Goal: Task Accomplishment & Management: Manage account settings

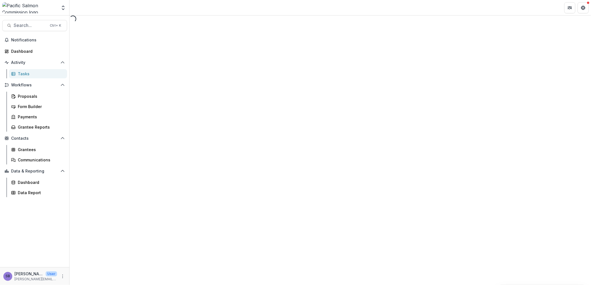
select select "********"
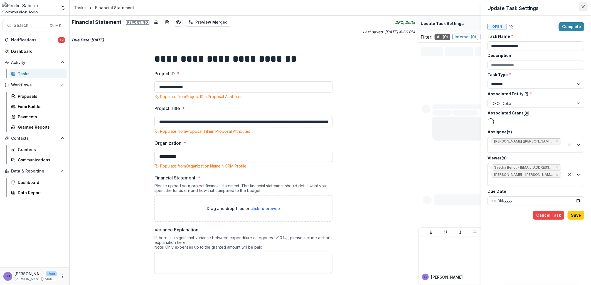
click at [582, 5] on icon "Close" at bounding box center [582, 6] width 3 height 3
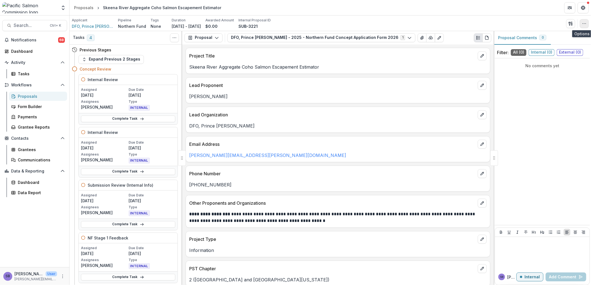
click at [585, 23] on icon "button" at bounding box center [584, 23] width 4 height 4
click at [562, 36] on button "Edit Attributes" at bounding box center [558, 36] width 60 height 9
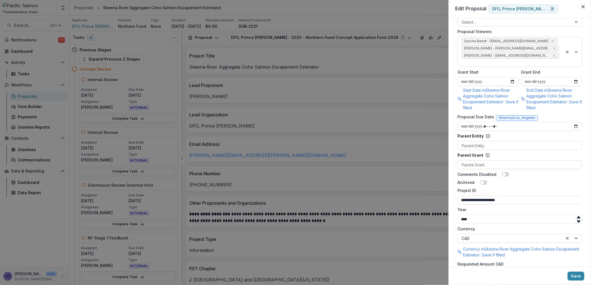
scroll to position [41, 0]
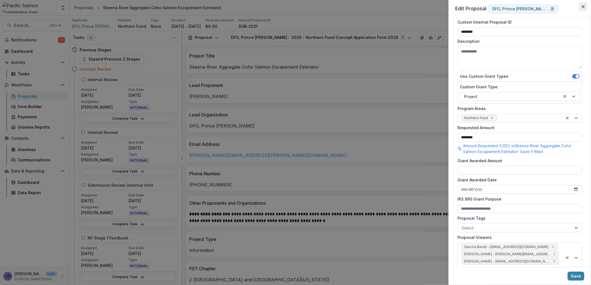
click at [582, 7] on icon "Close" at bounding box center [582, 6] width 3 height 3
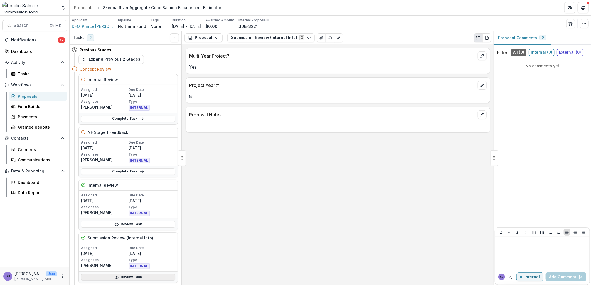
click at [146, 276] on link "Review Task" at bounding box center [128, 277] width 94 height 7
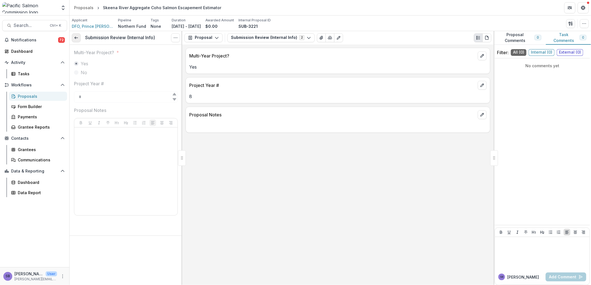
click at [76, 39] on icon at bounding box center [76, 38] width 4 height 4
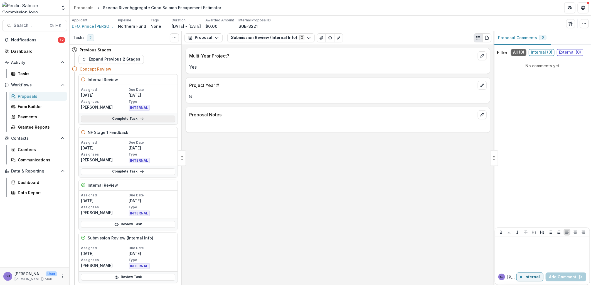
click at [124, 118] on link "Complete Task" at bounding box center [128, 119] width 94 height 7
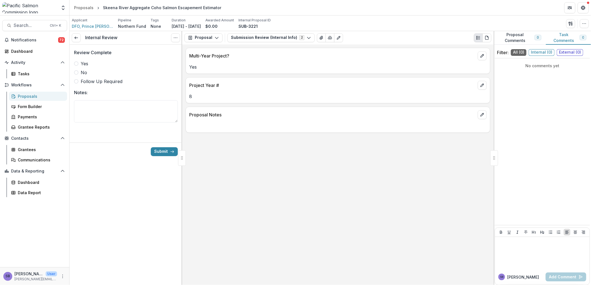
click at [84, 61] on span "Yes" at bounding box center [85, 63] width 8 height 7
click at [154, 152] on button "Submit" at bounding box center [164, 151] width 27 height 9
click at [28, 95] on div "Proposals" at bounding box center [40, 96] width 45 height 6
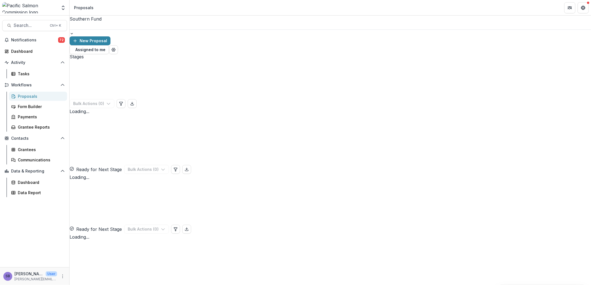
click at [109, 26] on div at bounding box center [330, 25] width 521 height 7
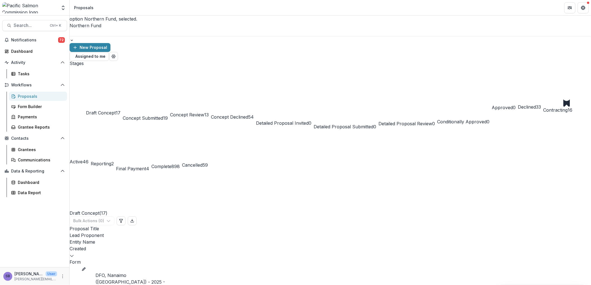
click at [204, 112] on span "Concept Review" at bounding box center [187, 115] width 34 height 6
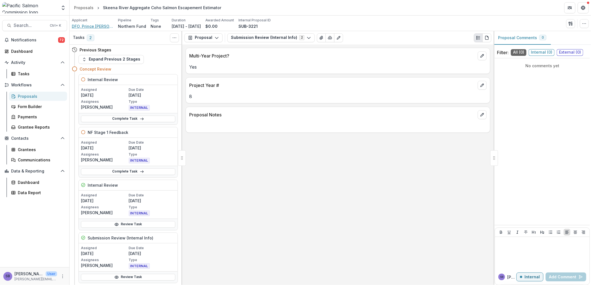
click at [84, 24] on span "DFO, Prince [PERSON_NAME]" at bounding box center [93, 26] width 42 height 6
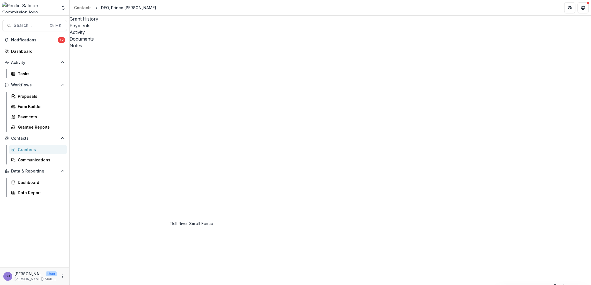
scroll to position [41, 0]
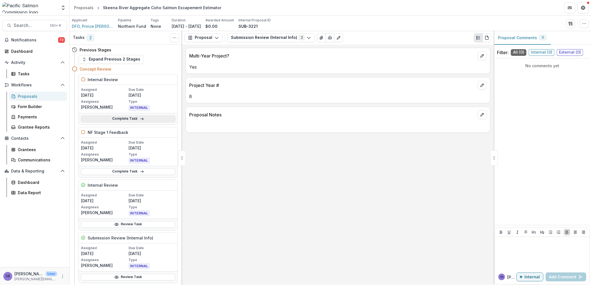
click at [123, 118] on link "Complete Task" at bounding box center [128, 119] width 94 height 7
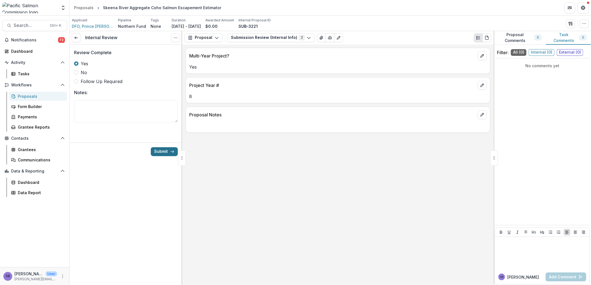
click at [160, 152] on button "Submit" at bounding box center [164, 151] width 27 height 9
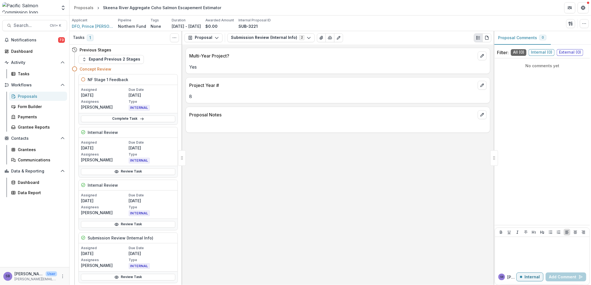
click at [20, 98] on div "Proposals" at bounding box center [40, 96] width 45 height 6
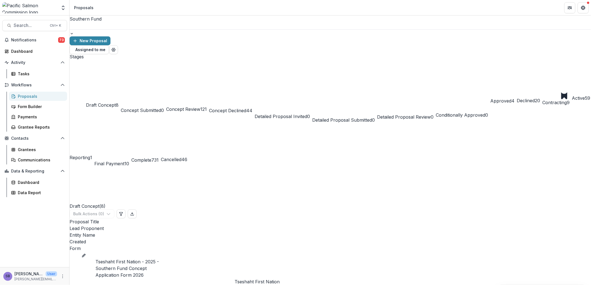
click at [104, 23] on div at bounding box center [330, 25] width 521 height 7
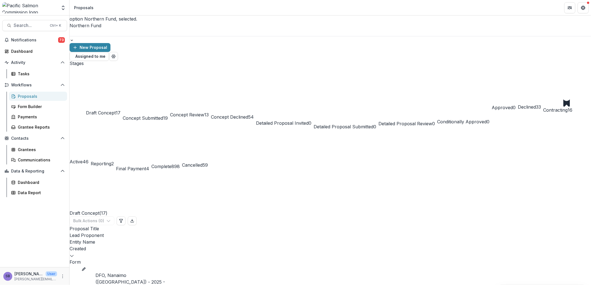
click at [163, 115] on span "Concept Submitted" at bounding box center [143, 118] width 40 height 6
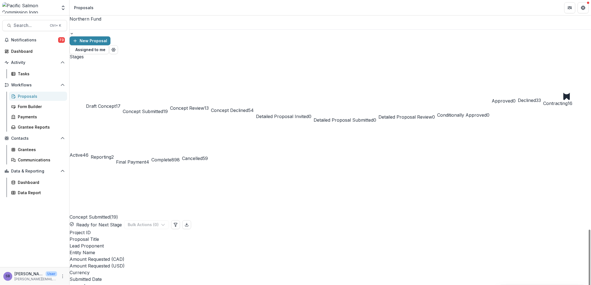
click at [259, 243] on div "Lead Proponent" at bounding box center [330, 246] width 521 height 7
click at [261, 105] on input at bounding box center [259, 108] width 45 height 7
type input "*"
click at [204, 105] on span "Concept Review" at bounding box center [187, 108] width 34 height 6
click at [190, 236] on div "Proposal Title" at bounding box center [330, 239] width 521 height 7
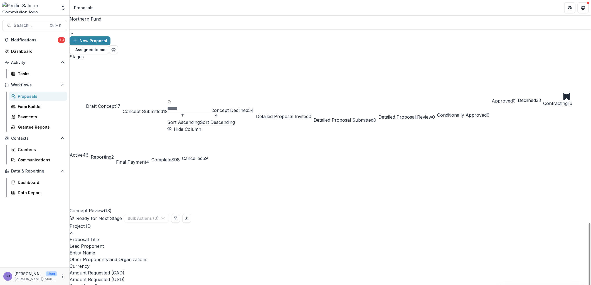
click at [197, 105] on input at bounding box center [189, 108] width 45 height 7
click at [162, 109] on span "Concept Submitted" at bounding box center [143, 112] width 40 height 6
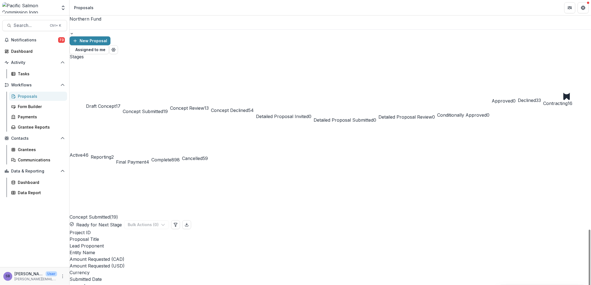
click at [245, 243] on div "Lead Proponent" at bounding box center [330, 246] width 521 height 7
click at [204, 236] on div "Proposal Title" at bounding box center [330, 239] width 521 height 7
click at [196, 105] on input at bounding box center [189, 108] width 45 height 7
type input "***"
click at [199, 165] on div "Concept Submitted ( 19 ) Ready for Next Stage Bulk Actions ( 0 )" at bounding box center [330, 197] width 521 height 64
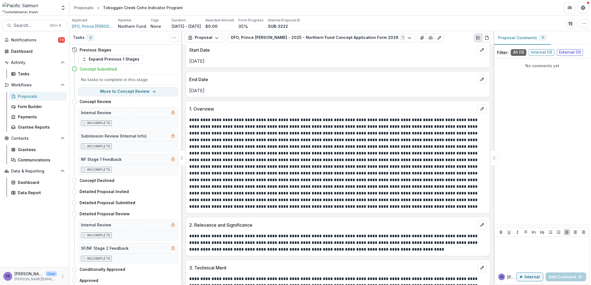
scroll to position [206, 0]
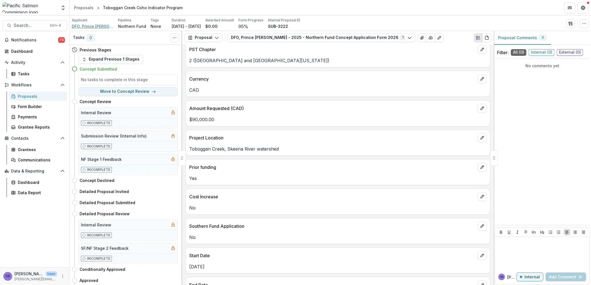
click at [94, 27] on span "DFO, Prince [PERSON_NAME]" at bounding box center [93, 26] width 42 height 6
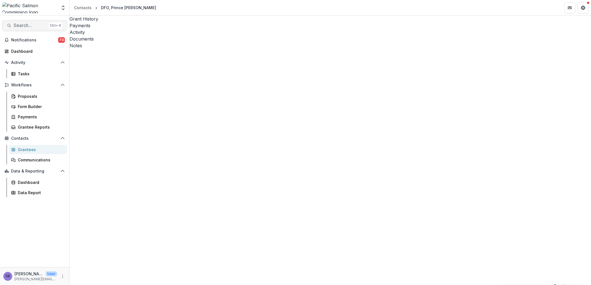
click at [20, 26] on span "Search..." at bounding box center [30, 25] width 33 height 5
type input "******"
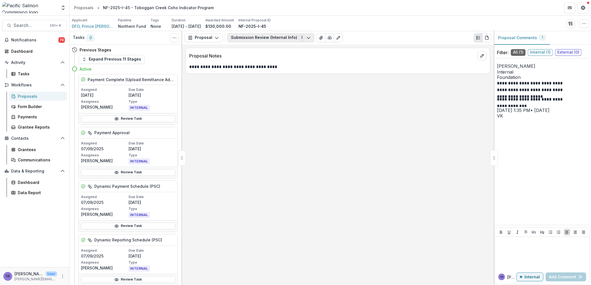
click at [263, 35] on button "Submission Review (Internal Info) 3" at bounding box center [270, 37] width 87 height 9
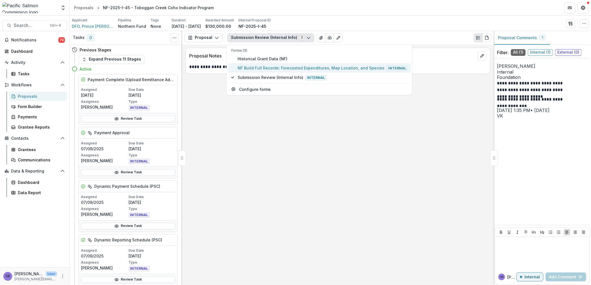
click at [261, 66] on span "NF Build Full Records: Forecasted Expenditures, Map Location, and Species Inter…" at bounding box center [323, 68] width 170 height 6
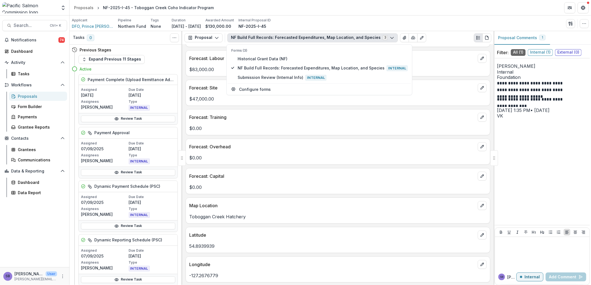
scroll to position [41, 0]
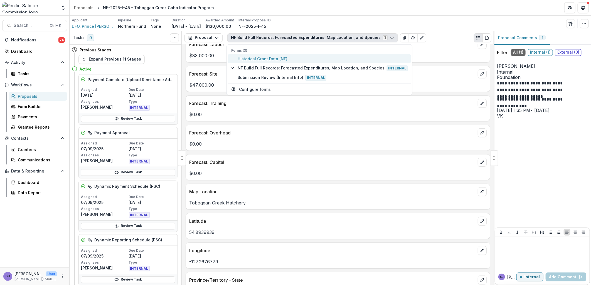
click at [271, 57] on span "Historical Grant Data (NF)" at bounding box center [323, 59] width 170 height 6
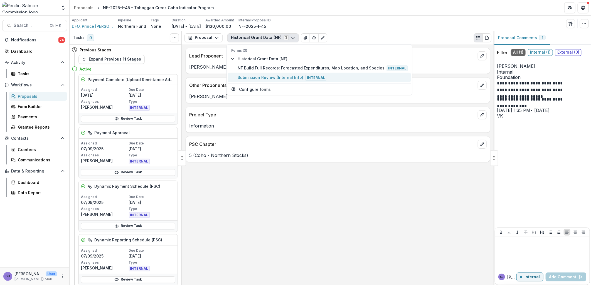
click at [265, 75] on span "Submission Review (Internal Info) Internal" at bounding box center [323, 78] width 170 height 6
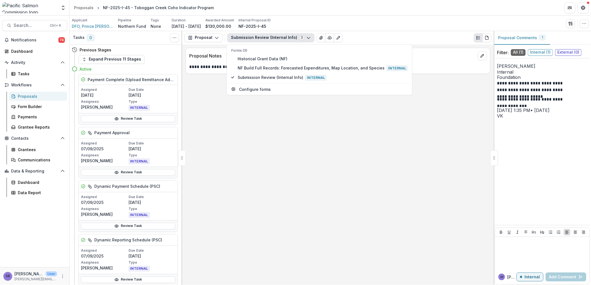
click at [369, 156] on div "**********" at bounding box center [337, 165] width 311 height 241
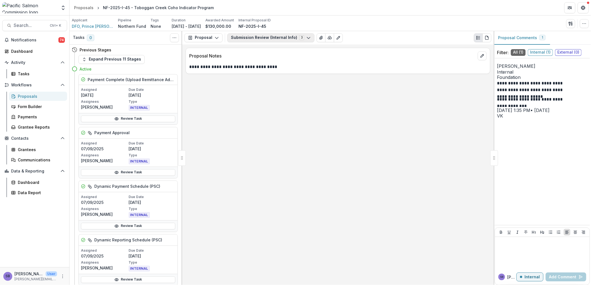
click at [253, 38] on button "Submission Review (Internal Info) 3" at bounding box center [270, 37] width 87 height 9
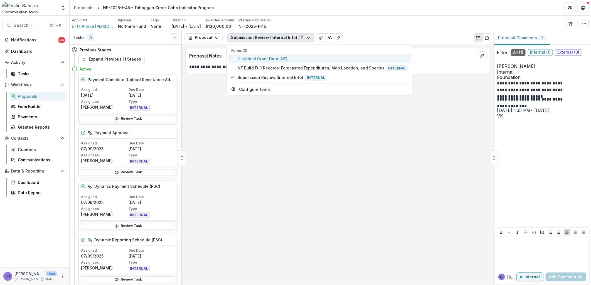
click at [254, 56] on span "Historical Grant Data (NF)" at bounding box center [323, 59] width 170 height 6
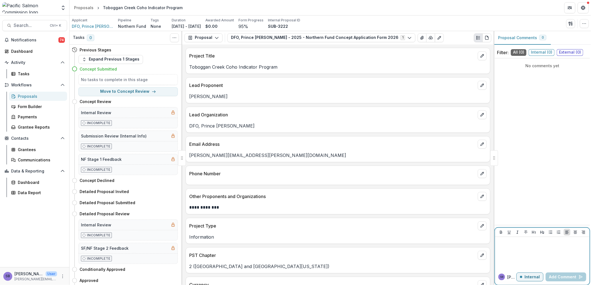
click at [529, 274] on button "Internal" at bounding box center [529, 277] width 27 height 9
click at [514, 247] on div at bounding box center [542, 249] width 90 height 28
click at [524, 251] on button "[PERSON_NAME]" at bounding box center [516, 251] width 38 height 7
click at [428, 38] on icon "button" at bounding box center [430, 38] width 4 height 4
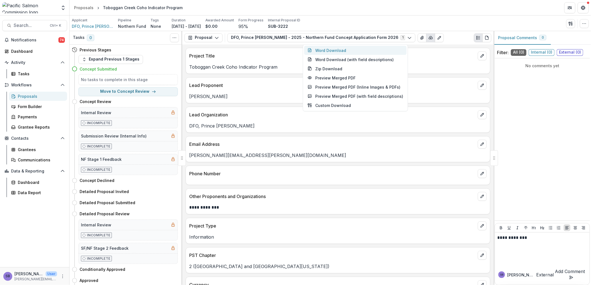
click at [344, 51] on button "Word Download" at bounding box center [355, 50] width 102 height 9
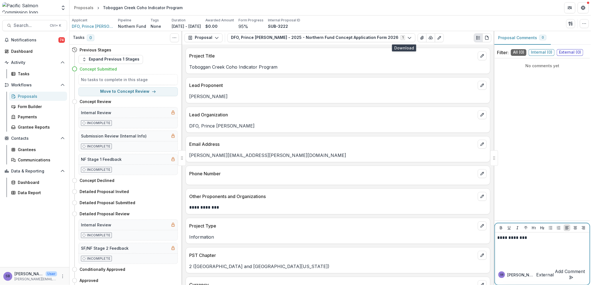
click at [543, 241] on p "**********" at bounding box center [542, 238] width 90 height 6
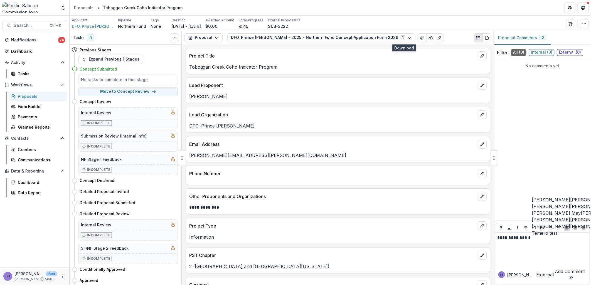
click at [548, 204] on button "[PERSON_NAME]" at bounding box center [551, 207] width 38 height 7
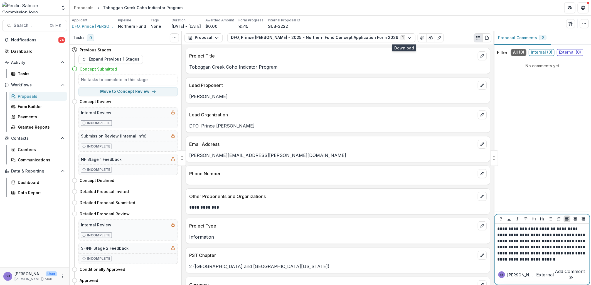
click at [557, 276] on button "Add Comment" at bounding box center [570, 274] width 32 height 13
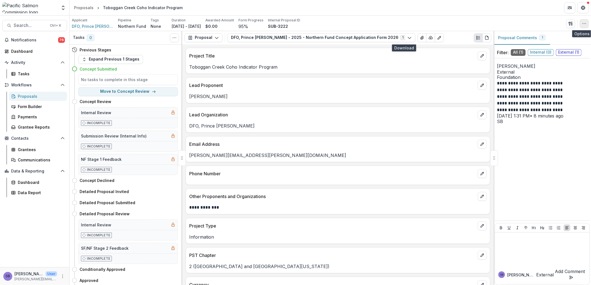
click at [585, 24] on icon "button" at bounding box center [584, 23] width 4 height 4
click at [545, 37] on button "Edit Attributes" at bounding box center [558, 36] width 60 height 9
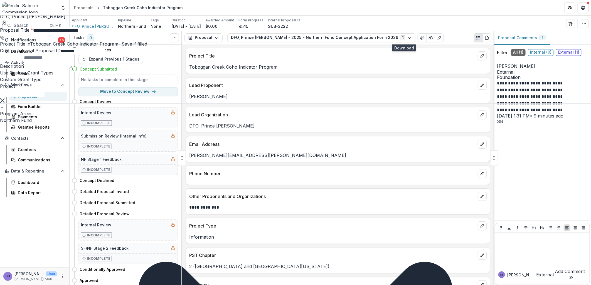
scroll to position [247, 0]
type input "****"
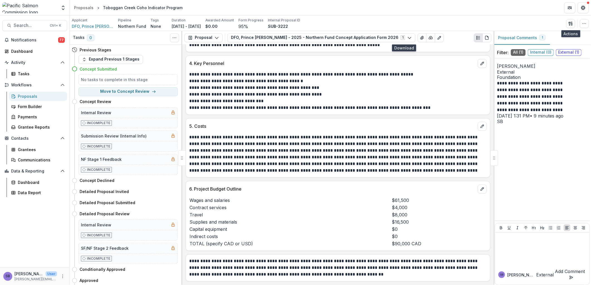
scroll to position [740, 0]
click at [132, 91] on button "Move to Concept Review" at bounding box center [127, 91] width 99 height 9
select select "**********"
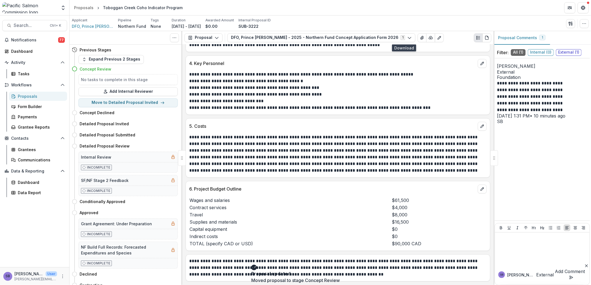
scroll to position [480, 0]
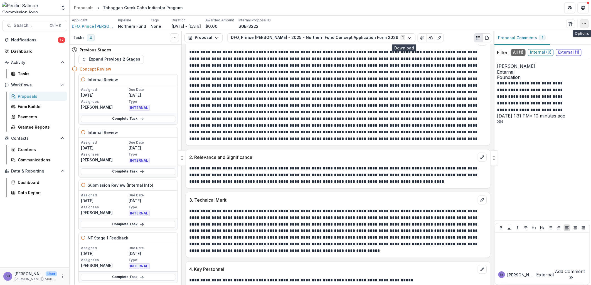
click at [580, 25] on button "button" at bounding box center [584, 23] width 9 height 9
click at [561, 35] on button "Edit Attributes" at bounding box center [558, 36] width 60 height 9
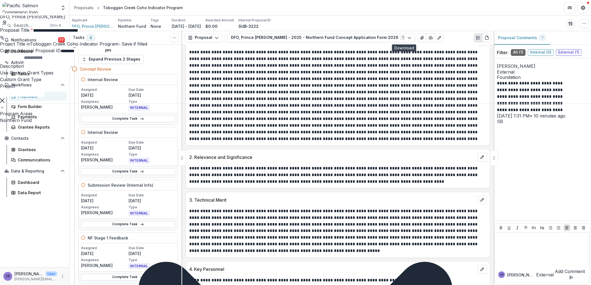
scroll to position [247, 0]
type input "**********"
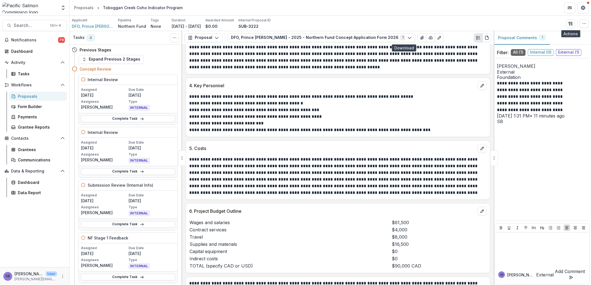
scroll to position [575, 0]
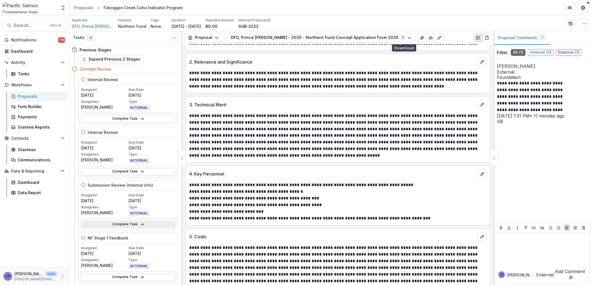
click at [131, 223] on link "Complete Task" at bounding box center [128, 224] width 94 height 7
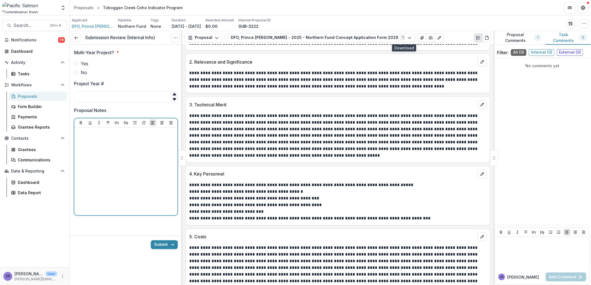
click at [116, 136] on div at bounding box center [125, 171] width 99 height 83
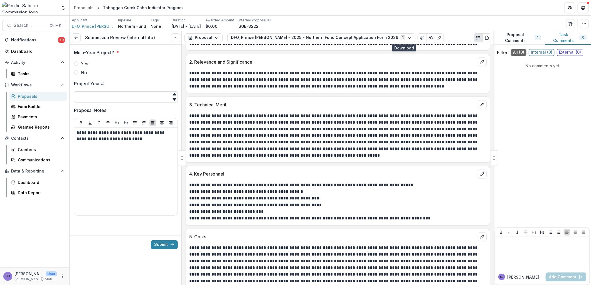
click at [104, 99] on input "Project Year #" at bounding box center [126, 97] width 104 height 11
click at [77, 62] on span at bounding box center [76, 63] width 4 height 4
drag, startPoint x: 96, startPoint y: 29, endPoint x: 98, endPoint y: 27, distance: 3.3
click at [97, 97] on input "Project Year #" at bounding box center [126, 97] width 104 height 11
type input "*"
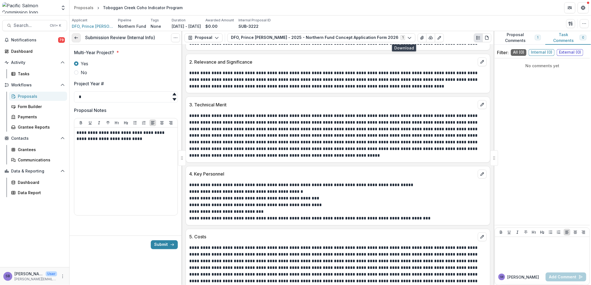
click at [78, 37] on icon at bounding box center [76, 38] width 4 height 4
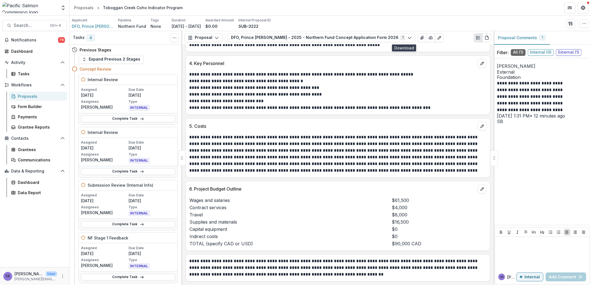
scroll to position [740, 0]
click at [163, 276] on link "Complete Task" at bounding box center [128, 277] width 94 height 7
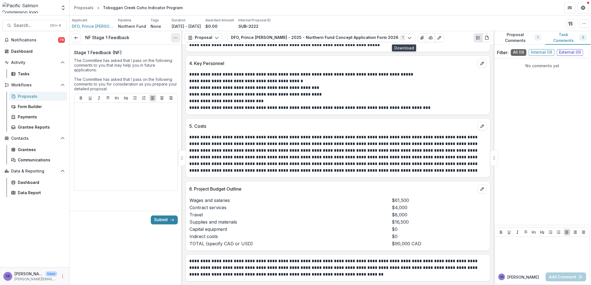
click at [175, 40] on icon "Options" at bounding box center [175, 38] width 4 height 4
click at [149, 48] on link "View task" at bounding box center [149, 50] width 60 height 9
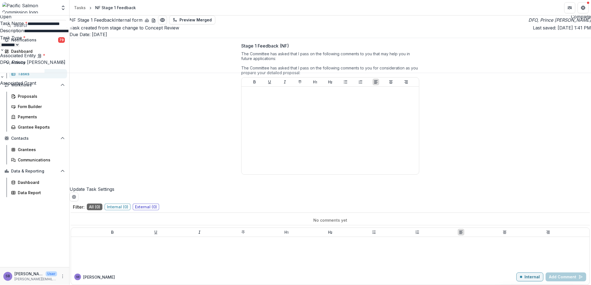
type input "**********"
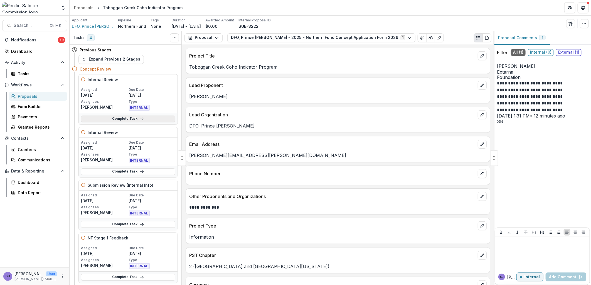
click at [152, 118] on link "Complete Task" at bounding box center [128, 119] width 94 height 7
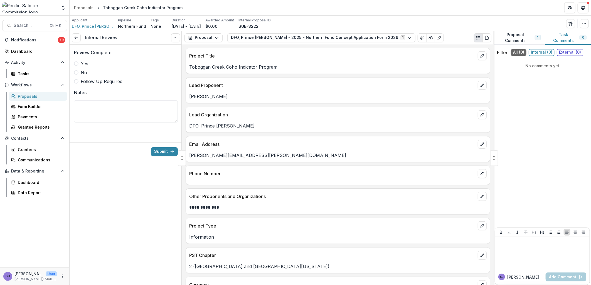
click at [84, 80] on span "Follow Up Required" at bounding box center [102, 81] width 42 height 7
click at [159, 149] on button "Submit" at bounding box center [164, 151] width 27 height 9
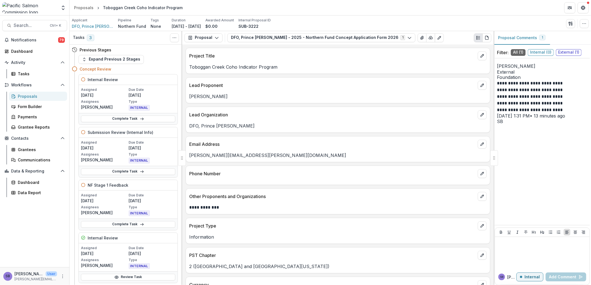
click at [36, 97] on div "Proposals" at bounding box center [40, 96] width 45 height 6
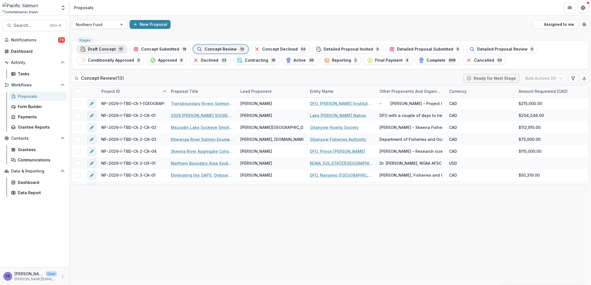
click at [104, 47] on span "Draft Concept" at bounding box center [102, 49] width 28 height 5
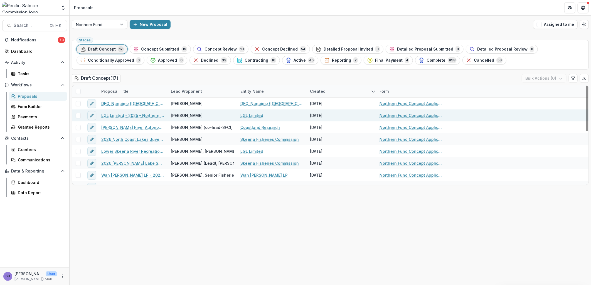
click at [130, 116] on link "LGL Limited - 2025 - Northern Fund Concept Application Form 2026" at bounding box center [132, 116] width 63 height 6
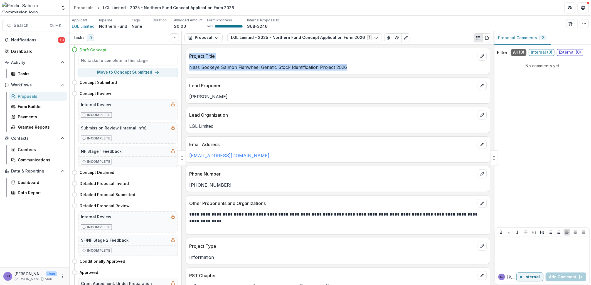
drag, startPoint x: 349, startPoint y: 69, endPoint x: 182, endPoint y: 67, distance: 167.7
click at [182, 67] on div "Tasks 0 Show Cancelled Tasks Expand Previous 0 Stages Draft Concept No tasks to…" at bounding box center [330, 158] width 521 height 254
drag, startPoint x: 182, startPoint y: 67, endPoint x: 201, endPoint y: 68, distance: 19.5
click at [201, 68] on p "Nass Sockeye Salmon Fishwheel Genetic Stock Identification Project 2026" at bounding box center [337, 67] width 297 height 7
click at [189, 67] on div "Nass Sockeye Salmon Fishwheel Genetic Stock Identification Project 2026" at bounding box center [338, 67] width 304 height 7
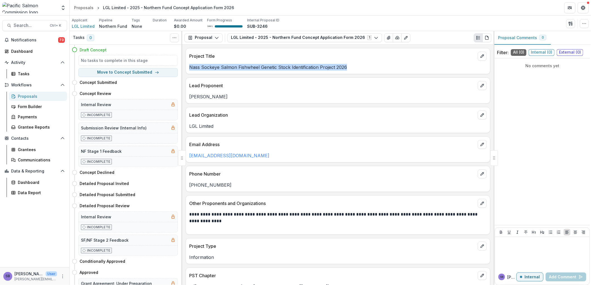
drag, startPoint x: 190, startPoint y: 66, endPoint x: 349, endPoint y: 68, distance: 158.8
click at [349, 68] on p "Nass Sockeye Salmon Fishwheel Genetic Stock Identification Project 2026" at bounding box center [337, 67] width 297 height 7
copy p "Nass Sockeye Salmon Fishwheel Genetic Stock Identification Project 2026"
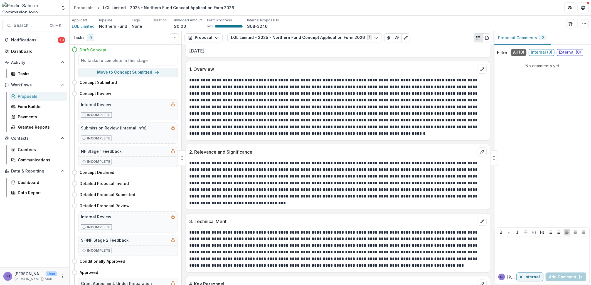
scroll to position [577, 0]
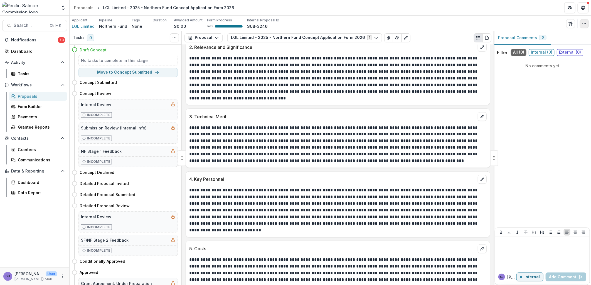
click at [587, 24] on button "button" at bounding box center [584, 23] width 9 height 9
click at [547, 35] on button "Edit Attributes" at bounding box center [558, 36] width 60 height 9
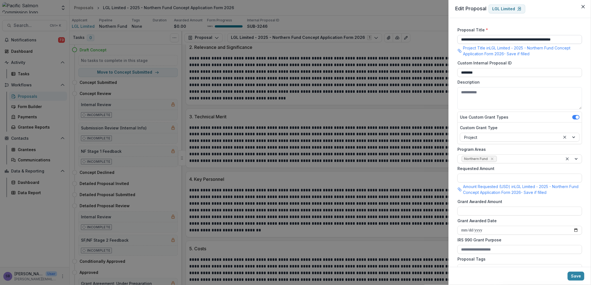
click at [458, 39] on input "**********" at bounding box center [519, 39] width 125 height 9
paste input "*******"
type input "**********"
click at [579, 279] on button "Save" at bounding box center [575, 276] width 17 height 9
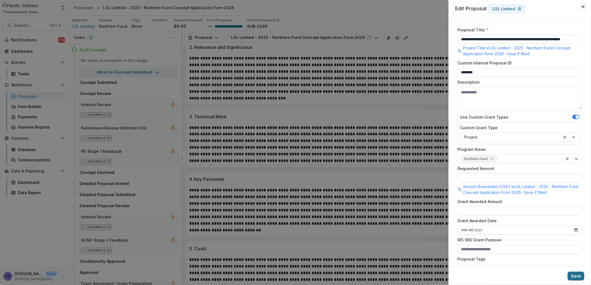
scroll to position [0, 0]
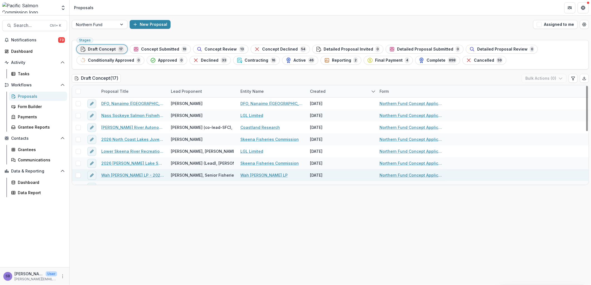
click at [139, 175] on link "Wah [PERSON_NAME] LP - 2025 - Northern Fund Concept Application Form 2026" at bounding box center [132, 175] width 63 height 6
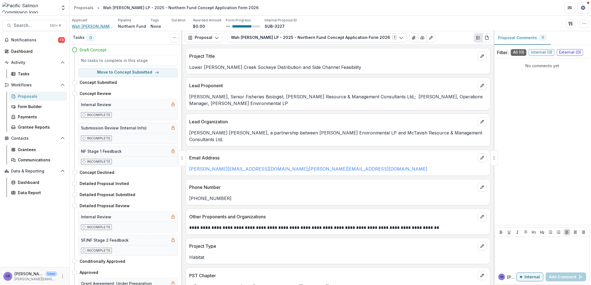
click at [80, 24] on span "Wah [PERSON_NAME] LP" at bounding box center [93, 26] width 42 height 6
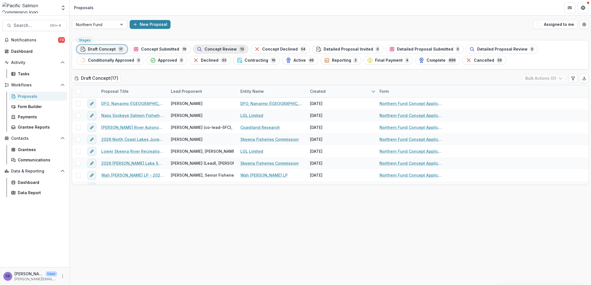
click at [208, 50] on span "Concept Review" at bounding box center [220, 49] width 32 height 5
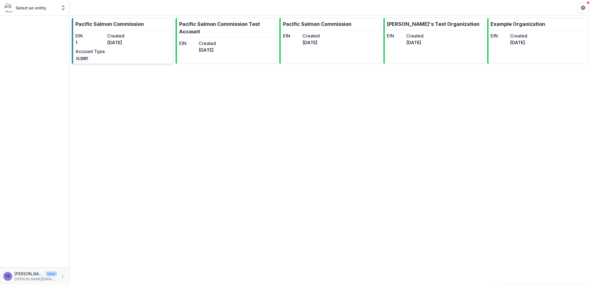
click at [113, 46] on div "EIN 1 Created 3 months ago Account Type CLIENT" at bounding box center [105, 47] width 61 height 29
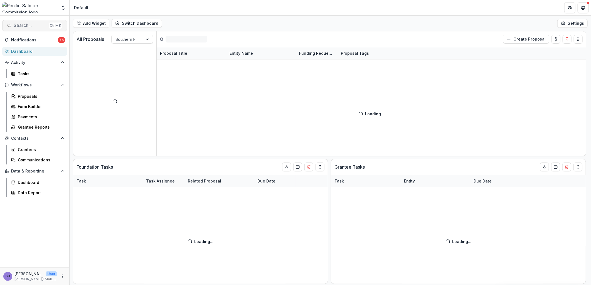
click at [27, 26] on span "Search..." at bounding box center [30, 25] width 33 height 5
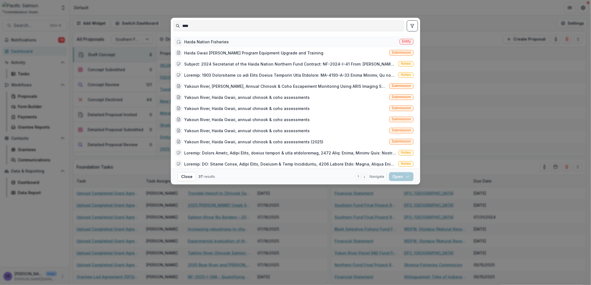
type input "****"
click at [201, 42] on div "Haida Nation Fisheries" at bounding box center [206, 42] width 45 height 6
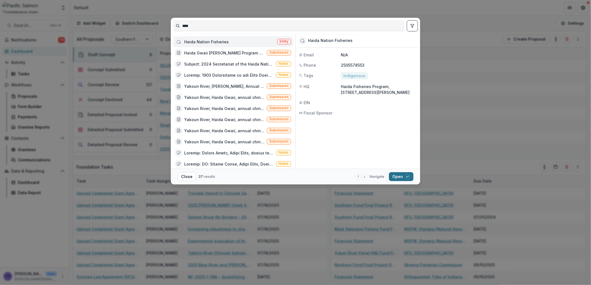
click at [402, 180] on button "Open with enter key" at bounding box center [401, 176] width 24 height 9
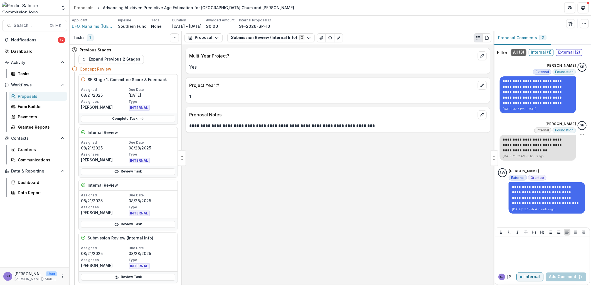
scroll to position [7, 0]
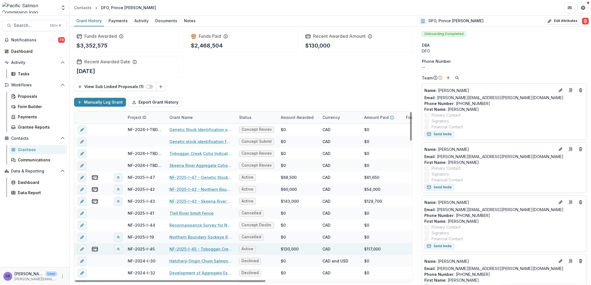
click at [218, 247] on link "NF-2025-I-45 - Toboggan Creek Coho Indicator Program" at bounding box center [200, 249] width 63 height 6
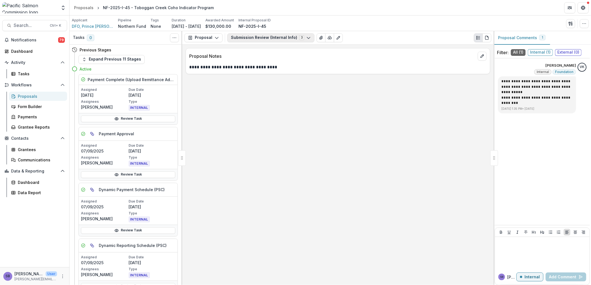
click at [244, 39] on button "Submission Review (Internal Info) 3" at bounding box center [270, 37] width 87 height 9
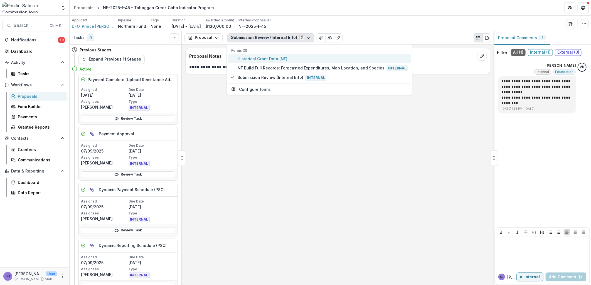
click at [244, 58] on span "Historical Grant Data (NF)" at bounding box center [323, 59] width 170 height 6
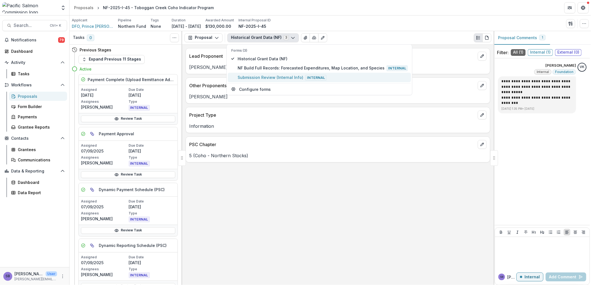
click at [243, 73] on button "Submission Review (Internal Info) Internal" at bounding box center [319, 77] width 183 height 9
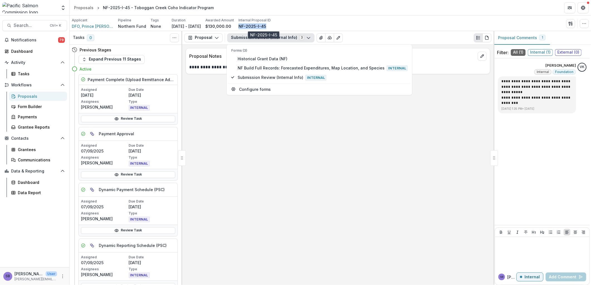
drag, startPoint x: 278, startPoint y: 27, endPoint x: 250, endPoint y: 27, distance: 28.1
click at [250, 27] on div "NF-2025-I-45" at bounding box center [254, 26] width 32 height 6
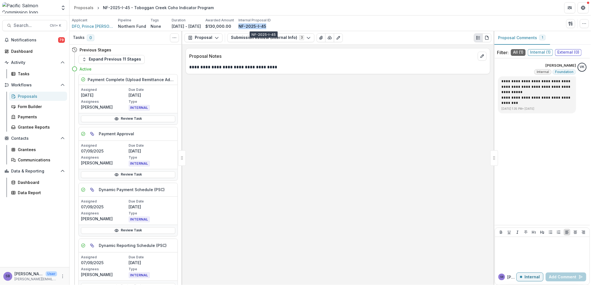
copy p "NF-2025-I-45"
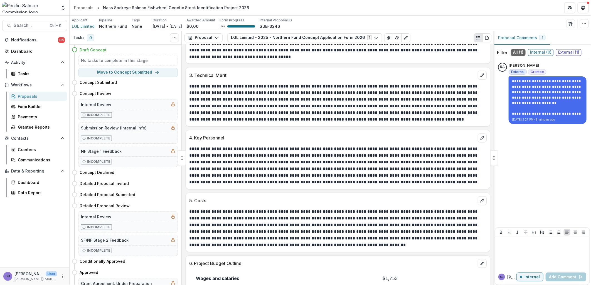
scroll to position [747, 0]
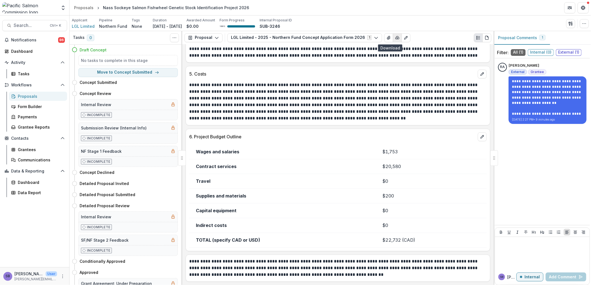
click at [393, 41] on button "button" at bounding box center [397, 37] width 9 height 9
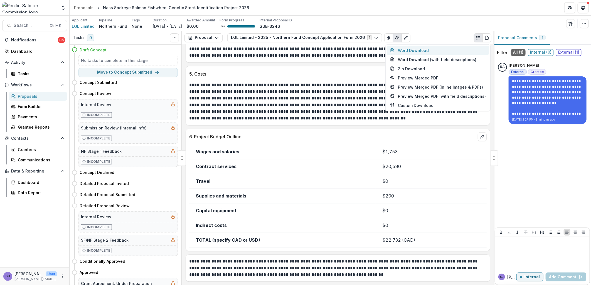
click at [395, 50] on button "Word Download" at bounding box center [438, 50] width 102 height 9
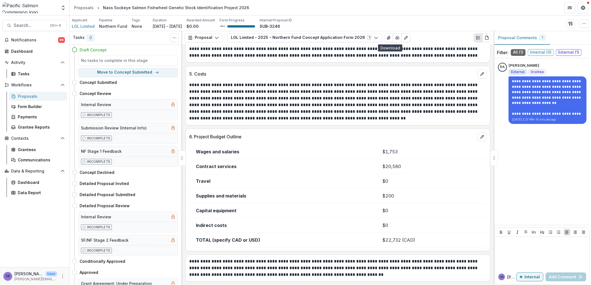
click at [404, 267] on p "**********" at bounding box center [337, 268] width 296 height 20
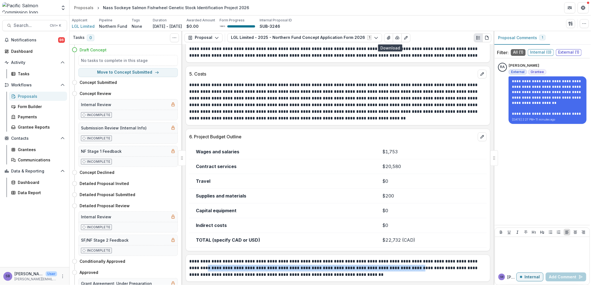
drag, startPoint x: 472, startPoint y: 262, endPoint x: 394, endPoint y: 268, distance: 77.8
click at [394, 268] on p "**********" at bounding box center [337, 268] width 296 height 20
copy p "**********"
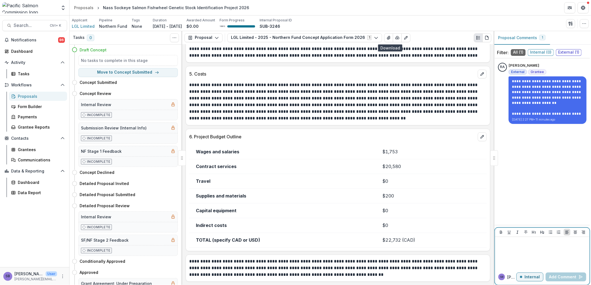
click at [522, 260] on div at bounding box center [542, 253] width 90 height 28
drag, startPoint x: 532, startPoint y: 275, endPoint x: 532, endPoint y: 272, distance: 2.8
click at [532, 275] on button "Internal" at bounding box center [529, 277] width 27 height 9
click at [528, 247] on div at bounding box center [542, 253] width 90 height 28
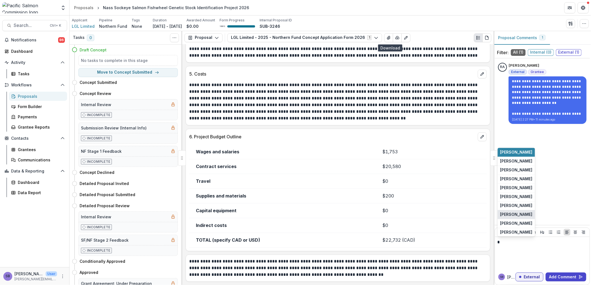
click at [515, 213] on button "[PERSON_NAME]" at bounding box center [516, 215] width 37 height 9
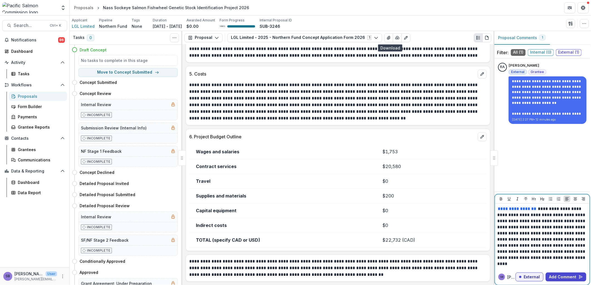
click at [577, 246] on p "**********" at bounding box center [542, 236] width 90 height 61
click at [559, 274] on button "Add Comment" at bounding box center [565, 277] width 41 height 9
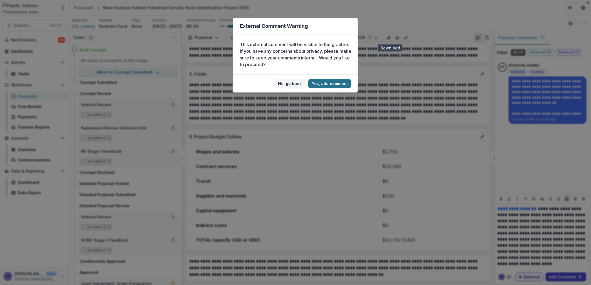
click at [333, 84] on button "Yes, add comment" at bounding box center [329, 83] width 43 height 9
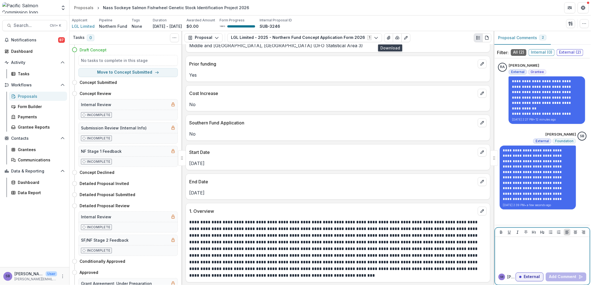
scroll to position [494, 0]
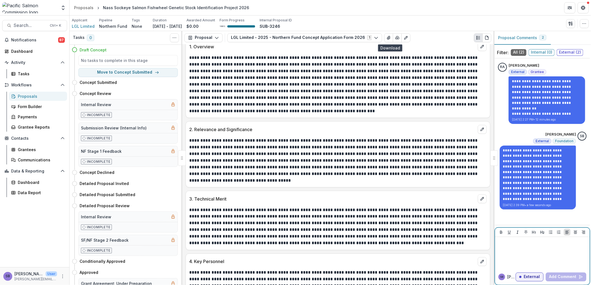
click at [515, 245] on p at bounding box center [541, 242] width 88 height 6
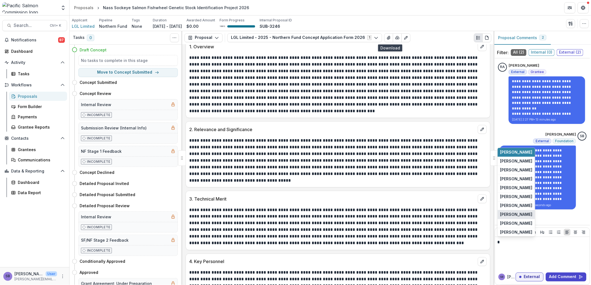
click at [512, 216] on button "[PERSON_NAME]" at bounding box center [516, 215] width 37 height 9
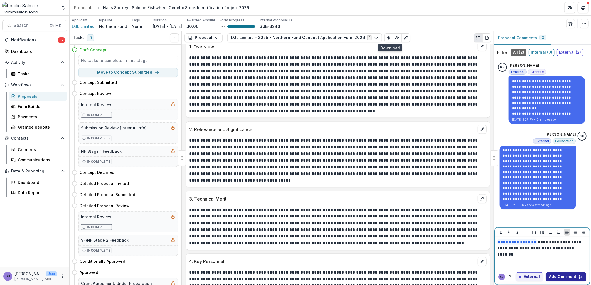
click at [562, 278] on button "Add Comment" at bounding box center [565, 277] width 41 height 9
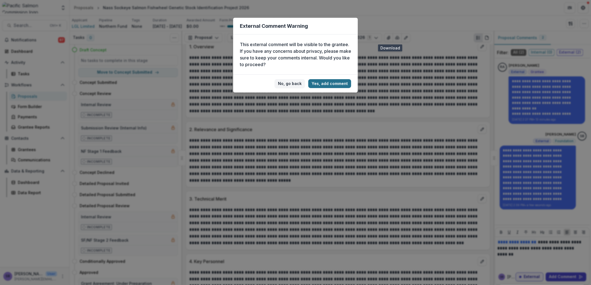
click at [333, 82] on button "Yes, add comment" at bounding box center [329, 83] width 43 height 9
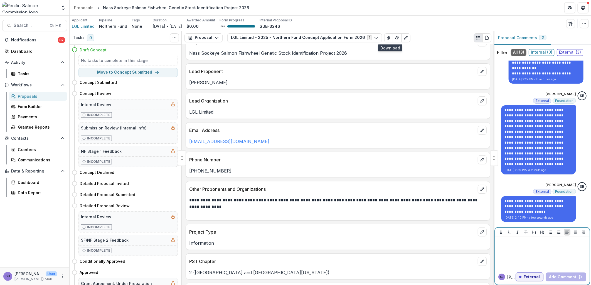
scroll to position [0, 0]
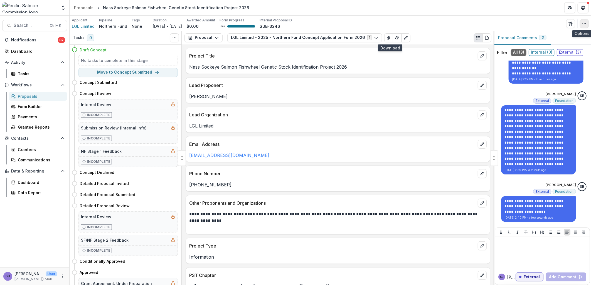
click at [584, 25] on icon "button" at bounding box center [584, 23] width 4 height 4
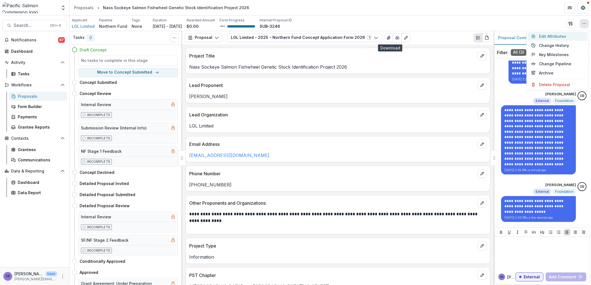
click at [567, 35] on button "Edit Attributes" at bounding box center [558, 36] width 60 height 9
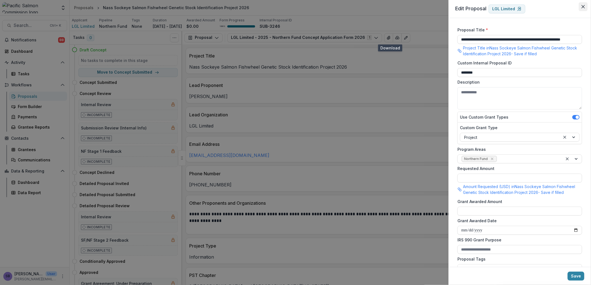
click at [583, 7] on icon "Close" at bounding box center [582, 6] width 3 height 3
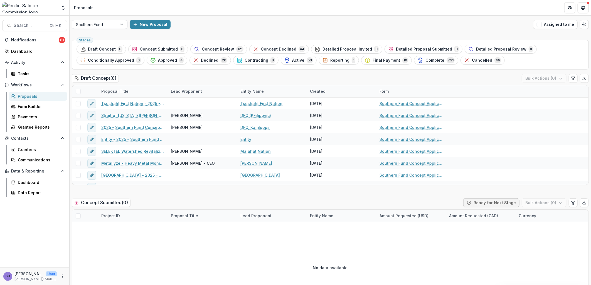
click at [113, 24] on div "Southern Fund" at bounding box center [94, 25] width 45 height 8
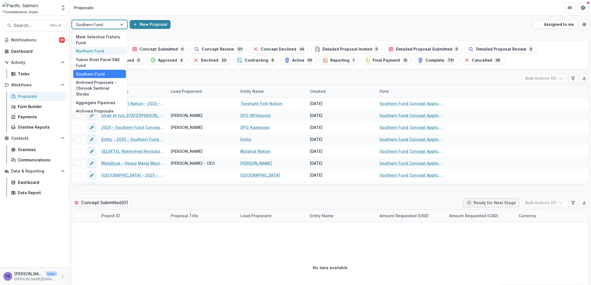
click at [116, 51] on div "Northern Fund" at bounding box center [99, 51] width 53 height 9
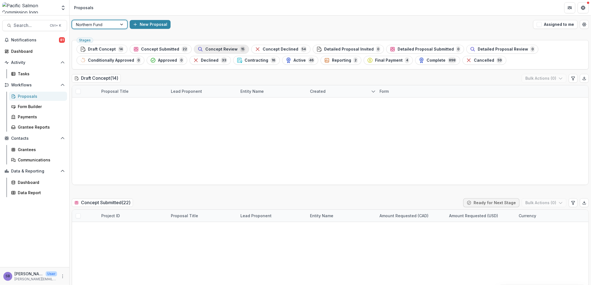
click at [205, 50] on span "Concept Review" at bounding box center [221, 49] width 32 height 5
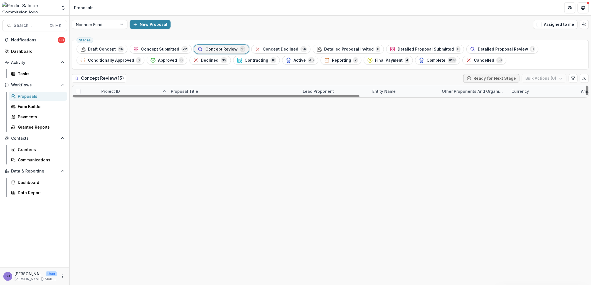
drag, startPoint x: 236, startPoint y: 90, endPoint x: 298, endPoint y: 90, distance: 62.3
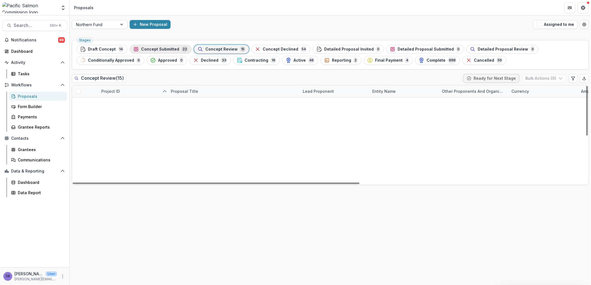
click at [154, 49] on span "Concept Submitted" at bounding box center [160, 49] width 38 height 5
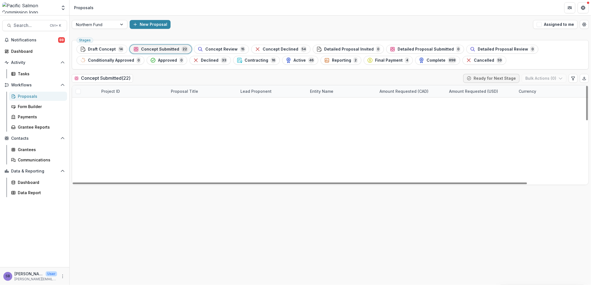
click at [271, 90] on div "Lead Proponent" at bounding box center [256, 91] width 38 height 6
click at [265, 102] on input at bounding box center [271, 104] width 67 height 9
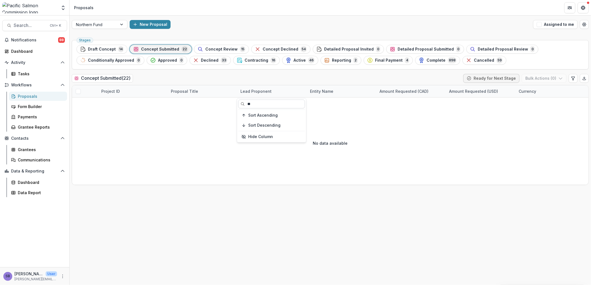
type input "*"
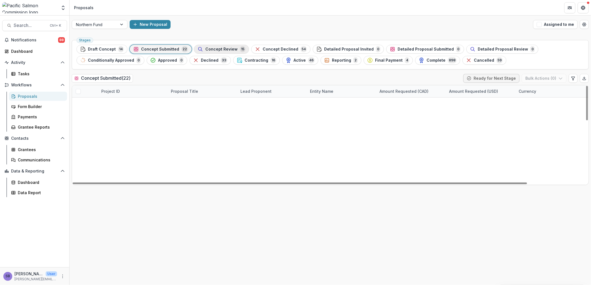
click at [231, 48] on span "Concept Review" at bounding box center [221, 49] width 32 height 5
click at [257, 87] on div "Lead Proponent" at bounding box center [272, 91] width 70 height 12
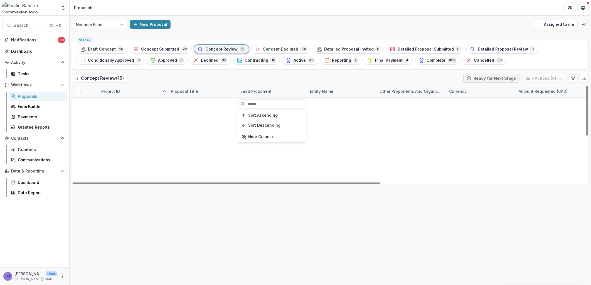
click at [256, 100] on input at bounding box center [271, 104] width 67 height 9
type input "*"
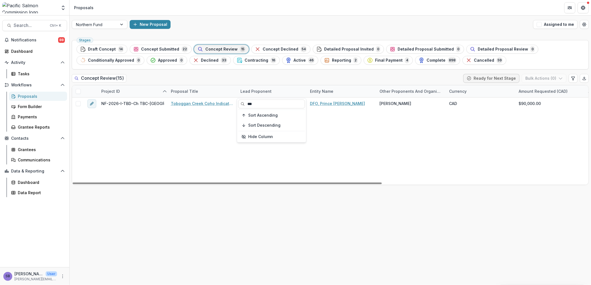
type input "***"
click at [257, 81] on div "Concept Review ( 15 ) Ready for Next Stage Bulk Actions ( 0 )" at bounding box center [330, 79] width 517 height 11
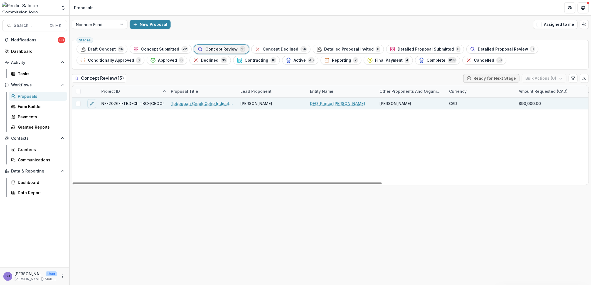
click at [201, 102] on link "Toboggan Creek Coho Indicator Program" at bounding box center [202, 104] width 63 height 6
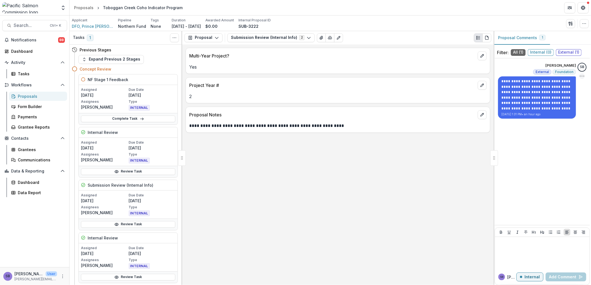
click at [581, 75] on icon "Options" at bounding box center [582, 76] width 6 height 6
click at [458, 162] on div "**********" at bounding box center [337, 165] width 311 height 241
click at [297, 224] on div "**********" at bounding box center [337, 165] width 311 height 241
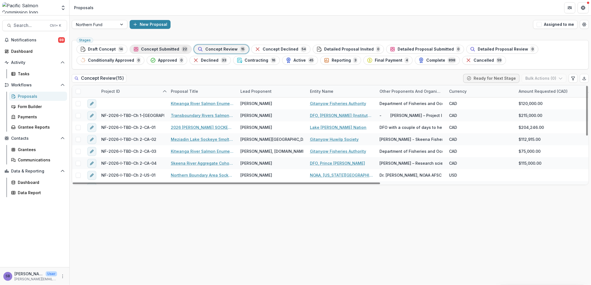
click at [160, 48] on span "Concept Submitted" at bounding box center [160, 49] width 38 height 5
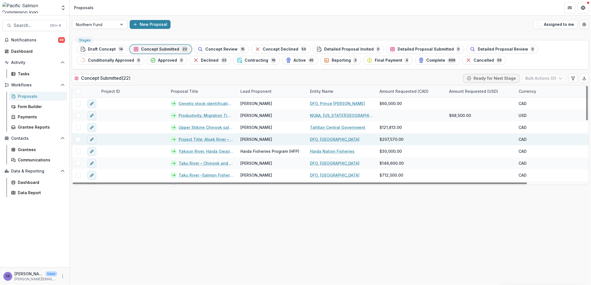
click at [212, 139] on link "Project Title: Alsek River – Chinook and Sockeye Salmon Assessment" at bounding box center [206, 140] width 55 height 6
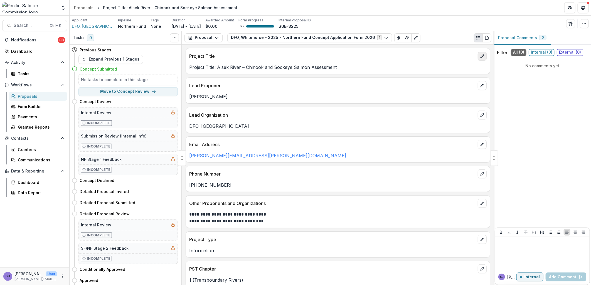
click at [482, 56] on icon "edit" at bounding box center [482, 56] width 4 height 4
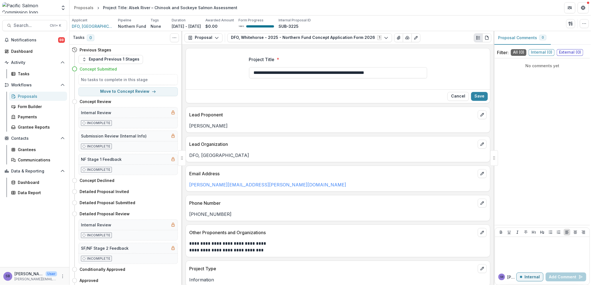
drag, startPoint x: 280, startPoint y: 73, endPoint x: 234, endPoint y: 66, distance: 45.8
click at [234, 66] on div "**********" at bounding box center [338, 70] width 304 height 36
type input "**********"
click at [483, 97] on button "Save" at bounding box center [479, 96] width 17 height 9
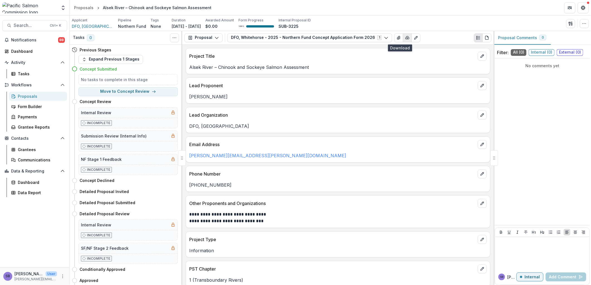
click at [405, 38] on icon "button" at bounding box center [407, 38] width 4 height 4
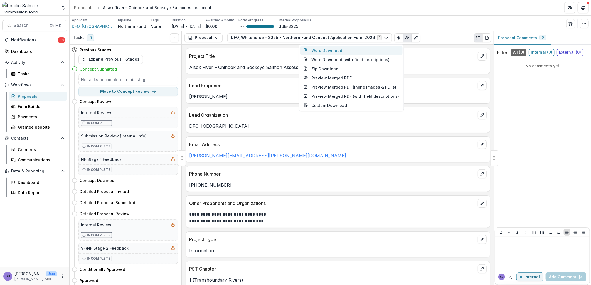
click at [341, 48] on button "Word Download" at bounding box center [351, 50] width 102 height 9
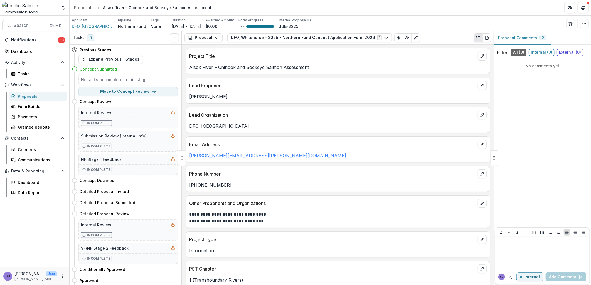
click at [419, 165] on div "**********" at bounding box center [337, 165] width 311 height 241
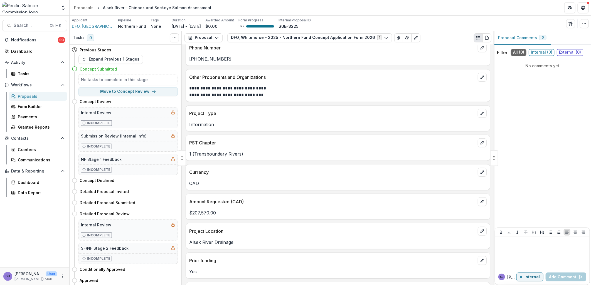
scroll to position [165, 0]
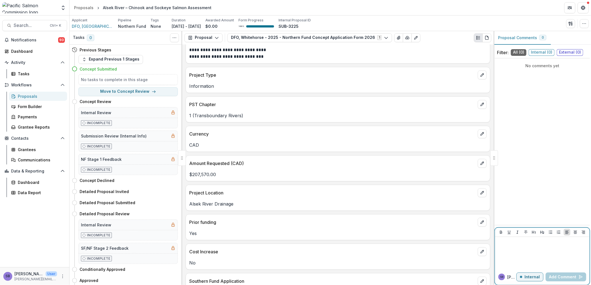
click at [526, 277] on p "Internal" at bounding box center [531, 277] width 15 height 5
click at [513, 250] on div at bounding box center [542, 253] width 90 height 28
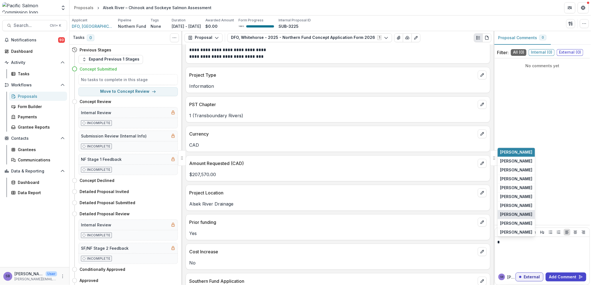
click at [512, 215] on button "[PERSON_NAME]" at bounding box center [516, 215] width 37 height 9
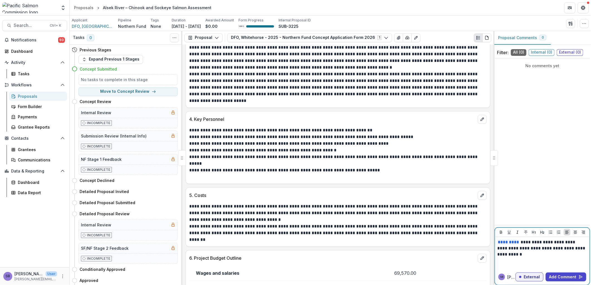
scroll to position [947, 0]
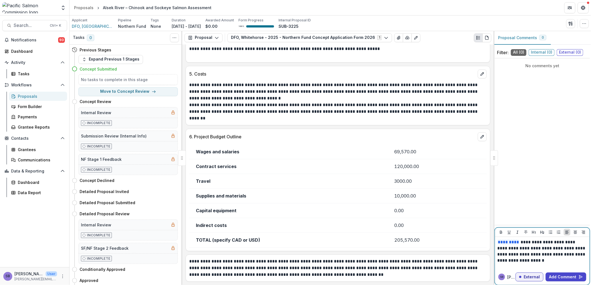
click at [546, 261] on p "**********" at bounding box center [542, 251] width 90 height 24
click at [582, 254] on p "**********" at bounding box center [542, 251] width 90 height 24
click at [566, 262] on p "**********" at bounding box center [542, 251] width 90 height 24
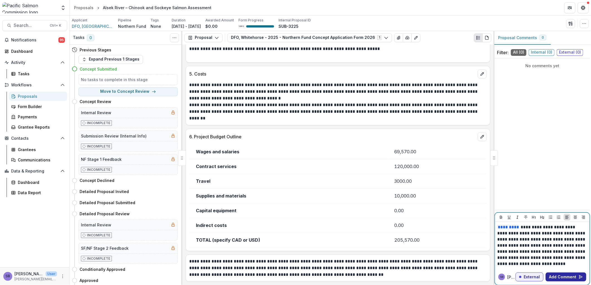
click at [559, 278] on button "Add Comment" at bounding box center [565, 277] width 41 height 9
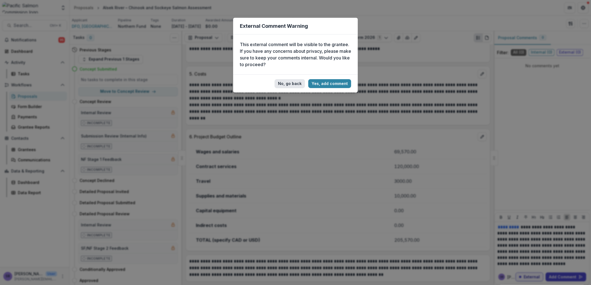
click at [293, 85] on button "No, go back" at bounding box center [290, 83] width 30 height 9
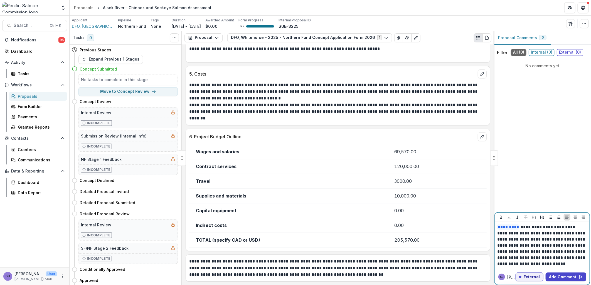
click at [576, 265] on p "**********" at bounding box center [542, 245] width 90 height 43
click at [564, 275] on button "Add Comment" at bounding box center [565, 277] width 41 height 9
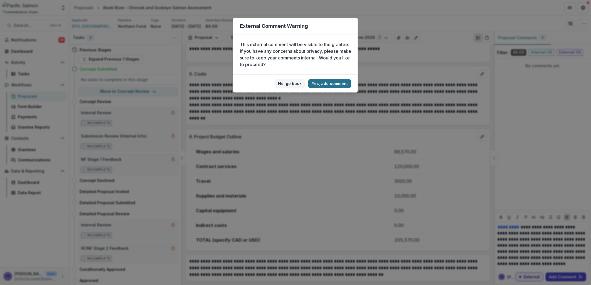
click at [328, 82] on button "Yes, add comment" at bounding box center [329, 83] width 43 height 9
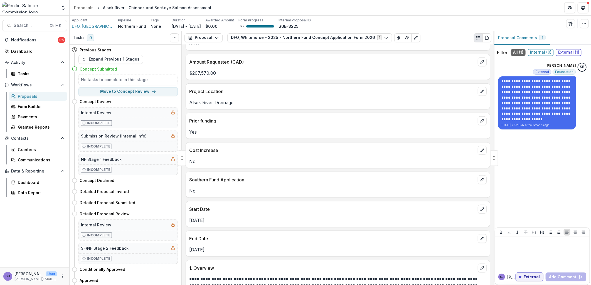
scroll to position [123, 0]
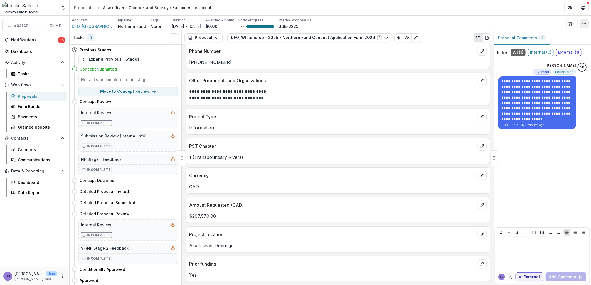
click at [586, 26] on button "button" at bounding box center [584, 23] width 9 height 9
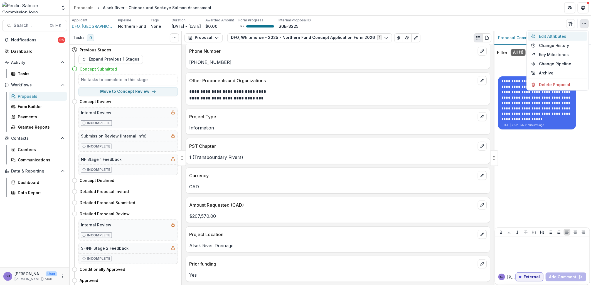
click at [557, 36] on button "Edit Attributes" at bounding box center [558, 36] width 60 height 9
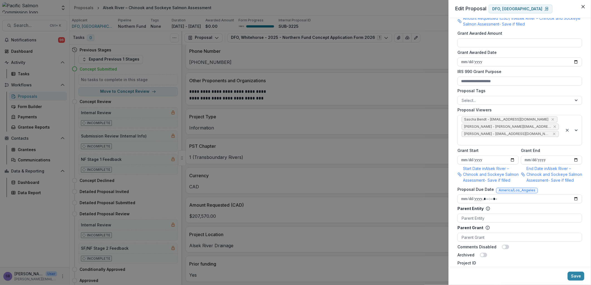
scroll to position [247, 0]
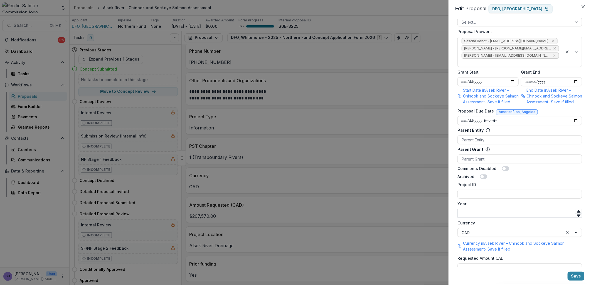
click at [503, 209] on input "Year" at bounding box center [519, 213] width 125 height 9
type input "****"
click at [482, 190] on input "Project ID" at bounding box center [519, 194] width 125 height 9
type input "*"
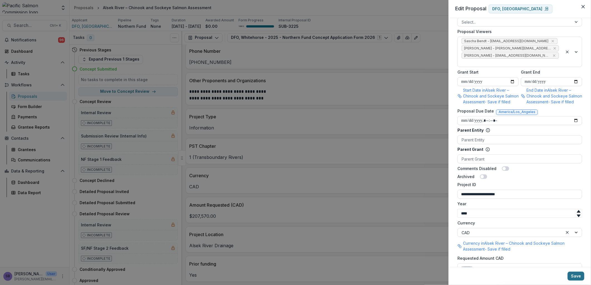
type input "**********"
click at [579, 278] on button "Save" at bounding box center [575, 276] width 17 height 9
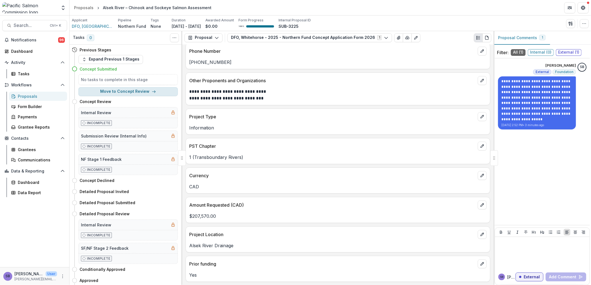
click at [136, 93] on button "Move to Concept Review" at bounding box center [127, 91] width 99 height 9
select select "**********"
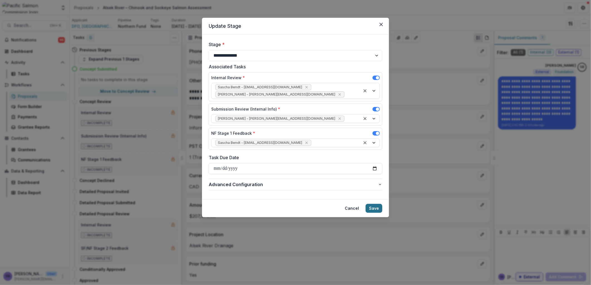
click at [375, 204] on button "Save" at bounding box center [373, 208] width 17 height 9
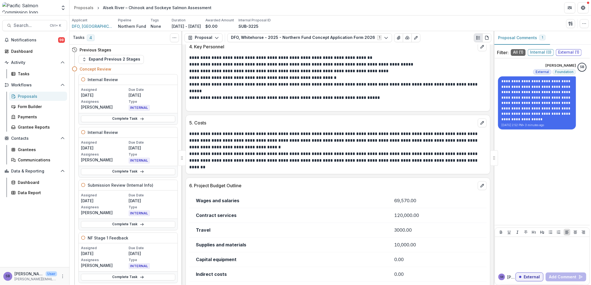
scroll to position [947, 0]
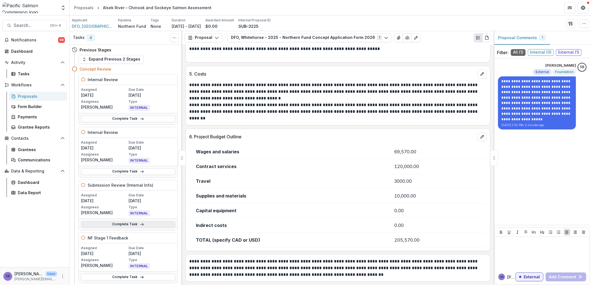
click at [148, 223] on link "Complete Task" at bounding box center [128, 224] width 94 height 7
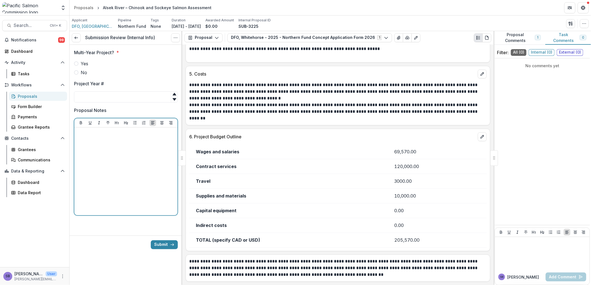
click at [126, 144] on div at bounding box center [125, 171] width 99 height 83
click at [74, 38] on icon at bounding box center [76, 38] width 4 height 4
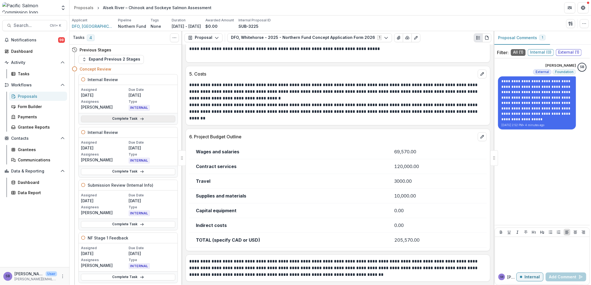
click at [111, 118] on link "Complete Task" at bounding box center [128, 119] width 94 height 7
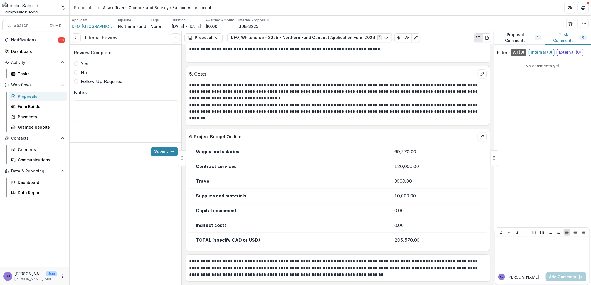
click at [93, 82] on span "Follow Up Required" at bounding box center [102, 81] width 42 height 7
click at [160, 151] on button "Submit" at bounding box center [164, 151] width 27 height 9
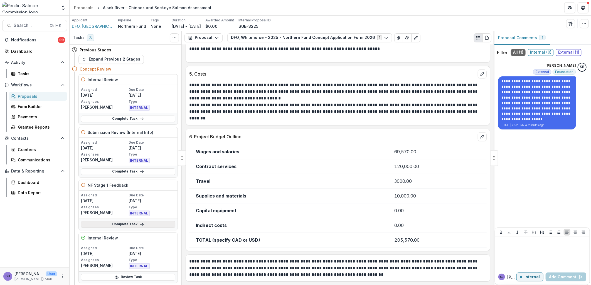
click at [142, 223] on icon at bounding box center [142, 225] width 4 height 4
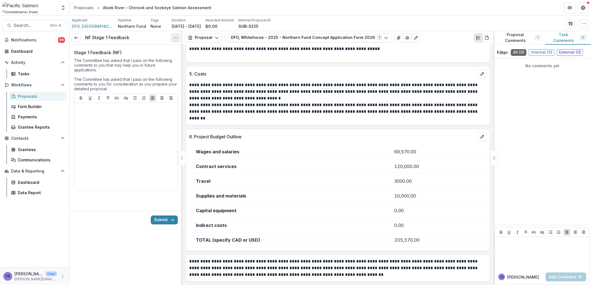
click at [173, 38] on icon "Options" at bounding box center [175, 38] width 4 height 4
click at [162, 50] on link "View task" at bounding box center [149, 50] width 60 height 9
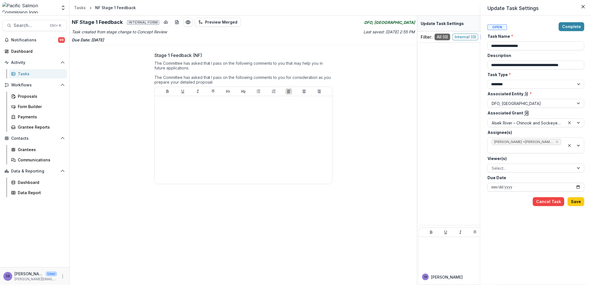
click at [578, 184] on input "**********" at bounding box center [535, 187] width 97 height 9
type input "**********"
click at [579, 204] on button "Save" at bounding box center [575, 201] width 17 height 9
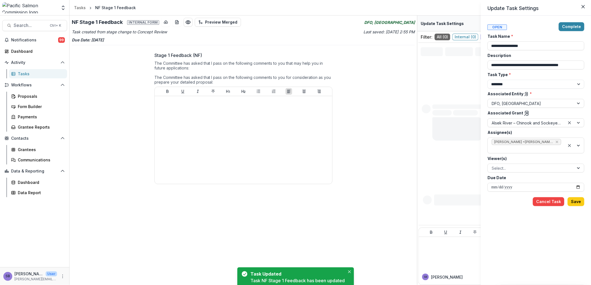
type input "**********"
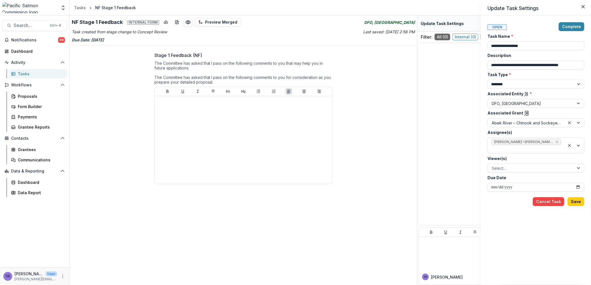
click at [524, 114] on icon at bounding box center [527, 114] width 6 height 6
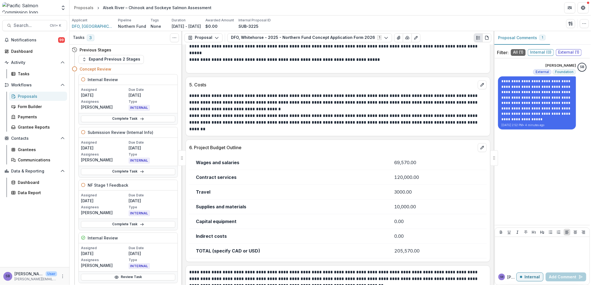
scroll to position [947, 0]
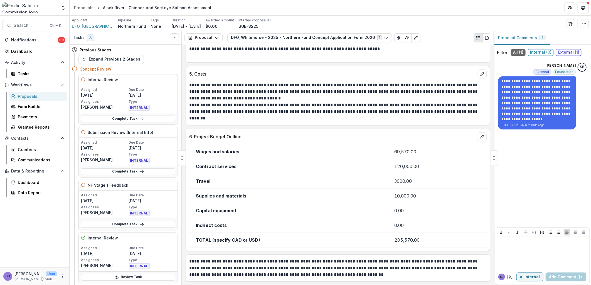
click at [40, 95] on div "Proposals" at bounding box center [40, 96] width 45 height 6
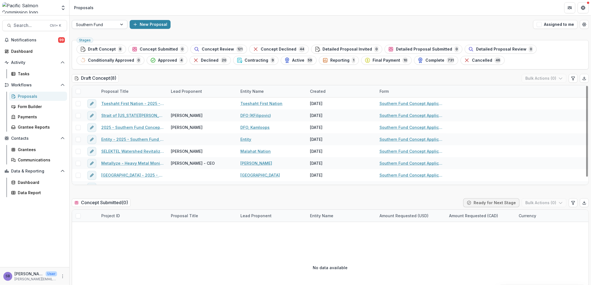
click at [118, 26] on div at bounding box center [122, 24] width 10 height 8
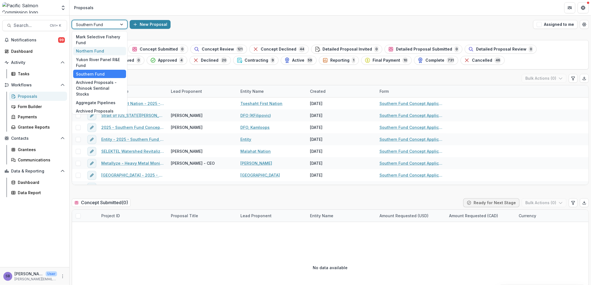
click at [107, 50] on div "Northern Fund" at bounding box center [99, 51] width 53 height 9
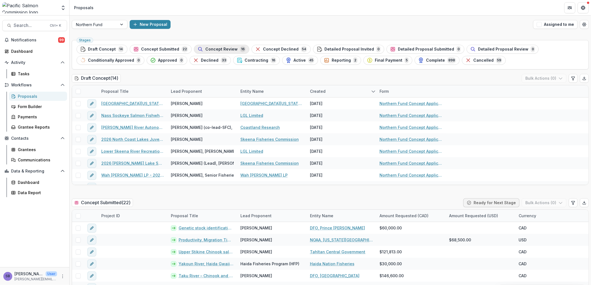
click at [217, 52] on div "Concept Review 16" at bounding box center [221, 49] width 48 height 6
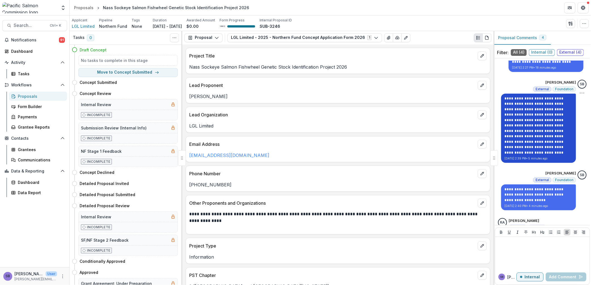
scroll to position [93, 0]
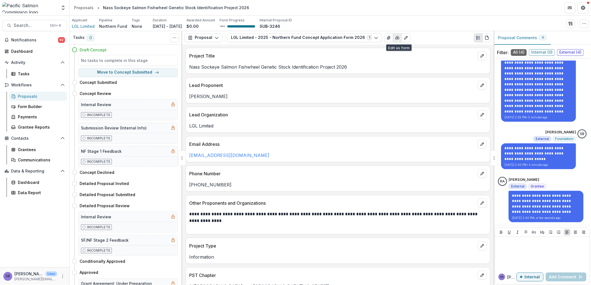
click at [395, 37] on icon "button" at bounding box center [397, 38] width 4 height 4
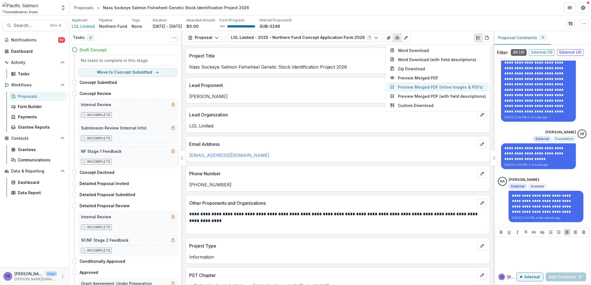
click at [409, 83] on button "Preview Merged PDF (Inline Images & PDFs)" at bounding box center [438, 86] width 102 height 9
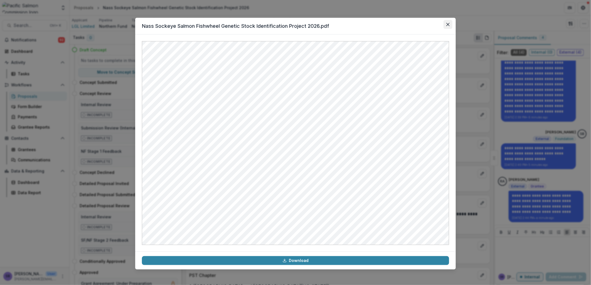
click at [448, 26] on icon "Close" at bounding box center [447, 24] width 3 height 3
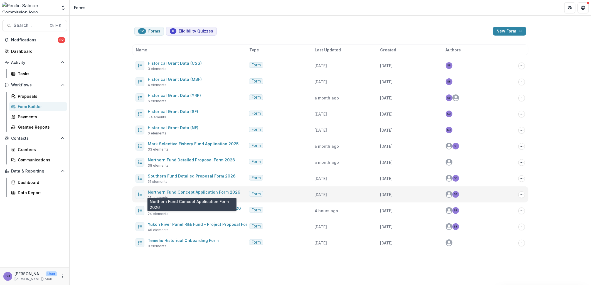
click at [190, 191] on link "Northern Fund Concept Application Form 2026" at bounding box center [194, 192] width 93 height 5
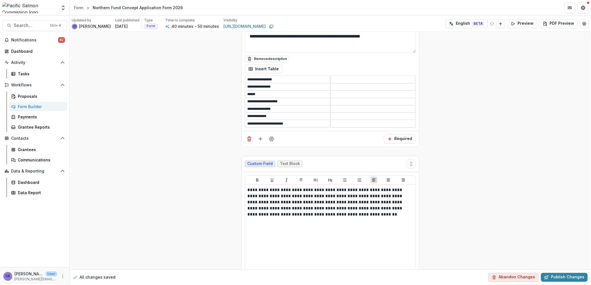
scroll to position [3387, 0]
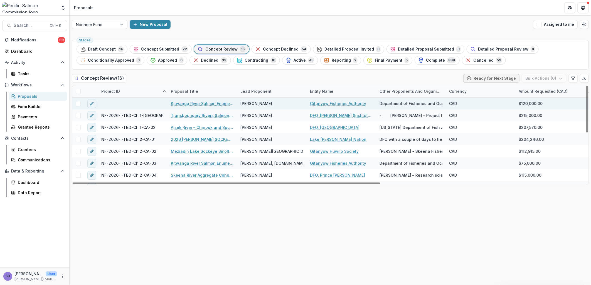
click at [185, 103] on link "Kitwanga River Salmon Enumeration Facility Repairs 2026" at bounding box center [202, 104] width 63 height 6
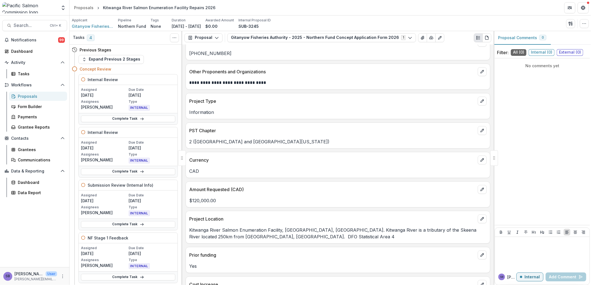
scroll to position [118, 0]
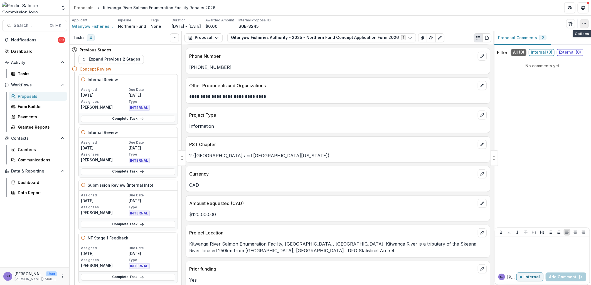
click at [583, 25] on icon "button" at bounding box center [584, 23] width 4 height 4
click at [552, 36] on button "Edit Attributes" at bounding box center [558, 36] width 60 height 9
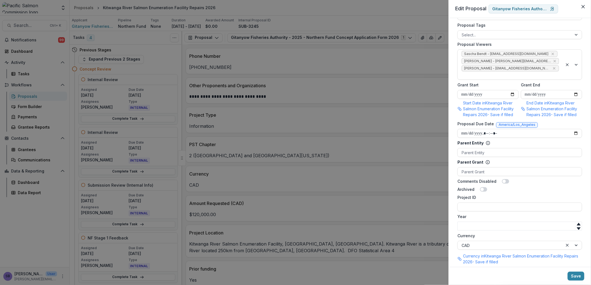
scroll to position [247, 0]
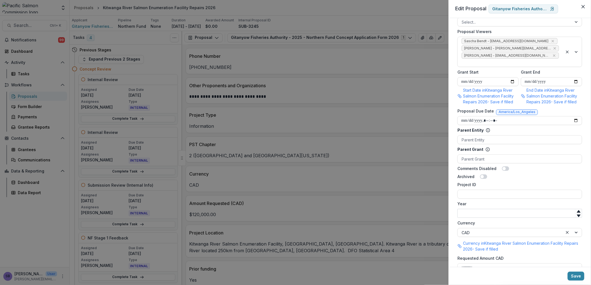
click at [489, 209] on input "Year" at bounding box center [519, 213] width 125 height 9
type input "****"
click at [490, 190] on input "Project ID" at bounding box center [519, 194] width 125 height 9
type input "**********"
click at [579, 277] on button "Save" at bounding box center [575, 276] width 17 height 9
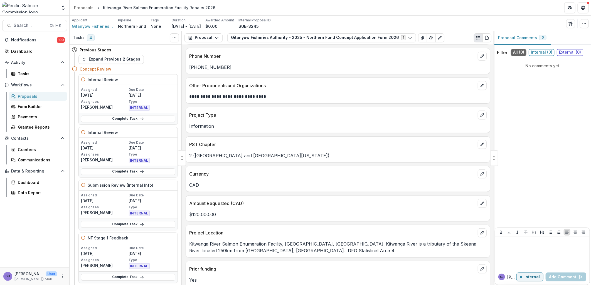
click at [34, 97] on div "Proposals" at bounding box center [40, 96] width 45 height 6
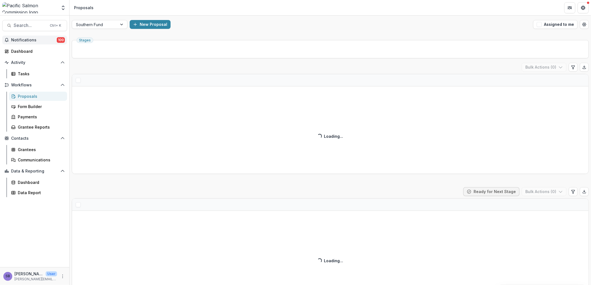
click at [28, 40] on span "Notifications" at bounding box center [34, 40] width 46 height 5
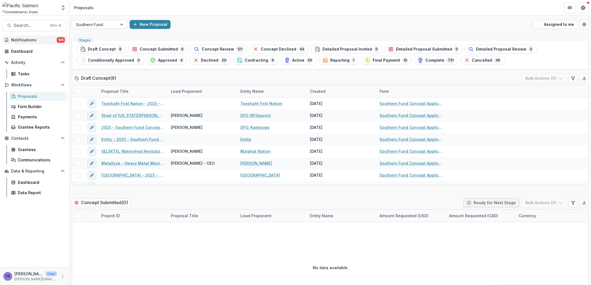
click at [254, 32] on div "Southern Fund New Proposal Assigned to me" at bounding box center [330, 25] width 521 height 18
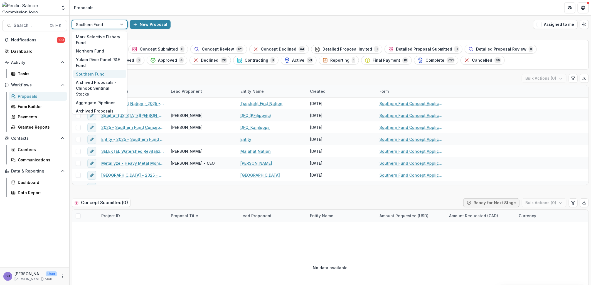
click at [125, 23] on div at bounding box center [122, 24] width 10 height 8
click at [106, 50] on div "Northern Fund" at bounding box center [99, 51] width 53 height 9
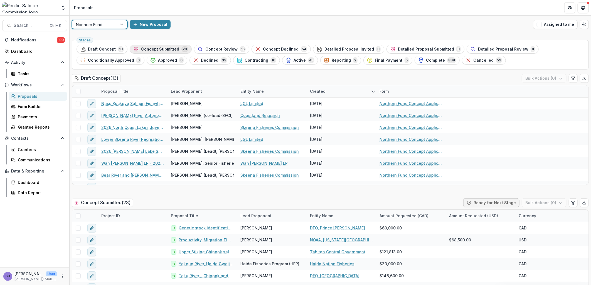
click at [168, 51] on span "Concept Submitted" at bounding box center [160, 49] width 38 height 5
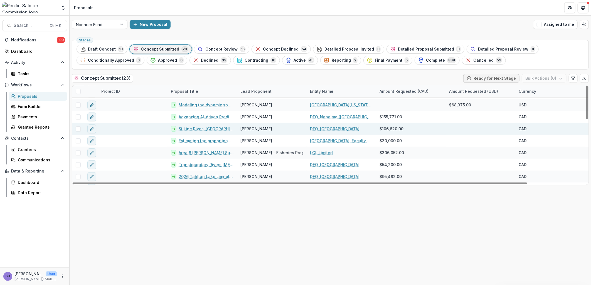
scroll to position [123, 0]
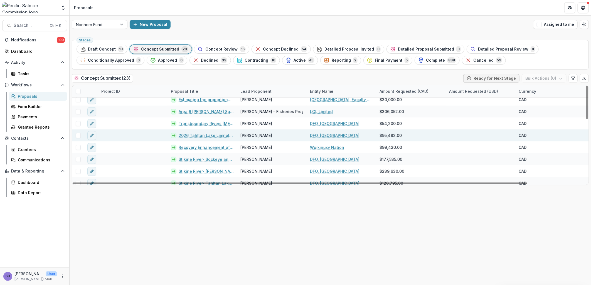
click at [209, 137] on link "2026 Tahltan Lake Limnology and Productivity Investigations – Year 4" at bounding box center [206, 136] width 55 height 6
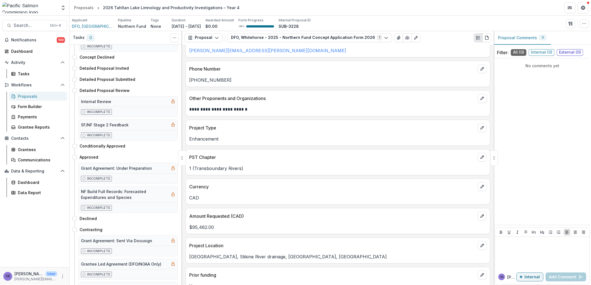
scroll to position [123, 0]
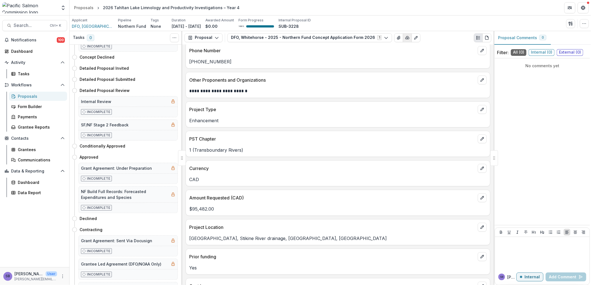
click at [405, 37] on icon "button" at bounding box center [407, 38] width 4 height 4
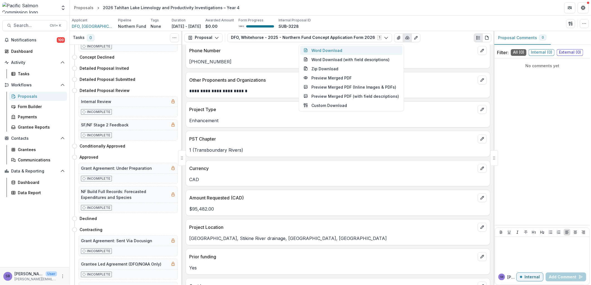
click at [347, 48] on button "Word Download" at bounding box center [351, 50] width 102 height 9
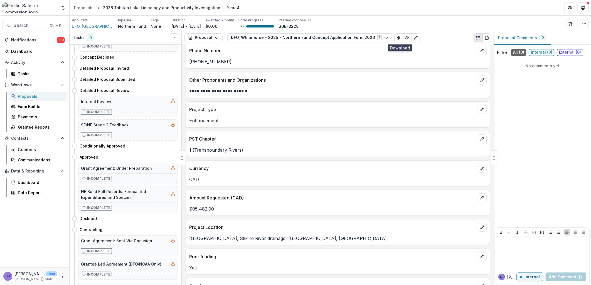
drag, startPoint x: 429, startPoint y: 13, endPoint x: 433, endPoint y: 15, distance: 3.9
click at [429, 13] on header "Proposals 2026 Tahltan Lake Limnology and Productivity Investigations – Year 4" at bounding box center [330, 7] width 521 height 15
click at [582, 25] on icon "button" at bounding box center [584, 23] width 4 height 4
click at [556, 34] on button "Edit Attributes" at bounding box center [558, 36] width 60 height 9
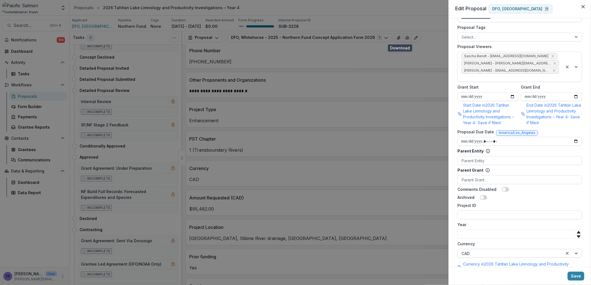
scroll to position [247, 0]
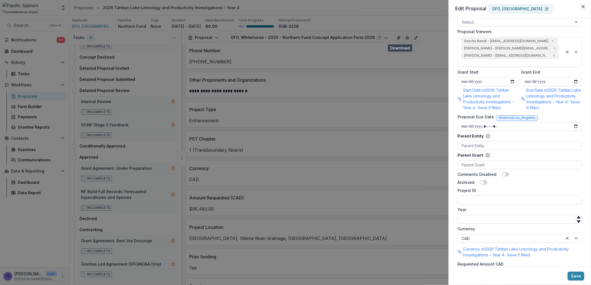
click at [483, 215] on input "Year" at bounding box center [519, 219] width 125 height 9
type input "****"
click at [465, 196] on input "Project ID" at bounding box center [519, 200] width 125 height 9
type input "**********"
click at [572, 278] on button "Save" at bounding box center [575, 276] width 17 height 9
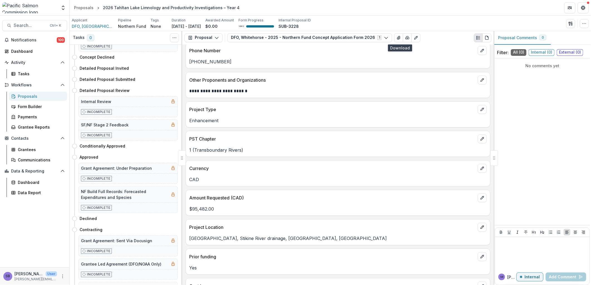
click at [589, 26] on div "Applicant DFO, Whitehorse Pipeline Northern Fund Tags None All tags Duration Ap…" at bounding box center [330, 24] width 521 height 16
click at [587, 25] on button "button" at bounding box center [584, 23] width 9 height 9
click at [547, 35] on button "Edit Attributes" at bounding box center [558, 36] width 60 height 9
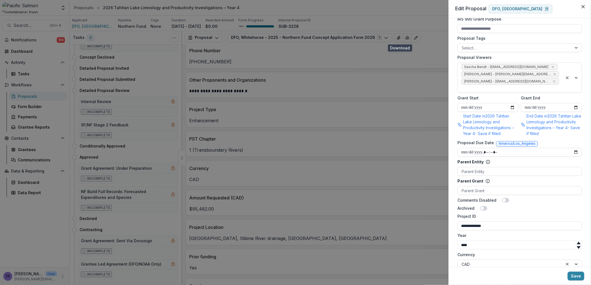
scroll to position [276, 0]
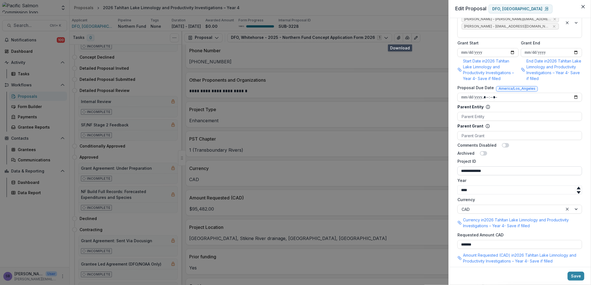
click at [480, 167] on input "**********" at bounding box center [519, 171] width 125 height 9
click at [499, 167] on input "**********" at bounding box center [519, 171] width 125 height 9
type input "**********"
click at [579, 275] on button "Save" at bounding box center [575, 276] width 17 height 9
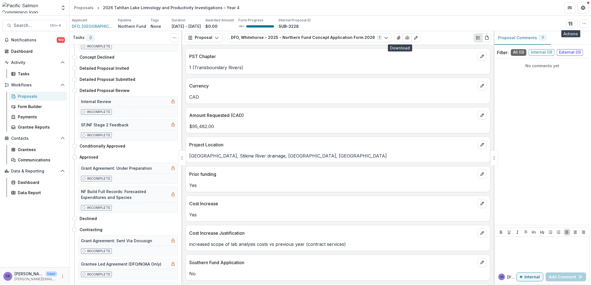
scroll to position [0, 0]
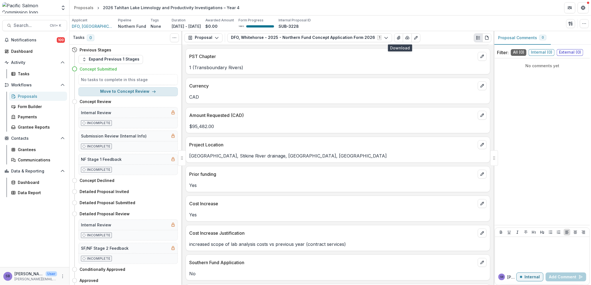
click at [144, 93] on button "Move to Concept Review" at bounding box center [127, 91] width 99 height 9
select select "**********"
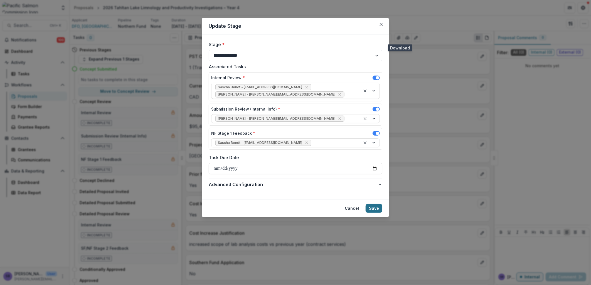
click at [377, 205] on button "Save" at bounding box center [373, 208] width 17 height 9
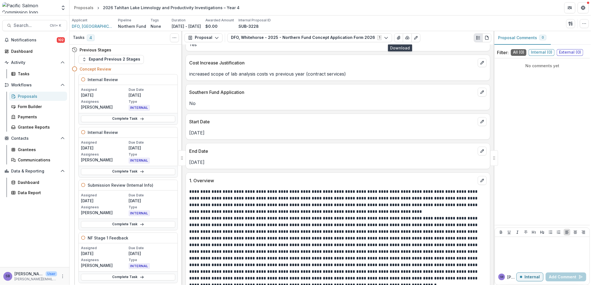
scroll to position [377, 0]
click at [250, 39] on button "DFO, Whitehorse - 2025 - Northern Fund Concept Application Form 2026 1" at bounding box center [309, 37] width 165 height 9
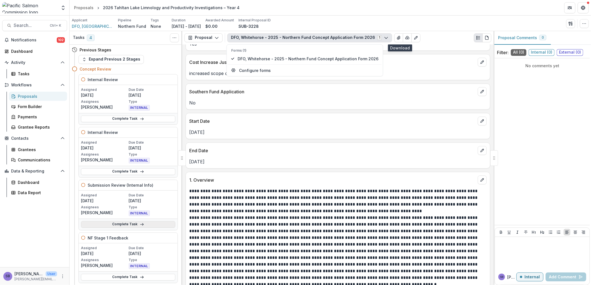
click at [134, 224] on link "Complete Task" at bounding box center [128, 224] width 94 height 7
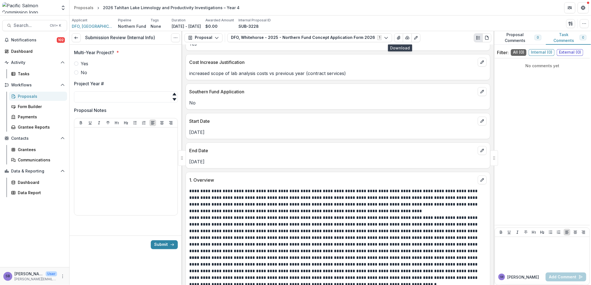
click at [81, 65] on span "Yes" at bounding box center [85, 63] width 8 height 7
click at [90, 97] on input "Project Year #" at bounding box center [126, 97] width 104 height 11
type input "*"
click at [73, 38] on link at bounding box center [76, 37] width 9 height 9
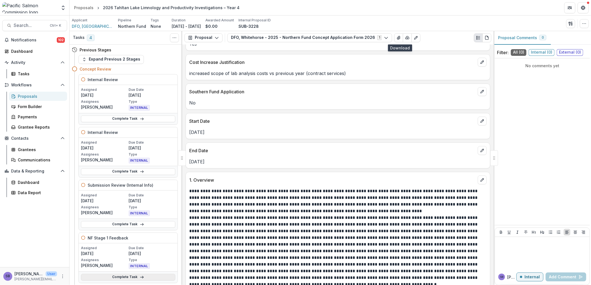
click at [154, 278] on link "Complete Task" at bounding box center [128, 277] width 94 height 7
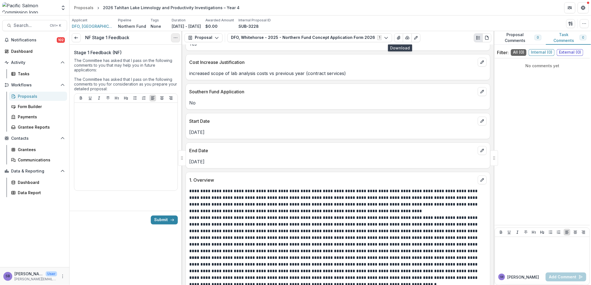
click at [174, 41] on button "Options" at bounding box center [175, 37] width 9 height 9
click at [134, 50] on link "View task" at bounding box center [149, 50] width 60 height 9
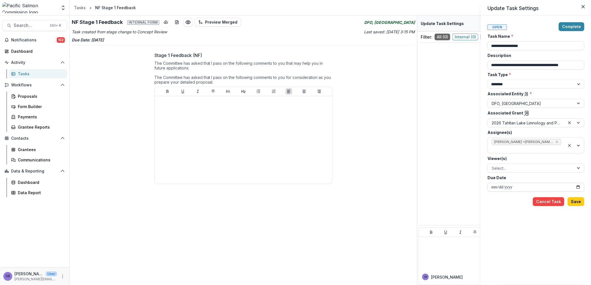
click at [580, 190] on input "**********" at bounding box center [535, 187] width 97 height 9
click at [578, 187] on input "**********" at bounding box center [535, 187] width 97 height 9
type input "**********"
click at [577, 204] on button "Save" at bounding box center [575, 201] width 17 height 9
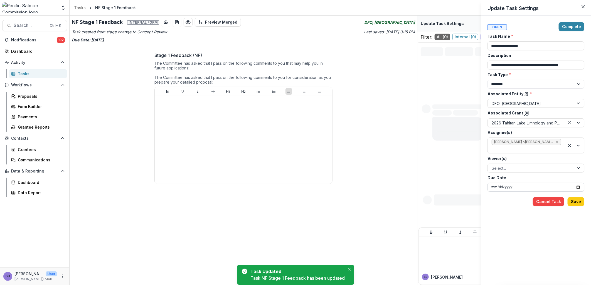
type input "**********"
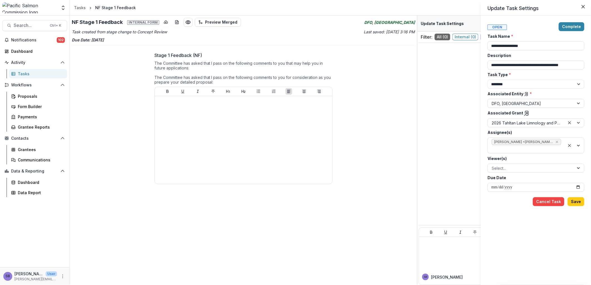
click at [524, 113] on icon at bounding box center [527, 114] width 6 height 6
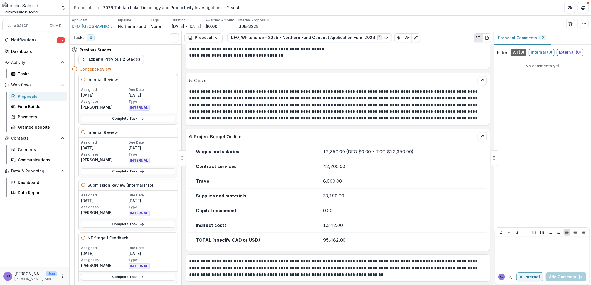
scroll to position [990, 0]
click at [119, 118] on link "Complete Task" at bounding box center [128, 119] width 94 height 7
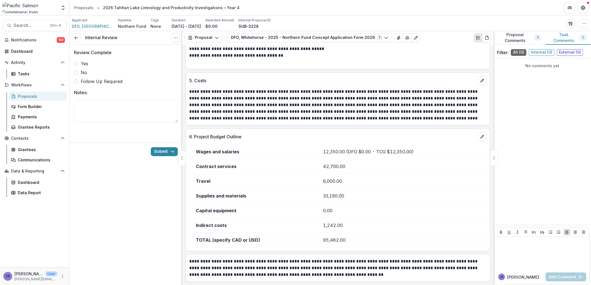
click at [81, 63] on span "Yes" at bounding box center [85, 63] width 8 height 7
click at [162, 151] on button "Submit" at bounding box center [164, 151] width 27 height 9
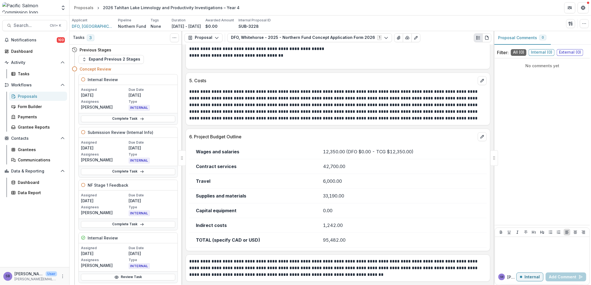
click at [35, 98] on div "Proposals" at bounding box center [40, 96] width 45 height 6
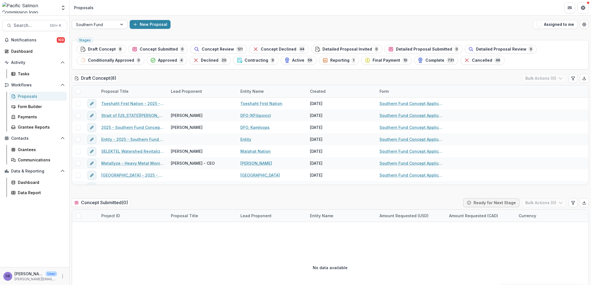
click at [111, 21] on div at bounding box center [94, 24] width 37 height 7
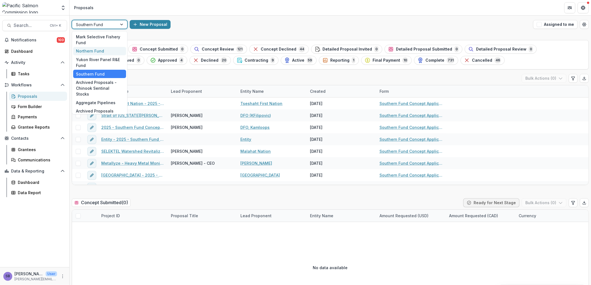
drag, startPoint x: 103, startPoint y: 50, endPoint x: 132, endPoint y: 59, distance: 29.8
click at [103, 50] on div "Northern Fund" at bounding box center [99, 51] width 53 height 9
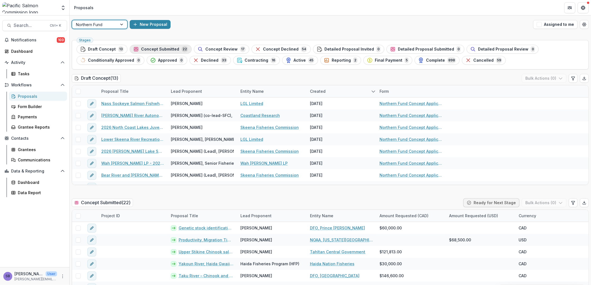
click at [155, 49] on span "Concept Submitted" at bounding box center [160, 49] width 38 height 5
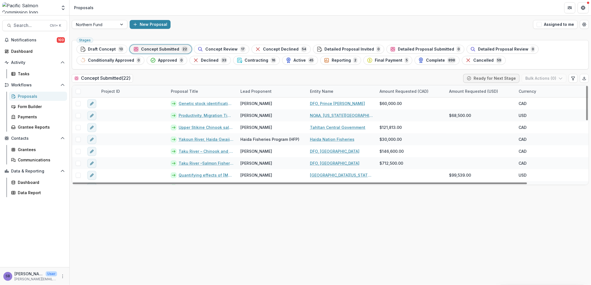
click at [192, 95] on div "Proposal Title" at bounding box center [202, 91] width 70 height 12
click at [195, 106] on input at bounding box center [202, 104] width 67 height 9
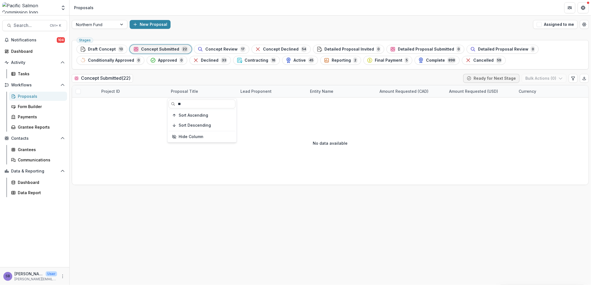
type input "*"
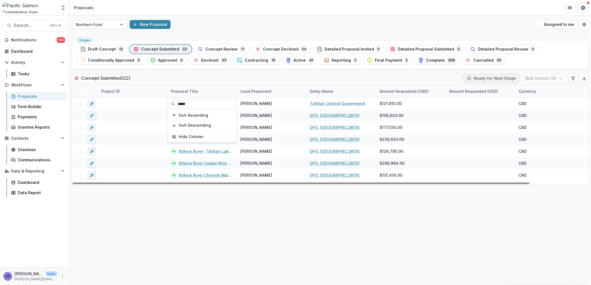
type input "*****"
click at [206, 80] on div "Concept Submitted ( 22 ) Ready for Next Stage Bulk Actions ( 0 )" at bounding box center [330, 79] width 517 height 11
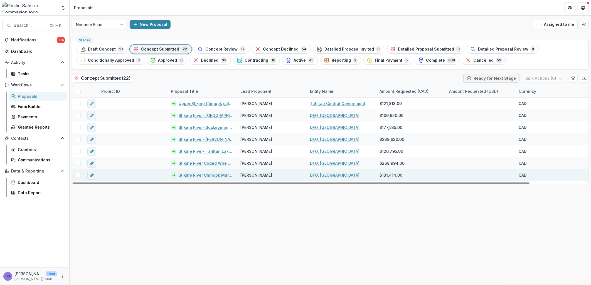
click at [202, 175] on link "Stikine River Chinook Mark Recapture" at bounding box center [206, 175] width 55 height 6
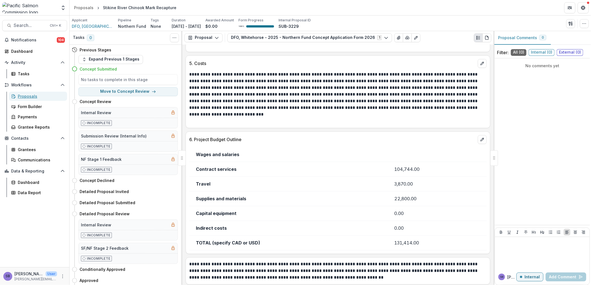
scroll to position [824, 0]
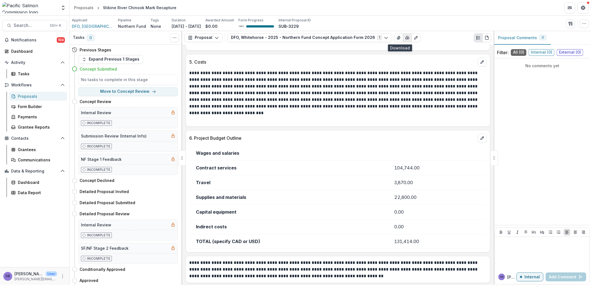
click at [403, 40] on button "button" at bounding box center [407, 37] width 9 height 9
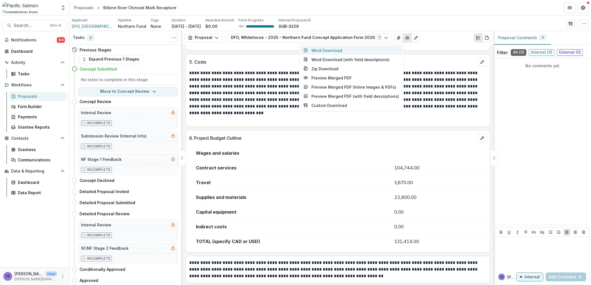
click at [340, 50] on button "Word Download" at bounding box center [351, 50] width 102 height 9
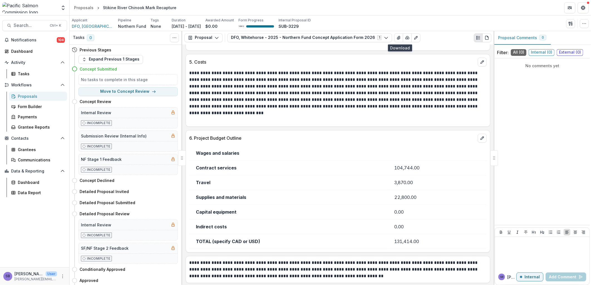
click at [313, 165] on td "Contract services" at bounding box center [288, 167] width 199 height 15
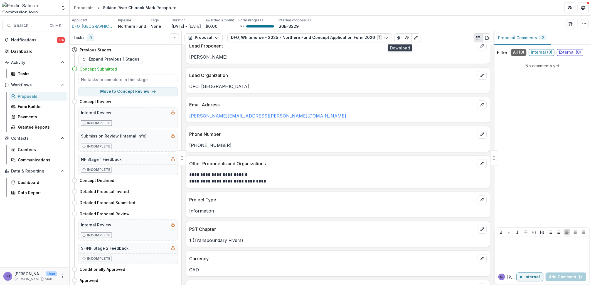
scroll to position [0, 0]
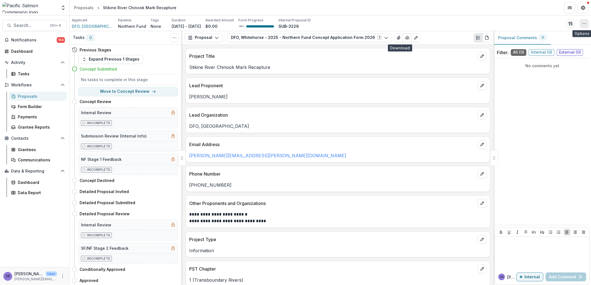
click at [583, 24] on icon "button" at bounding box center [584, 23] width 4 height 4
click at [562, 35] on button "Edit Attributes" at bounding box center [558, 36] width 60 height 9
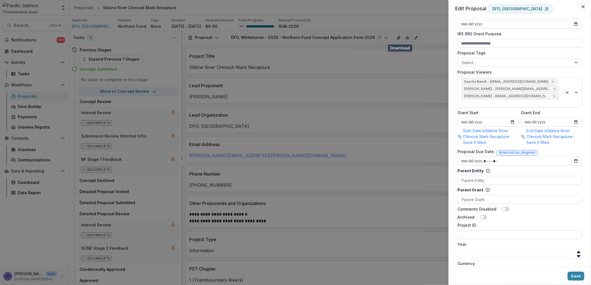
scroll to position [247, 0]
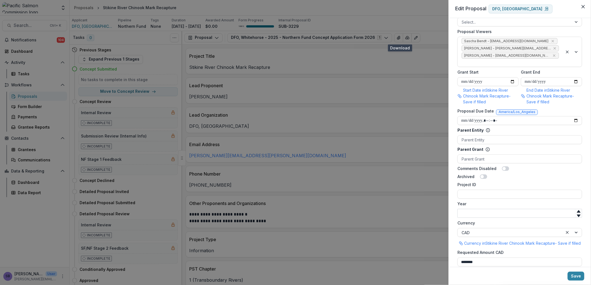
click at [470, 209] on input "Year" at bounding box center [519, 213] width 125 height 9
type input "****"
click at [481, 190] on input "Project ID" at bounding box center [519, 194] width 125 height 9
type input "*"
type input "**********"
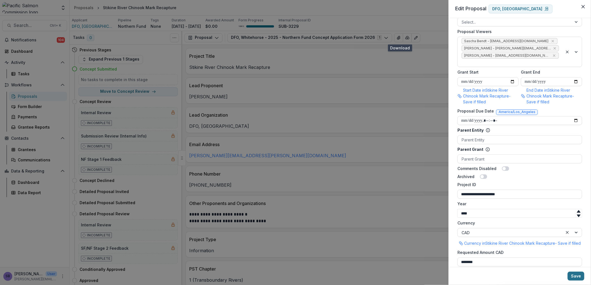
click at [579, 278] on button "Save" at bounding box center [575, 276] width 17 height 9
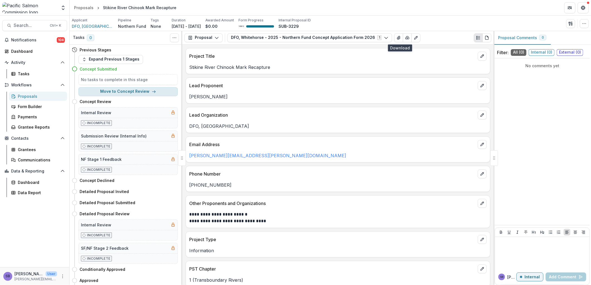
click at [118, 93] on button "Move to Concept Review" at bounding box center [127, 91] width 99 height 9
select select "**********"
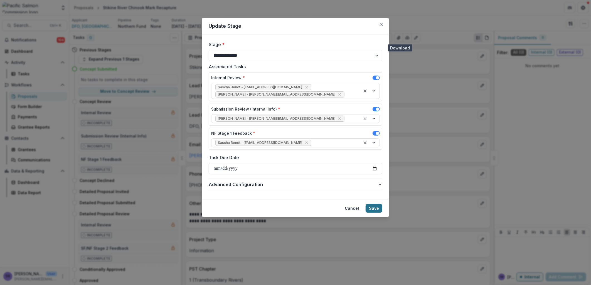
click at [373, 204] on button "Save" at bounding box center [373, 208] width 17 height 9
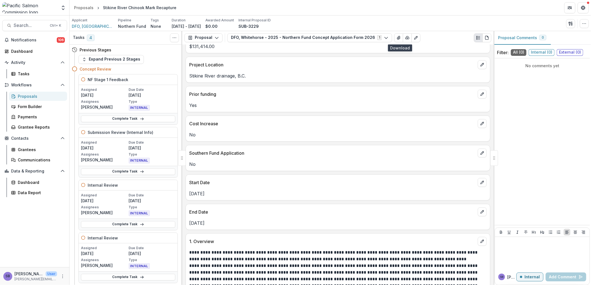
scroll to position [288, 0]
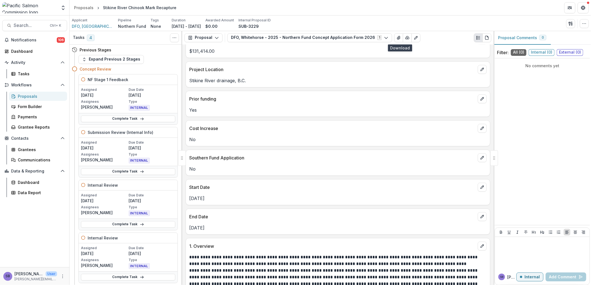
drag, startPoint x: 139, startPoint y: 116, endPoint x: 173, endPoint y: 127, distance: 35.9
click at [140, 117] on icon at bounding box center [142, 119] width 4 height 4
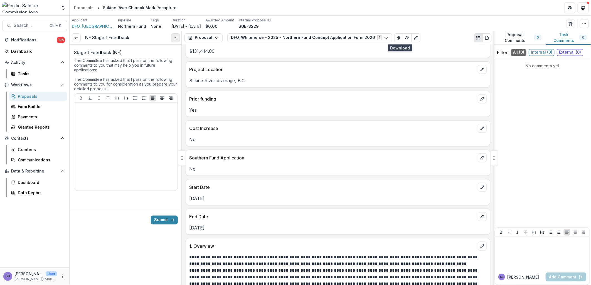
click at [175, 39] on icon "Options" at bounding box center [175, 38] width 4 height 4
click at [170, 48] on link "View task" at bounding box center [149, 50] width 60 height 9
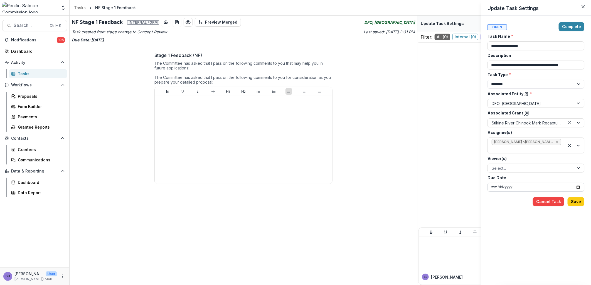
click at [576, 185] on input "**********" at bounding box center [535, 187] width 97 height 9
type input "**********"
click at [580, 201] on button "Save" at bounding box center [575, 201] width 17 height 9
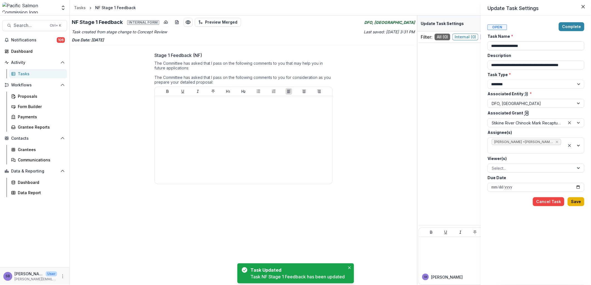
type input "**********"
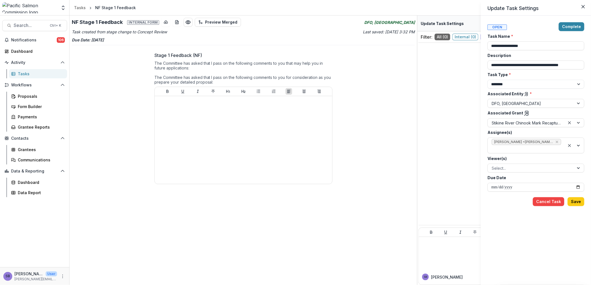
click at [525, 112] on icon at bounding box center [526, 113] width 3 height 4
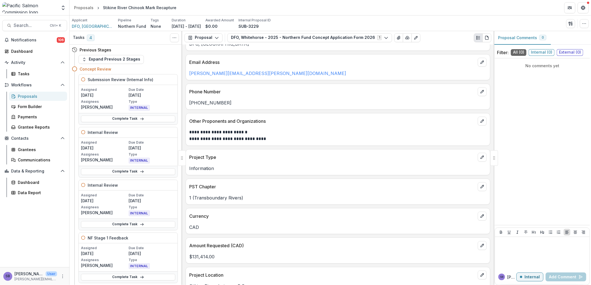
scroll to position [165, 0]
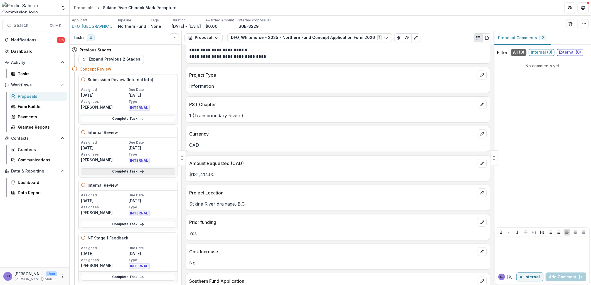
click at [143, 171] on link "Complete Task" at bounding box center [128, 172] width 94 height 7
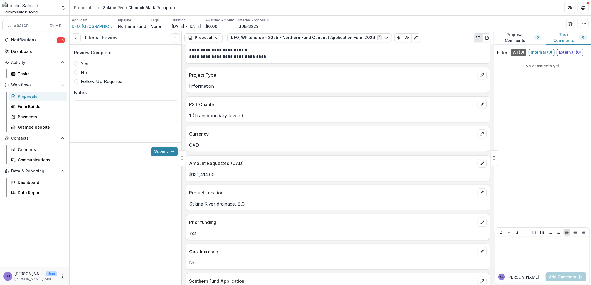
click at [84, 61] on span "Yes" at bounding box center [85, 63] width 8 height 7
click at [152, 150] on button "Submit" at bounding box center [164, 151] width 27 height 9
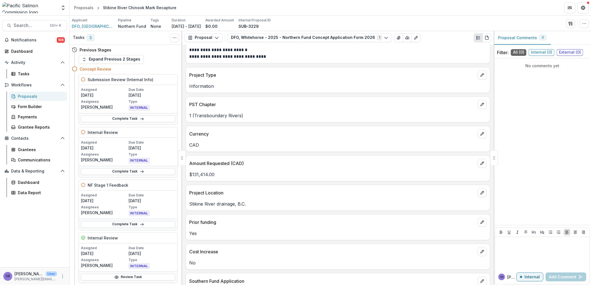
click at [26, 97] on div "Proposals" at bounding box center [40, 96] width 45 height 6
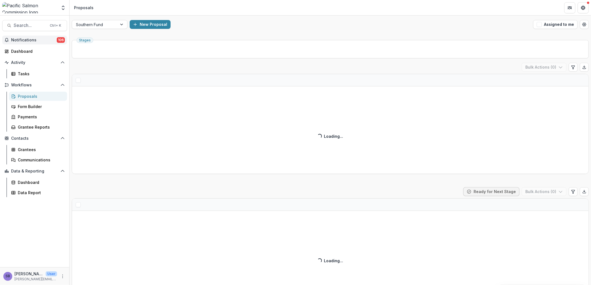
click at [34, 38] on span "Notifications" at bounding box center [34, 40] width 46 height 5
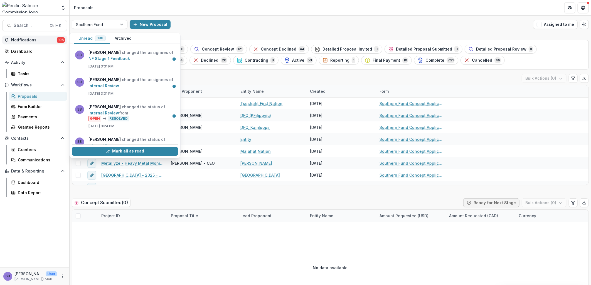
click at [34, 39] on span "Notifications" at bounding box center [34, 40] width 46 height 5
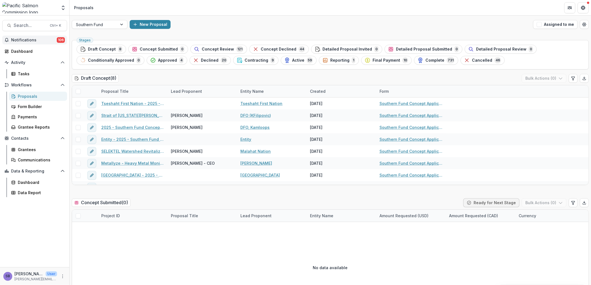
click at [34, 39] on span "Notifications" at bounding box center [34, 40] width 46 height 5
click at [228, 33] on div "Southern Fund New Proposal Assigned to me" at bounding box center [330, 25] width 521 height 18
click at [117, 27] on div at bounding box center [122, 24] width 10 height 8
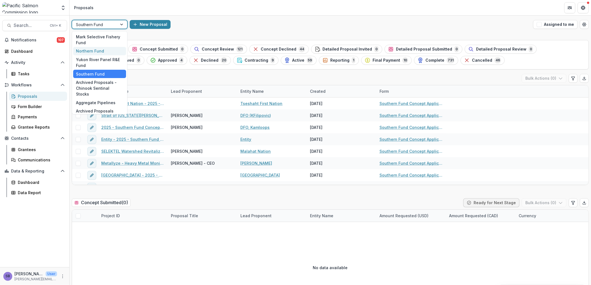
click at [114, 48] on div "Northern Fund" at bounding box center [99, 51] width 53 height 9
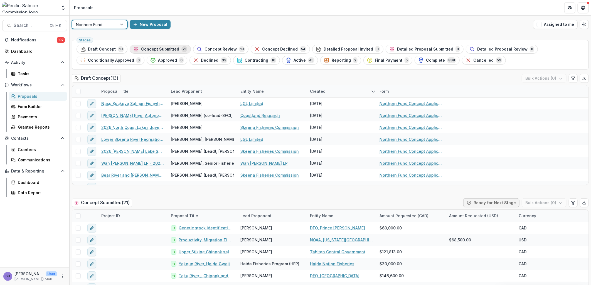
click at [169, 51] on span "Concept Submitted" at bounding box center [160, 49] width 38 height 5
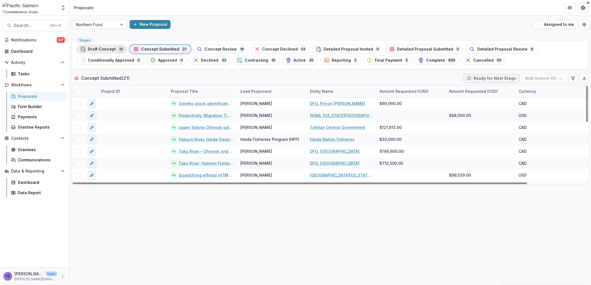
click at [107, 51] on span "Draft Concept" at bounding box center [102, 49] width 28 height 5
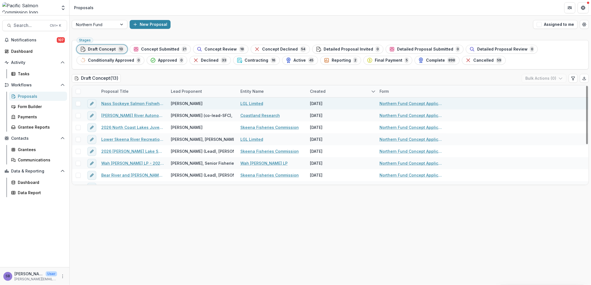
scroll to position [41, 0]
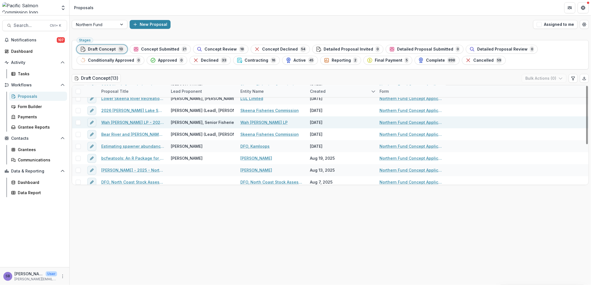
click at [147, 122] on link "Wah [PERSON_NAME] LP - 2025 - Northern Fund Concept Application Form 2026" at bounding box center [132, 123] width 63 height 6
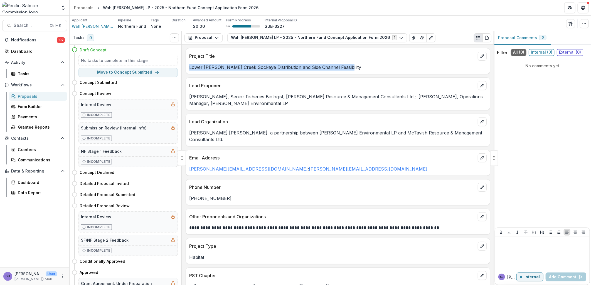
drag, startPoint x: 341, startPoint y: 67, endPoint x: 187, endPoint y: 63, distance: 154.7
click at [187, 63] on div "Lower Williams Creek Sockeye Distribution and Side Channel Feasibility" at bounding box center [338, 66] width 304 height 10
copy p "Lower Williams Creek Sockeye Distribution and Side Channel Feasibility"
click at [587, 24] on button "button" at bounding box center [584, 23] width 9 height 9
click at [543, 35] on button "Edit Attributes" at bounding box center [558, 36] width 60 height 9
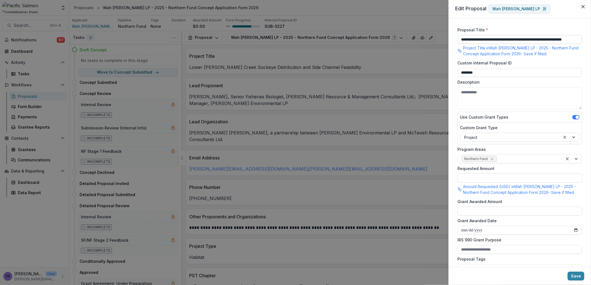
click at [459, 40] on input "**********" at bounding box center [519, 39] width 125 height 9
paste input
type input "**********"
click at [575, 276] on button "Save" at bounding box center [575, 276] width 17 height 9
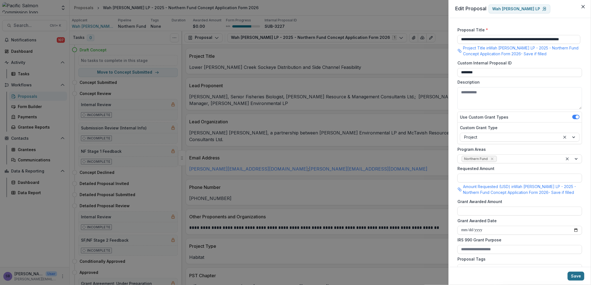
scroll to position [0, 0]
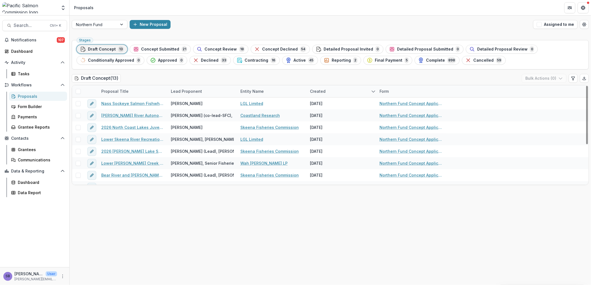
click at [154, 48] on span "Concept Submitted" at bounding box center [160, 49] width 38 height 5
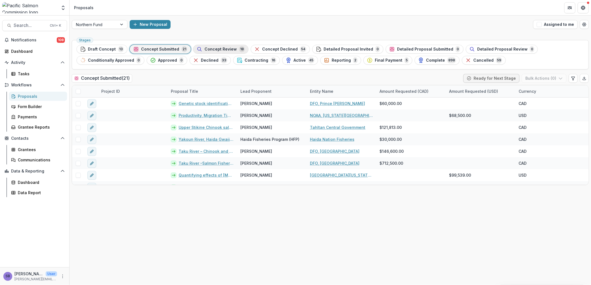
click at [210, 48] on span "Concept Review" at bounding box center [220, 49] width 32 height 5
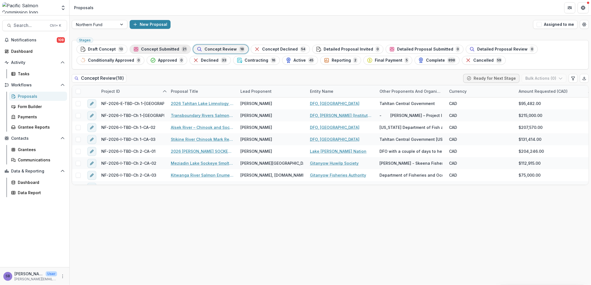
click at [164, 46] on div "Concept Submitted 21" at bounding box center [160, 49] width 54 height 6
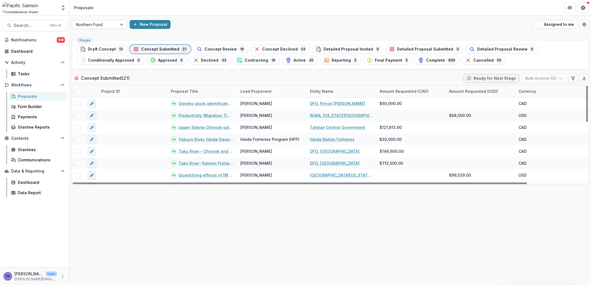
click at [214, 90] on div "Proposal Title" at bounding box center [202, 91] width 70 height 12
click at [209, 104] on input at bounding box center [202, 104] width 67 height 9
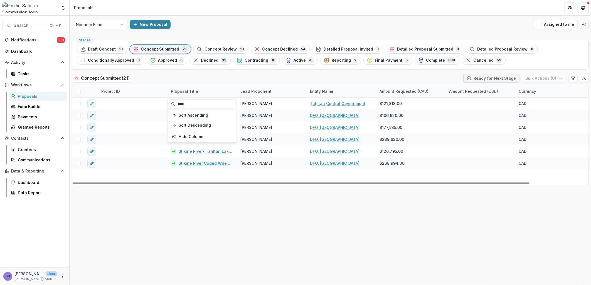
type input "****"
click at [221, 81] on div "Concept Submitted ( 21 ) Ready for Next Stage Bulk Actions ( 0 )" at bounding box center [330, 79] width 517 height 11
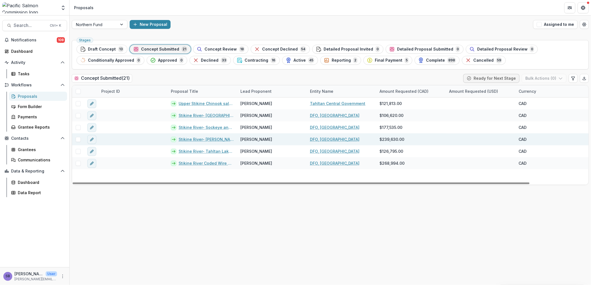
click at [201, 140] on link "Stikine River- [PERSON_NAME]-Recapture" at bounding box center [206, 140] width 55 height 6
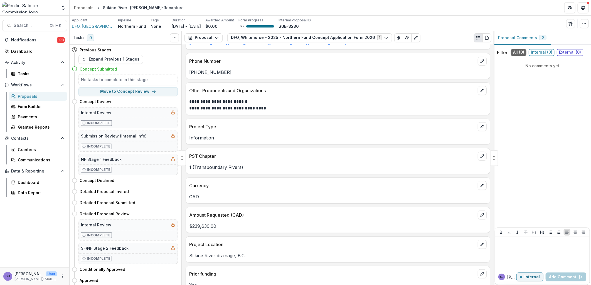
scroll to position [237, 0]
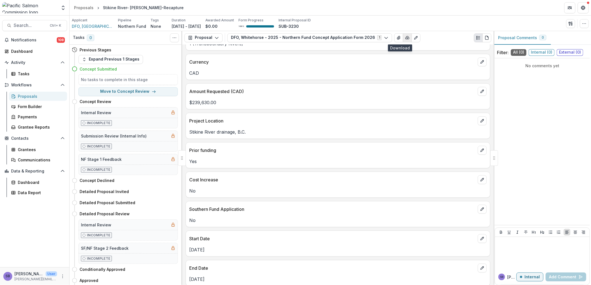
click at [407, 38] on line "button" at bounding box center [407, 37] width 0 height 1
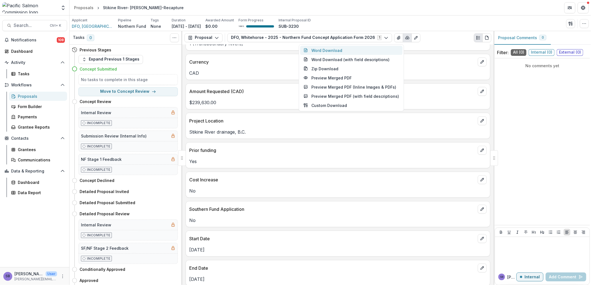
click at [357, 49] on button "Word Download" at bounding box center [351, 50] width 102 height 9
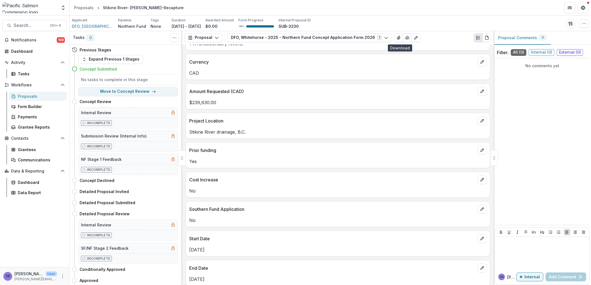
click at [409, 84] on div "Amount Requested (CAD)" at bounding box center [338, 90] width 304 height 12
click at [580, 22] on button "button" at bounding box center [584, 23] width 9 height 9
click at [555, 34] on button "Edit Attributes" at bounding box center [558, 36] width 60 height 9
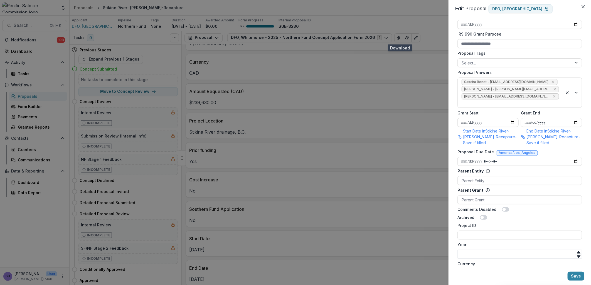
scroll to position [265, 0]
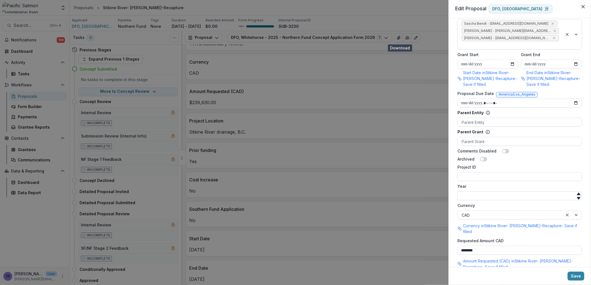
click at [471, 192] on input "Year" at bounding box center [519, 196] width 125 height 9
type input "****"
click at [469, 172] on input "Project ID" at bounding box center [519, 176] width 125 height 9
type input "*"
type input "**********"
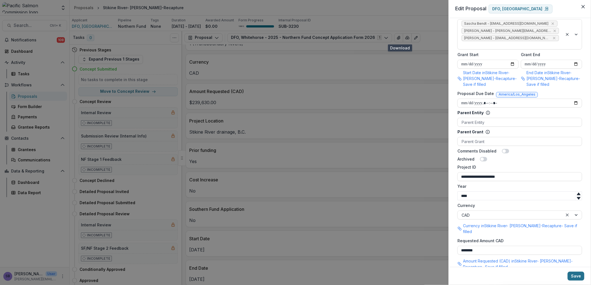
click at [578, 278] on button "Save" at bounding box center [575, 276] width 17 height 9
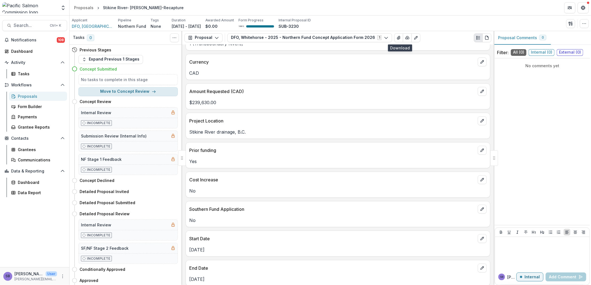
click at [142, 93] on button "Move to Concept Review" at bounding box center [127, 91] width 99 height 9
select select "**********"
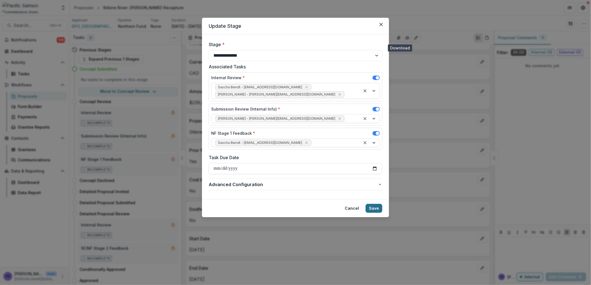
click at [373, 204] on button "Save" at bounding box center [373, 208] width 17 height 9
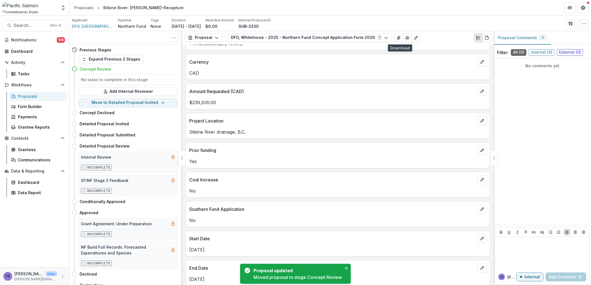
scroll to position [250, 0]
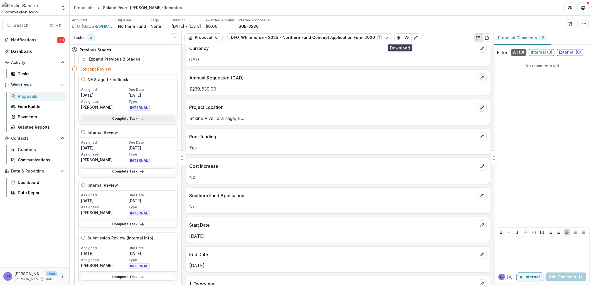
click at [135, 118] on link "Complete Task" at bounding box center [128, 119] width 94 height 7
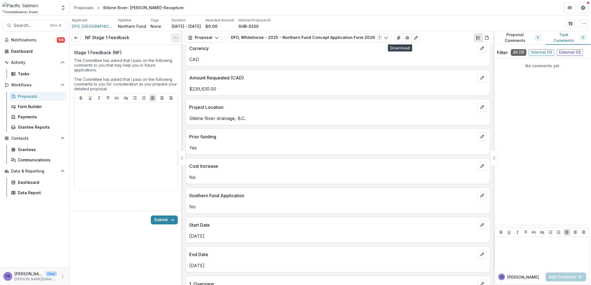
click at [174, 41] on button "Options" at bounding box center [175, 37] width 9 height 9
click at [152, 49] on link "View task" at bounding box center [149, 50] width 60 height 9
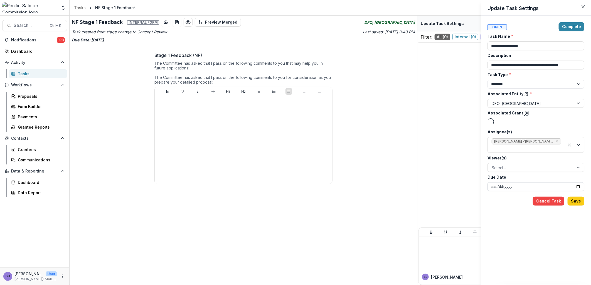
click at [577, 186] on input "**********" at bounding box center [535, 186] width 97 height 9
type input "**********"
click at [579, 206] on div "**********" at bounding box center [535, 150] width 97 height 256
click at [577, 203] on button "Save" at bounding box center [575, 201] width 17 height 9
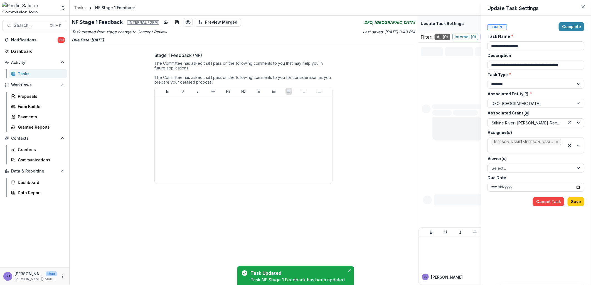
type input "**********"
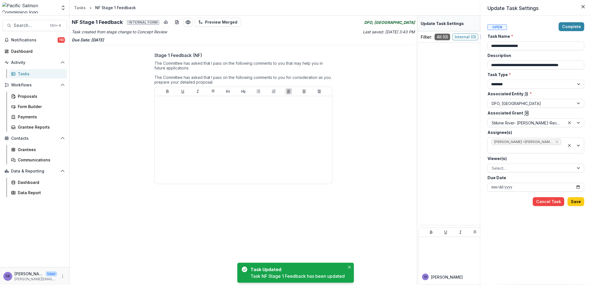
click at [524, 113] on icon at bounding box center [527, 114] width 6 height 6
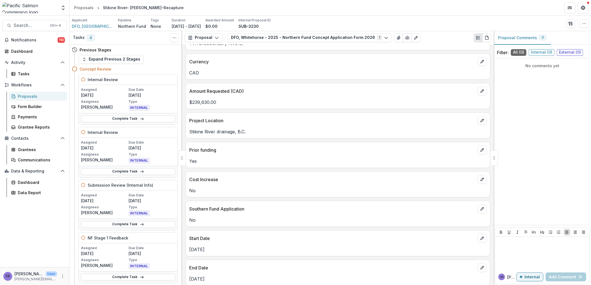
scroll to position [123, 0]
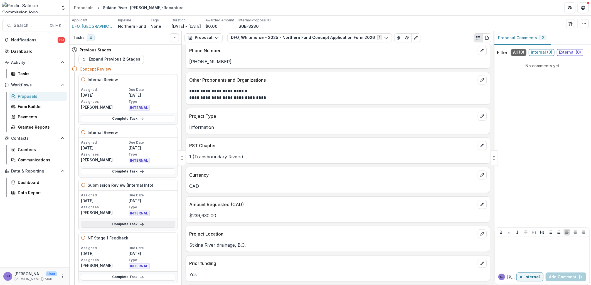
click at [129, 222] on link "Complete Task" at bounding box center [128, 224] width 94 height 7
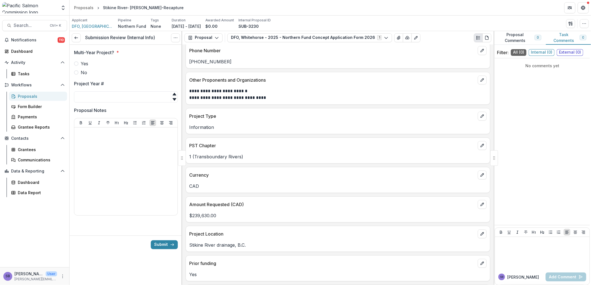
click at [79, 63] on label "Yes" at bounding box center [126, 63] width 104 height 7
click at [75, 37] on polyline at bounding box center [75, 38] width 1 height 2
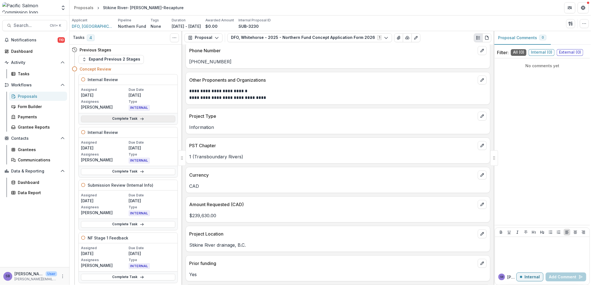
click at [126, 121] on link "Complete Task" at bounding box center [128, 119] width 94 height 7
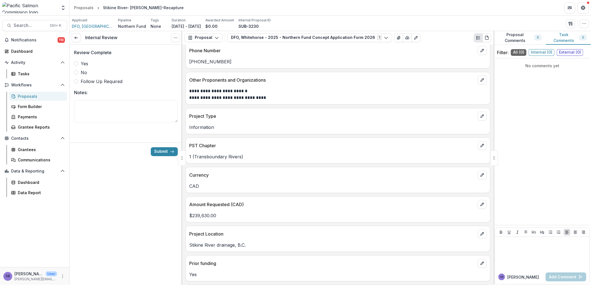
click at [86, 65] on span "Yes" at bounding box center [85, 63] width 8 height 7
click at [161, 147] on button "Submit" at bounding box center [164, 151] width 27 height 9
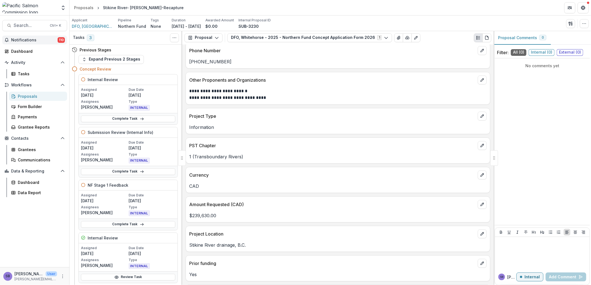
click at [38, 38] on span "Notifications" at bounding box center [34, 40] width 46 height 5
click at [233, 109] on div "Project Type" at bounding box center [338, 114] width 304 height 12
click at [26, 96] on div "Proposals" at bounding box center [40, 96] width 45 height 6
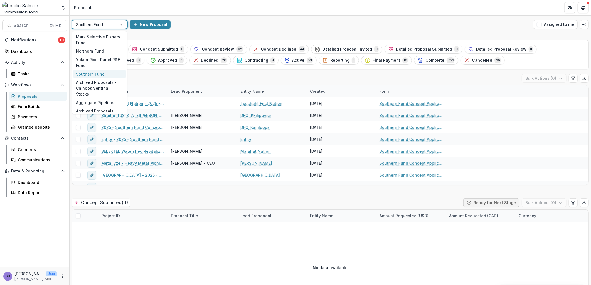
click at [117, 24] on div "Southern Fund" at bounding box center [94, 25] width 45 height 8
click at [100, 48] on div "Northern Fund" at bounding box center [99, 51] width 53 height 9
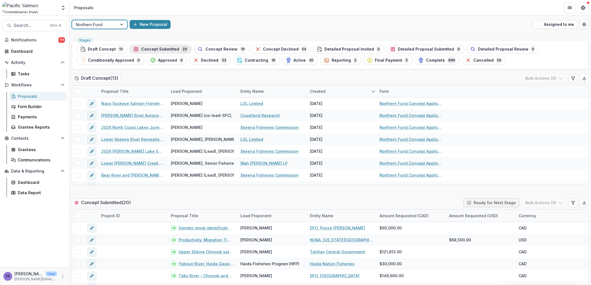
click at [165, 50] on span "Concept Submitted" at bounding box center [160, 49] width 38 height 5
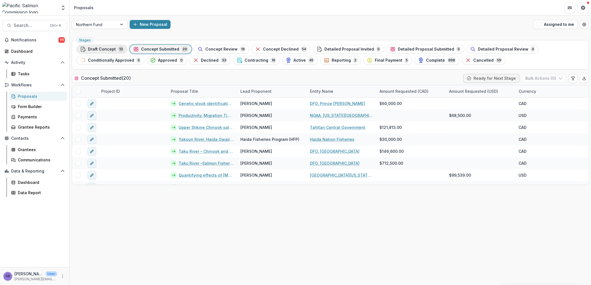
click at [101, 48] on span "Draft Concept" at bounding box center [102, 49] width 28 height 5
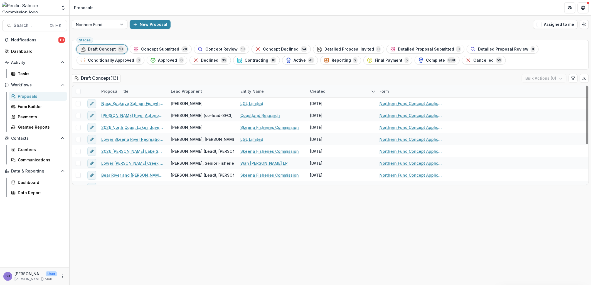
click at [105, 49] on span "Draft Concept" at bounding box center [102, 49] width 28 height 5
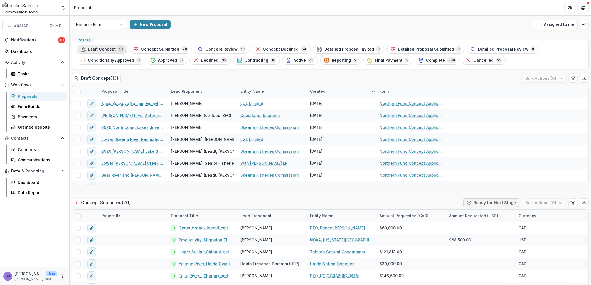
click at [104, 48] on span "Draft Concept" at bounding box center [102, 49] width 28 height 5
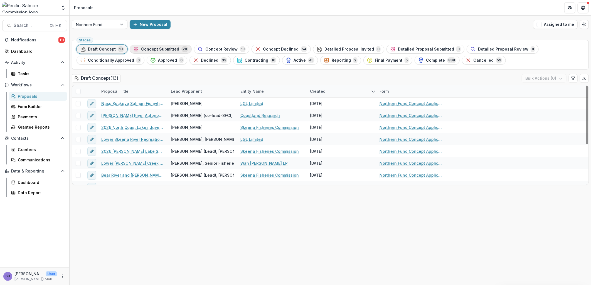
click at [149, 47] on span "Concept Submitted" at bounding box center [160, 49] width 38 height 5
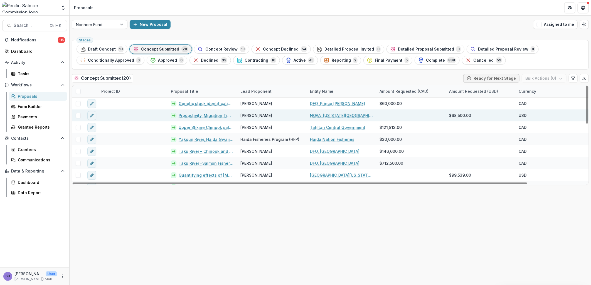
scroll to position [41, 0]
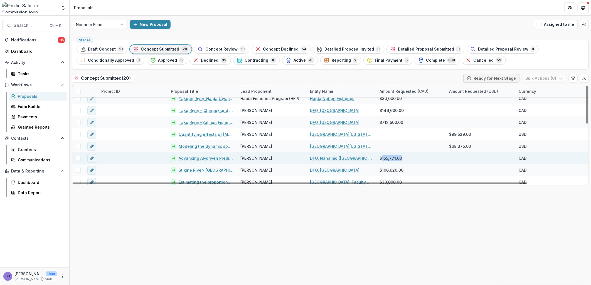
drag, startPoint x: 402, startPoint y: 159, endPoint x: 382, endPoint y: 159, distance: 19.7
click at [382, 159] on div "$155,771.00" at bounding box center [411, 158] width 70 height 12
copy span "155,771.00"
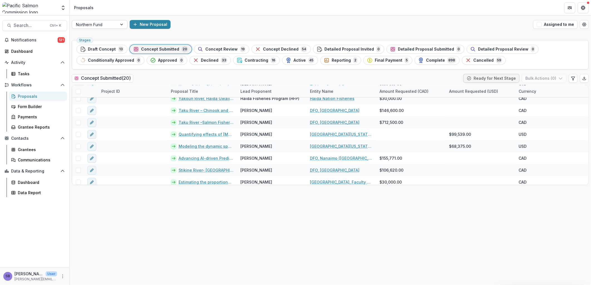
click at [108, 24] on div at bounding box center [94, 24] width 37 height 7
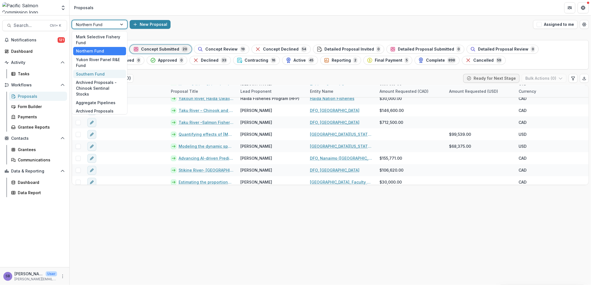
click at [99, 70] on div "Southern Fund" at bounding box center [99, 74] width 53 height 9
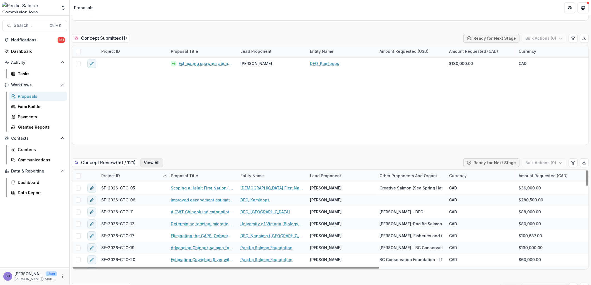
click at [152, 160] on button "View All" at bounding box center [151, 163] width 23 height 9
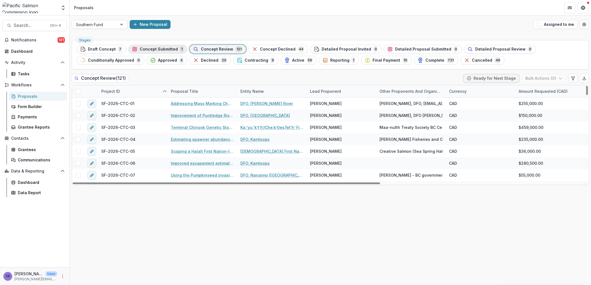
click at [167, 48] on span "Concept Submitted" at bounding box center [159, 49] width 38 height 5
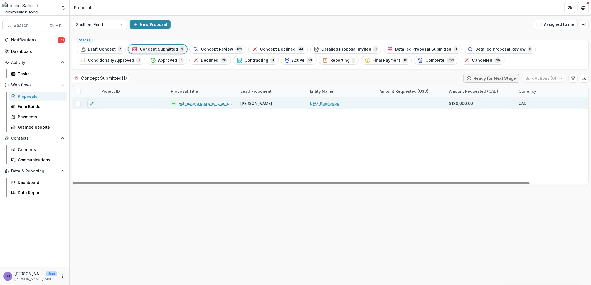
click at [206, 103] on link "Estimating spawner abundance and exploitation rates for [GEOGRAPHIC_DATA], the …" at bounding box center [206, 104] width 55 height 6
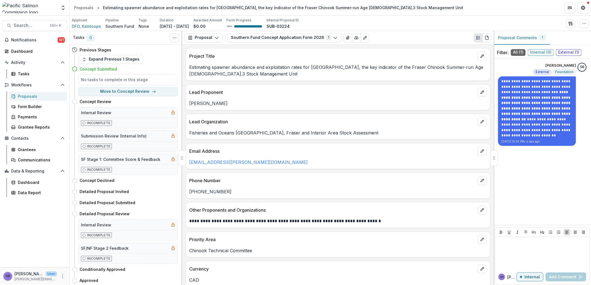
scroll to position [82, 0]
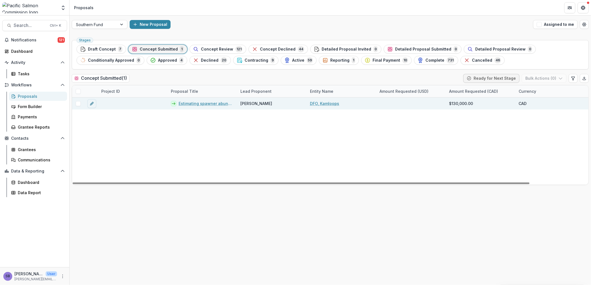
click at [182, 103] on link "Estimating spawner abundance and exploitation rates for [GEOGRAPHIC_DATA], the …" at bounding box center [206, 104] width 55 height 6
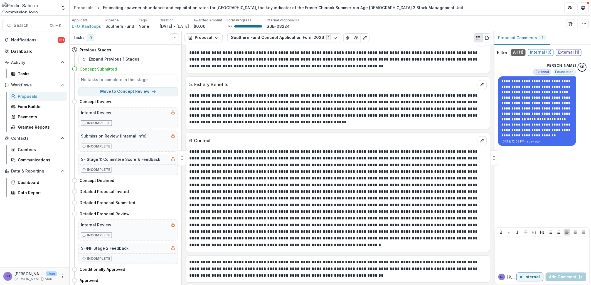
scroll to position [743, 0]
click at [355, 39] on icon "button" at bounding box center [357, 37] width 4 height 3
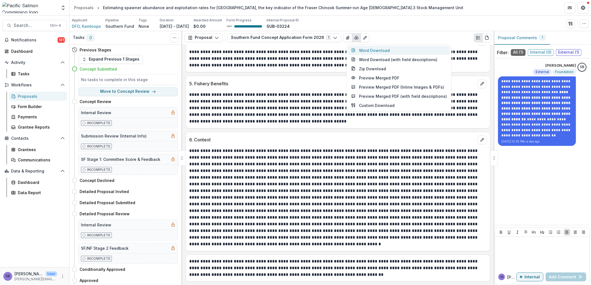
click at [362, 51] on button "Word Download" at bounding box center [399, 50] width 102 height 9
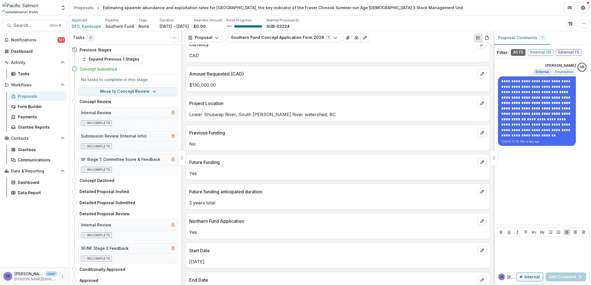
scroll to position [84, 0]
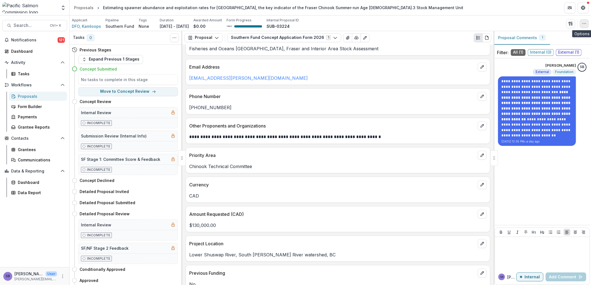
click at [580, 24] on button "button" at bounding box center [584, 23] width 9 height 9
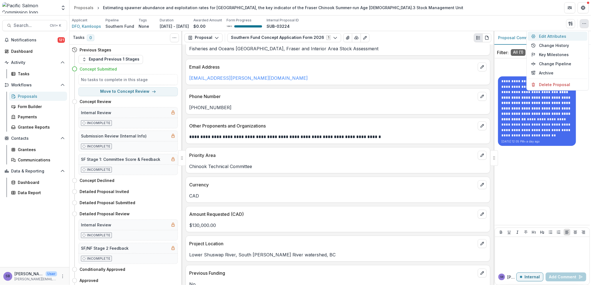
click at [559, 33] on button "Edit Attributes" at bounding box center [558, 36] width 60 height 9
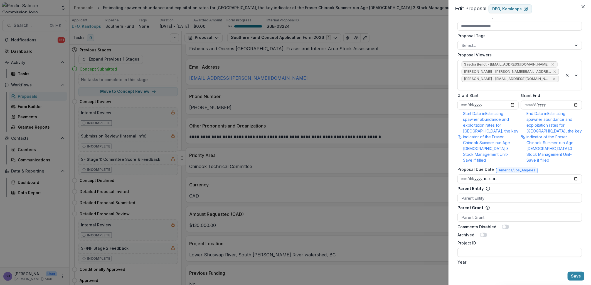
scroll to position [330, 0]
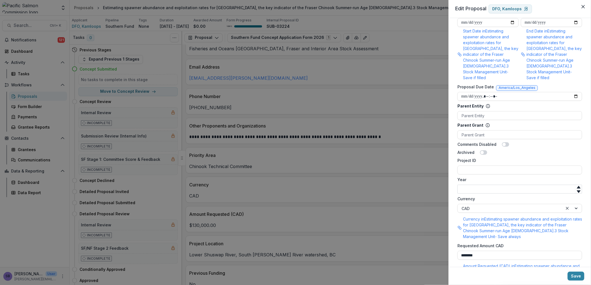
click at [496, 185] on input "Year" at bounding box center [519, 189] width 125 height 9
type input "****"
click at [479, 166] on input "Project ID" at bounding box center [519, 170] width 125 height 9
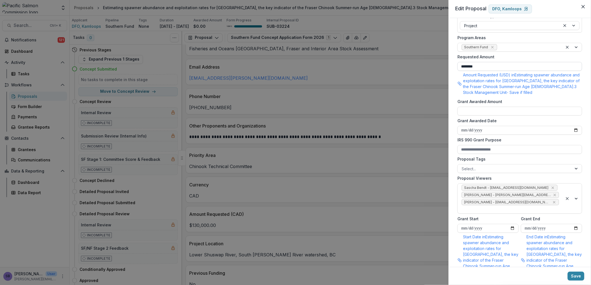
scroll to position [0, 0]
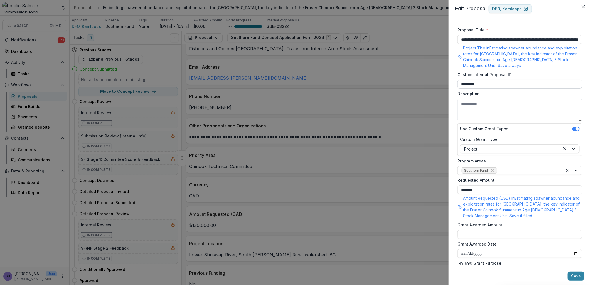
type input "**********"
drag, startPoint x: 497, startPoint y: 85, endPoint x: 448, endPoint y: 81, distance: 48.8
click at [448, 81] on div "**********" at bounding box center [519, 142] width 142 height 249
paste input "*****"
type input "**********"
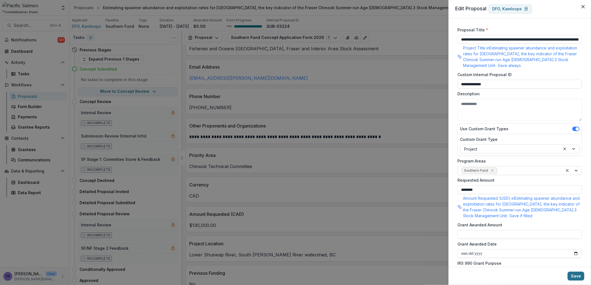
click at [582, 276] on button "Save" at bounding box center [575, 276] width 17 height 9
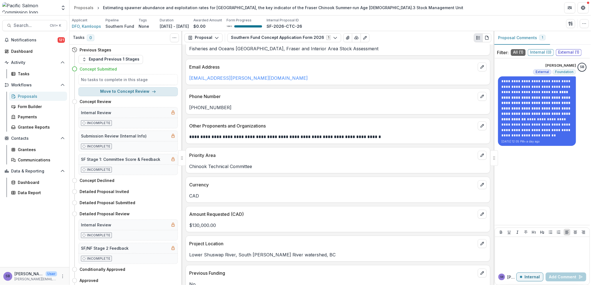
click at [137, 95] on button "Move to Concept Review" at bounding box center [127, 91] width 99 height 9
select select "**********"
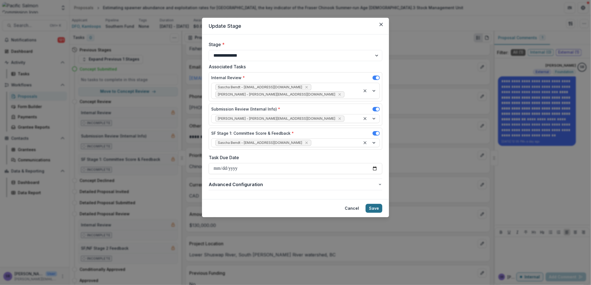
click at [372, 204] on button "Save" at bounding box center [373, 208] width 17 height 9
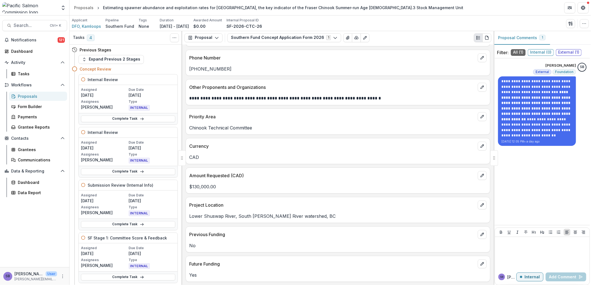
scroll to position [166, 0]
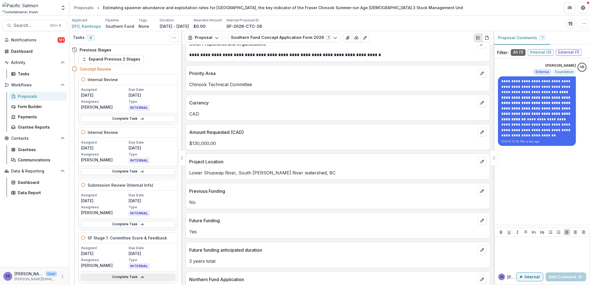
click at [166, 278] on link "Complete Task" at bounding box center [128, 277] width 94 height 7
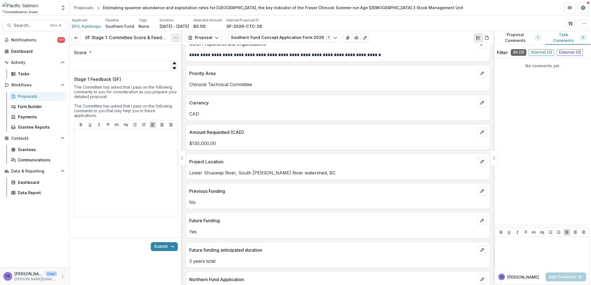
click at [173, 38] on button "Options" at bounding box center [175, 37] width 9 height 9
click at [168, 49] on link "View task" at bounding box center [149, 50] width 60 height 9
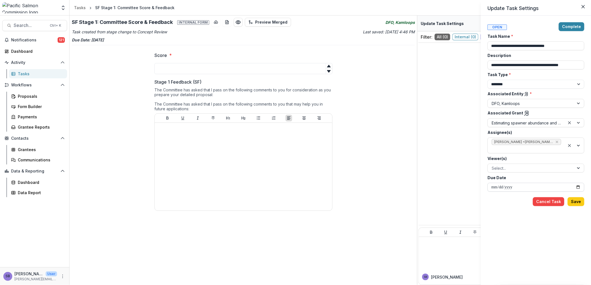
click at [579, 185] on input "**********" at bounding box center [535, 187] width 97 height 9
type input "**********"
click at [576, 204] on button "Save" at bounding box center [575, 201] width 17 height 9
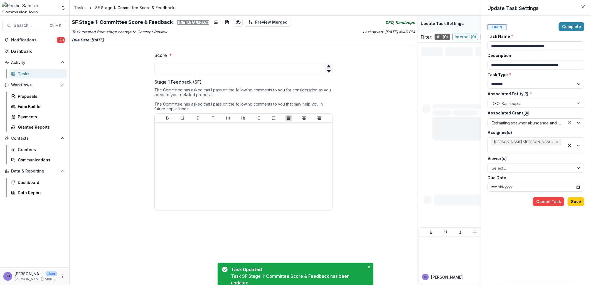
type input "**********"
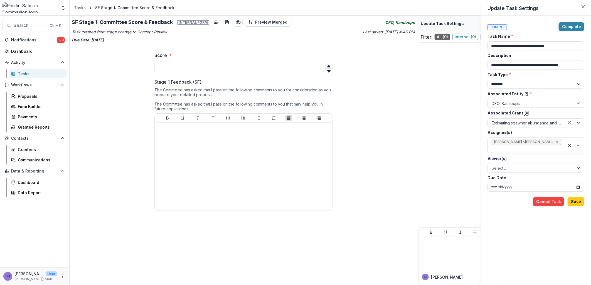
click at [525, 112] on icon at bounding box center [527, 114] width 6 height 6
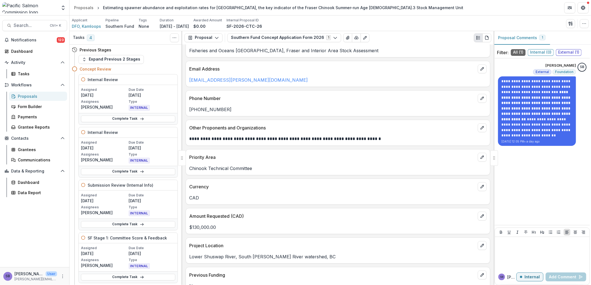
scroll to position [123, 0]
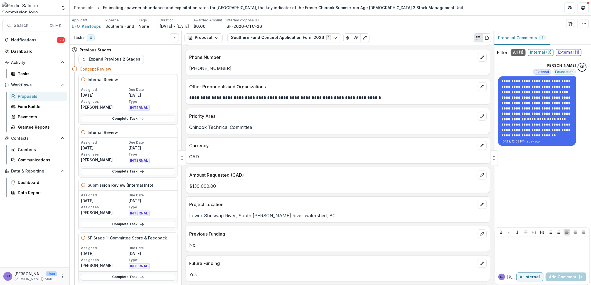
click at [94, 26] on span "DFO, Kamloops" at bounding box center [86, 26] width 29 height 6
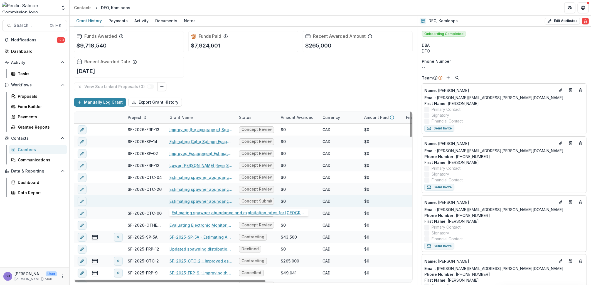
click at [213, 202] on link "Estimating spawner abundance and exploitation rates for Lower Shuswap River, th…" at bounding box center [200, 202] width 63 height 6
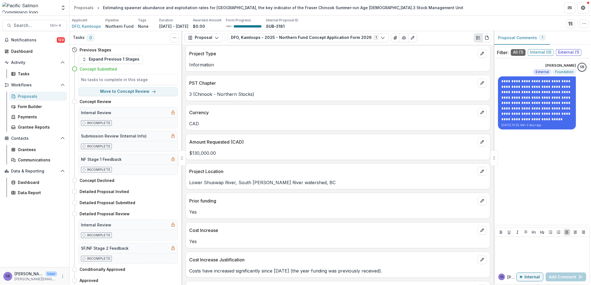
scroll to position [41, 0]
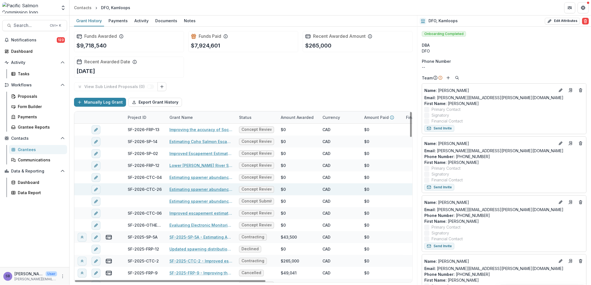
drag, startPoint x: 181, startPoint y: 189, endPoint x: 267, endPoint y: 188, distance: 86.2
click at [181, 189] on link "Estimating spawner abundance and exploitation rates for Lower Shuswap River, th…" at bounding box center [200, 190] width 63 height 6
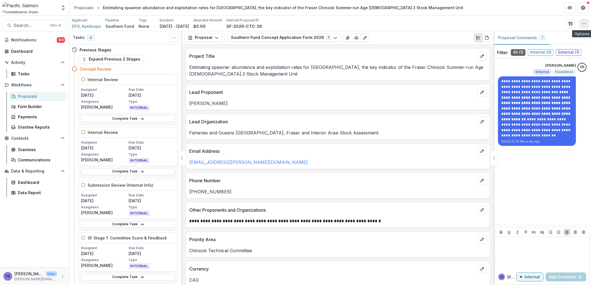
click at [587, 26] on button "button" at bounding box center [584, 23] width 9 height 9
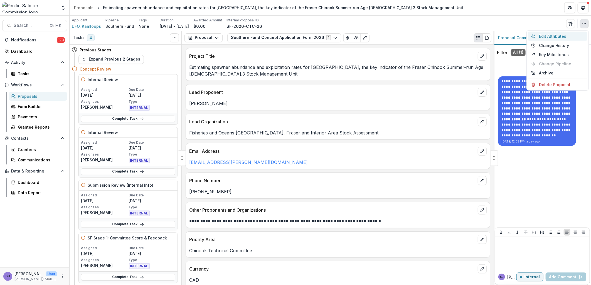
click at [564, 35] on button "Edit Attributes" at bounding box center [558, 36] width 60 height 9
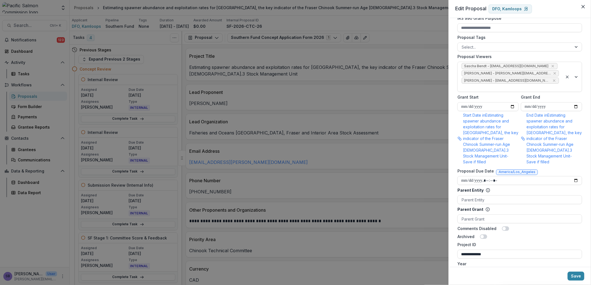
scroll to position [247, 0]
click at [533, 248] on input "**********" at bounding box center [519, 252] width 125 height 9
type input "**********"
click at [579, 279] on button "Save" at bounding box center [575, 276] width 17 height 9
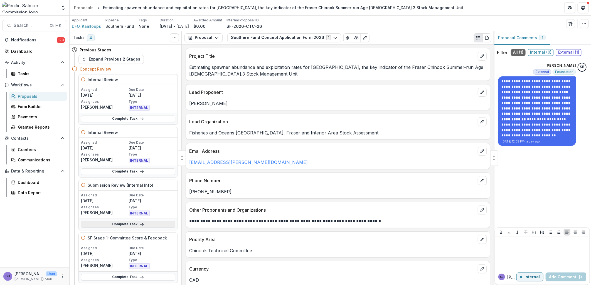
click at [135, 223] on link "Complete Task" at bounding box center [128, 224] width 94 height 7
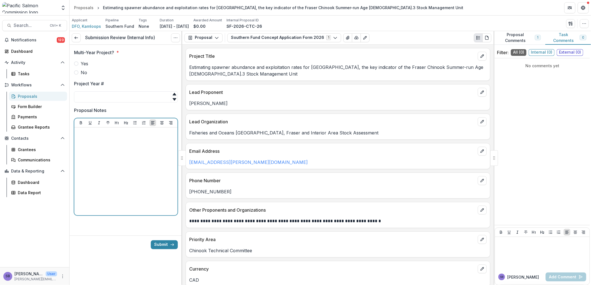
click at [132, 136] on p at bounding box center [125, 133] width 99 height 6
click at [146, 133] on p "**********" at bounding box center [125, 133] width 99 height 6
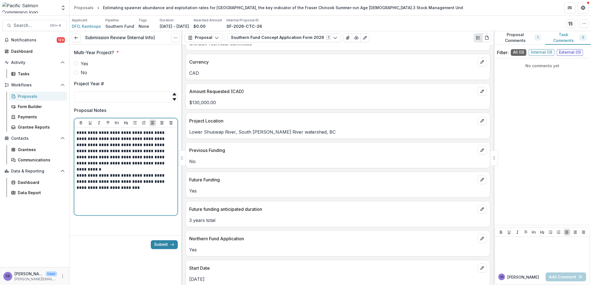
scroll to position [165, 0]
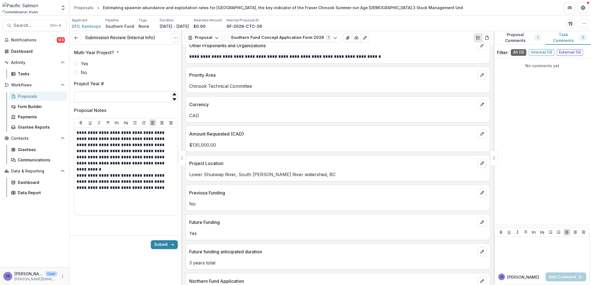
click at [106, 96] on input "Project Year #" at bounding box center [126, 97] width 104 height 11
click at [77, 63] on span at bounding box center [76, 63] width 4 height 4
click at [98, 175] on p "**********" at bounding box center [125, 182] width 99 height 18
click at [112, 146] on p "**********" at bounding box center [125, 148] width 99 height 37
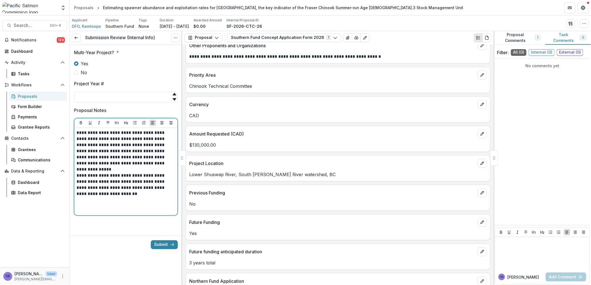
click at [108, 152] on p "**********" at bounding box center [125, 148] width 99 height 37
click at [102, 92] on input "Project Year #" at bounding box center [126, 97] width 104 height 11
type input "*"
click at [75, 38] on icon at bounding box center [76, 38] width 4 height 4
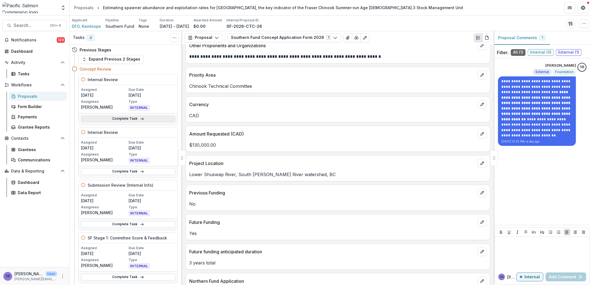
click at [154, 121] on link "Complete Task" at bounding box center [128, 119] width 94 height 7
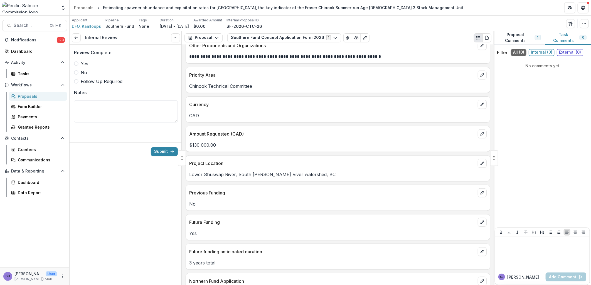
click at [85, 61] on span "Yes" at bounding box center [85, 63] width 8 height 7
click at [116, 109] on textarea "Notes:" at bounding box center [126, 111] width 104 height 22
type textarea "**********"
click at [162, 157] on div "Submit" at bounding box center [126, 152] width 113 height 18
click at [163, 151] on button "Submit" at bounding box center [164, 151] width 27 height 9
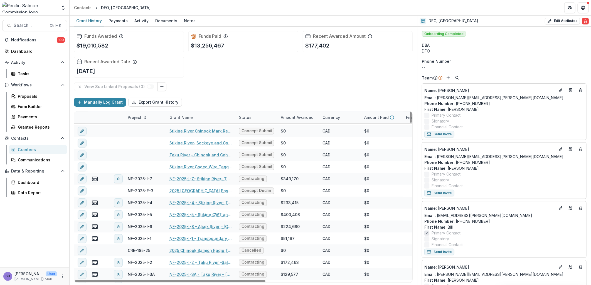
scroll to position [123, 0]
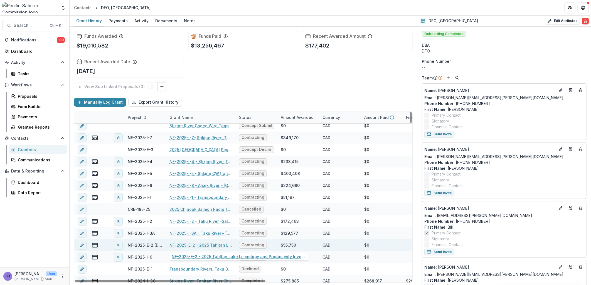
click at [205, 244] on link "NF-2025-E-2 - 2025 Tahltan Lake Limnology and Productivity Investigations – Yea…" at bounding box center [200, 246] width 63 height 6
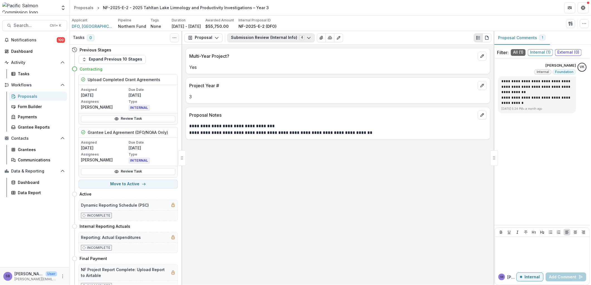
click at [257, 40] on button "Submission Review (Internal Info) 4" at bounding box center [270, 37] width 87 height 9
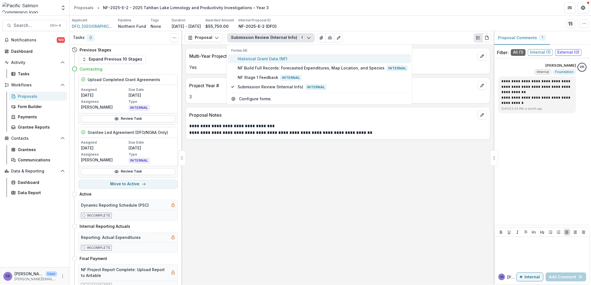
click at [253, 55] on button "Historical Grant Data (NF)" at bounding box center [319, 58] width 183 height 9
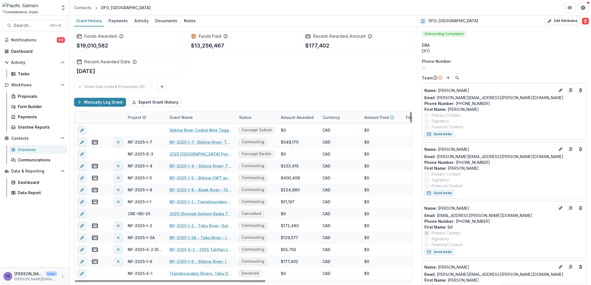
scroll to position [123, 0]
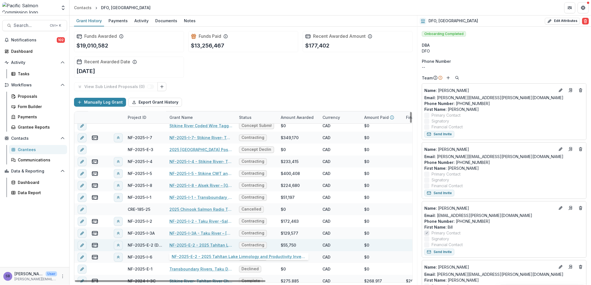
click at [195, 243] on link "NF-2025-E-2 - 2025 Tahltan Lake Limnology and Productivity Investigations – Yea…" at bounding box center [200, 246] width 63 height 6
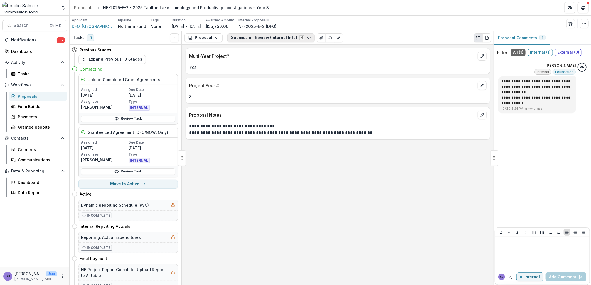
click at [260, 39] on button "Submission Review (Internal Info) 4" at bounding box center [270, 37] width 87 height 9
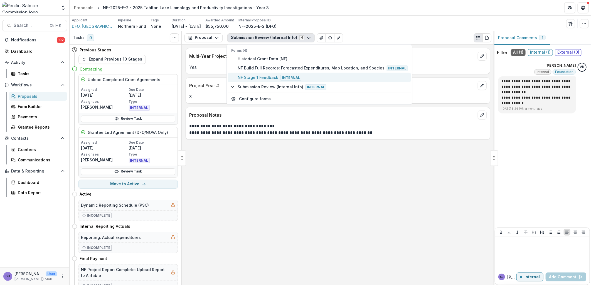
click at [258, 73] on button "NF Stage 1 Feedback Internal" at bounding box center [319, 77] width 183 height 9
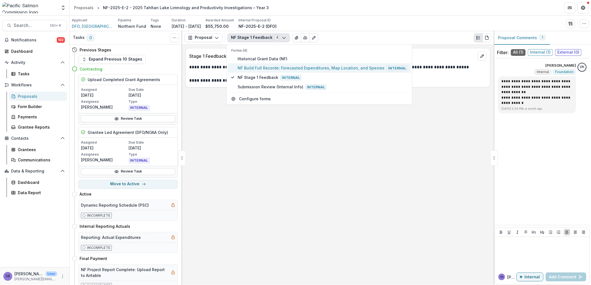
click at [258, 68] on span "NF Build Full Records: Forecasted Expenditures, Map Location, and Species Inter…" at bounding box center [323, 68] width 170 height 6
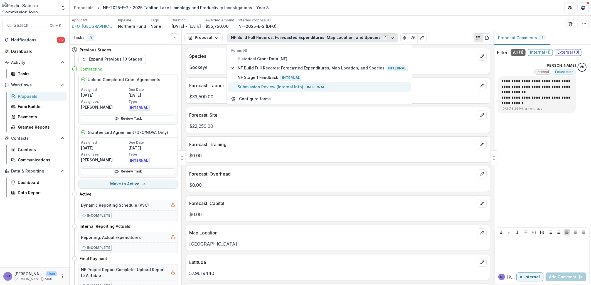
click at [259, 82] on button "Submission Review (Internal Info) Internal" at bounding box center [319, 86] width 183 height 9
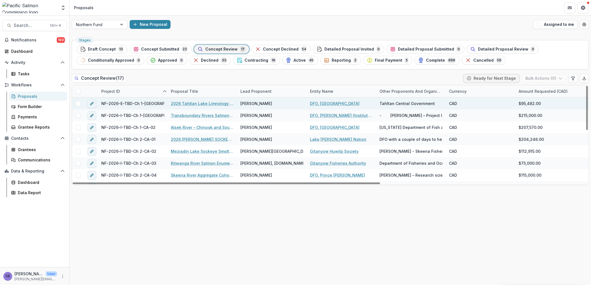
click at [210, 103] on link "2026 Tahltan Lake Limnology and Productivity Investigations – Year 4" at bounding box center [202, 104] width 63 height 6
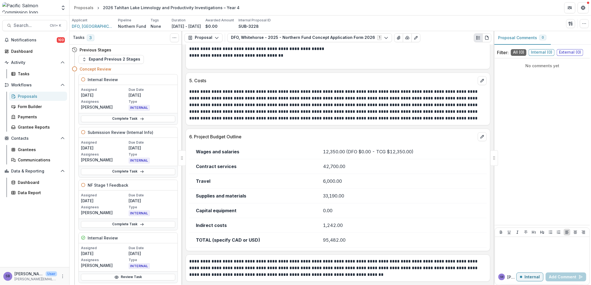
scroll to position [990, 0]
click at [31, 95] on div "Proposals" at bounding box center [40, 96] width 45 height 6
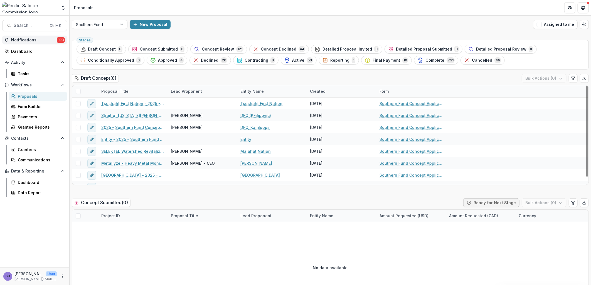
click at [26, 40] on span "Notifications" at bounding box center [34, 40] width 46 height 5
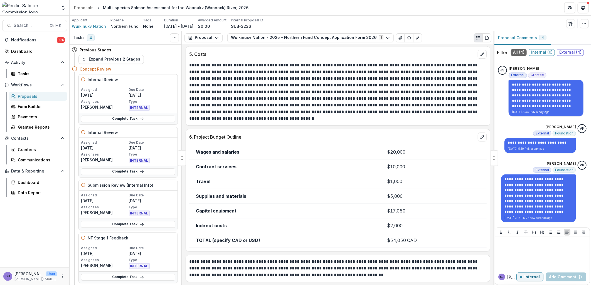
scroll to position [927, 0]
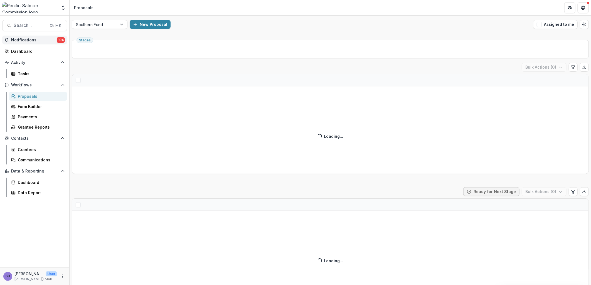
click at [39, 40] on span "Notifications" at bounding box center [34, 40] width 46 height 5
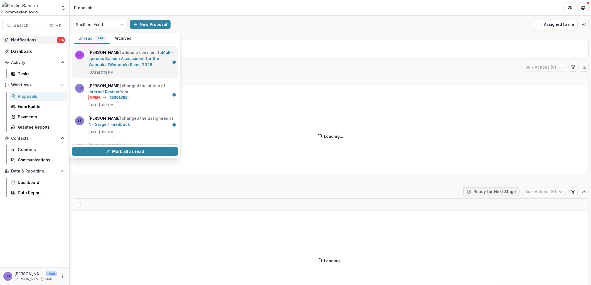
click at [122, 63] on link "Multi-species Salmon Assessment for the Waanukv (Wannock) River, 2026" at bounding box center [130, 58] width 85 height 17
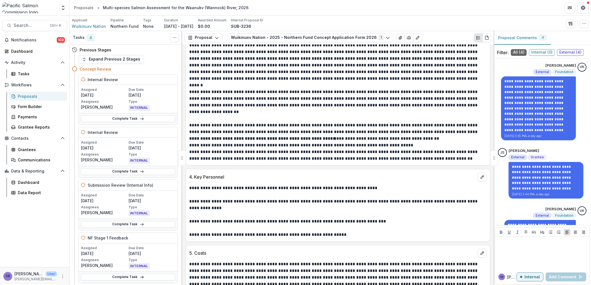
scroll to position [639, 0]
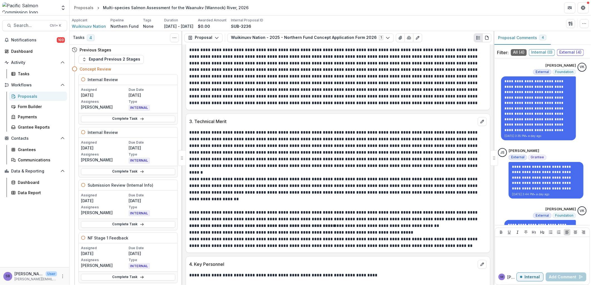
click at [23, 95] on div "Proposals" at bounding box center [40, 96] width 45 height 6
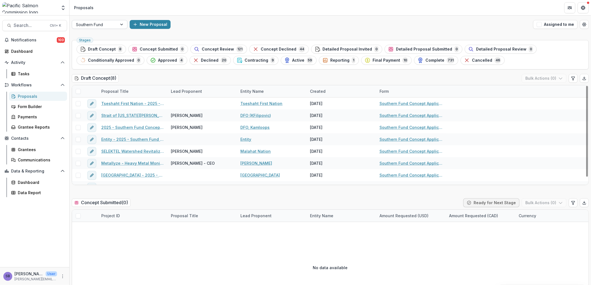
click at [110, 26] on div at bounding box center [94, 24] width 37 height 7
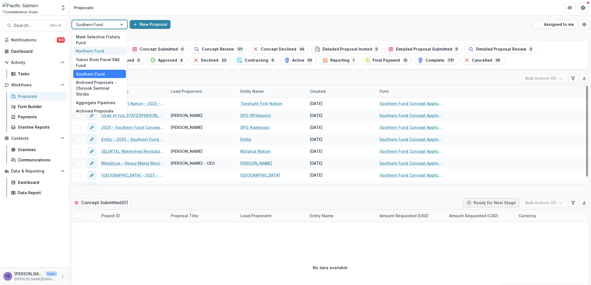
click at [105, 49] on div "Northern Fund" at bounding box center [99, 51] width 53 height 9
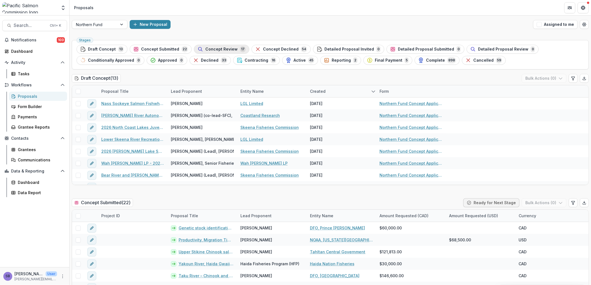
click at [216, 49] on span "Concept Review" at bounding box center [221, 49] width 32 height 5
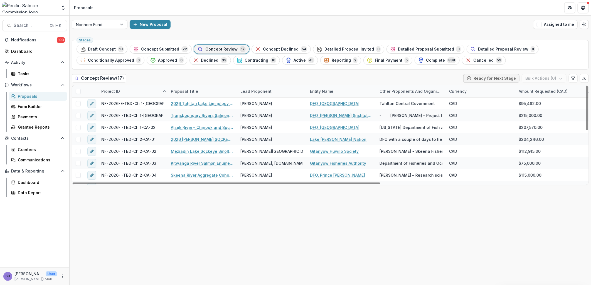
click at [214, 93] on div "Proposal Title" at bounding box center [202, 91] width 70 height 12
click at [207, 107] on input at bounding box center [202, 104] width 67 height 9
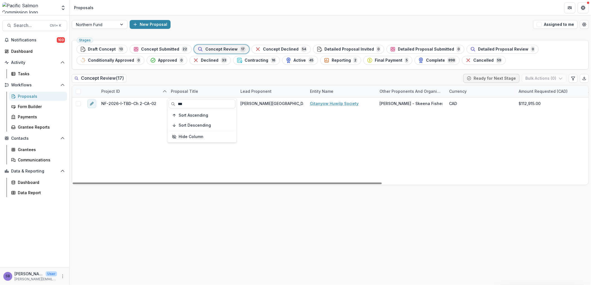
type input "***"
click at [213, 75] on div "Concept Review ( 17 ) Ready for Next Stage Bulk Actions ( 0 )" at bounding box center [330, 79] width 517 height 11
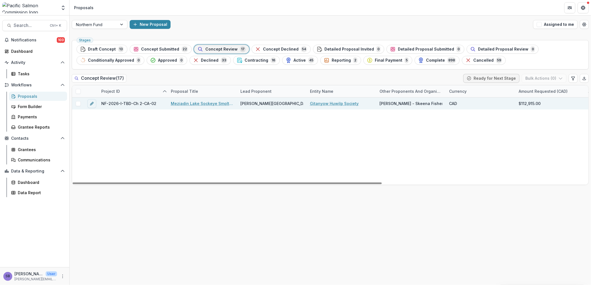
click at [207, 105] on link "Meziadin Lake Sockeye Smolt Assessment Program - 2026" at bounding box center [202, 104] width 63 height 6
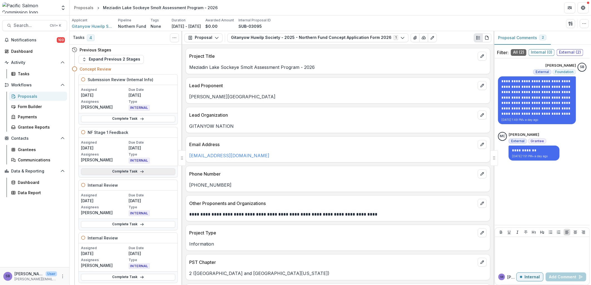
click at [140, 172] on icon at bounding box center [142, 172] width 4 height 4
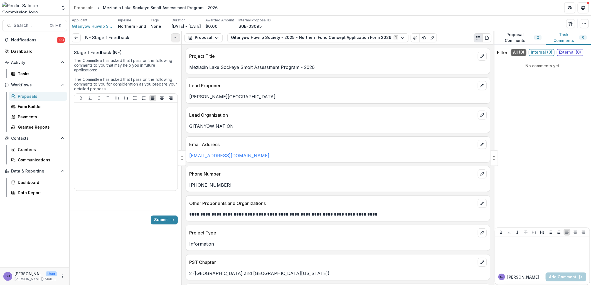
click at [173, 38] on button "Options" at bounding box center [175, 37] width 9 height 9
click at [145, 49] on link "View task" at bounding box center [149, 50] width 60 height 9
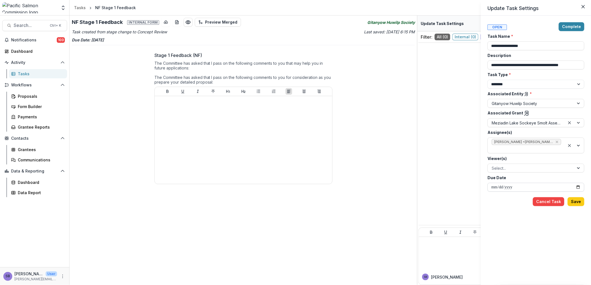
click at [579, 187] on input "**********" at bounding box center [535, 187] width 97 height 9
type input "**********"
click at [580, 202] on button "Save" at bounding box center [575, 201] width 17 height 9
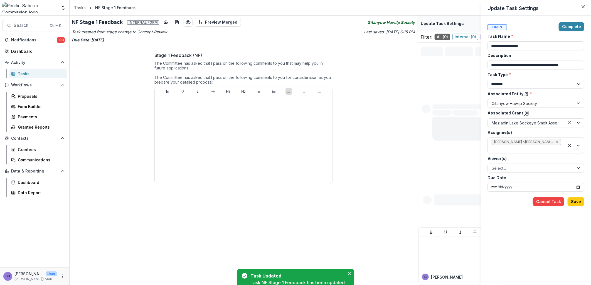
type input "**********"
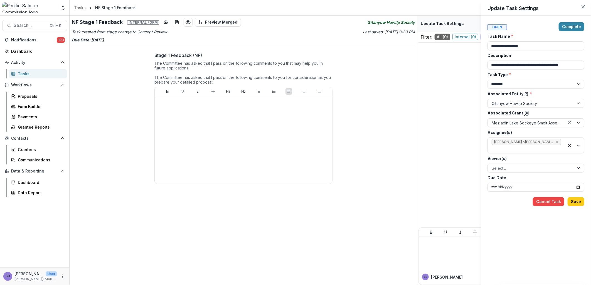
click at [526, 113] on icon at bounding box center [526, 113] width 3 height 4
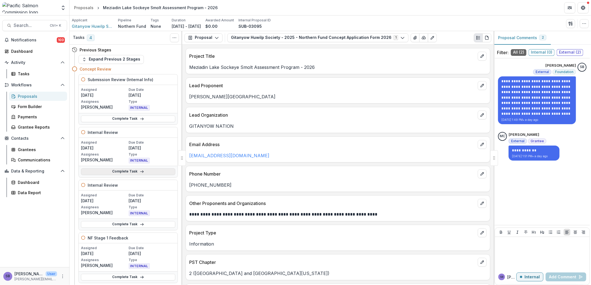
click at [115, 174] on link "Complete Task" at bounding box center [128, 172] width 94 height 7
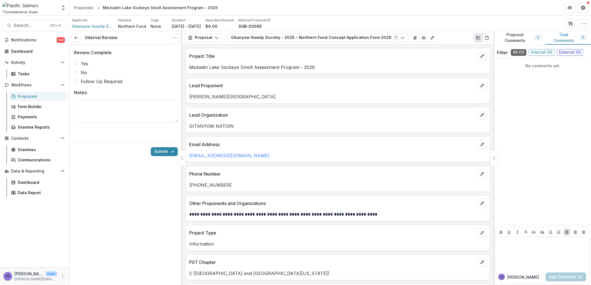
click at [87, 64] on span "Yes" at bounding box center [85, 63] width 8 height 7
click at [160, 152] on button "Submit" at bounding box center [164, 151] width 27 height 9
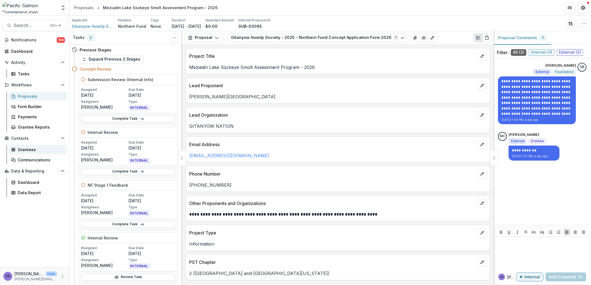
click at [21, 150] on div "Grantees" at bounding box center [40, 150] width 45 height 6
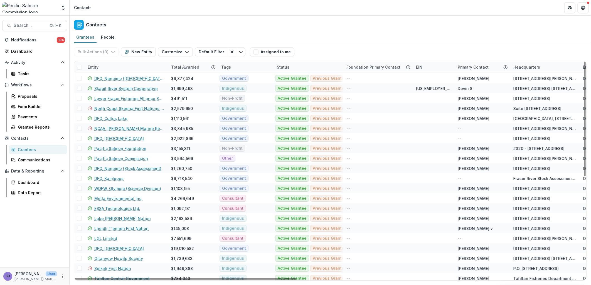
click at [111, 66] on div "Entity" at bounding box center [125, 67] width 83 height 12
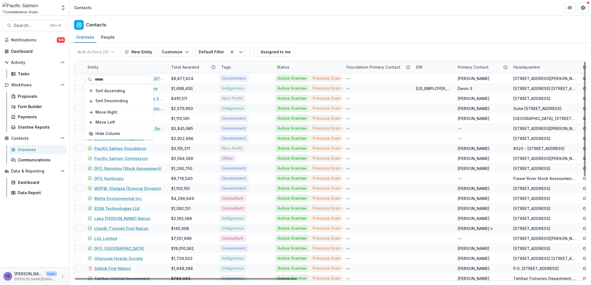
click at [114, 76] on input at bounding box center [118, 79] width 67 height 9
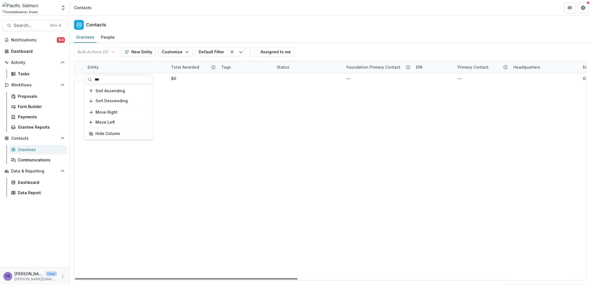
type input "***"
click at [337, 50] on div "Bulk Actions ( 0 ) Send Email Create Proposals Create Tasks New Entity Customiz…" at bounding box center [330, 52] width 512 height 18
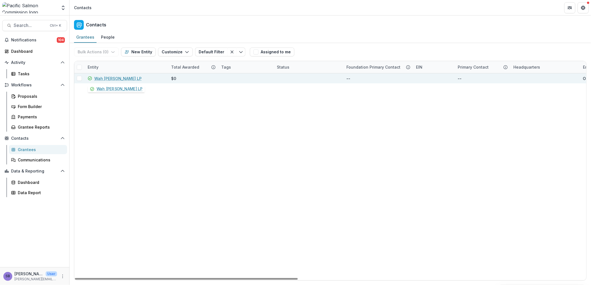
click at [113, 77] on link "Wah [PERSON_NAME] LP" at bounding box center [117, 79] width 47 height 6
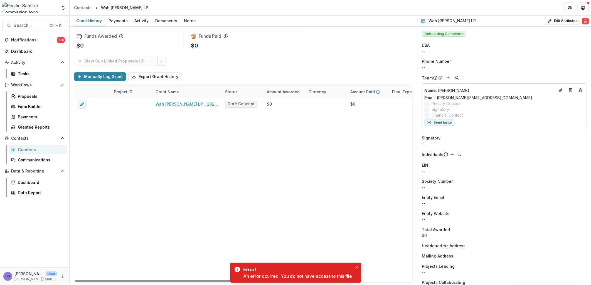
click at [317, 71] on div "Manually Log Grant Export Grant History" at bounding box center [243, 77] width 338 height 18
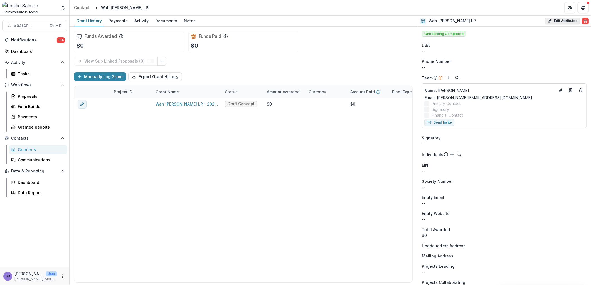
click at [558, 21] on button "Edit Attributes" at bounding box center [562, 21] width 35 height 7
select select
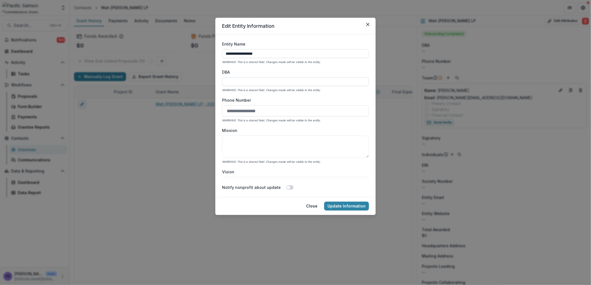
click at [266, 83] on input "DBA" at bounding box center [295, 81] width 147 height 9
click at [365, 98] on div "Phone Number WARNING: This is a shared field. Changes made will be visible to t…" at bounding box center [295, 110] width 147 height 26
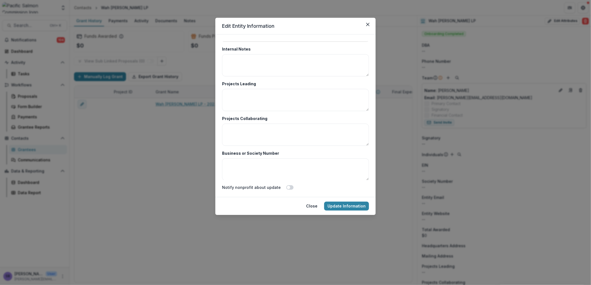
scroll to position [915, 0]
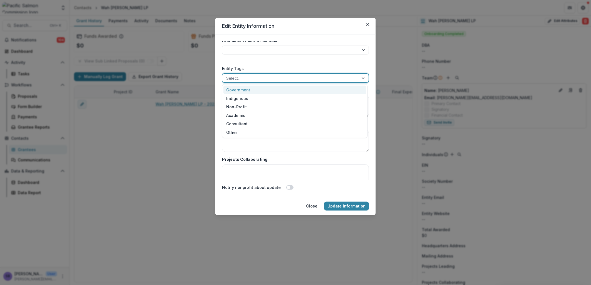
click at [329, 76] on div at bounding box center [290, 78] width 129 height 7
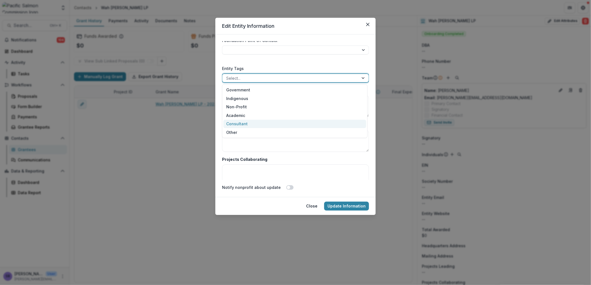
click at [302, 122] on div "Consultant" at bounding box center [294, 124] width 142 height 9
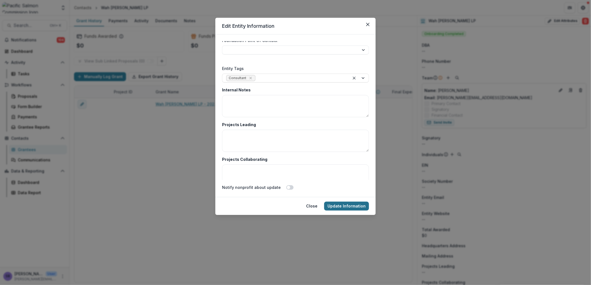
click at [352, 207] on button "Update Information" at bounding box center [346, 206] width 45 height 9
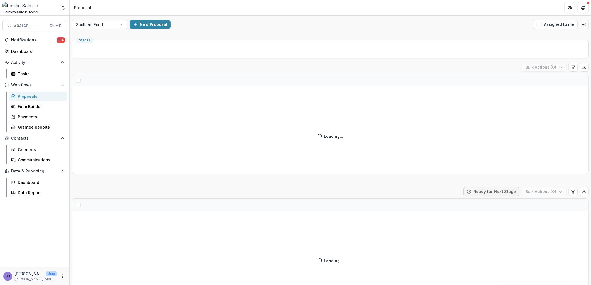
click at [117, 27] on div at bounding box center [122, 24] width 10 height 8
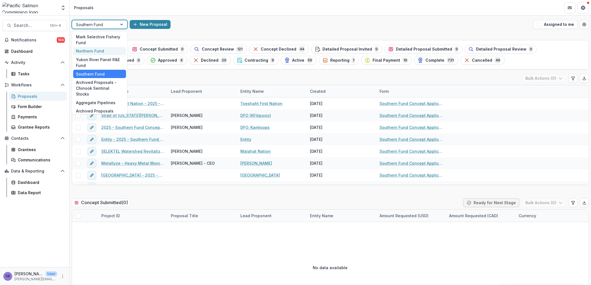
click at [108, 51] on div "Northern Fund" at bounding box center [99, 51] width 53 height 9
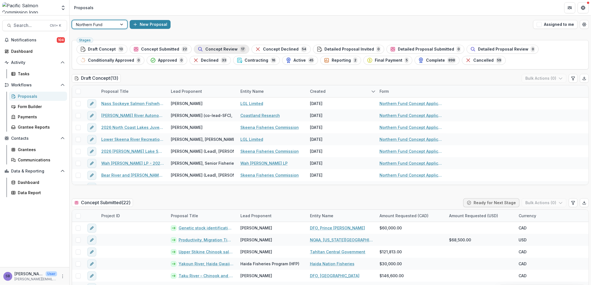
click at [217, 48] on span "Concept Review" at bounding box center [221, 49] width 32 height 5
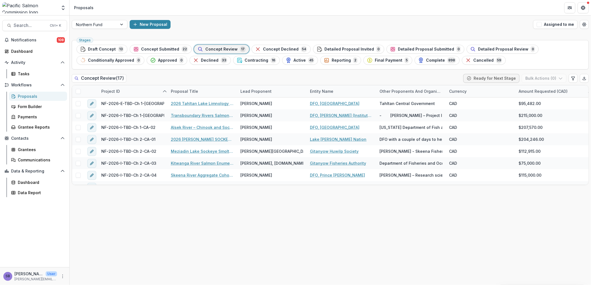
click at [212, 48] on span "Concept Review" at bounding box center [221, 49] width 32 height 5
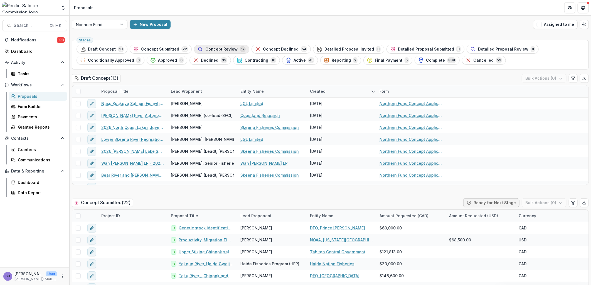
click at [212, 48] on span "Concept Review" at bounding box center [221, 49] width 32 height 5
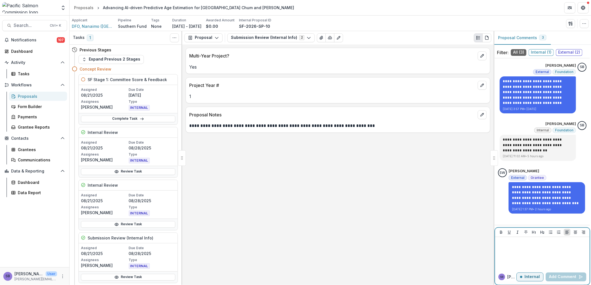
click at [529, 243] on p at bounding box center [542, 242] width 90 height 6
click at [530, 276] on p "Internal" at bounding box center [531, 277] width 15 height 5
click at [509, 243] on p at bounding box center [542, 242] width 90 height 6
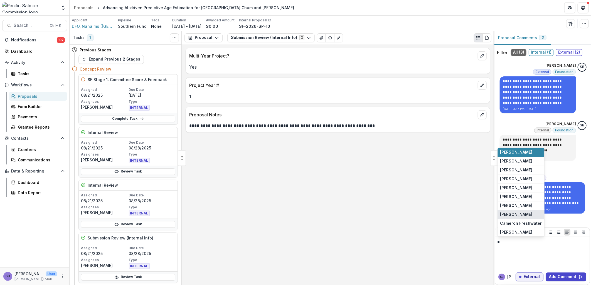
click at [525, 215] on button "[PERSON_NAME]" at bounding box center [521, 215] width 47 height 9
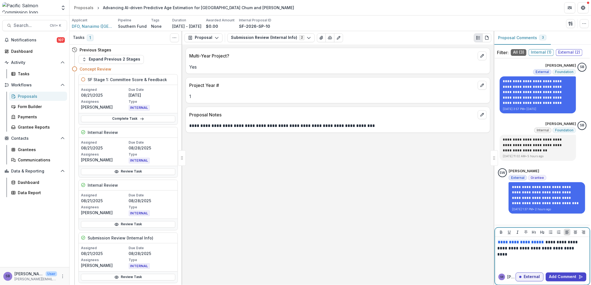
click at [579, 250] on p "**********" at bounding box center [541, 245] width 88 height 12
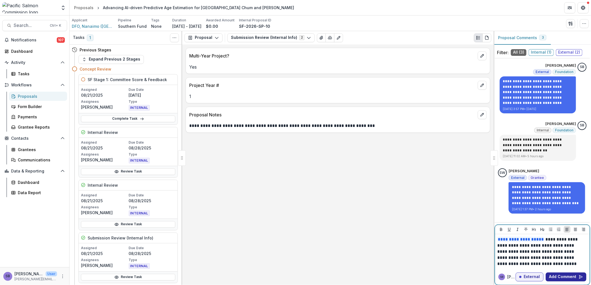
click at [566, 275] on button "Add Comment" at bounding box center [565, 277] width 41 height 9
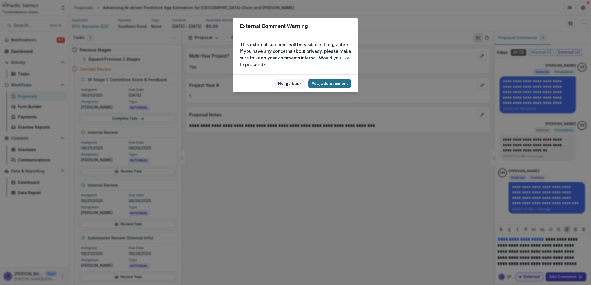
click at [324, 84] on button "Yes, add comment" at bounding box center [329, 83] width 43 height 9
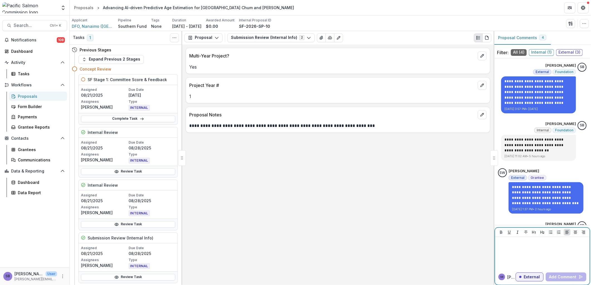
scroll to position [56, 0]
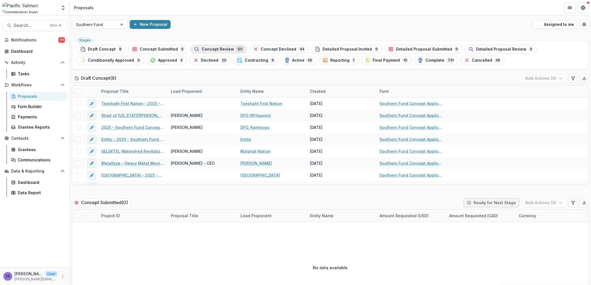
click at [207, 49] on span "Concept Review" at bounding box center [218, 49] width 32 height 5
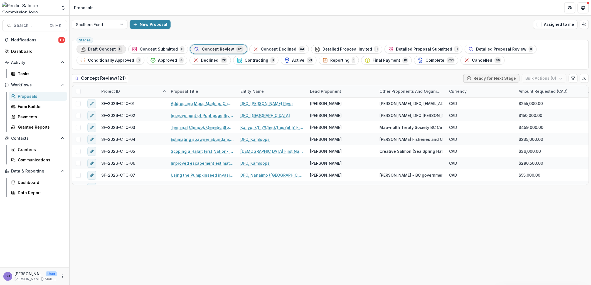
click at [103, 49] on span "Draft Concept" at bounding box center [102, 49] width 28 height 5
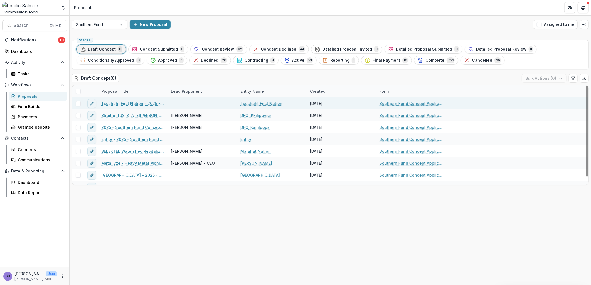
click at [132, 104] on link "Tseshaht First Nation - 2025 - Southern Fund Concept Application Form 2026" at bounding box center [132, 104] width 63 height 6
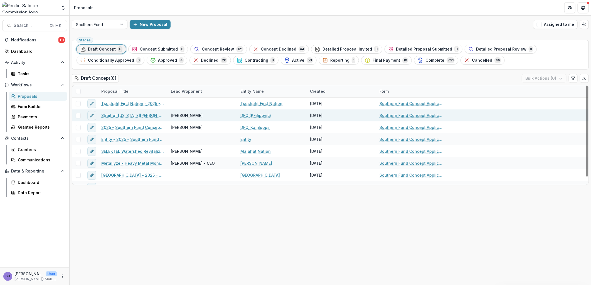
click at [131, 116] on link "Strait of Georgia Winter Coho Assessment" at bounding box center [132, 116] width 63 height 6
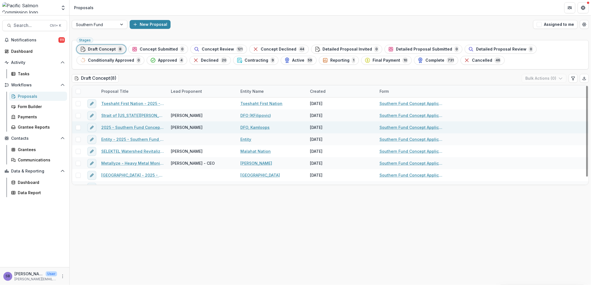
click at [140, 127] on link "2025 - Southern Fund Concept Application Form 2026" at bounding box center [132, 128] width 63 height 6
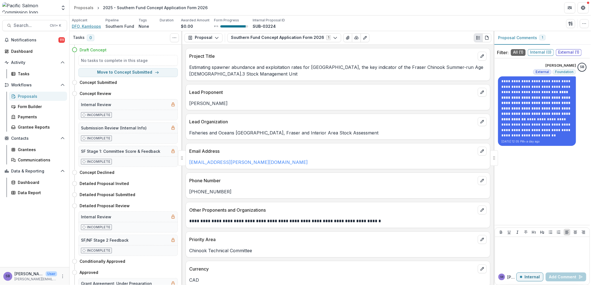
click at [96, 26] on span "DFO, Kamloops" at bounding box center [86, 26] width 29 height 6
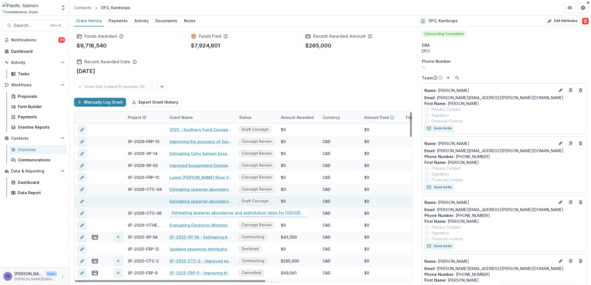
click at [203, 201] on link "Estimating spawner abundance and exploitation rates for Lower Shuswap River, th…" at bounding box center [200, 202] width 63 height 6
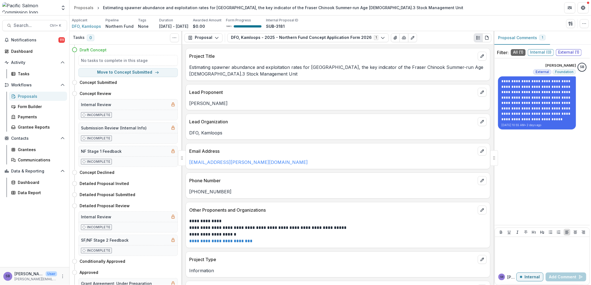
click at [36, 95] on div "Proposals" at bounding box center [40, 96] width 45 height 6
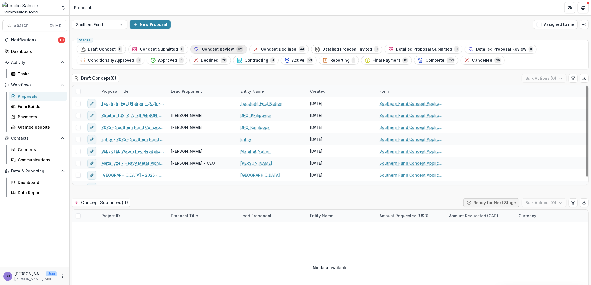
click at [223, 49] on span "Concept Review" at bounding box center [218, 49] width 32 height 5
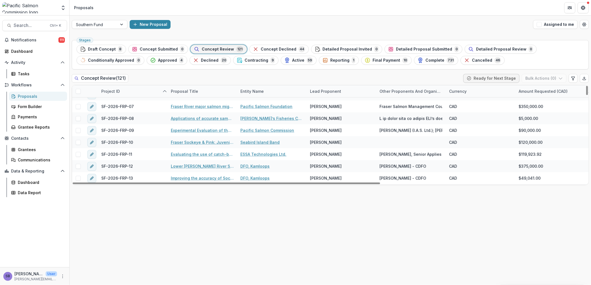
scroll to position [412, 0]
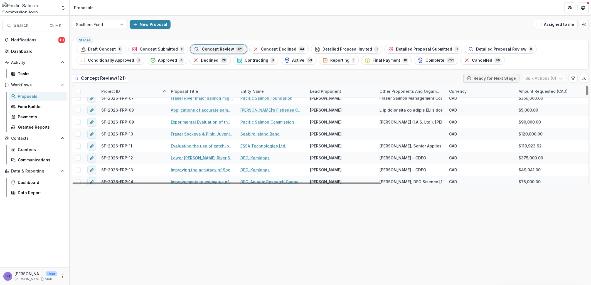
click at [329, 91] on div "Lead Proponent" at bounding box center [326, 91] width 38 height 6
click at [318, 106] on input at bounding box center [341, 104] width 67 height 9
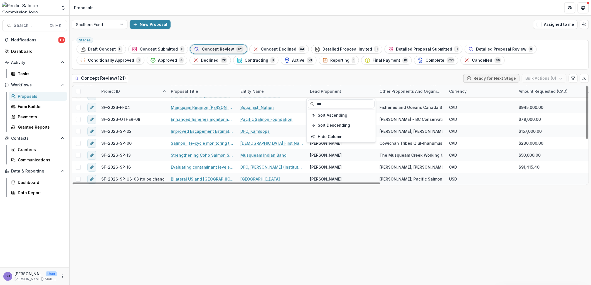
scroll to position [0, 0]
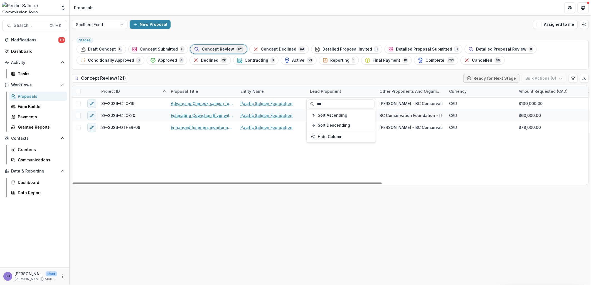
type input "***"
click at [302, 80] on div "Concept Review ( 121 ) Ready for Next Stage Bulk Actions ( 0 )" at bounding box center [330, 79] width 517 height 11
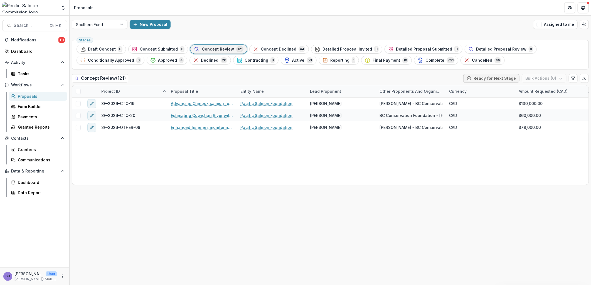
click at [220, 48] on span "Concept Review" at bounding box center [218, 49] width 32 height 5
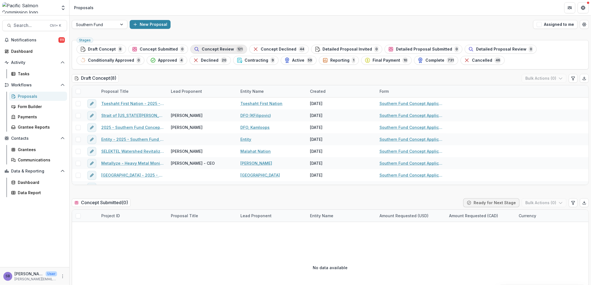
click at [222, 49] on span "Concept Review" at bounding box center [218, 49] width 32 height 5
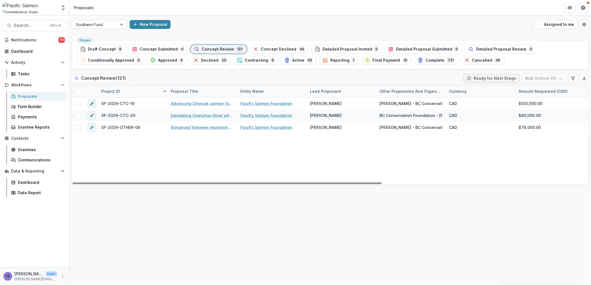
click at [310, 90] on div "Lead Proponent" at bounding box center [326, 91] width 38 height 6
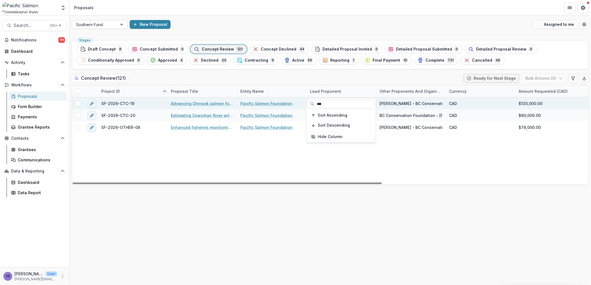
drag, startPoint x: 334, startPoint y: 103, endPoint x: 295, endPoint y: 100, distance: 39.1
click at [295, 100] on body "Skip to content Foundations Pacific Salmon Commission Nonprofits Pacific Salmon…" at bounding box center [295, 142] width 591 height 285
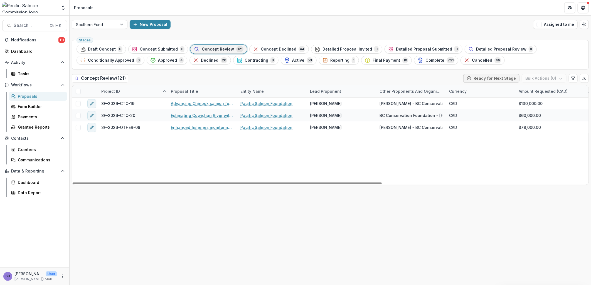
click at [326, 93] on div "Lead Proponent" at bounding box center [326, 91] width 38 height 6
click at [327, 103] on input "***" at bounding box center [341, 104] width 67 height 9
type input "*"
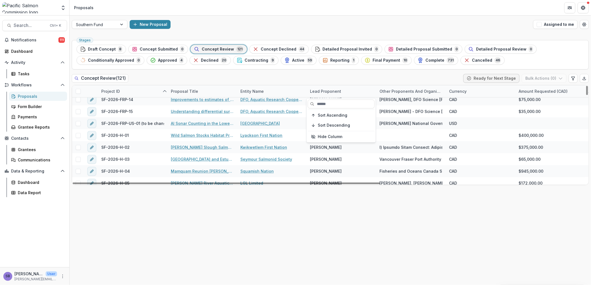
scroll to position [453, 0]
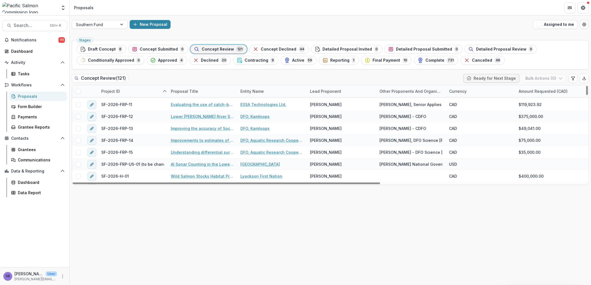
click at [274, 81] on div "Concept Review ( 121 ) Ready for Next Stage Bulk Actions ( 0 )" at bounding box center [330, 79] width 517 height 11
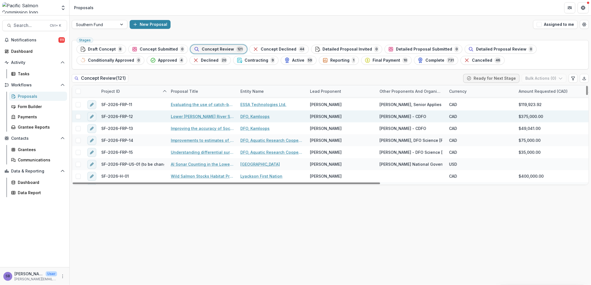
scroll to position [494, 0]
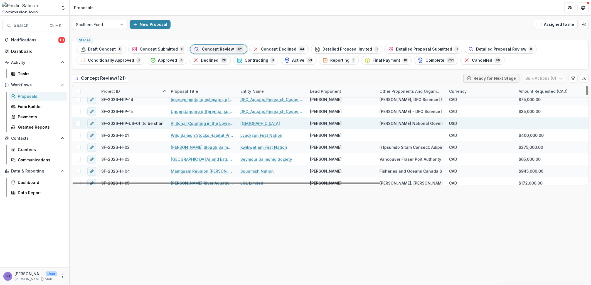
click at [182, 123] on link "AI Sonar Counting in the Lower Chilcotin River to Inform Landslide Response and…" at bounding box center [202, 124] width 63 height 6
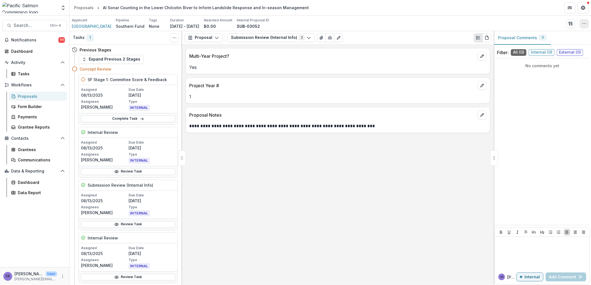
click at [583, 24] on icon "button" at bounding box center [584, 23] width 4 height 4
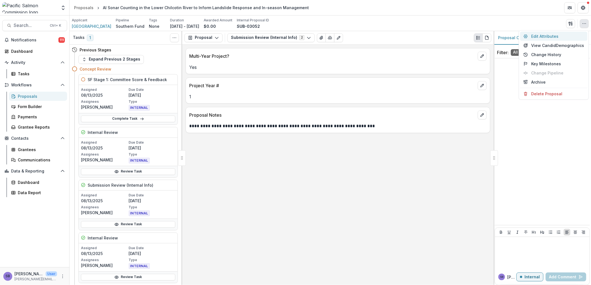
click at [560, 34] on button "Edit Attributes" at bounding box center [553, 36] width 67 height 9
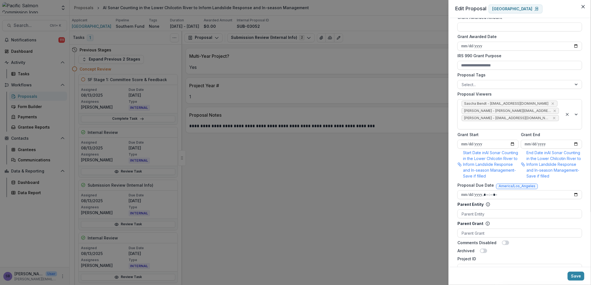
scroll to position [247, 0]
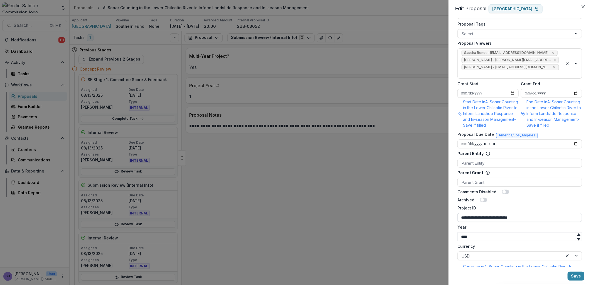
drag, startPoint x: 488, startPoint y: 217, endPoint x: 543, endPoint y: 219, distance: 54.6
click at [543, 219] on input "**********" at bounding box center [519, 217] width 125 height 9
drag, startPoint x: 463, startPoint y: 213, endPoint x: 390, endPoint y: 208, distance: 72.8
click at [390, 208] on div "**********" at bounding box center [295, 142] width 591 height 285
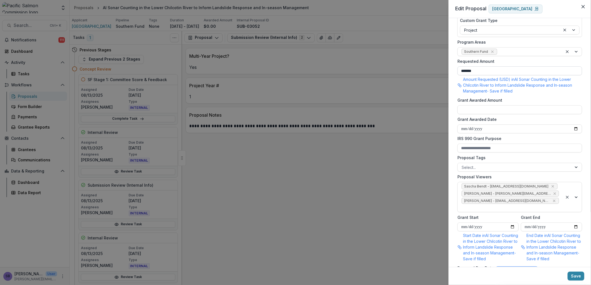
scroll to position [0, 0]
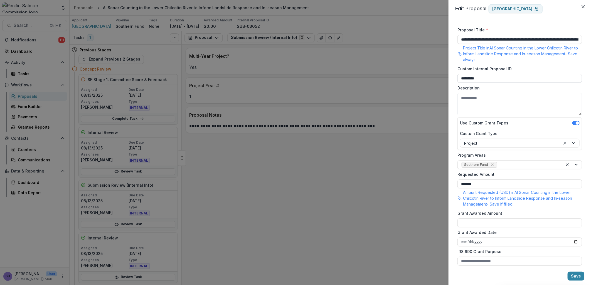
type input "**********"
drag, startPoint x: 493, startPoint y: 79, endPoint x: 442, endPoint y: 70, distance: 52.1
click at [443, 70] on div "**********" at bounding box center [295, 142] width 591 height 285
paste input "*****"
type input "**********"
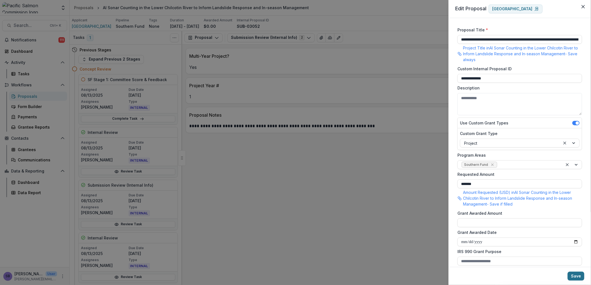
click at [575, 279] on button "Save" at bounding box center [575, 276] width 17 height 9
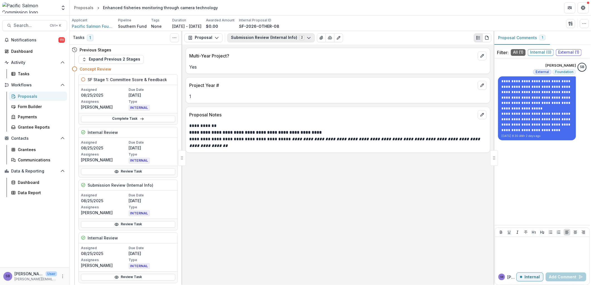
click at [241, 39] on button "Submission Review (Internal Info) 2" at bounding box center [270, 37] width 87 height 9
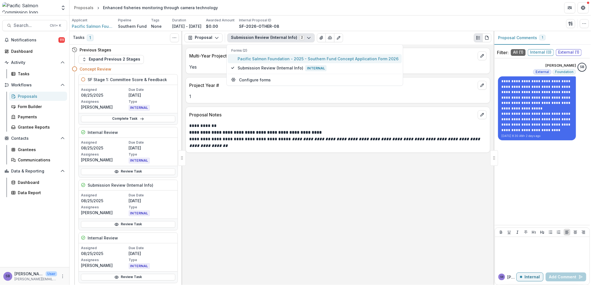
click at [241, 57] on span "Pacific Salmon Foundation - 2025 - Southern Fund Concept Application Form 2026" at bounding box center [318, 59] width 161 height 6
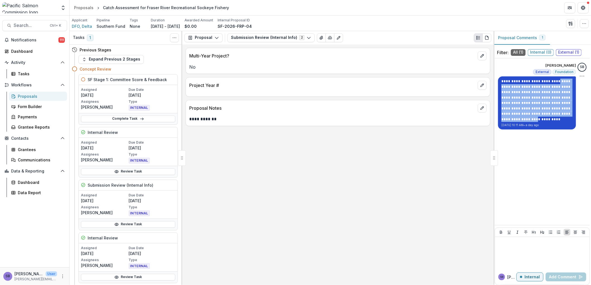
drag, startPoint x: 557, startPoint y: 82, endPoint x: 562, endPoint y: 113, distance: 31.8
click at [562, 113] on p "**********" at bounding box center [536, 100] width 71 height 43
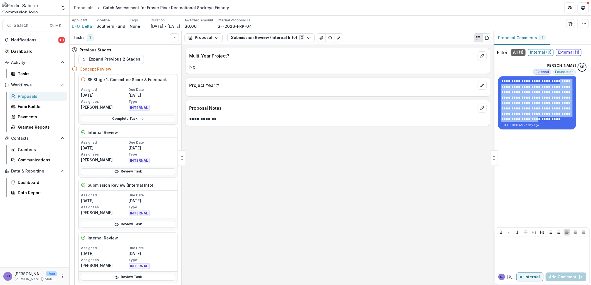
copy p "**********"
click at [275, 39] on button "Submission Review (Internal Info) 2" at bounding box center [270, 37] width 87 height 9
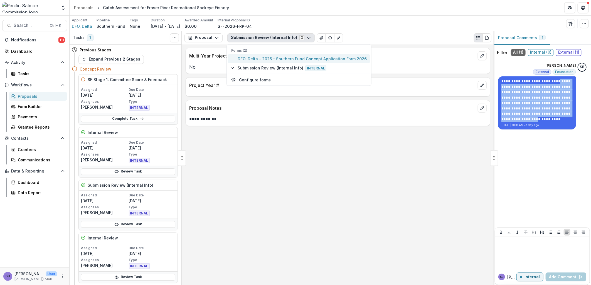
click at [271, 57] on span "DFO, Delta - 2025 - Southern Fund Concept Application Form 2026" at bounding box center [302, 59] width 129 height 6
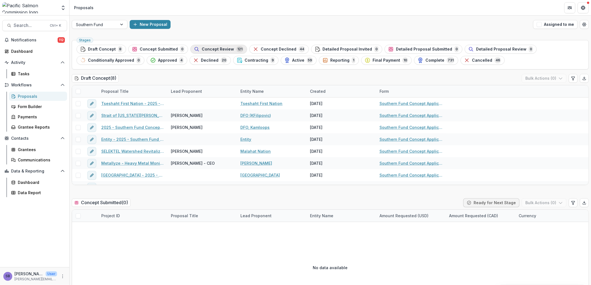
click at [218, 48] on span "Concept Review" at bounding box center [218, 49] width 32 height 5
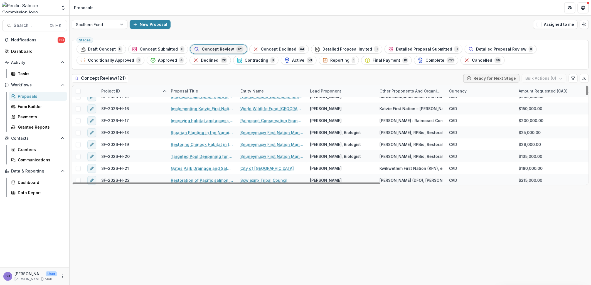
scroll to position [742, 0]
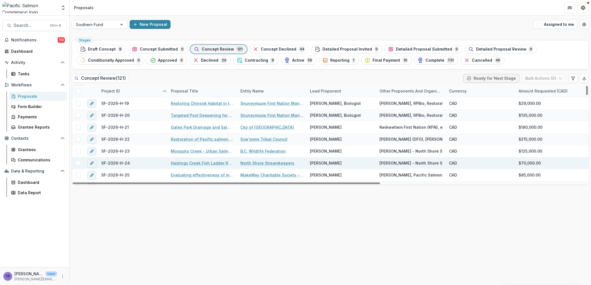
click at [204, 164] on link "Hastings Creek Fish Ladder Restoration" at bounding box center [202, 163] width 63 height 6
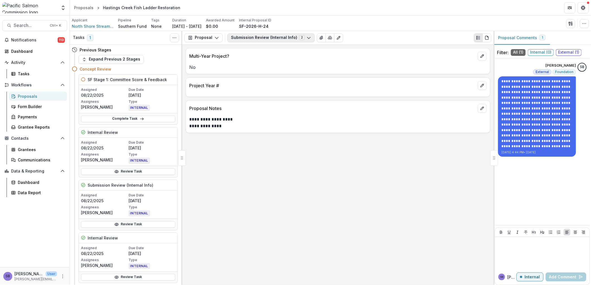
click at [262, 38] on button "Submission Review (Internal Info) 2" at bounding box center [270, 37] width 87 height 9
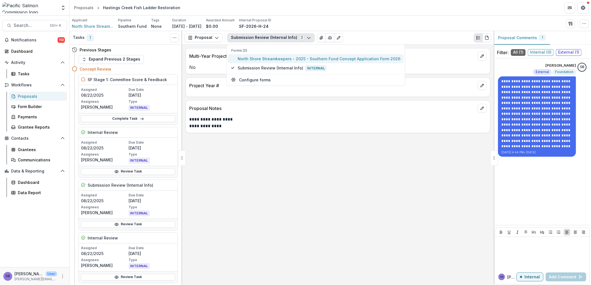
click at [257, 58] on span "North Shore Streamkeepers - 2025 - Southern Fund Concept Application Form 2026" at bounding box center [319, 59] width 163 height 6
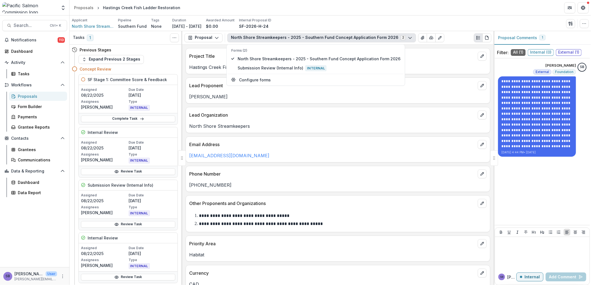
click at [291, 135] on div "**********" at bounding box center [337, 165] width 311 height 241
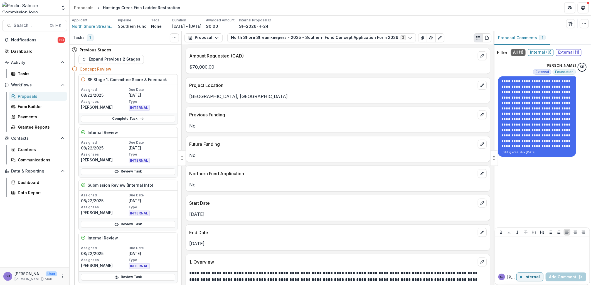
scroll to position [288, 0]
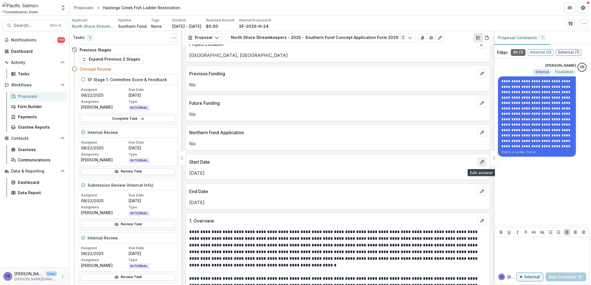
click at [481, 163] on icon "edit" at bounding box center [481, 161] width 3 height 3
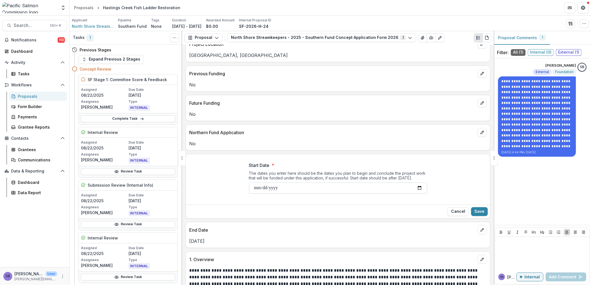
click at [418, 188] on input "**********" at bounding box center [338, 188] width 178 height 11
type input "**********"
click at [479, 212] on button "Save" at bounding box center [479, 211] width 17 height 9
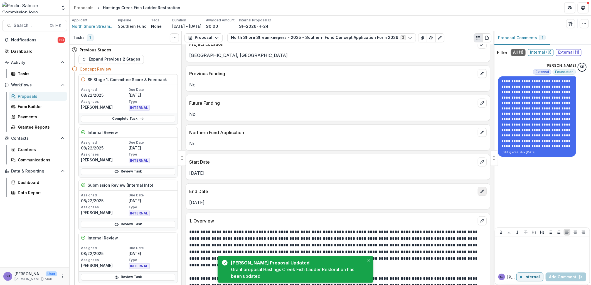
click at [481, 193] on icon "edit" at bounding box center [482, 191] width 4 height 4
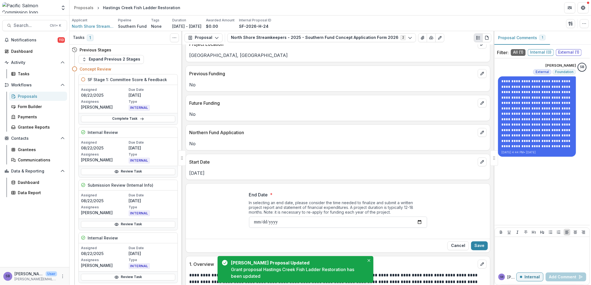
click at [421, 223] on input "**********" at bounding box center [338, 222] width 178 height 11
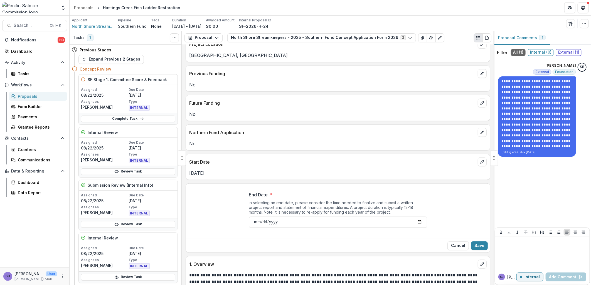
type input "**********"
click at [478, 248] on button "Save" at bounding box center [479, 246] width 17 height 9
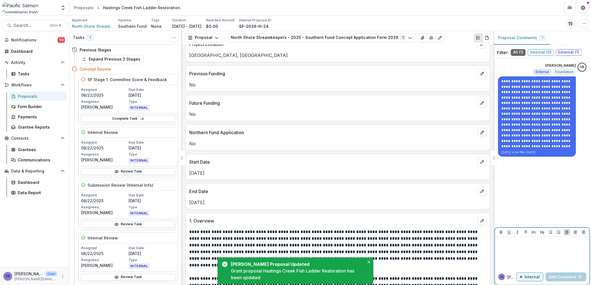
click at [536, 252] on div at bounding box center [542, 253] width 90 height 28
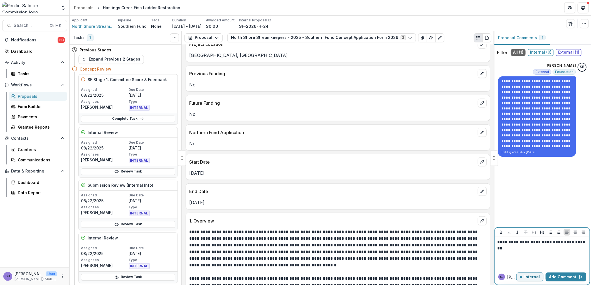
click at [532, 243] on p "**********" at bounding box center [542, 245] width 90 height 12
click at [558, 247] on p "**********" at bounding box center [542, 245] width 90 height 12
click at [565, 276] on button "Add Comment" at bounding box center [565, 277] width 41 height 9
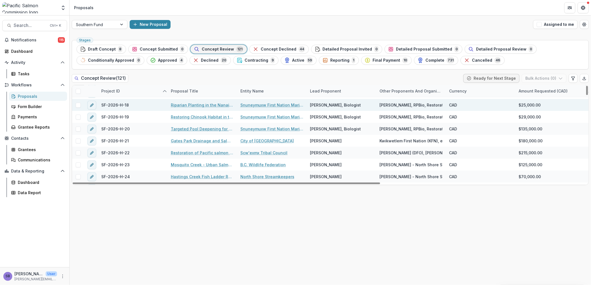
scroll to position [742, 0]
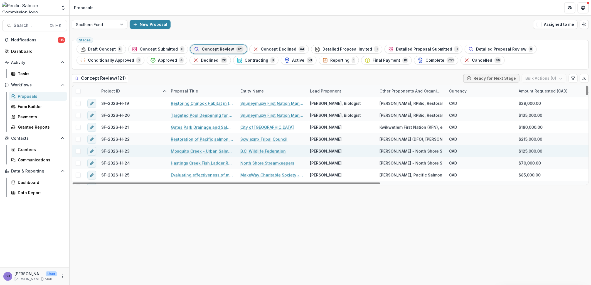
drag, startPoint x: 199, startPoint y: 148, endPoint x: 185, endPoint y: 149, distance: 14.8
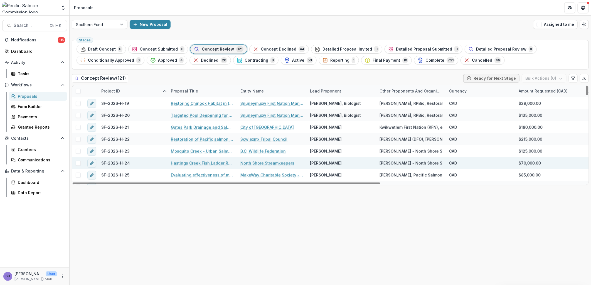
drag, startPoint x: 216, startPoint y: 159, endPoint x: 216, endPoint y: 162, distance: 3.1
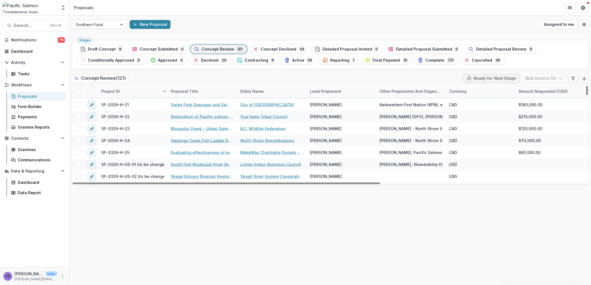
scroll to position [783, 0]
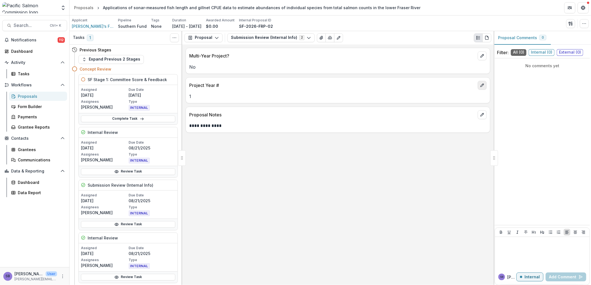
click at [484, 87] on icon "edit" at bounding box center [482, 85] width 4 height 4
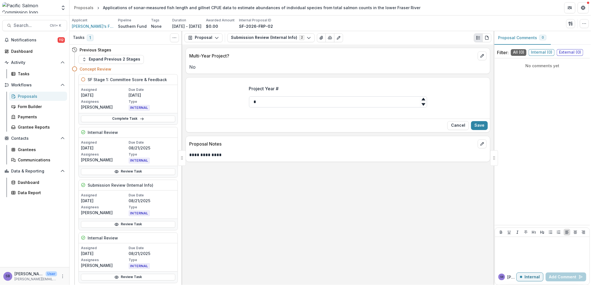
drag, startPoint x: 288, startPoint y: 102, endPoint x: 261, endPoint y: 99, distance: 27.2
click at [261, 99] on input "*" at bounding box center [338, 102] width 178 height 11
drag, startPoint x: 269, startPoint y: 102, endPoint x: 245, endPoint y: 99, distance: 24.1
click at [245, 99] on div "Project Year # *" at bounding box center [337, 99] width 187 height 36
click at [480, 126] on button "Save" at bounding box center [479, 125] width 17 height 9
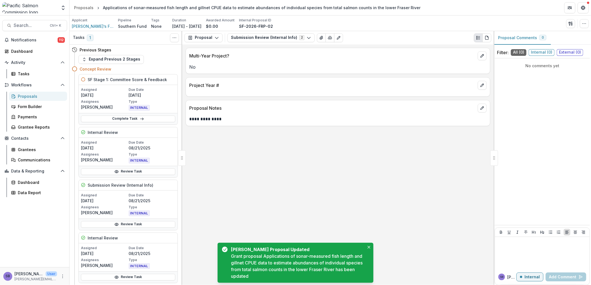
click at [481, 117] on p "**********" at bounding box center [337, 119] width 297 height 7
click at [482, 107] on icon "edit" at bounding box center [482, 108] width 4 height 4
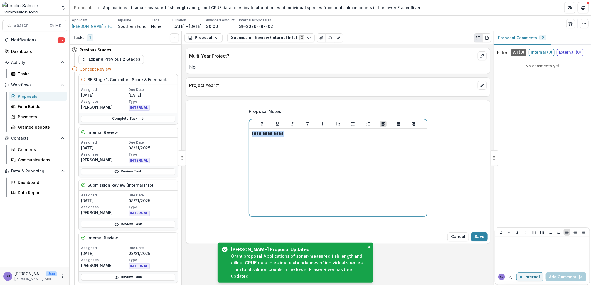
drag, startPoint x: 257, startPoint y: 132, endPoint x: 227, endPoint y: 133, distance: 30.0
click at [228, 132] on div "**********" at bounding box center [338, 166] width 304 height 124
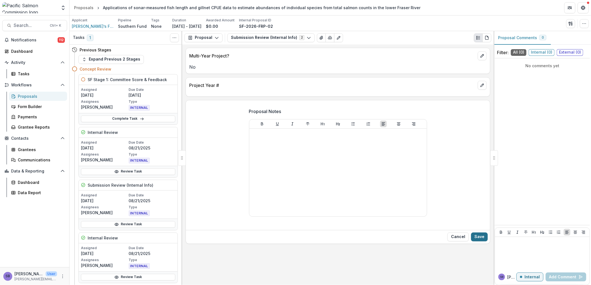
click at [479, 236] on button "Save" at bounding box center [479, 237] width 17 height 9
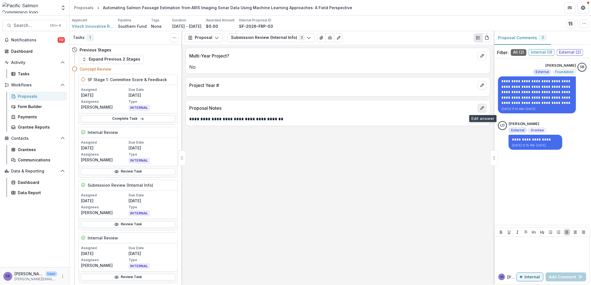
click at [485, 109] on button "edit" at bounding box center [482, 108] width 9 height 9
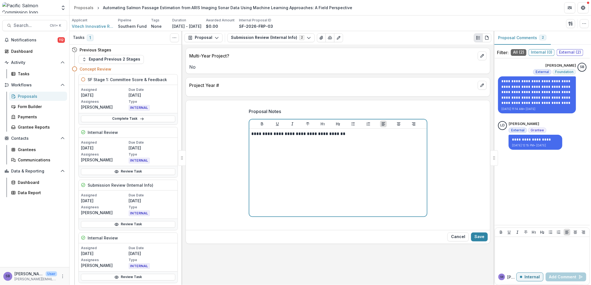
click at [350, 135] on p "**********" at bounding box center [337, 134] width 173 height 6
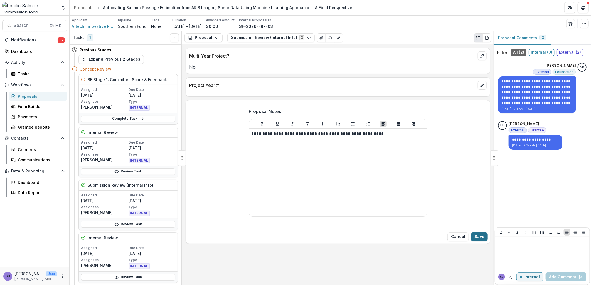
click at [475, 236] on button "Save" at bounding box center [479, 237] width 17 height 9
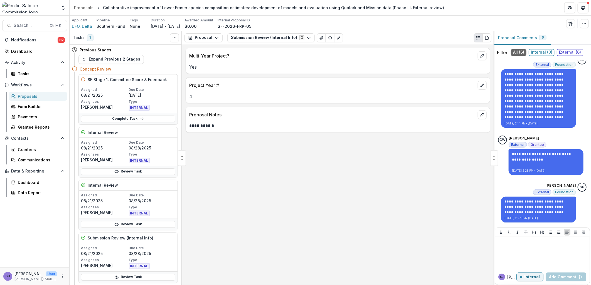
scroll to position [210, 0]
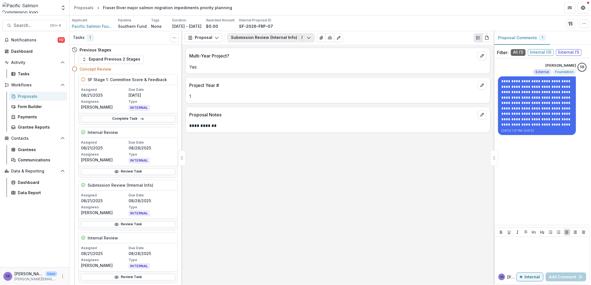
click at [244, 36] on button "Submission Review (Internal Info) 2" at bounding box center [270, 37] width 87 height 9
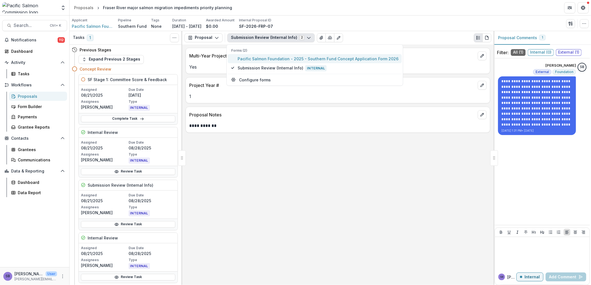
click at [252, 58] on span "Pacific Salmon Foundation - 2025 - Southern Fund Concept Application Form 2026" at bounding box center [318, 59] width 161 height 6
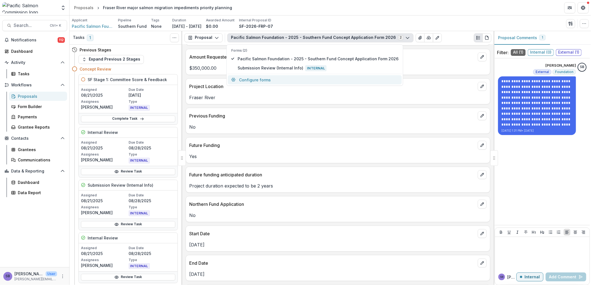
scroll to position [330, 0]
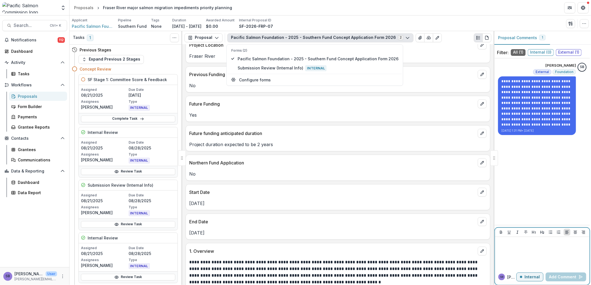
click at [510, 248] on div at bounding box center [542, 253] width 90 height 28
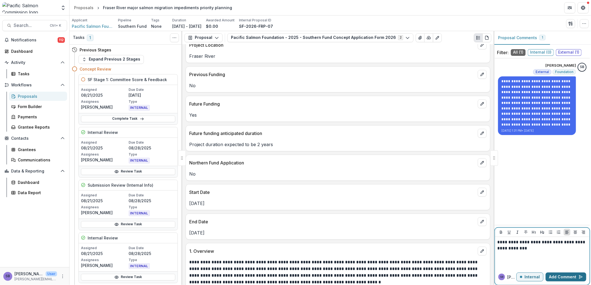
click at [572, 276] on button "Add Comment" at bounding box center [565, 277] width 41 height 9
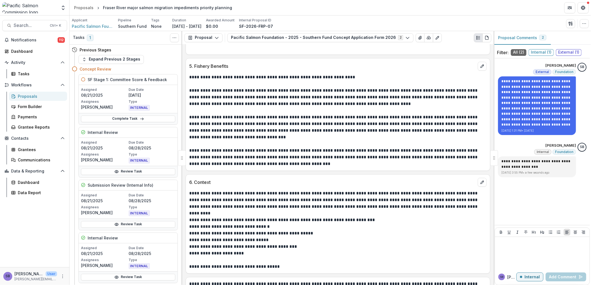
scroll to position [917, 0]
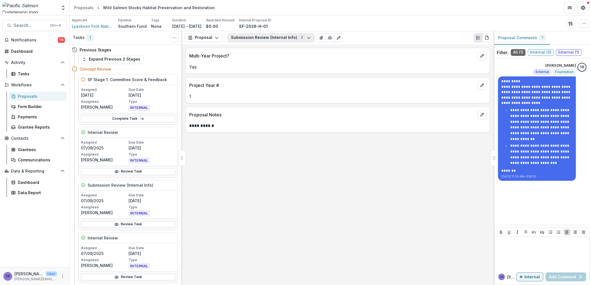
click at [275, 36] on button "Submission Review (Internal Info) 2" at bounding box center [270, 37] width 87 height 9
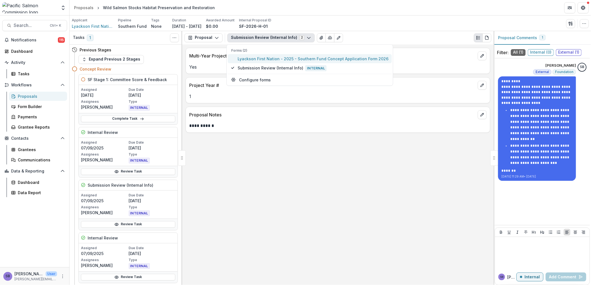
click at [266, 57] on span "Lyackson First Nation - 2025 - Southern Fund Concept Application Form 2026" at bounding box center [313, 59] width 151 height 6
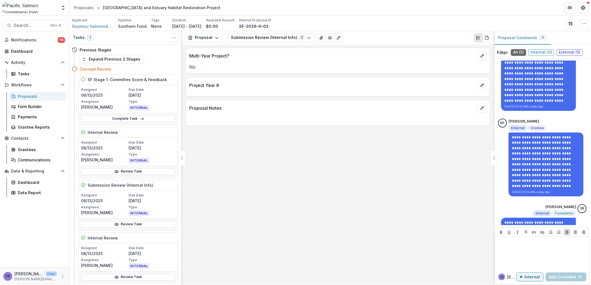
scroll to position [146, 0]
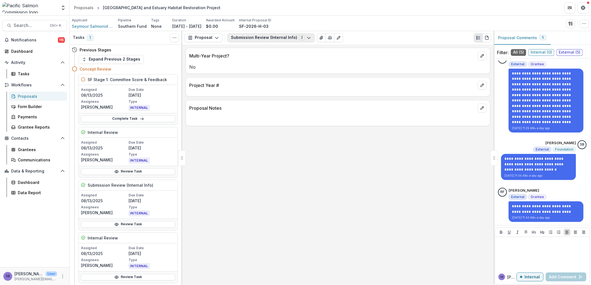
click at [250, 38] on button "Submission Review (Internal Info) 2" at bounding box center [270, 37] width 87 height 9
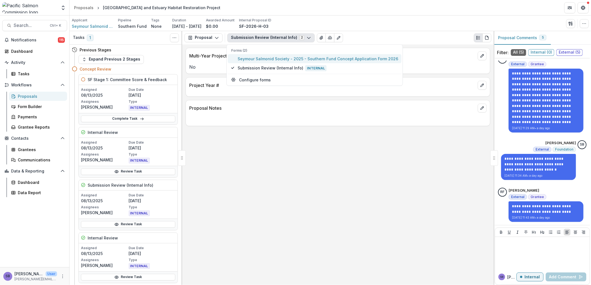
click at [248, 56] on span "Seymour Salmonid Society - 2025 - Southern Fund Concept Application Form 2026" at bounding box center [318, 59] width 160 height 6
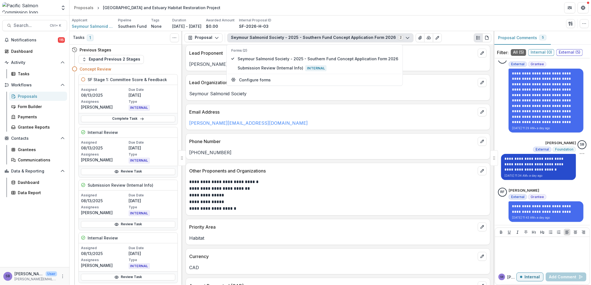
scroll to position [82, 0]
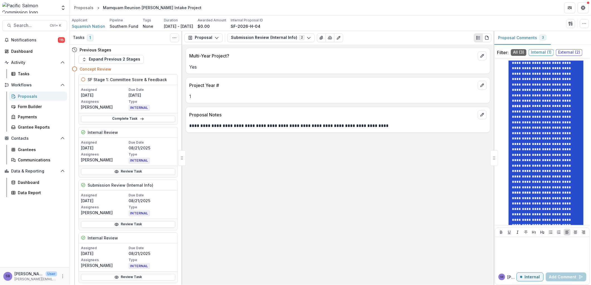
scroll to position [236, 0]
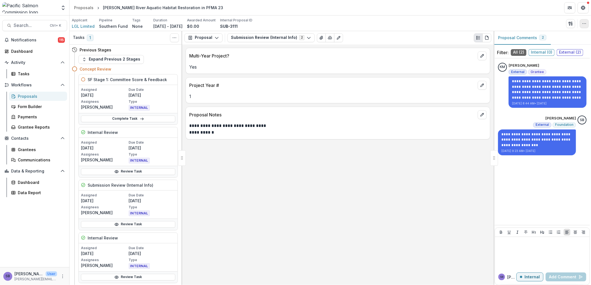
click at [582, 26] on button "button" at bounding box center [584, 23] width 9 height 9
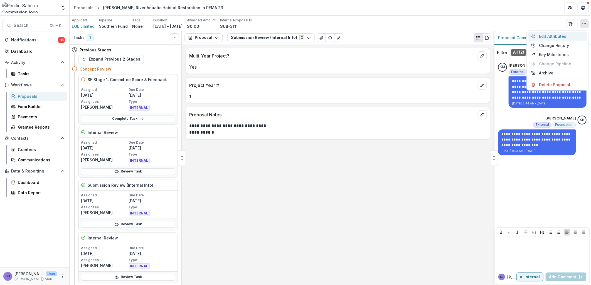
click at [553, 35] on button "Edit Attributes" at bounding box center [558, 36] width 60 height 9
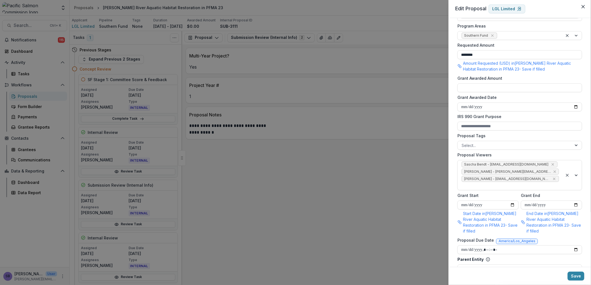
scroll to position [247, 0]
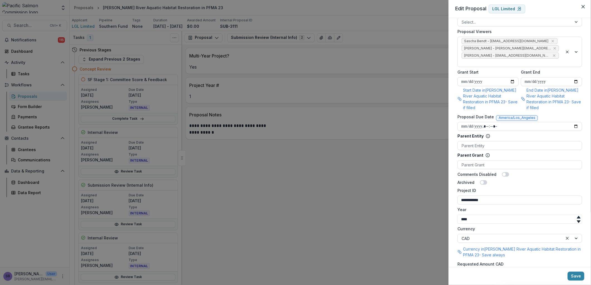
drag, startPoint x: 506, startPoint y: 188, endPoint x: 419, endPoint y: 176, distance: 88.7
click at [419, 176] on div "**********" at bounding box center [295, 142] width 591 height 285
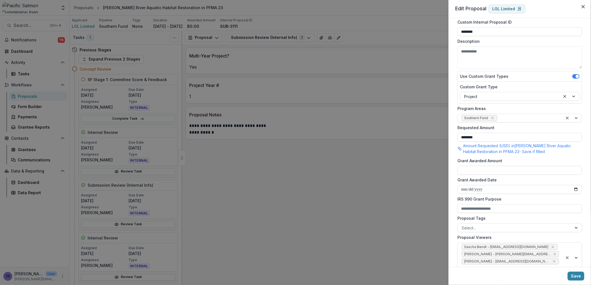
scroll to position [0, 0]
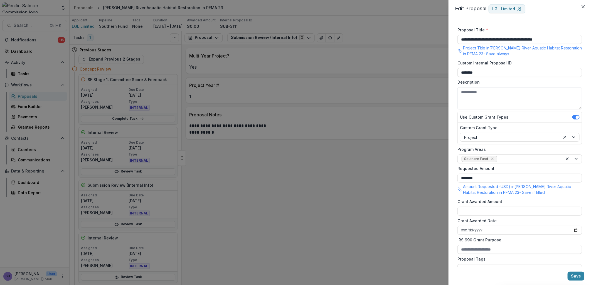
drag, startPoint x: 488, startPoint y: 71, endPoint x: 447, endPoint y: 66, distance: 40.7
click at [448, 66] on div "**********" at bounding box center [295, 142] width 591 height 285
paste input "****"
type input "**********"
click at [576, 279] on button "Save" at bounding box center [575, 276] width 17 height 9
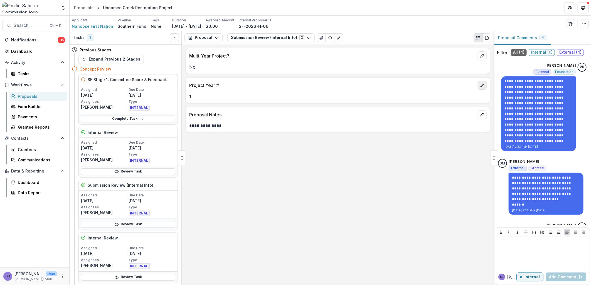
click at [482, 86] on icon "edit" at bounding box center [481, 85] width 3 height 3
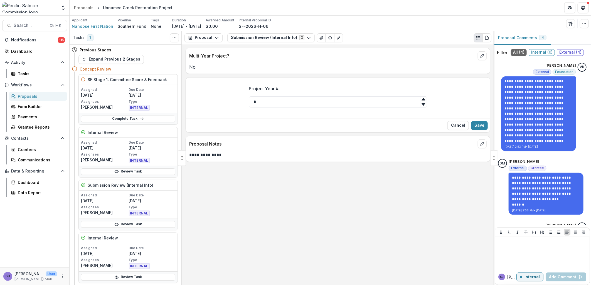
drag, startPoint x: 258, startPoint y: 98, endPoint x: 247, endPoint y: 97, distance: 10.9
click at [247, 97] on div "Project Year # *" at bounding box center [337, 99] width 187 height 36
click at [480, 127] on button "Save" at bounding box center [479, 125] width 17 height 9
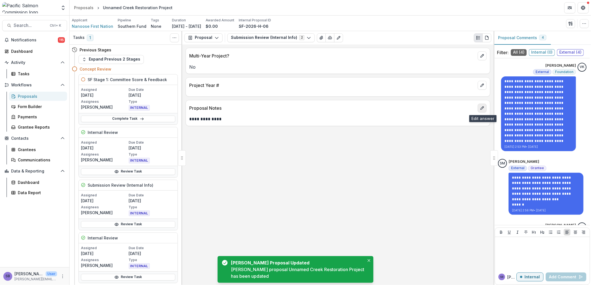
click at [482, 107] on icon "edit" at bounding box center [482, 108] width 4 height 4
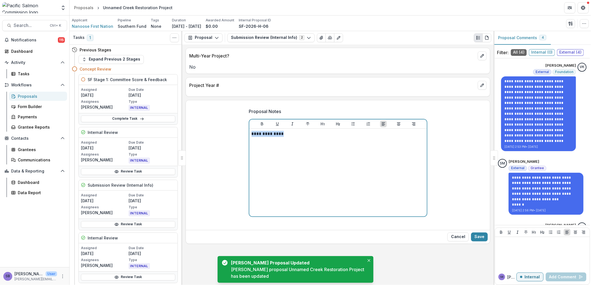
drag, startPoint x: 266, startPoint y: 133, endPoint x: 230, endPoint y: 131, distance: 35.7
click at [230, 131] on div "**********" at bounding box center [338, 166] width 304 height 124
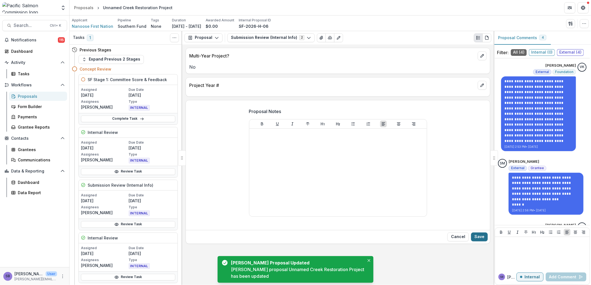
click at [478, 235] on button "Save" at bounding box center [479, 237] width 17 height 9
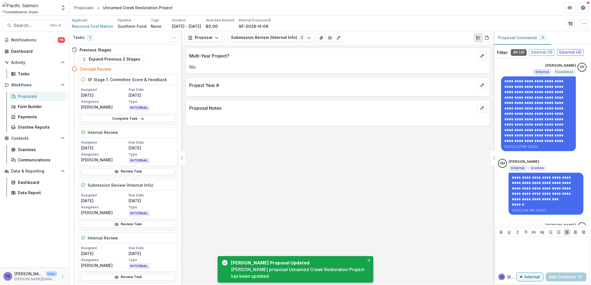
scroll to position [71, 0]
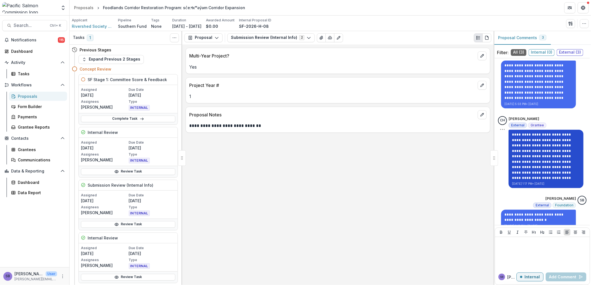
scroll to position [24, 0]
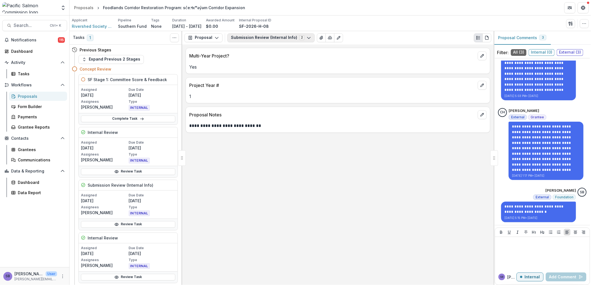
click at [276, 38] on button "Submission Review (Internal Info) 2" at bounding box center [270, 37] width 87 height 9
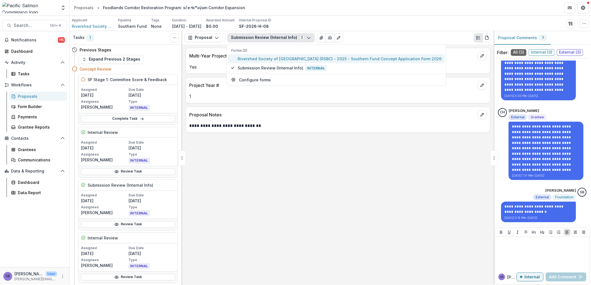
click at [265, 60] on span "Rivershed Society of British Columbia (RSBC) - 2025 - Southern Fund Concept App…" at bounding box center [340, 59] width 204 height 6
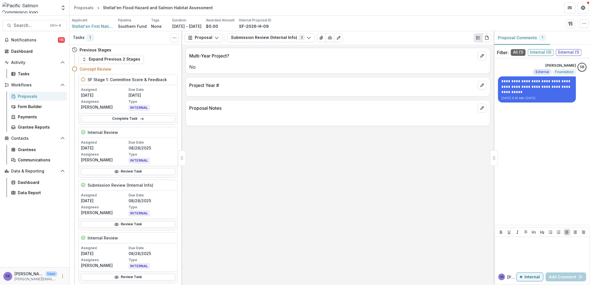
click at [240, 32] on div "Proposal Proposal Payments Reports Grant Agreements Board Summaries Bank Detail…" at bounding box center [337, 37] width 311 height 13
click at [237, 36] on button "Submission Review (Internal Info) 2" at bounding box center [270, 37] width 87 height 9
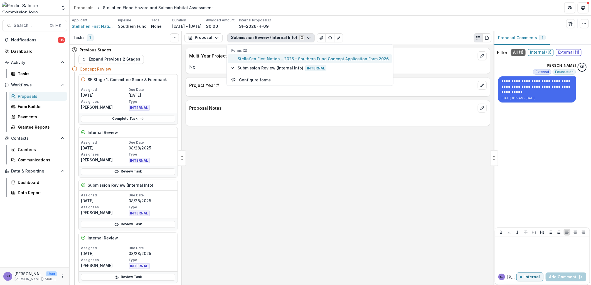
click at [238, 59] on span "Stellat'en First Nation - 2025 - Southern Fund Concept Application Form 2026" at bounding box center [313, 59] width 151 height 6
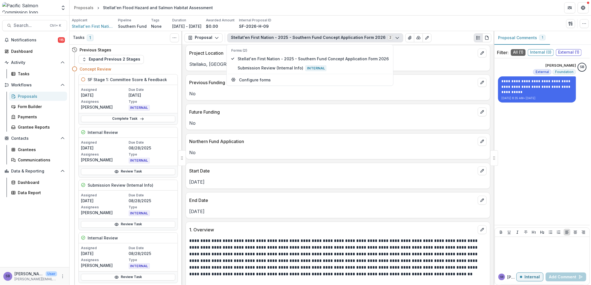
scroll to position [330, 0]
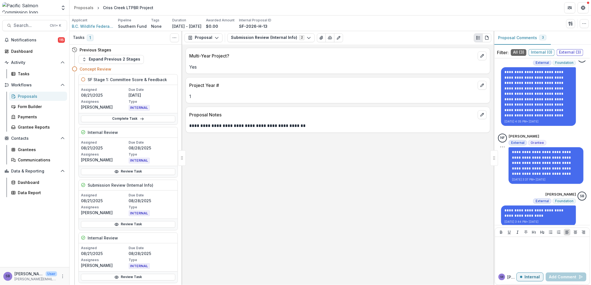
scroll to position [13, 0]
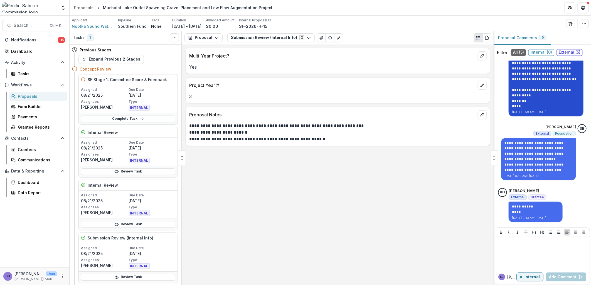
scroll to position [152, 0]
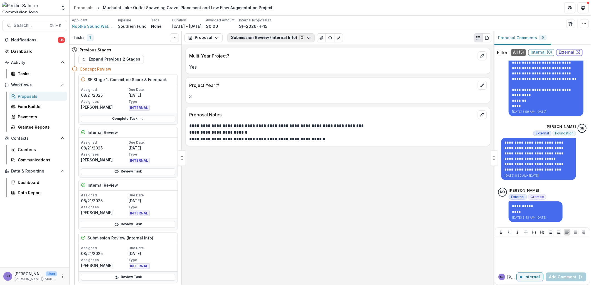
click at [277, 37] on button "Submission Review (Internal Info) 2" at bounding box center [270, 37] width 87 height 9
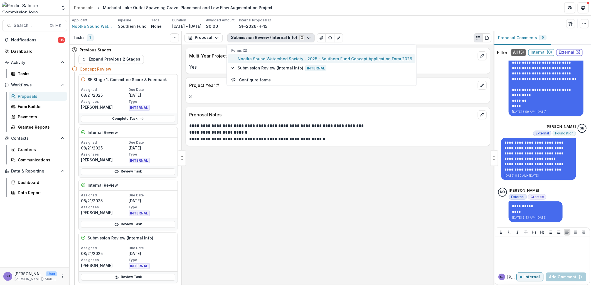
click at [269, 59] on span "Nootka Sound Watershed Society - 2025 - Southern Fund Concept Application Form …" at bounding box center [325, 59] width 174 height 6
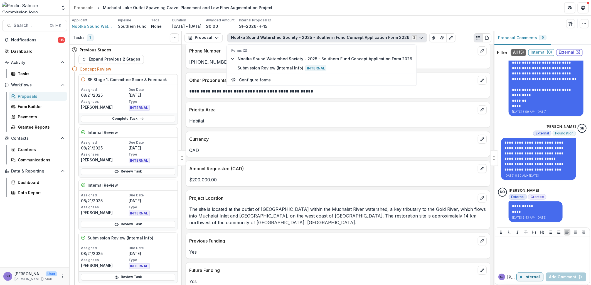
scroll to position [206, 0]
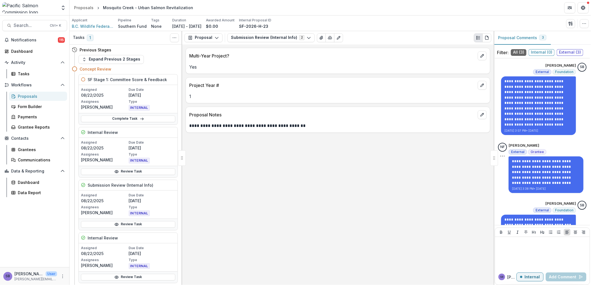
scroll to position [13, 0]
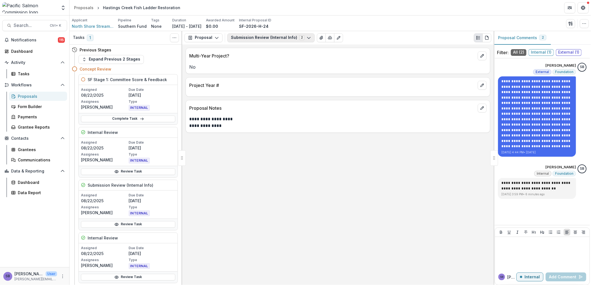
drag, startPoint x: 300, startPoint y: 36, endPoint x: 298, endPoint y: 39, distance: 3.6
click at [300, 36] on button "Submission Review (Internal Info) 2" at bounding box center [270, 37] width 87 height 9
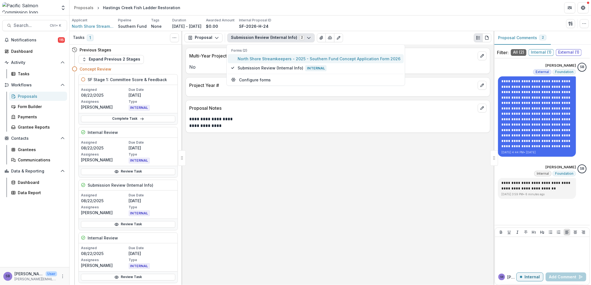
click at [290, 57] on span "North Shore Streamkeepers - 2025 - Southern Fund Concept Application Form 2026" at bounding box center [319, 59] width 163 height 6
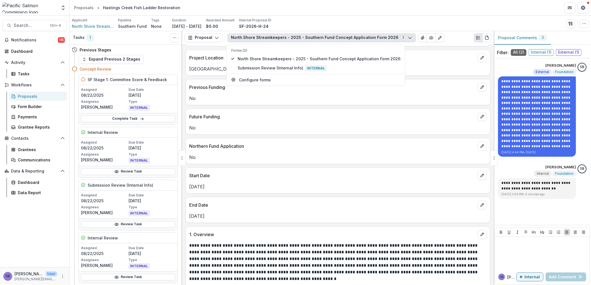
scroll to position [288, 0]
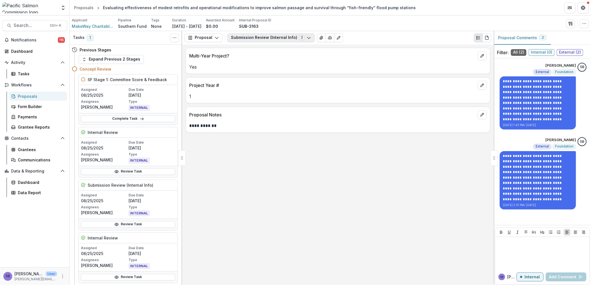
click at [277, 36] on button "Submission Review (Internal Info) 2" at bounding box center [270, 37] width 87 height 9
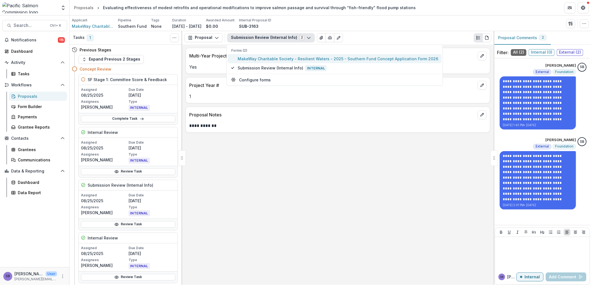
click at [266, 59] on span "MakeWay Charitable Society - Resilient Waters - 2025 - Southern Fund Concept Ap…" at bounding box center [338, 59] width 201 height 6
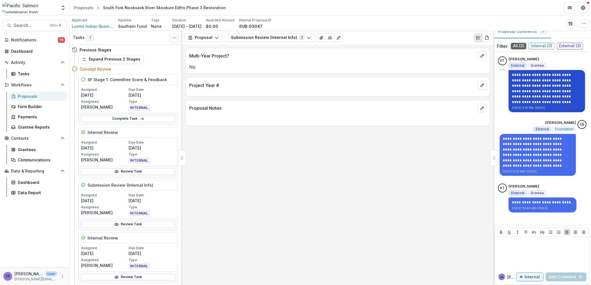
scroll to position [13, 0]
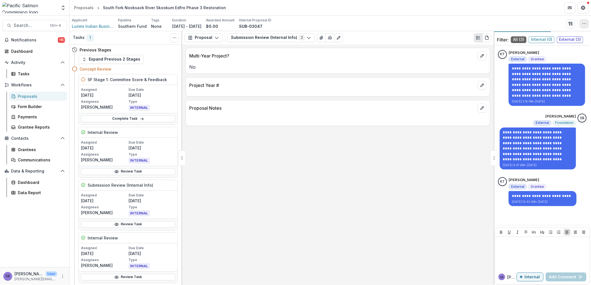
click at [582, 23] on button "button" at bounding box center [584, 23] width 9 height 9
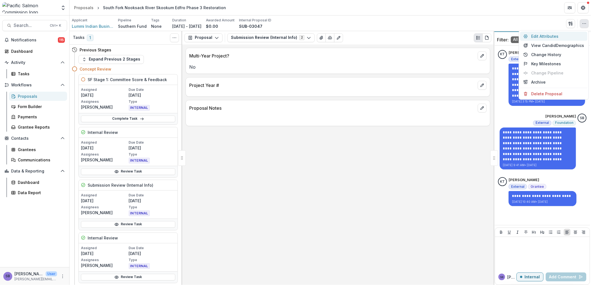
click at [561, 36] on button "Edit Attributes" at bounding box center [553, 36] width 67 height 9
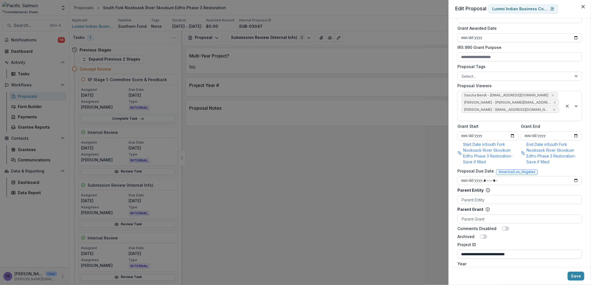
scroll to position [276, 0]
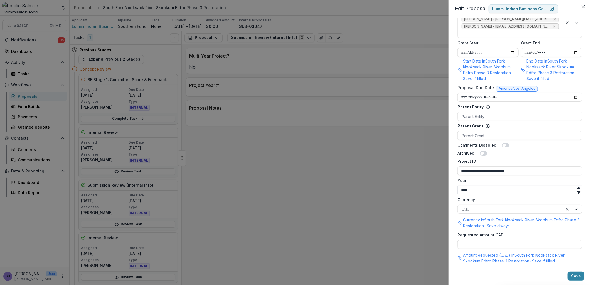
click at [498, 186] on input "****" at bounding box center [519, 190] width 125 height 9
drag, startPoint x: 484, startPoint y: 165, endPoint x: 542, endPoint y: 167, distance: 57.6
click at [542, 167] on input "**********" at bounding box center [519, 171] width 125 height 9
drag, startPoint x: 470, startPoint y: 161, endPoint x: 436, endPoint y: 157, distance: 34.5
click at [436, 157] on div "**********" at bounding box center [295, 142] width 591 height 285
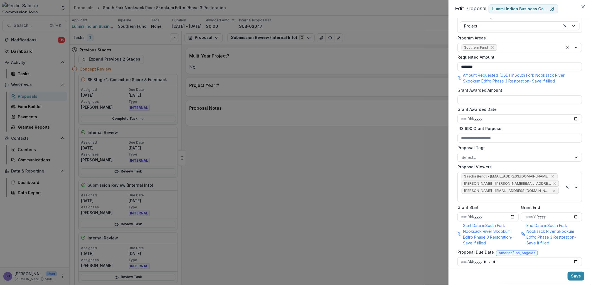
scroll to position [0, 0]
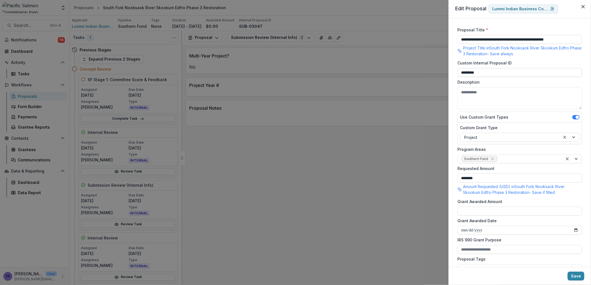
type input "**********"
drag, startPoint x: 483, startPoint y: 71, endPoint x: 416, endPoint y: 66, distance: 66.9
click at [416, 66] on div "**********" at bounding box center [295, 142] width 591 height 285
paste input "***"
type input "**********"
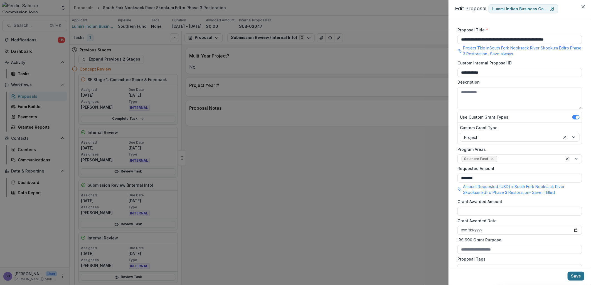
click at [573, 280] on button "Save" at bounding box center [575, 276] width 17 height 9
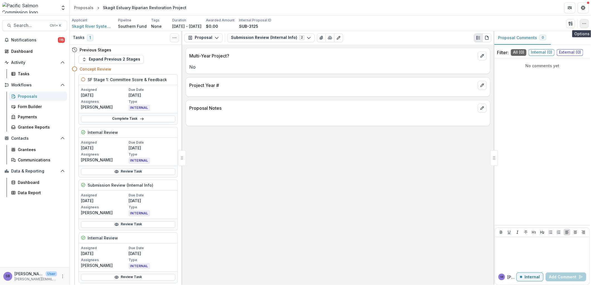
click at [585, 24] on icon "button" at bounding box center [584, 23] width 4 height 4
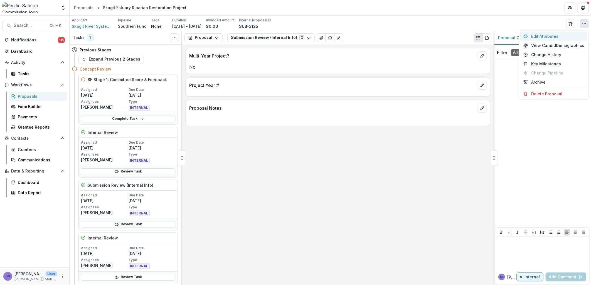
click at [552, 37] on button "Edit Attributes" at bounding box center [553, 36] width 67 height 9
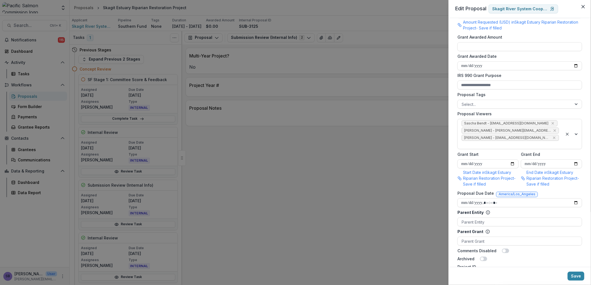
scroll to position [206, 0]
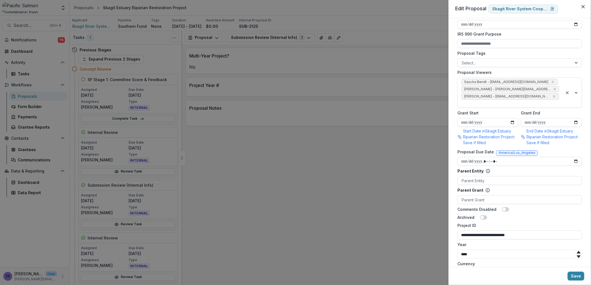
drag, startPoint x: 483, startPoint y: 229, endPoint x: 553, endPoint y: 235, distance: 69.8
click at [553, 235] on form "**********" at bounding box center [519, 75] width 129 height 513
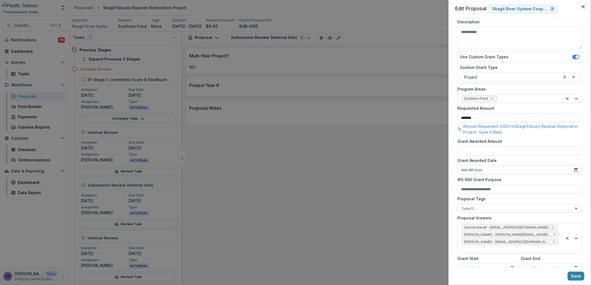
scroll to position [0, 0]
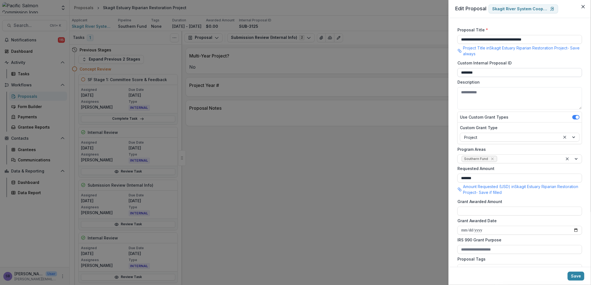
type input "**********"
drag, startPoint x: 488, startPoint y: 70, endPoint x: 419, endPoint y: 60, distance: 69.4
click at [419, 60] on div "**********" at bounding box center [295, 142] width 591 height 285
paste input "****"
type input "**********"
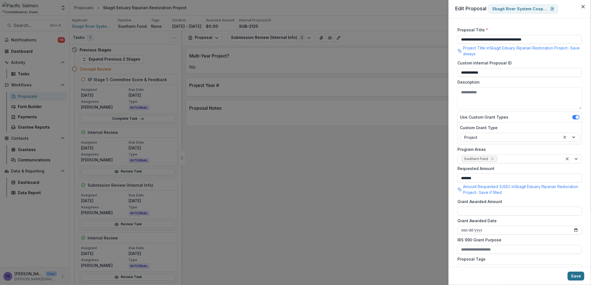
click at [580, 275] on button "Save" at bounding box center [575, 276] width 17 height 9
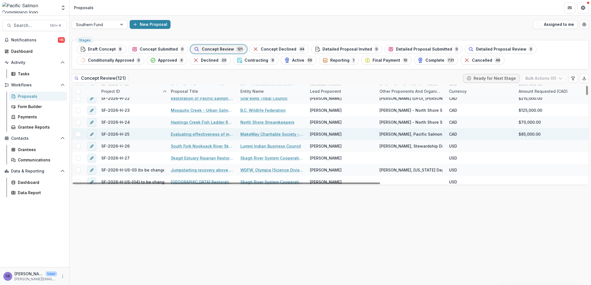
scroll to position [824, 0]
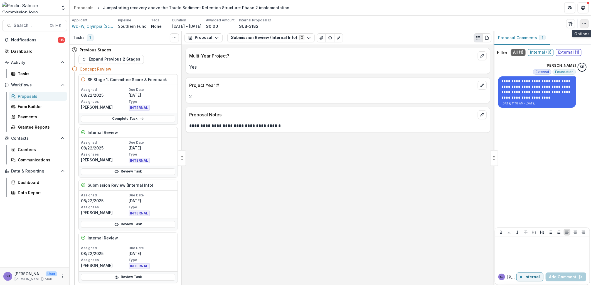
click at [583, 24] on icon "button" at bounding box center [584, 23] width 4 height 4
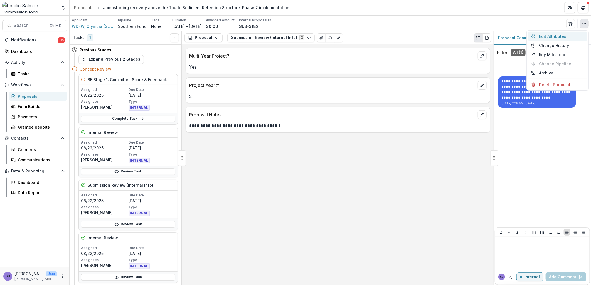
click at [551, 35] on button "Edit Attributes" at bounding box center [558, 36] width 60 height 9
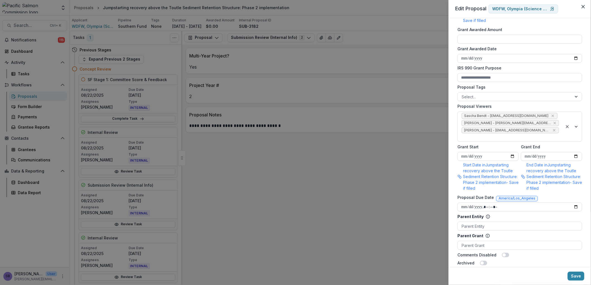
scroll to position [247, 0]
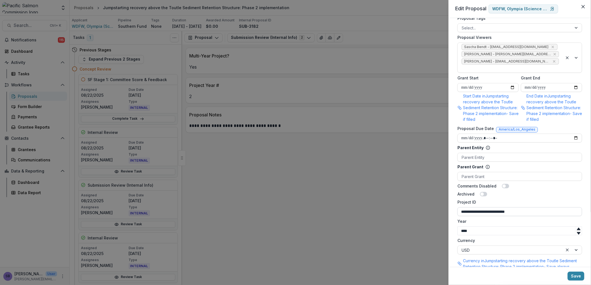
drag, startPoint x: 484, startPoint y: 211, endPoint x: 535, endPoint y: 211, distance: 50.9
click at [535, 211] on input "**********" at bounding box center [519, 211] width 125 height 9
drag, startPoint x: 503, startPoint y: 211, endPoint x: 446, endPoint y: 207, distance: 56.9
click at [447, 207] on div "**********" at bounding box center [295, 142] width 591 height 285
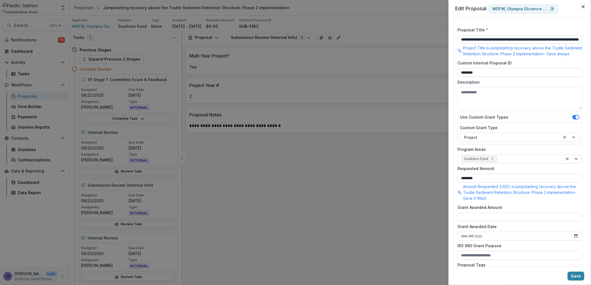
type input "**********"
drag, startPoint x: 491, startPoint y: 77, endPoint x: 446, endPoint y: 70, distance: 45.0
click at [447, 71] on div "**********" at bounding box center [295, 142] width 591 height 285
paste input "****"
type input "**********"
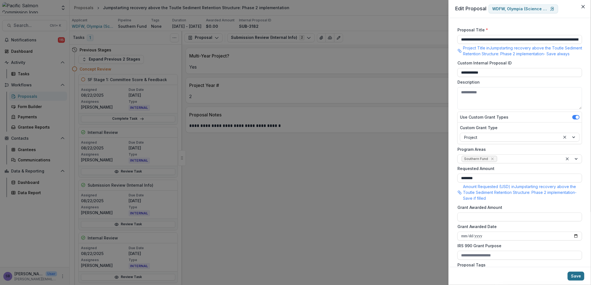
click at [575, 276] on button "Save" at bounding box center [575, 276] width 17 height 9
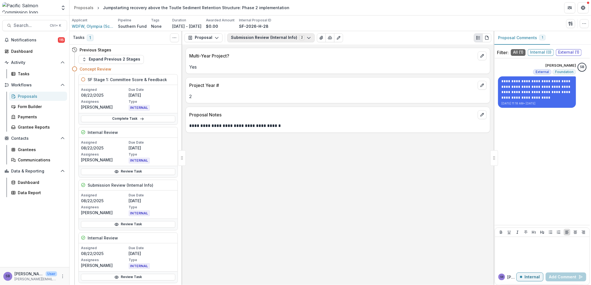
click at [280, 38] on button "Submission Review (Internal Info) 2" at bounding box center [270, 37] width 87 height 9
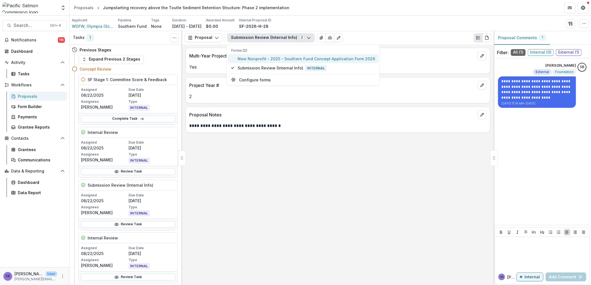
click at [276, 58] on span "New Nonprofit - 2025 - Southern Fund Concept Application Form 2026" at bounding box center [306, 59] width 137 height 6
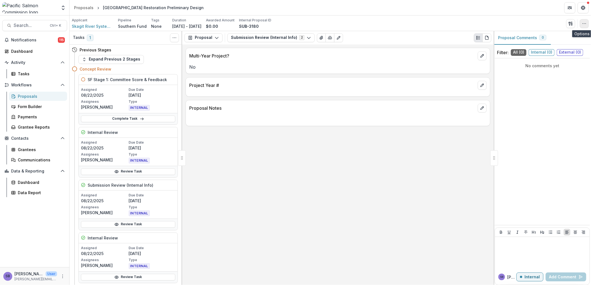
click at [584, 25] on icon "button" at bounding box center [584, 23] width 4 height 4
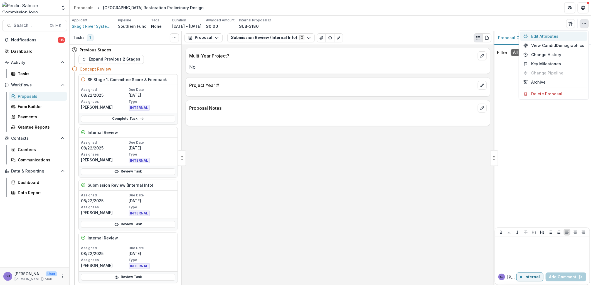
click at [555, 35] on button "Edit Attributes" at bounding box center [553, 36] width 67 height 9
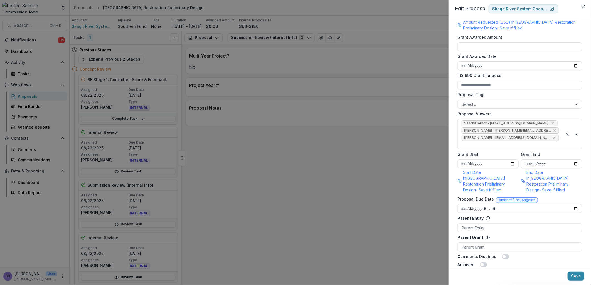
scroll to position [276, 0]
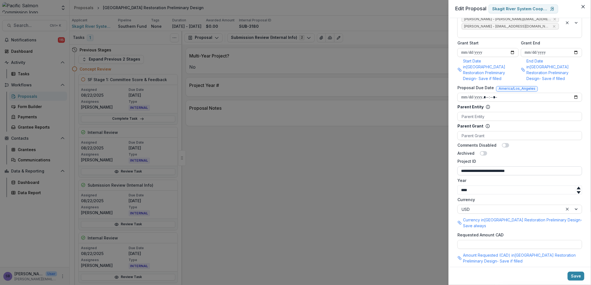
drag, startPoint x: 491, startPoint y: 164, endPoint x: 565, endPoint y: 168, distance: 74.1
click at [565, 168] on input "**********" at bounding box center [519, 171] width 125 height 9
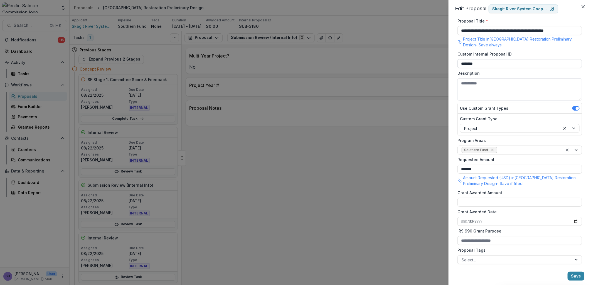
scroll to position [0, 0]
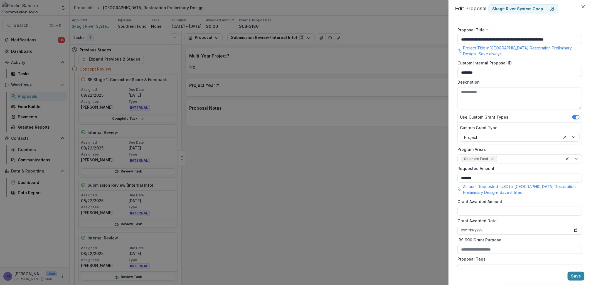
type input "**********"
drag, startPoint x: 494, startPoint y: 73, endPoint x: 424, endPoint y: 65, distance: 70.3
click at [425, 65] on div "**********" at bounding box center [295, 142] width 591 height 285
paste input "****"
type input "**********"
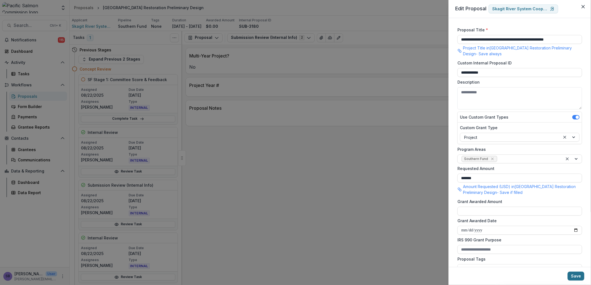
click at [582, 278] on button "Save" at bounding box center [575, 276] width 17 height 9
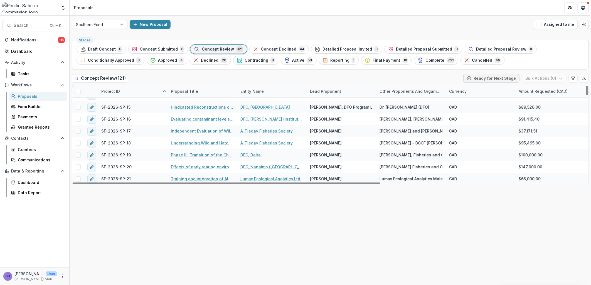
scroll to position [1236, 0]
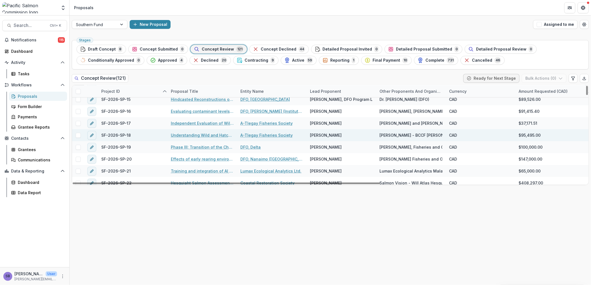
drag, startPoint x: 212, startPoint y: 132, endPoint x: 208, endPoint y: 135, distance: 5.2
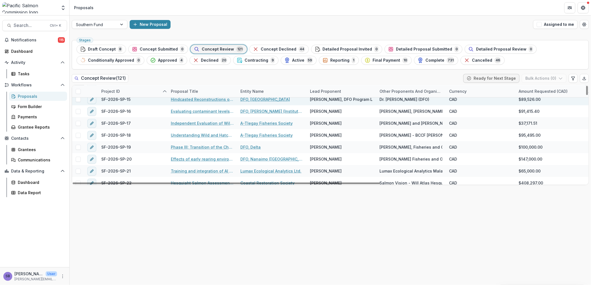
scroll to position [1277, 0]
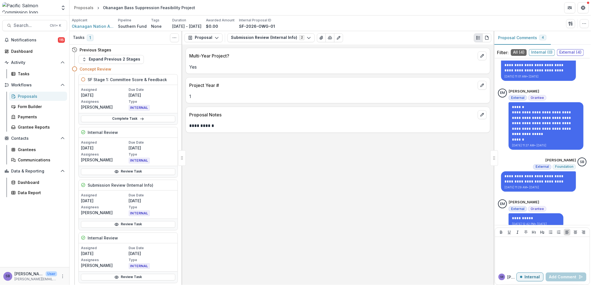
scroll to position [61, 0]
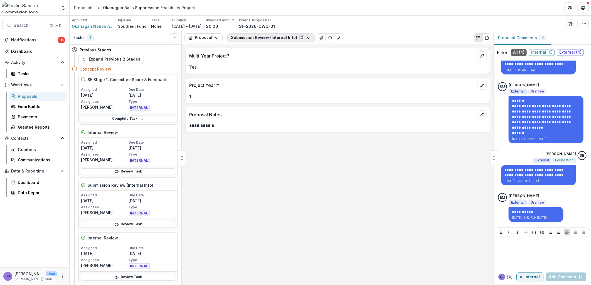
click at [267, 39] on button "Submission Review (Internal Info) 2" at bounding box center [270, 37] width 87 height 9
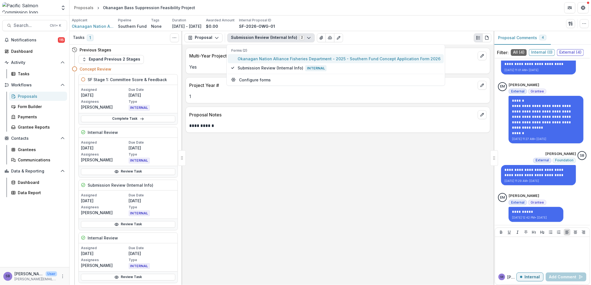
click at [260, 57] on span "Okanagan Nation Alliance Fisheries Department - 2025 - Southern Fund Concept Ap…" at bounding box center [339, 59] width 203 height 6
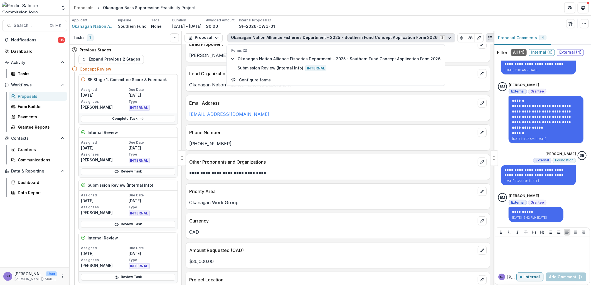
scroll to position [0, 0]
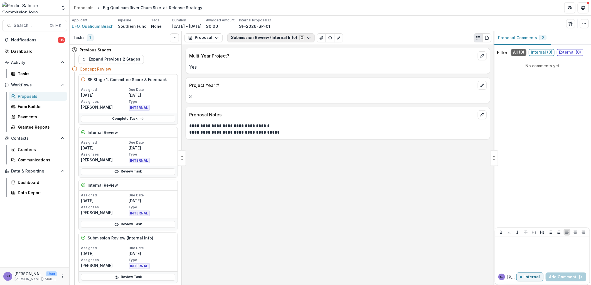
click at [255, 38] on button "Submission Review (Internal Info) 2" at bounding box center [270, 37] width 87 height 9
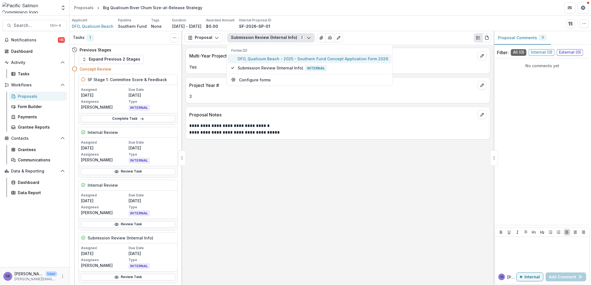
click at [253, 56] on span "DFO, Qualicum Beach - 2025 - Southern Fund Concept Application Form 2026" at bounding box center [313, 59] width 150 height 6
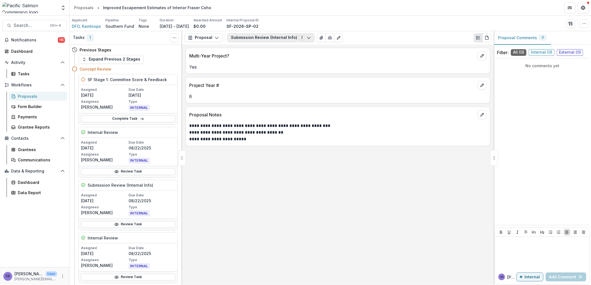
click at [259, 39] on button "Submission Review (Internal Info) 2" at bounding box center [270, 37] width 87 height 9
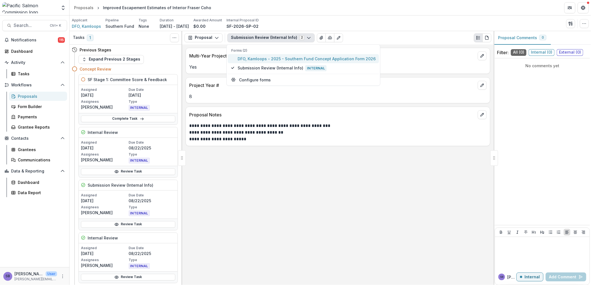
click at [260, 58] on span "DFO, Kamloops - 2025 - Southern Fund Concept Application Form 2026" at bounding box center [307, 59] width 138 height 6
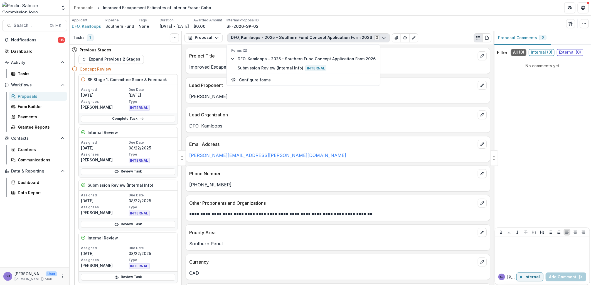
scroll to position [41, 0]
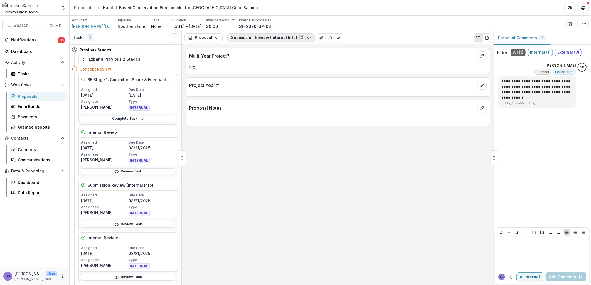
click at [269, 41] on button "Submission Review (Internal Info) 2" at bounding box center [270, 37] width 87 height 9
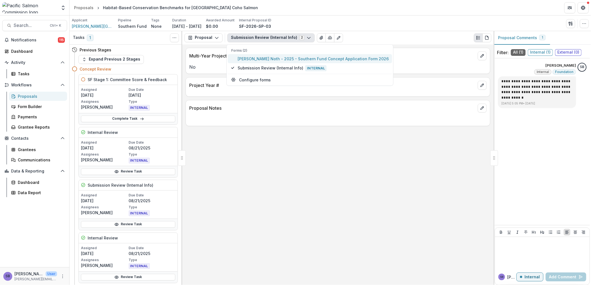
click at [263, 56] on span "Hutton Noth - 2025 - Southern Fund Concept Application Form 2026" at bounding box center [313, 59] width 151 height 6
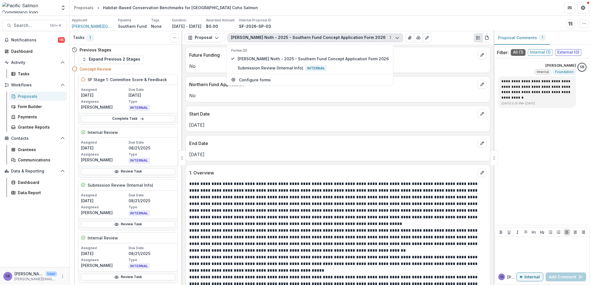
scroll to position [453, 0]
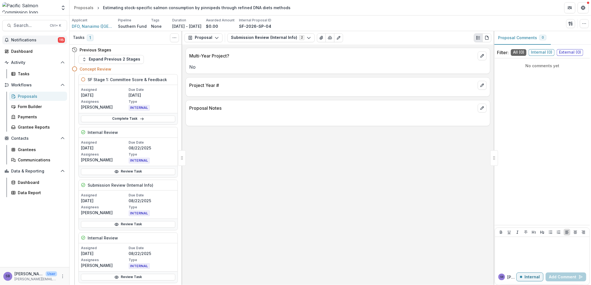
click at [25, 41] on span "Notifications" at bounding box center [34, 40] width 47 height 5
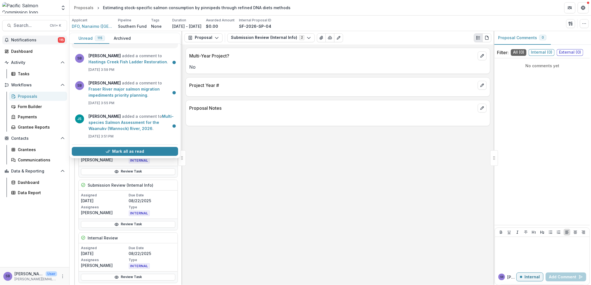
scroll to position [41, 0]
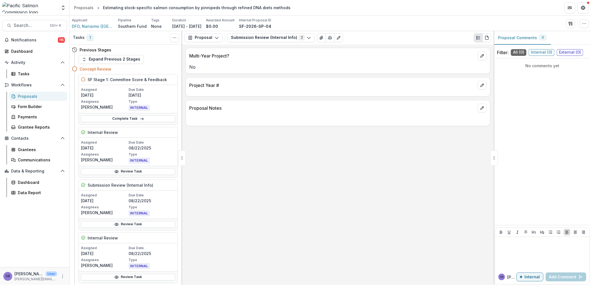
click at [328, 163] on div "Multi-Year Project? No Project Year # Proposal Notes" at bounding box center [337, 165] width 311 height 241
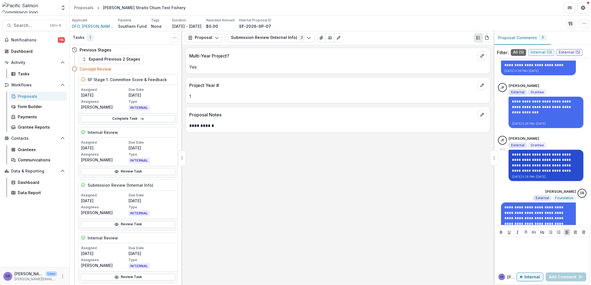
scroll to position [152, 0]
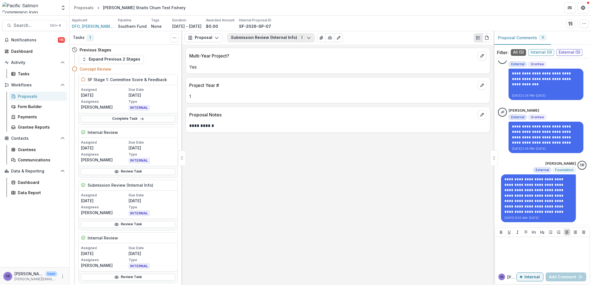
click at [259, 38] on button "Submission Review (Internal Info) 2" at bounding box center [270, 37] width 87 height 9
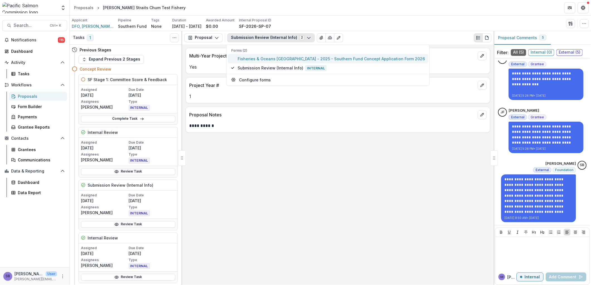
click at [258, 58] on span "Fisheries & Oceans Canada - 2025 - Southern Fund Concept Application Form 2026" at bounding box center [331, 59] width 187 height 6
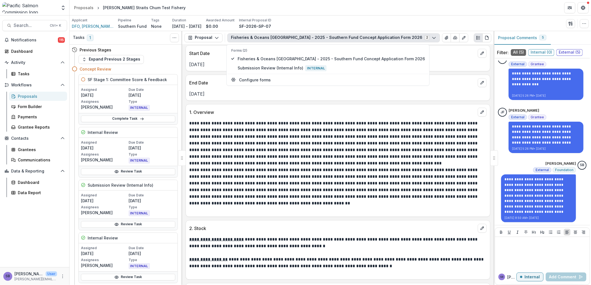
scroll to position [453, 0]
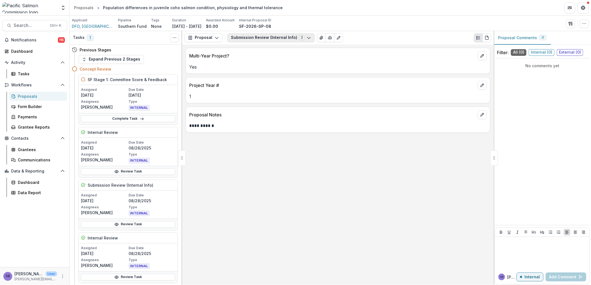
click at [253, 39] on button "Submission Review (Internal Info) 2" at bounding box center [270, 37] width 87 height 9
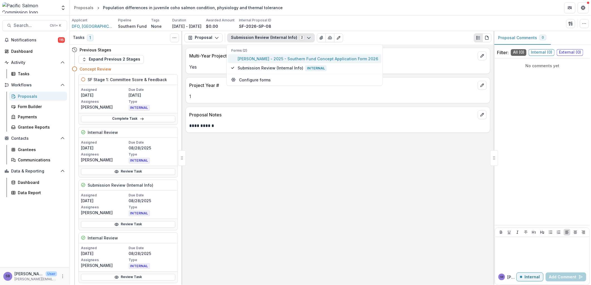
click at [251, 56] on span "Erika Eliason - 2025 - Southern Fund Concept Application Form 2026" at bounding box center [308, 59] width 140 height 6
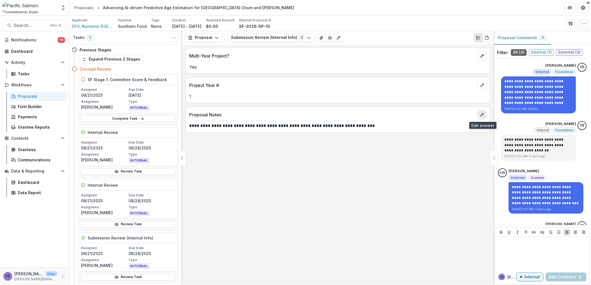
click at [480, 116] on icon "edit" at bounding box center [482, 115] width 4 height 4
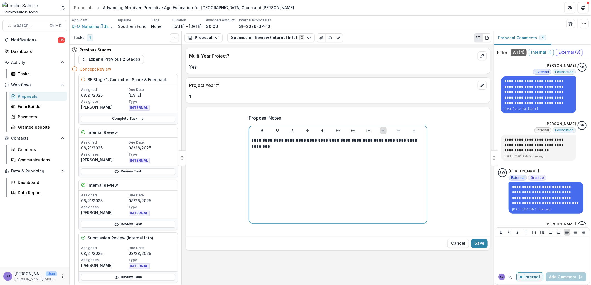
click at [344, 141] on p "**********" at bounding box center [337, 144] width 173 height 12
click at [365, 142] on strong "**********" at bounding box center [377, 141] width 24 height 4
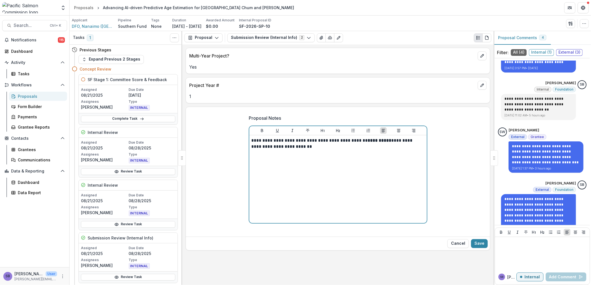
click at [278, 149] on p "**********" at bounding box center [337, 144] width 173 height 12
drag, startPoint x: 357, startPoint y: 143, endPoint x: 380, endPoint y: 141, distance: 23.1
click at [380, 141] on p "**********" at bounding box center [337, 144] width 173 height 12
click at [424, 174] on div "**********" at bounding box center [337, 179] width 173 height 83
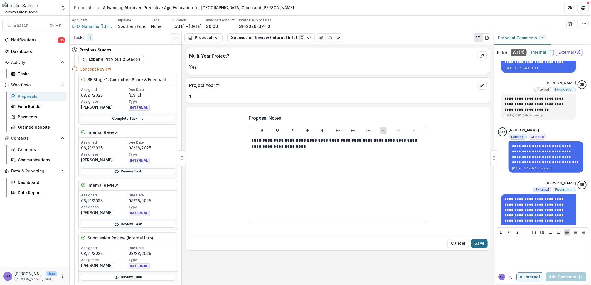
click at [477, 243] on button "Save" at bounding box center [479, 243] width 17 height 9
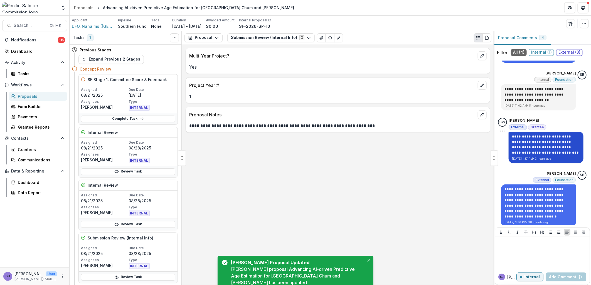
scroll to position [56, 0]
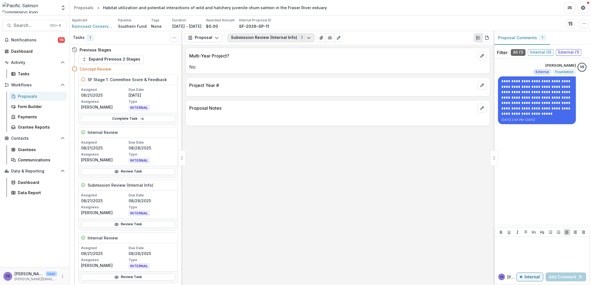
drag, startPoint x: 262, startPoint y: 37, endPoint x: 263, endPoint y: 42, distance: 4.9
click at [262, 38] on button "Submission Review (Internal Info) 2" at bounding box center [270, 37] width 87 height 9
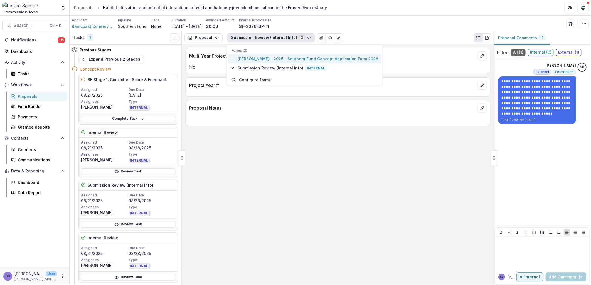
click at [262, 56] on span "[PERSON_NAME] - 2025 - Southern Fund Concept Application Form 2026" at bounding box center [308, 59] width 140 height 6
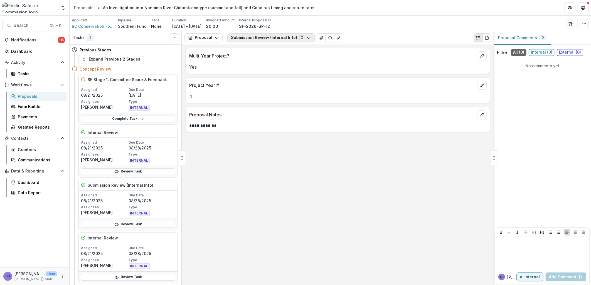
click at [282, 37] on button "Submission Review (Internal Info) 2" at bounding box center [270, 37] width 87 height 9
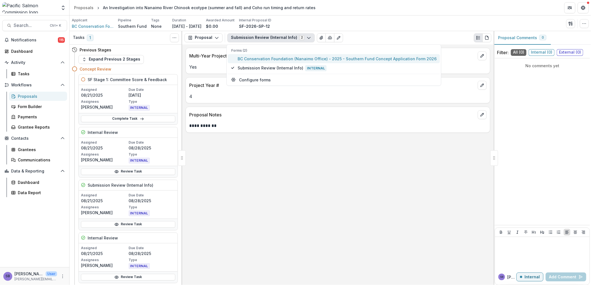
click at [274, 60] on span "BC Conservation Foundation (Nanaimo Office) - 2025 - Southern Fund Concept Appl…" at bounding box center [337, 59] width 199 height 6
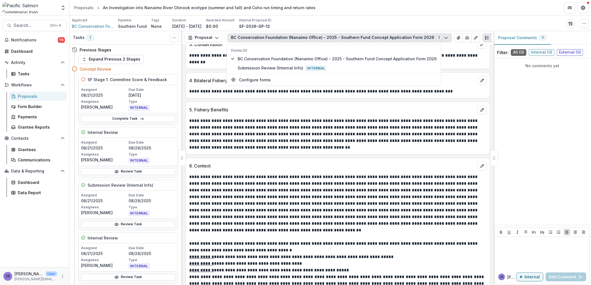
scroll to position [670, 0]
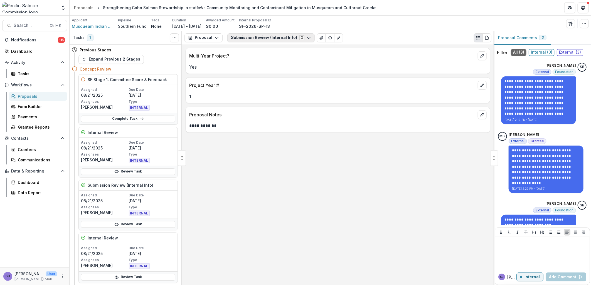
click at [276, 38] on button "Submission Review (Internal Info) 2" at bounding box center [270, 37] width 87 height 9
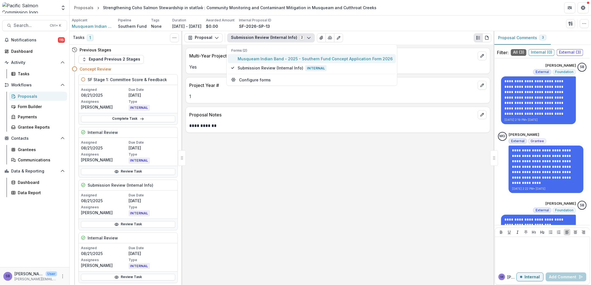
click at [277, 56] on span "Musqueam Indian Band - 2025 - Southern Fund Concept Application Form 2026" at bounding box center [315, 59] width 155 height 6
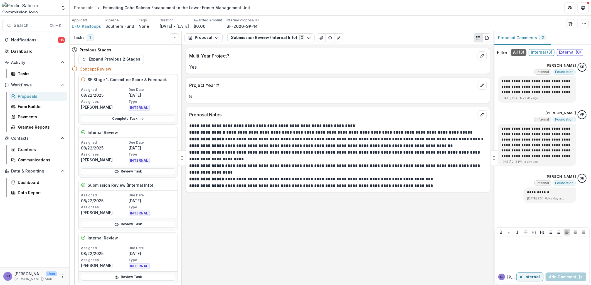
click at [94, 26] on span "DFO, Kamloops" at bounding box center [86, 26] width 29 height 6
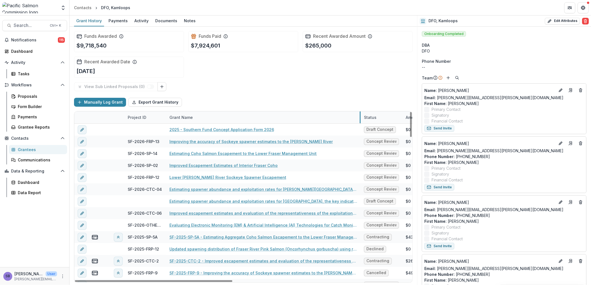
drag, startPoint x: 235, startPoint y: 118, endPoint x: 360, endPoint y: 123, distance: 125.0
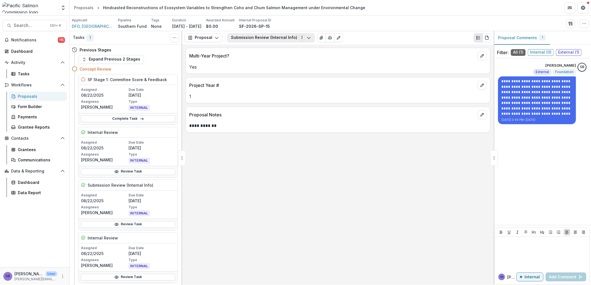
click at [265, 35] on button "Submission Review (Internal Info) 2" at bounding box center [270, 37] width 87 height 9
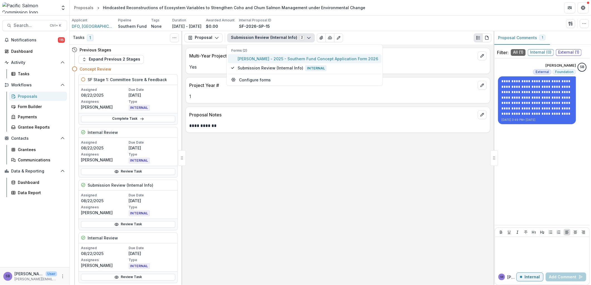
click at [259, 60] on span "Greig Oldford - 2025 - Southern Fund Concept Application Form 2026" at bounding box center [308, 59] width 140 height 6
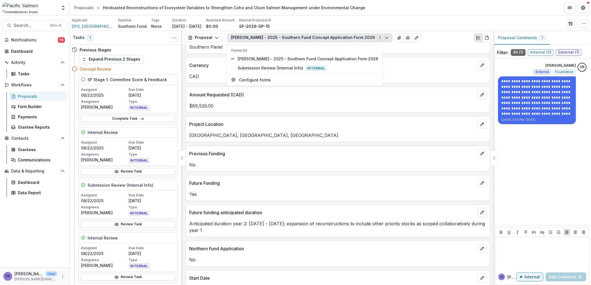
scroll to position [206, 0]
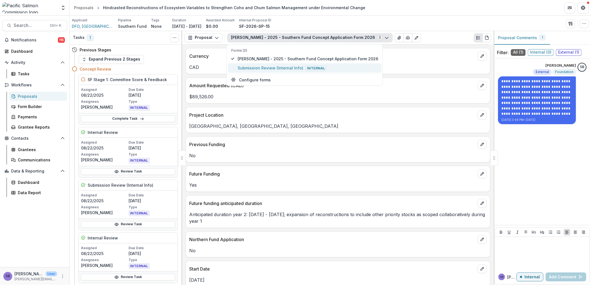
click at [309, 67] on span "Internal" at bounding box center [315, 69] width 21 height 6
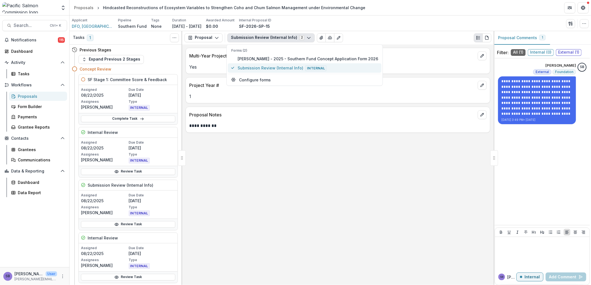
scroll to position [0, 0]
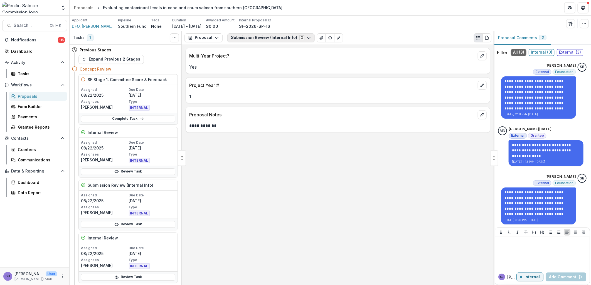
click at [276, 39] on button "Submission Review (Internal Info) 2" at bounding box center [270, 37] width 87 height 9
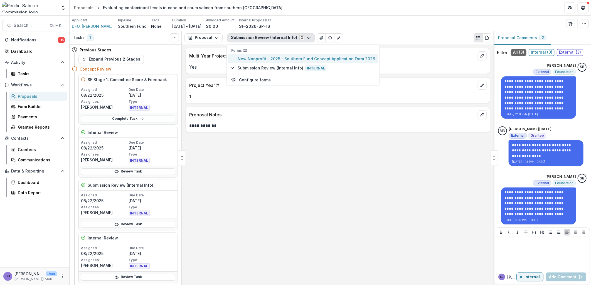
click at [279, 58] on span "New Nonprofit - 2025 - Southern Fund Concept Application Form 2026" at bounding box center [306, 59] width 137 height 6
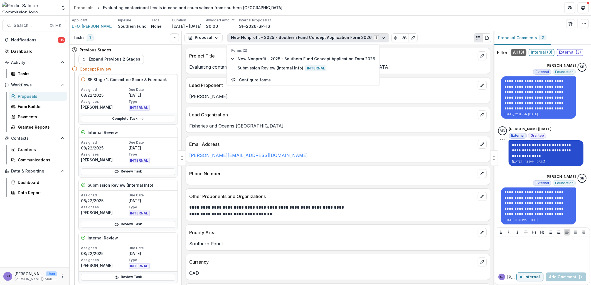
scroll to position [2, 0]
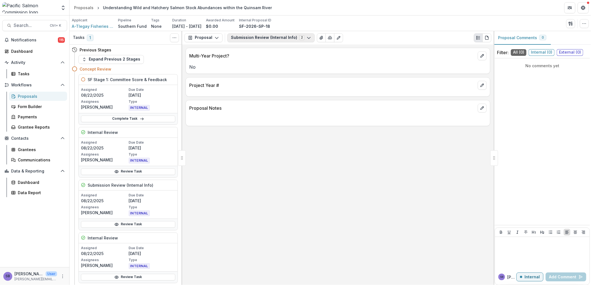
click at [245, 41] on button "Submission Review (Internal Info) 2" at bounding box center [270, 37] width 87 height 9
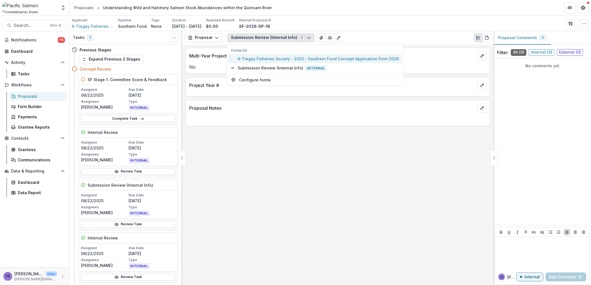
click at [248, 58] on span "A-Tlegay Fisheries Society - 2025 - Southern Fund Concept Application Form 2026" at bounding box center [318, 59] width 161 height 6
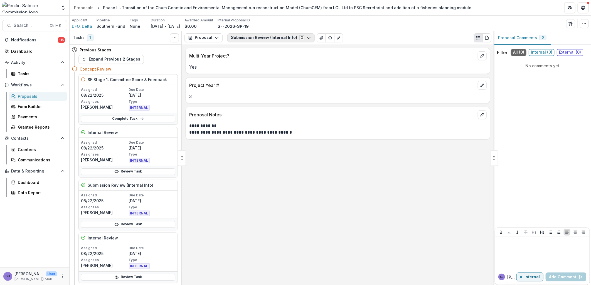
click at [272, 38] on button "Submission Review (Internal Info) 2" at bounding box center [270, 37] width 87 height 9
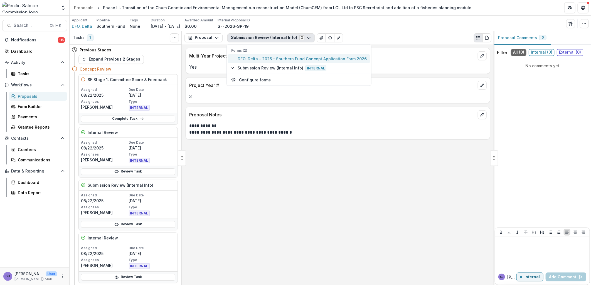
click at [263, 58] on span "DFO, Delta - 2025 - Southern Fund Concept Application Form 2026" at bounding box center [302, 59] width 129 height 6
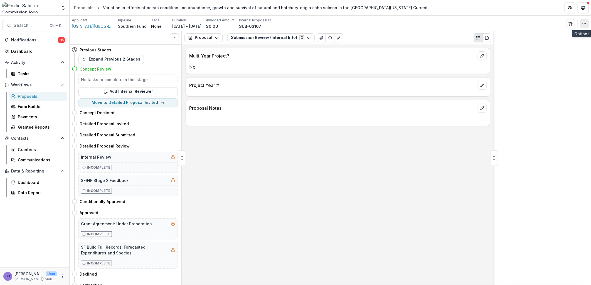
click at [586, 25] on button "button" at bounding box center [584, 23] width 9 height 9
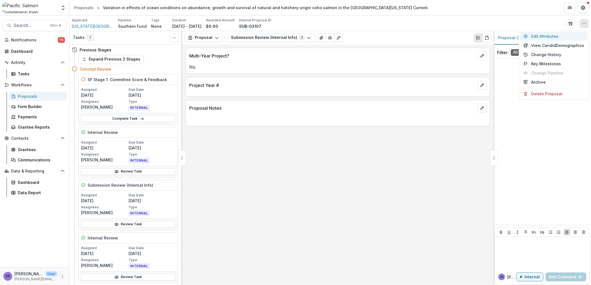
click at [567, 36] on button "Edit Attributes" at bounding box center [553, 36] width 67 height 9
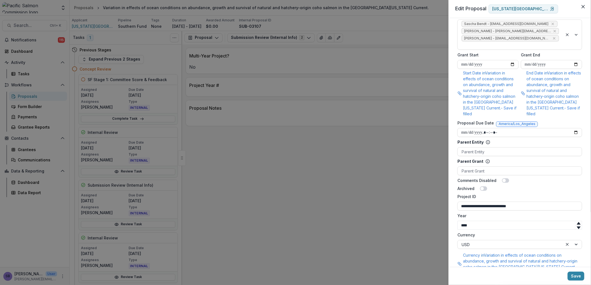
scroll to position [288, 0]
drag, startPoint x: 486, startPoint y: 188, endPoint x: 548, endPoint y: 193, distance: 62.8
click at [548, 193] on form "**********" at bounding box center [519, 31] width 129 height 589
drag, startPoint x: 496, startPoint y: 187, endPoint x: 415, endPoint y: 171, distance: 82.1
click at [415, 171] on div "**********" at bounding box center [295, 142] width 591 height 285
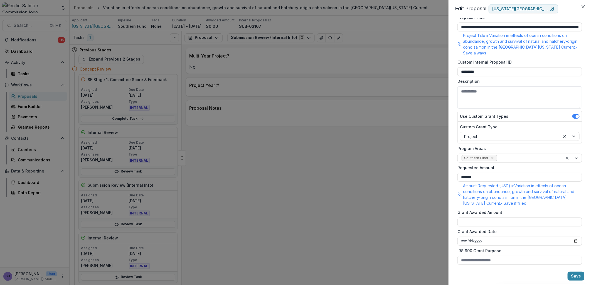
scroll to position [0, 0]
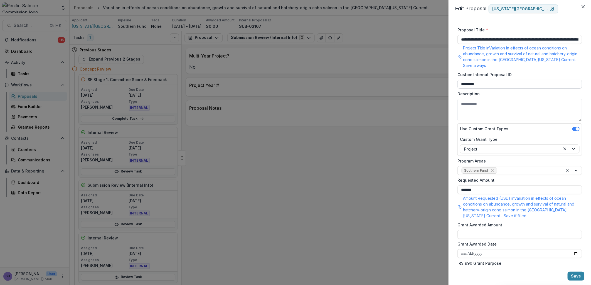
type input "**********"
drag, startPoint x: 499, startPoint y: 79, endPoint x: 448, endPoint y: 75, distance: 50.8
click at [452, 76] on div "**********" at bounding box center [519, 142] width 142 height 249
paste input "****"
type input "**********"
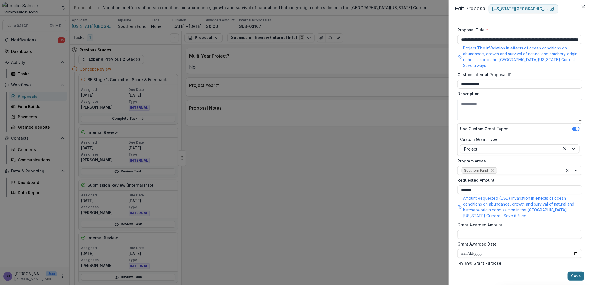
click at [573, 278] on button "Save" at bounding box center [575, 276] width 17 height 9
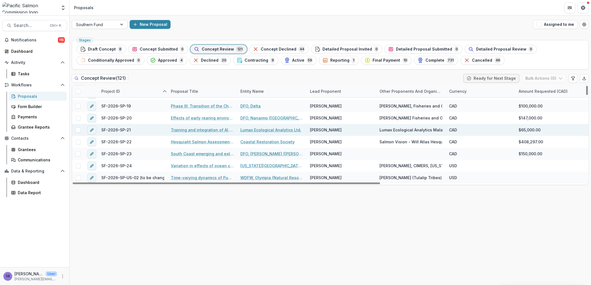
scroll to position [1319, 0]
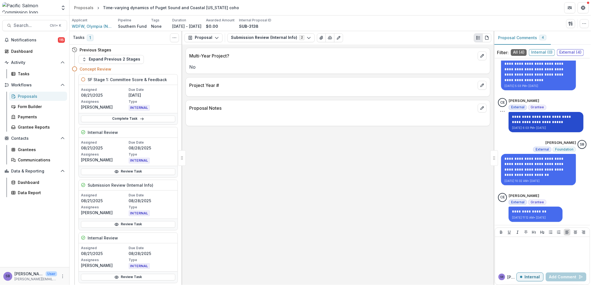
scroll to position [16, 0]
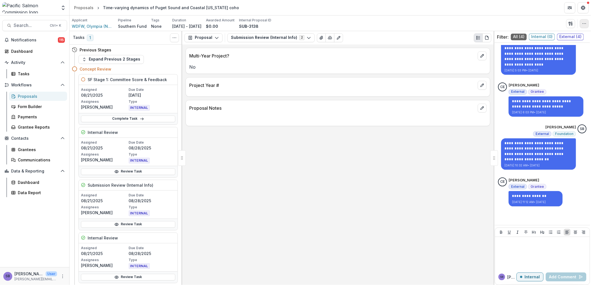
click at [588, 21] on button "button" at bounding box center [584, 23] width 9 height 9
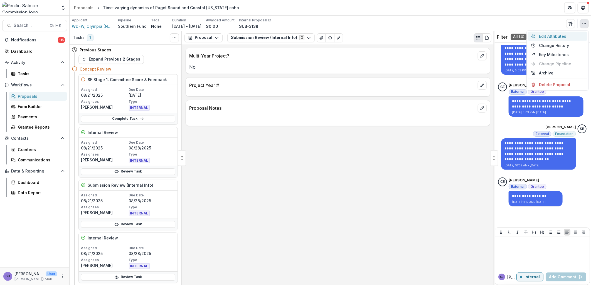
click at [552, 34] on button "Edit Attributes" at bounding box center [558, 36] width 60 height 9
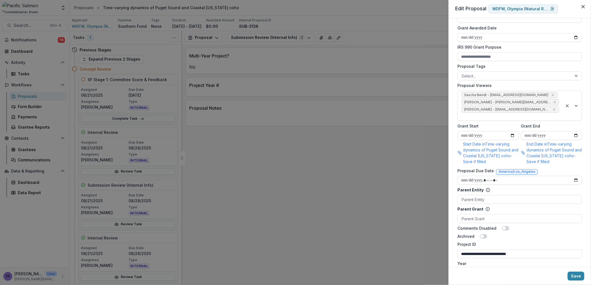
scroll to position [206, 0]
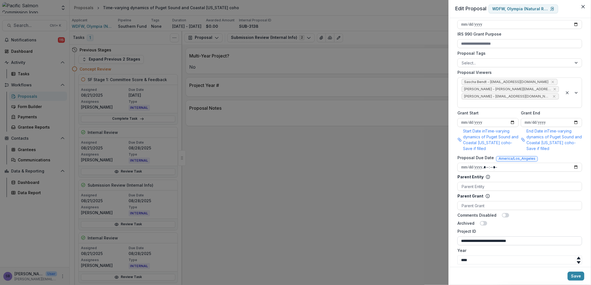
drag, startPoint x: 485, startPoint y: 234, endPoint x: 565, endPoint y: 238, distance: 79.4
click at [565, 238] on input "**********" at bounding box center [519, 241] width 125 height 9
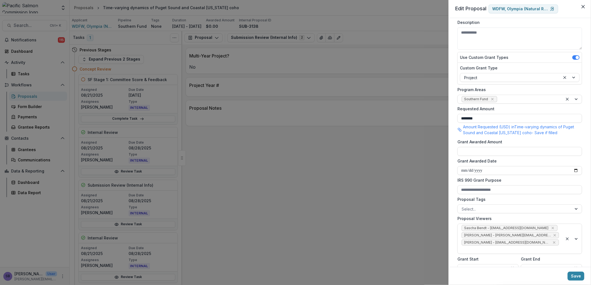
scroll to position [0, 0]
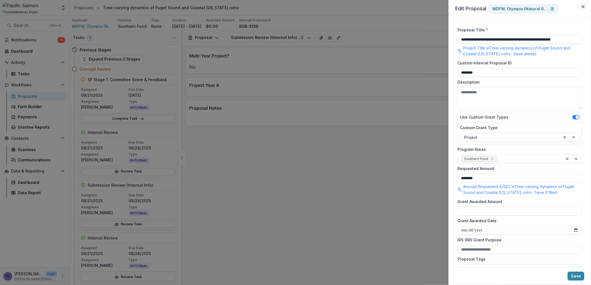
type input "**********"
drag, startPoint x: 466, startPoint y: 65, endPoint x: 406, endPoint y: 60, distance: 60.1
click at [404, 59] on div "**********" at bounding box center [295, 142] width 591 height 285
paste input "*****"
type input "**********"
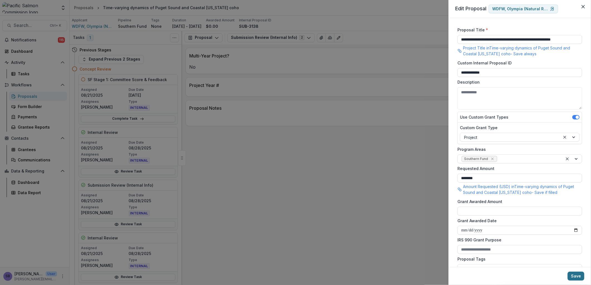
click at [574, 276] on button "Save" at bounding box center [575, 276] width 17 height 9
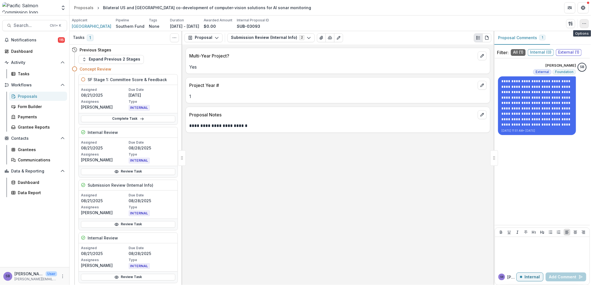
click at [584, 25] on icon "button" at bounding box center [584, 23] width 4 height 4
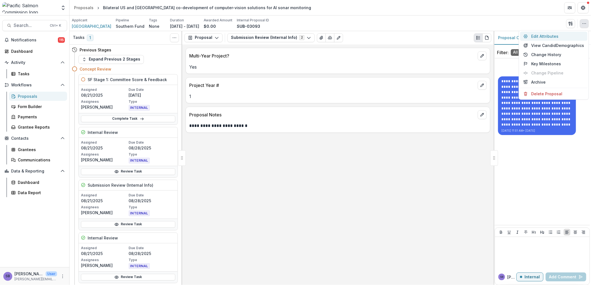
click at [561, 34] on button "Edit Attributes" at bounding box center [553, 36] width 67 height 9
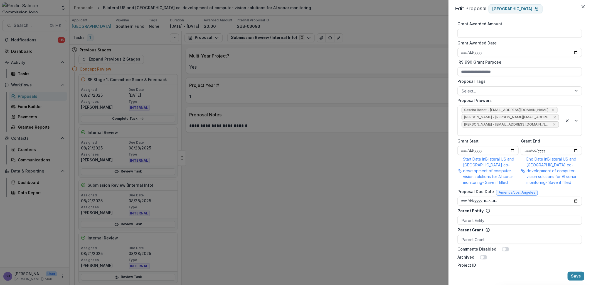
scroll to position [288, 0]
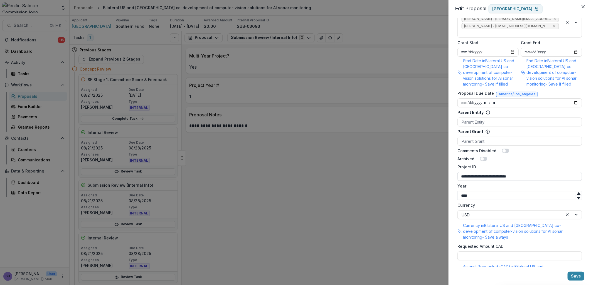
drag, startPoint x: 486, startPoint y: 169, endPoint x: 550, endPoint y: 170, distance: 64.0
click at [550, 172] on input "**********" at bounding box center [519, 176] width 125 height 9
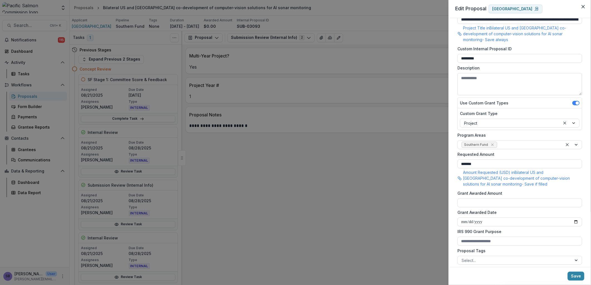
scroll to position [0, 0]
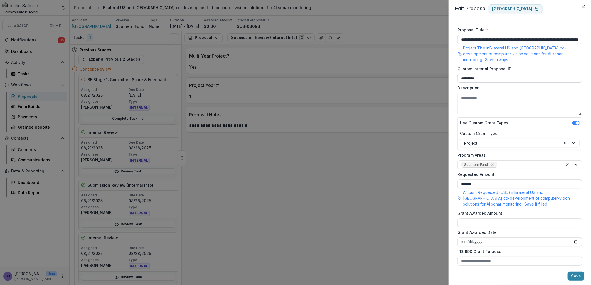
type input "**********"
drag, startPoint x: 470, startPoint y: 78, endPoint x: 437, endPoint y: 75, distance: 33.8
click at [437, 75] on div "**********" at bounding box center [295, 142] width 591 height 285
paste input "****"
type input "**********"
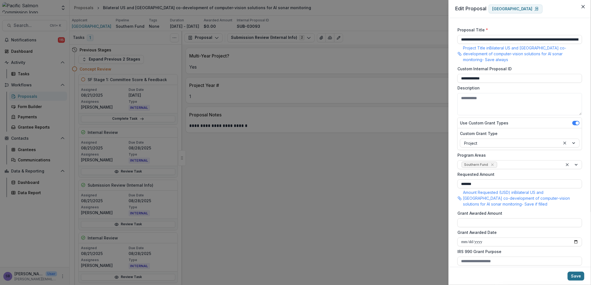
click at [570, 277] on button "Save" at bounding box center [575, 276] width 17 height 9
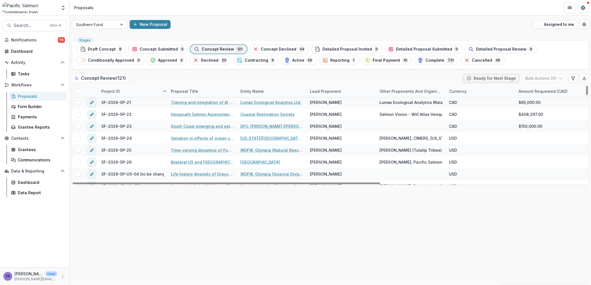
scroll to position [1319, 0]
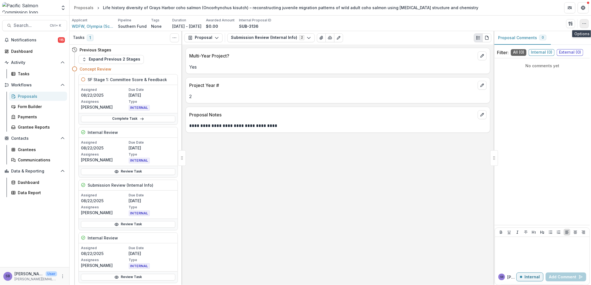
click at [584, 23] on circle "button" at bounding box center [584, 23] width 0 height 0
click at [565, 35] on button "Edit Attributes" at bounding box center [558, 36] width 60 height 9
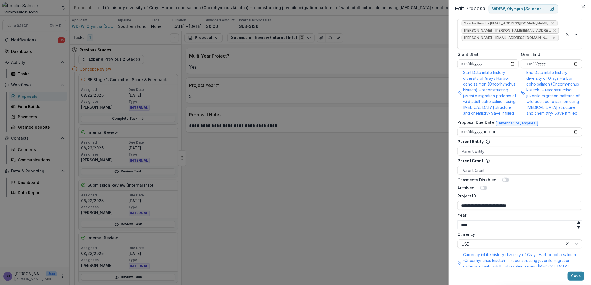
scroll to position [346, 0]
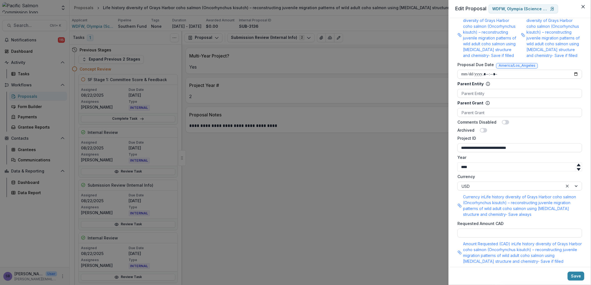
drag, startPoint x: 485, startPoint y: 142, endPoint x: 570, endPoint y: 146, distance: 86.0
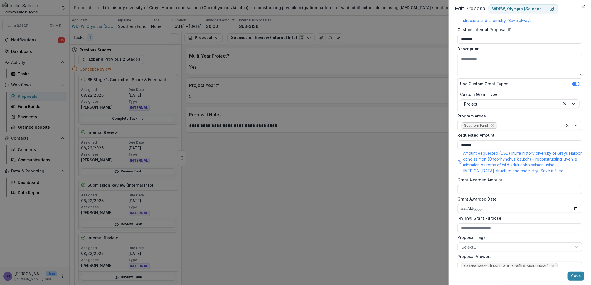
scroll to position [0, 0]
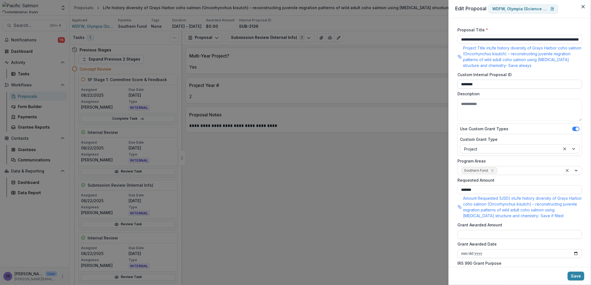
type input "**********"
drag, startPoint x: 498, startPoint y: 81, endPoint x: 418, endPoint y: 77, distance: 80.0
click at [418, 77] on div "**********" at bounding box center [295, 142] width 591 height 285
paste input "*****"
type input "**********"
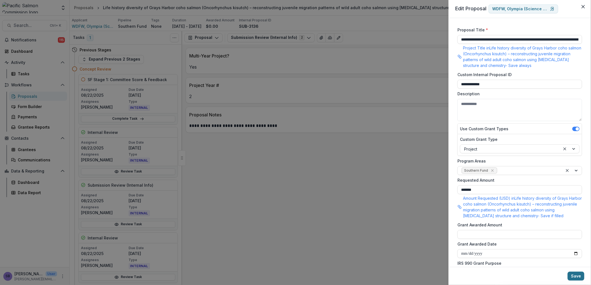
click at [577, 276] on button "Save" at bounding box center [575, 276] width 17 height 9
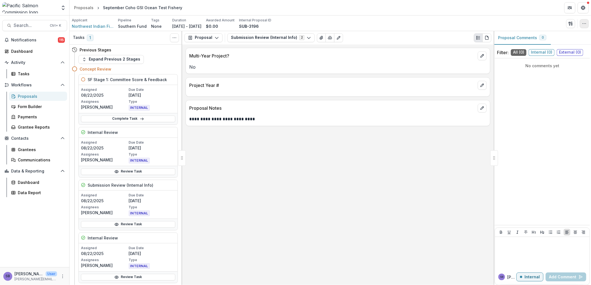
click at [585, 24] on icon "button" at bounding box center [584, 23] width 4 height 4
click at [556, 34] on button "Edit Attributes" at bounding box center [558, 36] width 60 height 9
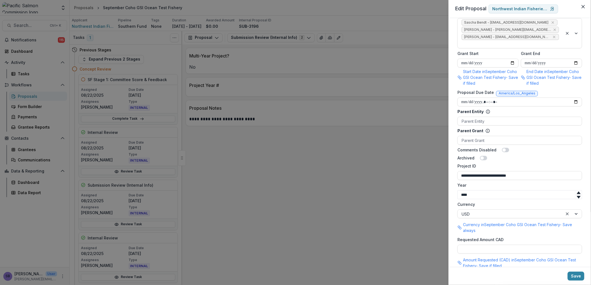
scroll to position [270, 0]
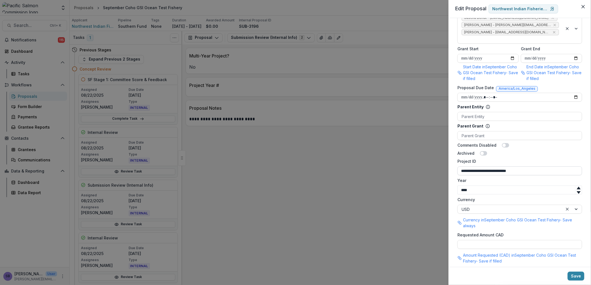
drag, startPoint x: 493, startPoint y: 165, endPoint x: 558, endPoint y: 166, distance: 65.4
click at [558, 167] on input "**********" at bounding box center [519, 171] width 125 height 9
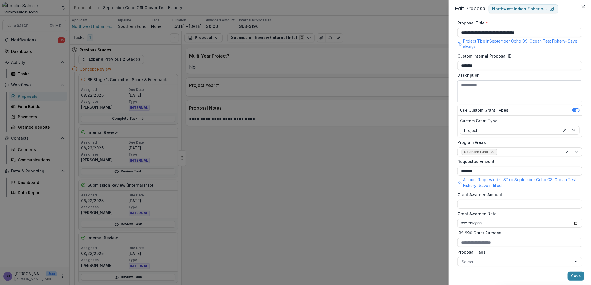
scroll to position [0, 0]
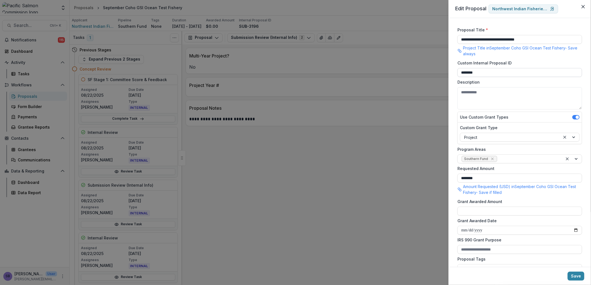
type input "**********"
drag, startPoint x: 485, startPoint y: 72, endPoint x: 433, endPoint y: 65, distance: 52.6
click at [433, 65] on div "**********" at bounding box center [295, 142] width 591 height 285
paste input "*****"
type input "**********"
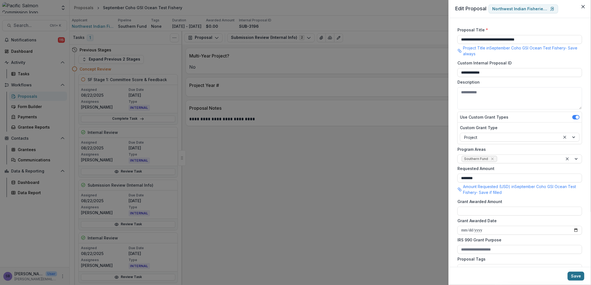
click at [575, 277] on button "Save" at bounding box center [575, 276] width 17 height 9
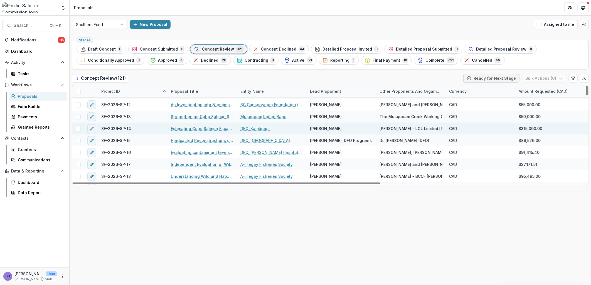
scroll to position [1360, 0]
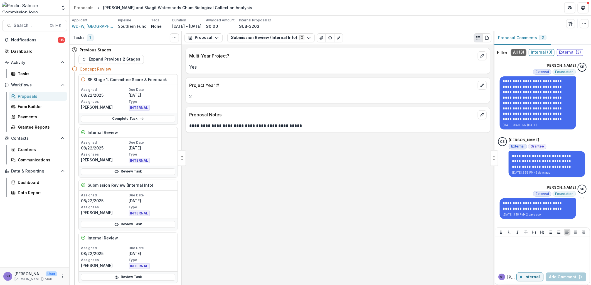
scroll to position [13, 0]
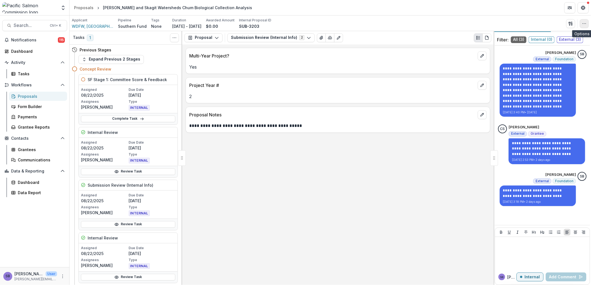
click at [583, 22] on icon "button" at bounding box center [584, 23] width 4 height 4
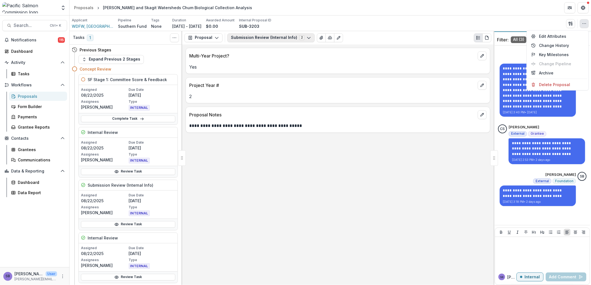
click at [287, 34] on button "Submission Review (Internal Info) 2" at bounding box center [270, 37] width 87 height 9
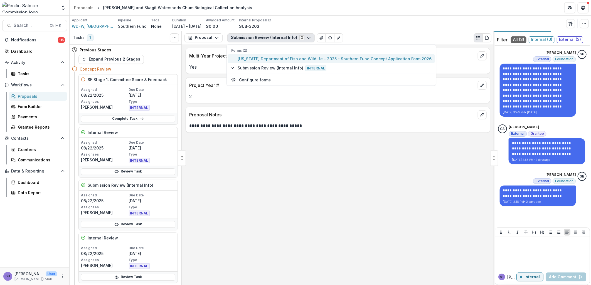
click at [283, 57] on span "Washington Department of Fish and Wildlife - 2025 - Southern Fund Concept Appli…" at bounding box center [335, 59] width 194 height 6
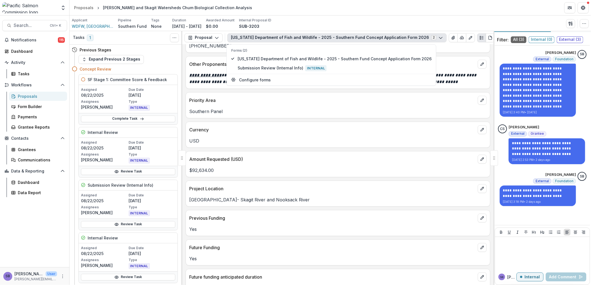
scroll to position [41, 0]
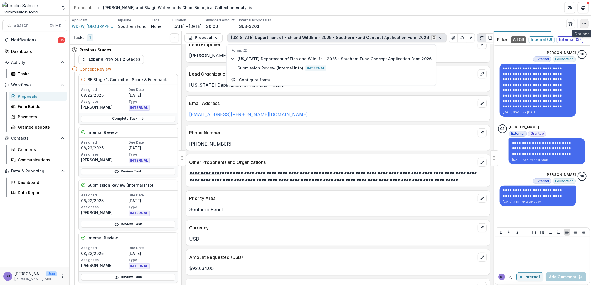
click at [584, 21] on icon "button" at bounding box center [584, 23] width 4 height 4
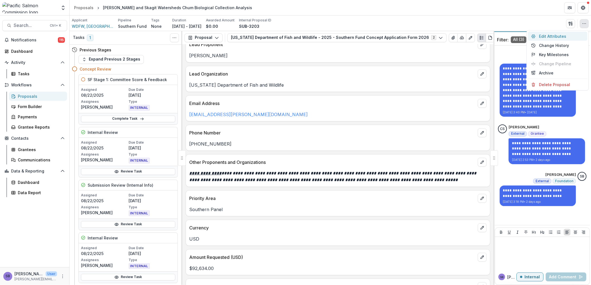
click at [555, 34] on button "Edit Attributes" at bounding box center [558, 36] width 60 height 9
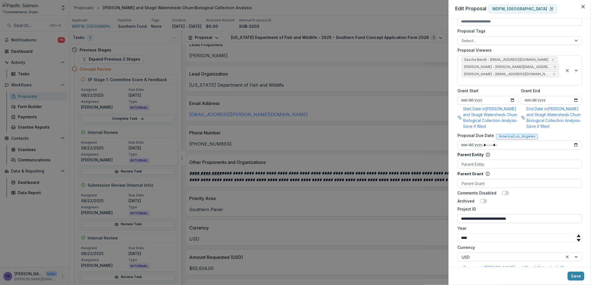
scroll to position [276, 0]
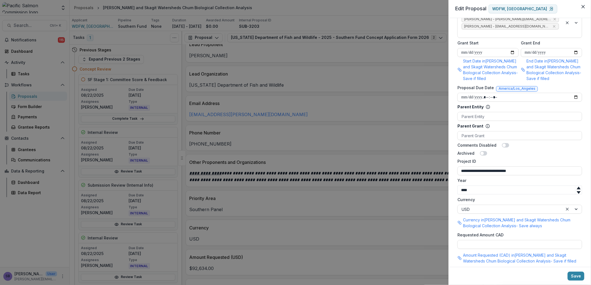
drag, startPoint x: 493, startPoint y: 164, endPoint x: 584, endPoint y: 167, distance: 90.2
click at [583, 167] on div "**********" at bounding box center [519, 142] width 142 height 249
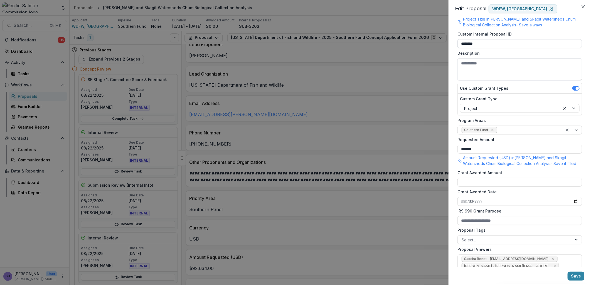
type input "**********"
drag, startPoint x: 496, startPoint y: 44, endPoint x: 437, endPoint y: 36, distance: 59.7
click at [437, 36] on div "**********" at bounding box center [295, 142] width 591 height 285
paste input "********"
type input "**********"
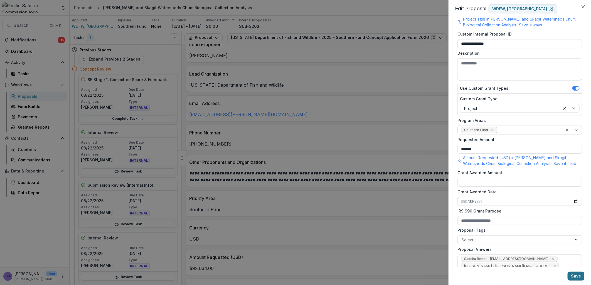
click at [579, 276] on button "Save" at bounding box center [575, 276] width 17 height 9
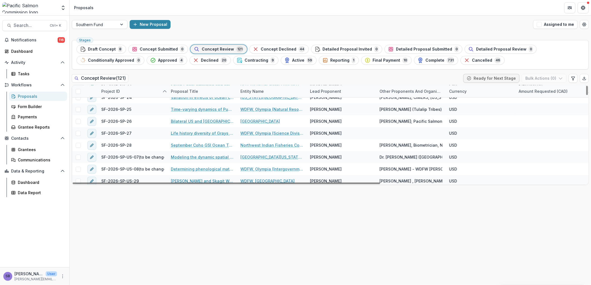
scroll to position [1360, 0]
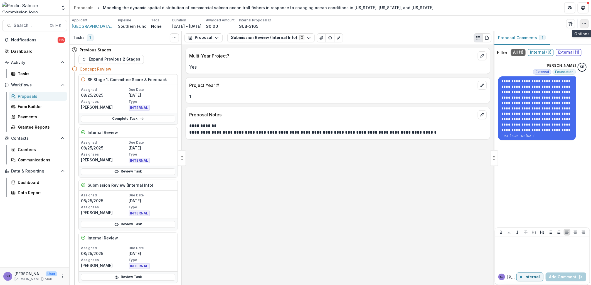
click at [586, 26] on button "button" at bounding box center [584, 23] width 9 height 9
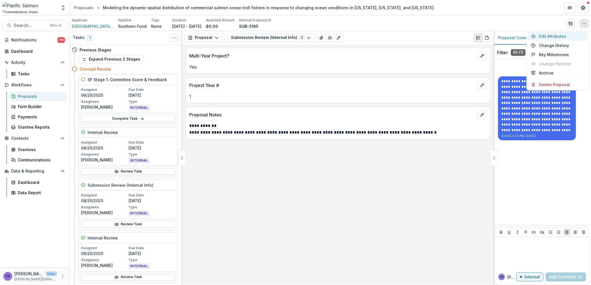
click at [553, 34] on button "Edit Attributes" at bounding box center [558, 36] width 60 height 9
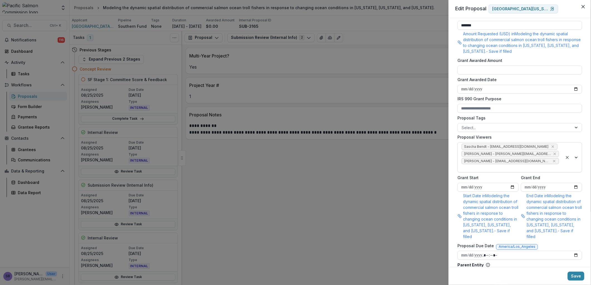
scroll to position [330, 0]
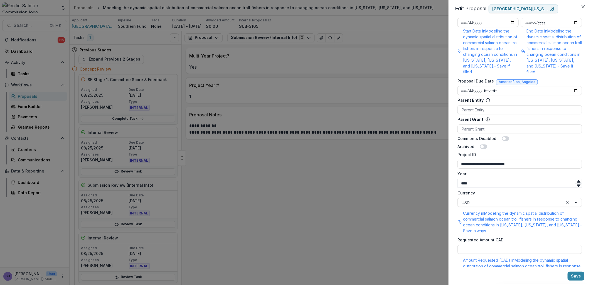
drag, startPoint x: 504, startPoint y: 153, endPoint x: 552, endPoint y: 156, distance: 47.7
drag, startPoint x: 407, startPoint y: 143, endPoint x: 403, endPoint y: 143, distance: 4.5
click at [404, 143] on div "**********" at bounding box center [295, 142] width 591 height 285
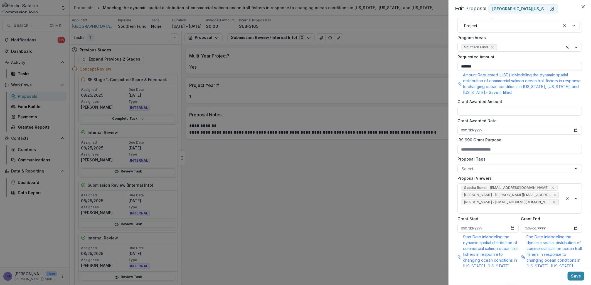
scroll to position [41, 0]
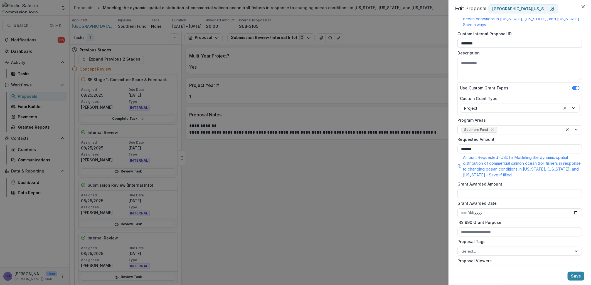
type input "**********"
drag, startPoint x: 496, startPoint y: 45, endPoint x: 424, endPoint y: 36, distance: 72.9
click at [424, 36] on div "**********" at bounding box center [295, 142] width 591 height 285
paste input "*****"
type input "**********"
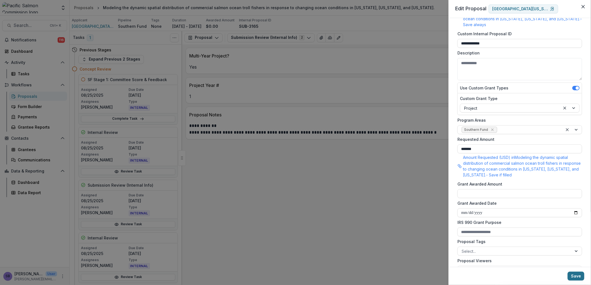
click at [583, 277] on button "Save" at bounding box center [575, 276] width 17 height 9
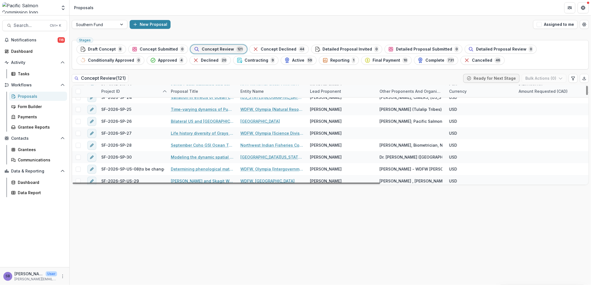
scroll to position [1360, 0]
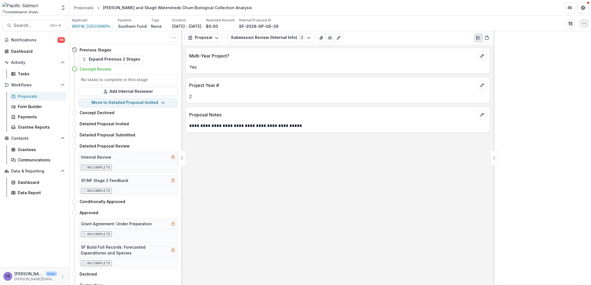
click at [582, 25] on icon "button" at bounding box center [584, 23] width 4 height 4
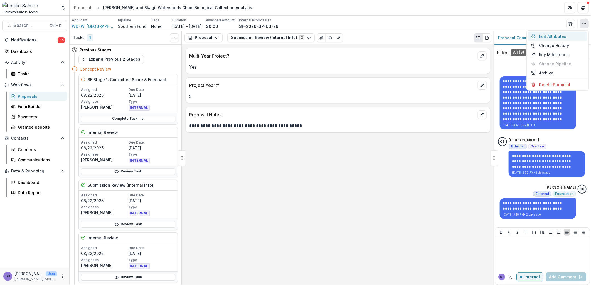
click at [549, 36] on button "Edit Attributes" at bounding box center [558, 36] width 60 height 9
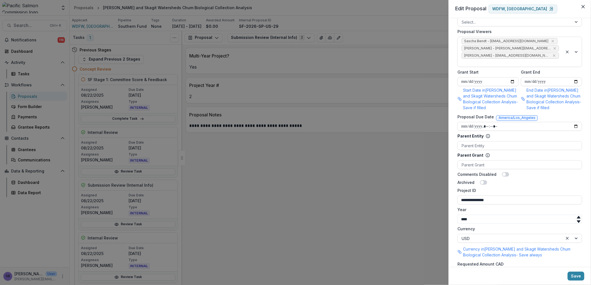
scroll to position [276, 0]
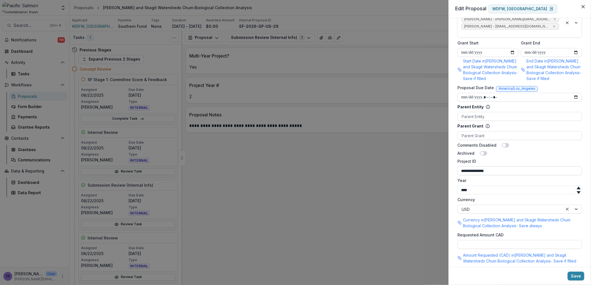
click at [486, 167] on input "**********" at bounding box center [519, 171] width 125 height 9
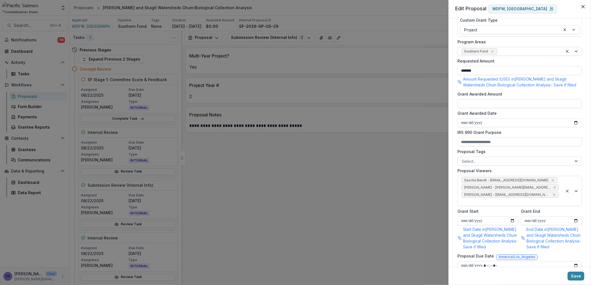
scroll to position [0, 0]
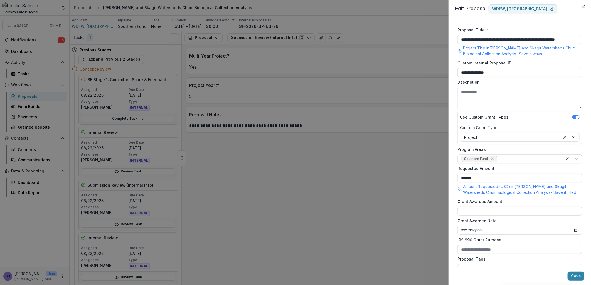
type input "**********"
drag, startPoint x: 499, startPoint y: 70, endPoint x: 423, endPoint y: 60, distance: 76.9
click at [423, 60] on div "**********" at bounding box center [295, 142] width 591 height 285
paste input
type input "**********"
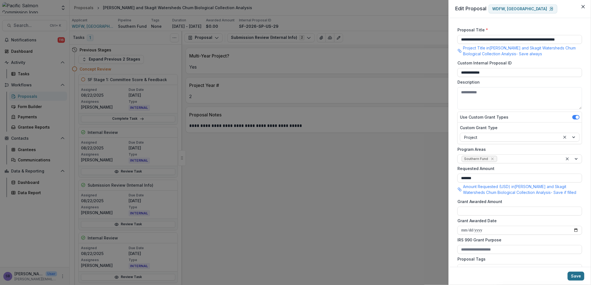
click at [577, 276] on button "Save" at bounding box center [575, 276] width 17 height 9
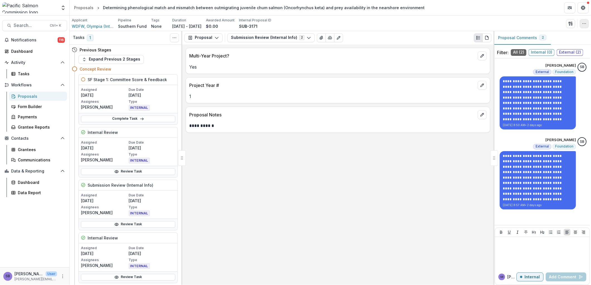
click at [584, 25] on icon "button" at bounding box center [584, 23] width 4 height 4
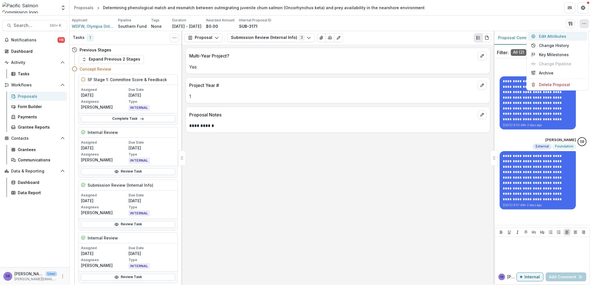
click at [558, 35] on button "Edit Attributes" at bounding box center [558, 36] width 60 height 9
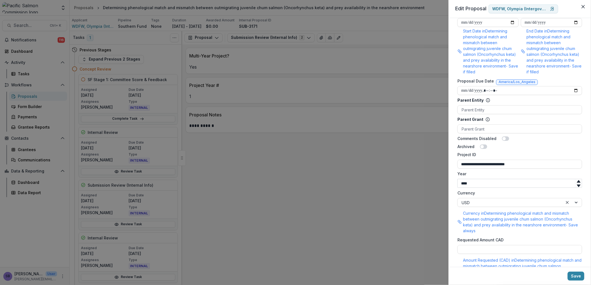
scroll to position [346, 0]
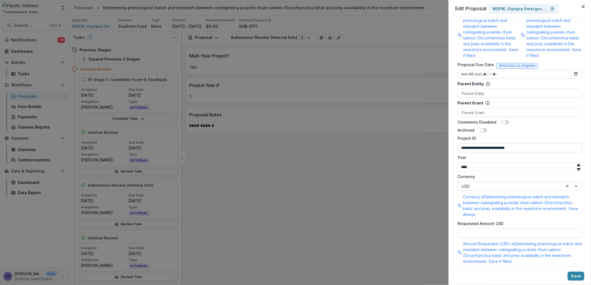
drag, startPoint x: 486, startPoint y: 141, endPoint x: 557, endPoint y: 144, distance: 71.0
click at [557, 144] on input "**********" at bounding box center [519, 148] width 125 height 9
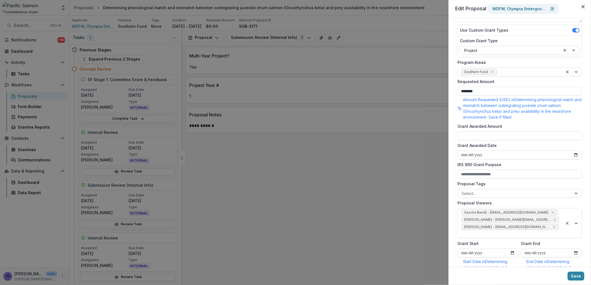
scroll to position [0, 0]
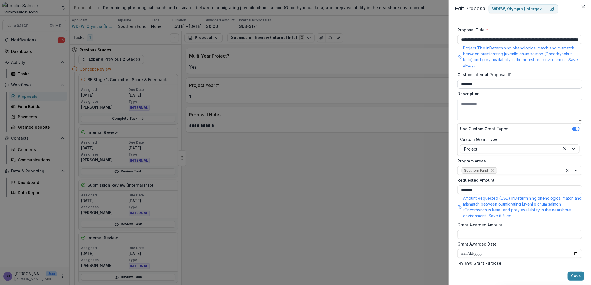
type input "**********"
drag, startPoint x: 495, startPoint y: 81, endPoint x: 431, endPoint y: 79, distance: 64.0
click at [432, 80] on div "**********" at bounding box center [295, 142] width 591 height 285
paste input "*****"
type input "**********"
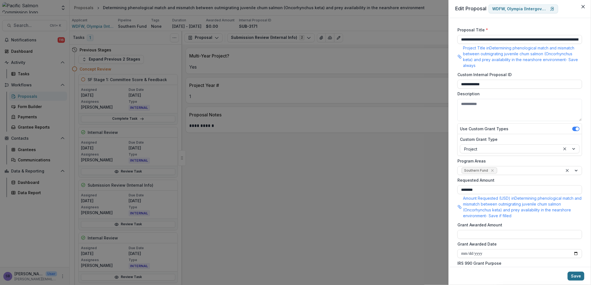
click at [574, 275] on button "Save" at bounding box center [575, 276] width 17 height 9
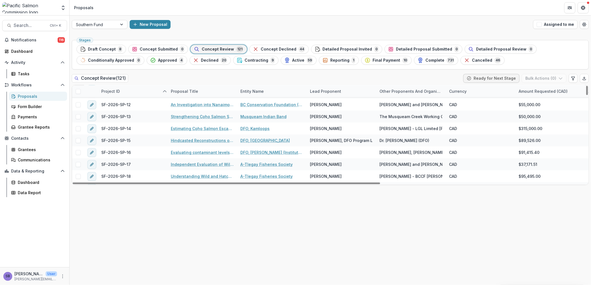
scroll to position [1360, 0]
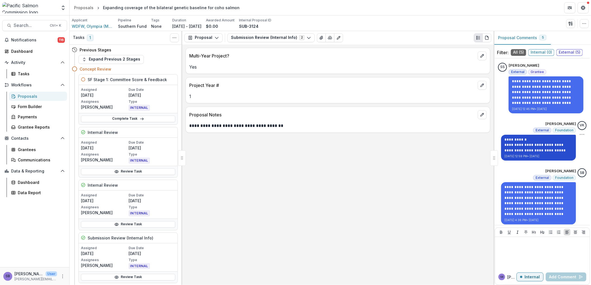
scroll to position [103, 0]
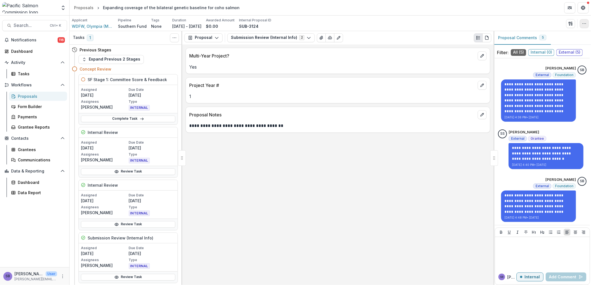
click at [586, 26] on button "button" at bounding box center [584, 23] width 9 height 9
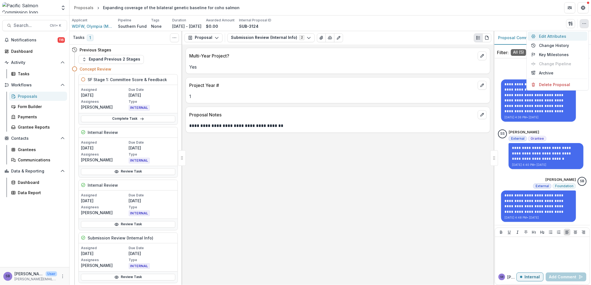
click at [567, 35] on button "Edit Attributes" at bounding box center [558, 36] width 60 height 9
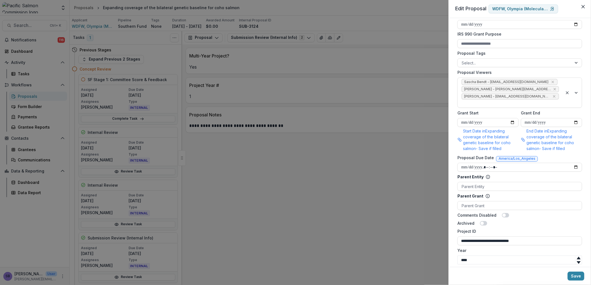
scroll to position [276, 0]
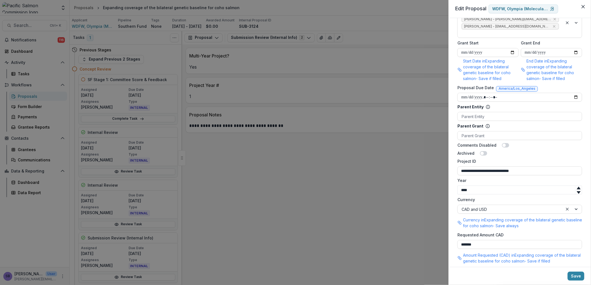
drag, startPoint x: 486, startPoint y: 165, endPoint x: 569, endPoint y: 170, distance: 83.1
click at [569, 170] on form "**********" at bounding box center [519, 8] width 129 height 519
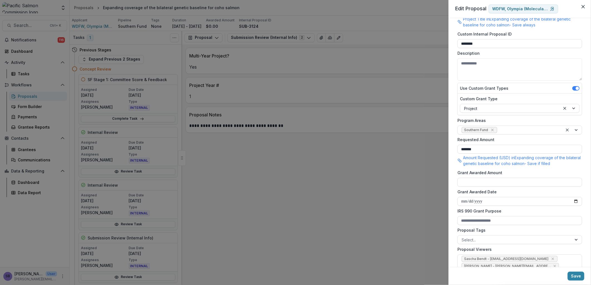
scroll to position [0, 0]
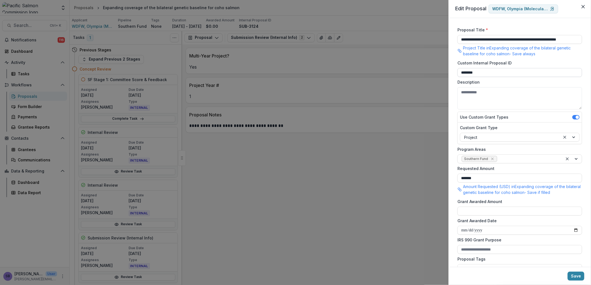
type input "**********"
drag, startPoint x: 488, startPoint y: 71, endPoint x: 429, endPoint y: 61, distance: 59.3
click at [431, 61] on div "**********" at bounding box center [295, 142] width 591 height 285
paste input "*****"
type input "**********"
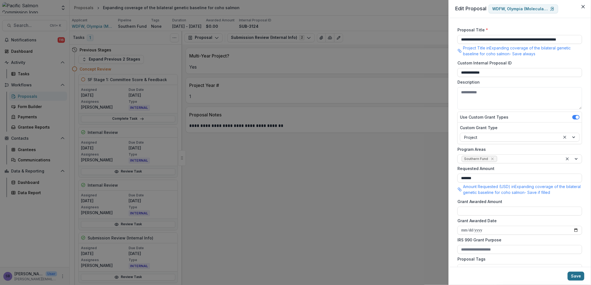
click at [575, 275] on button "Save" at bounding box center [575, 276] width 17 height 9
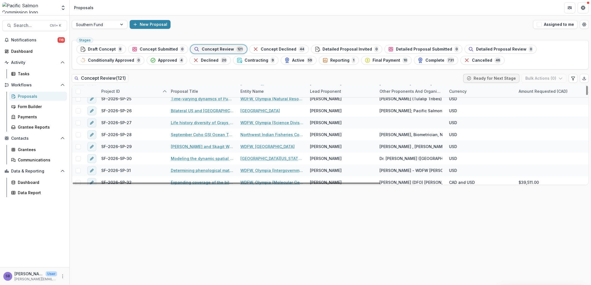
scroll to position [1360, 0]
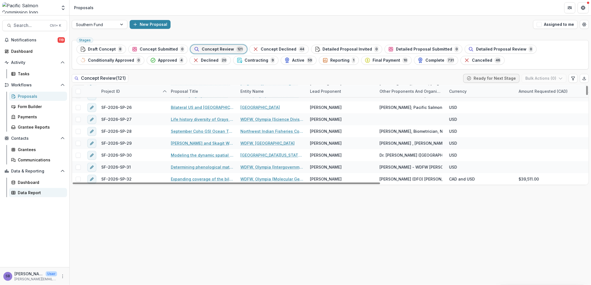
click at [39, 190] on div "Data Report" at bounding box center [40, 193] width 45 height 6
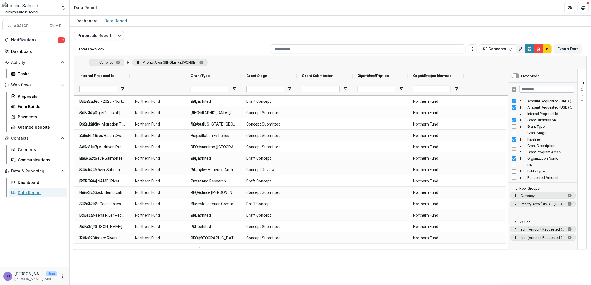
type input "**********"
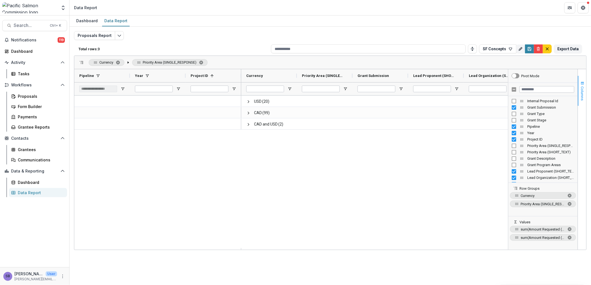
click at [583, 88] on span "Columns" at bounding box center [582, 94] width 4 height 14
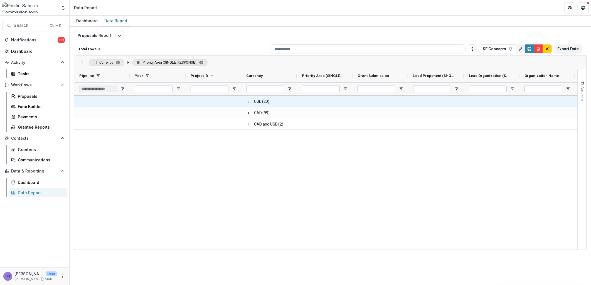
click at [248, 102] on span at bounding box center [248, 102] width 4 height 4
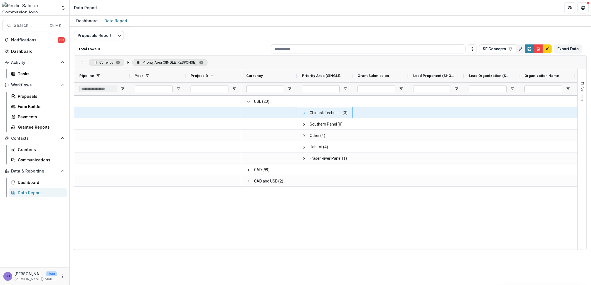
click at [305, 112] on span at bounding box center [304, 113] width 4 height 4
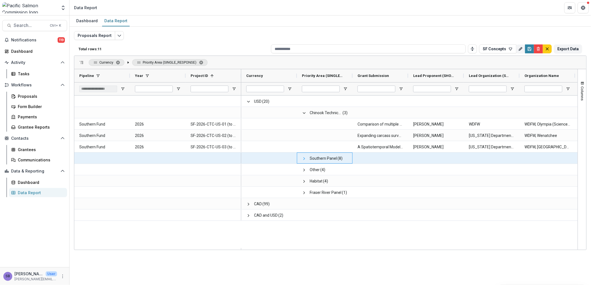
click at [302, 157] on span at bounding box center [304, 159] width 4 height 4
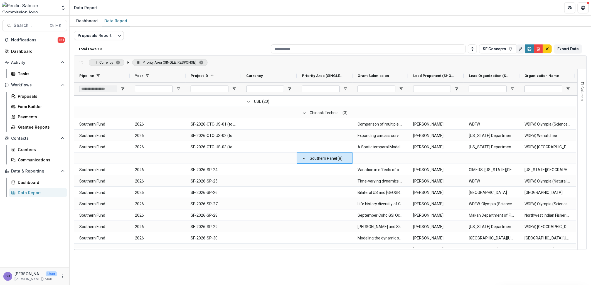
drag, startPoint x: 110, startPoint y: 62, endPoint x: 173, endPoint y: 65, distance: 62.6
click at [161, 63] on div "Currency Priority Area (SINGLE_RESPONSE)" at bounding box center [148, 62] width 119 height 7
drag, startPoint x: 139, startPoint y: 62, endPoint x: 84, endPoint y: 60, distance: 55.4
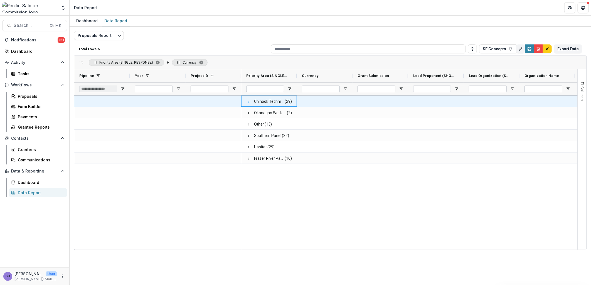
click at [249, 102] on span at bounding box center [248, 102] width 4 height 4
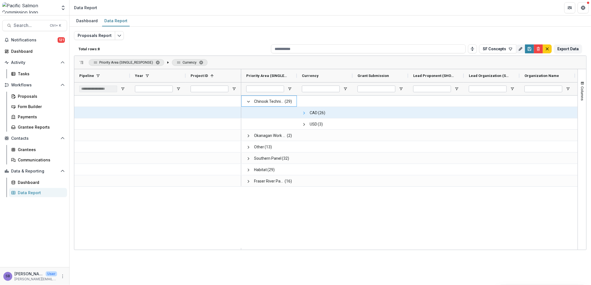
click at [303, 112] on span at bounding box center [304, 113] width 4 height 4
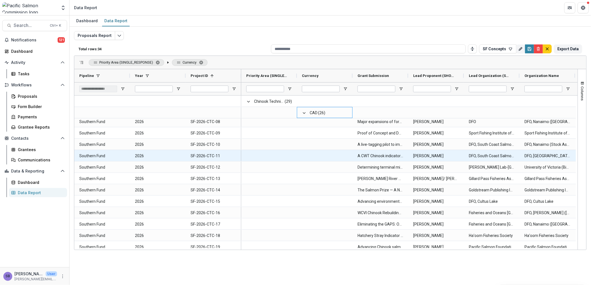
scroll to position [82, 0]
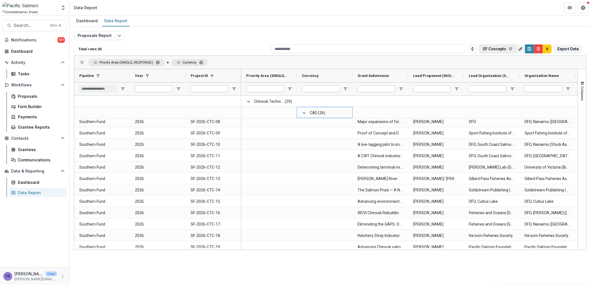
click at [512, 49] on icon "button" at bounding box center [510, 49] width 4 height 4
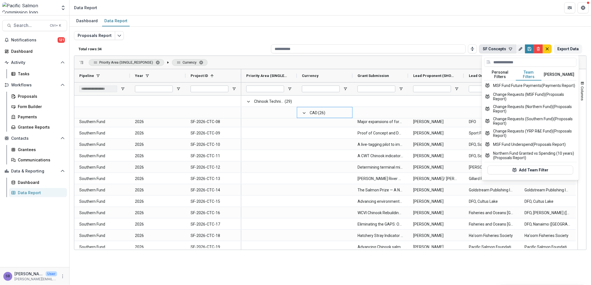
click at [529, 72] on button "Team Filters" at bounding box center [529, 75] width 26 height 12
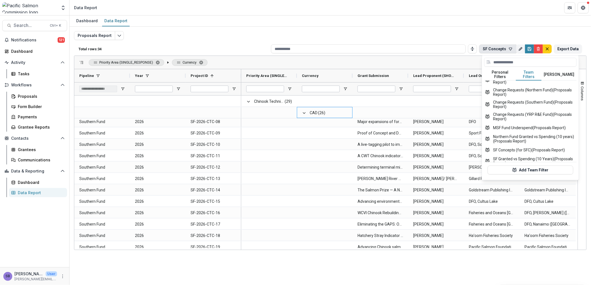
scroll to position [31, 0]
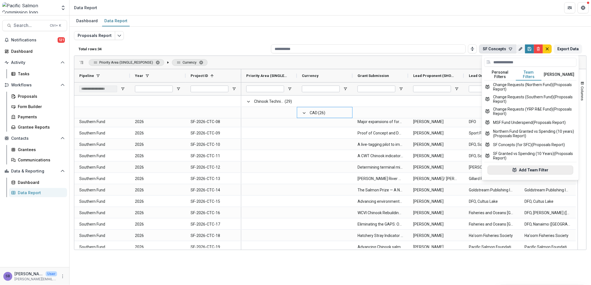
click at [541, 166] on button "Add Team Filter" at bounding box center [530, 170] width 86 height 9
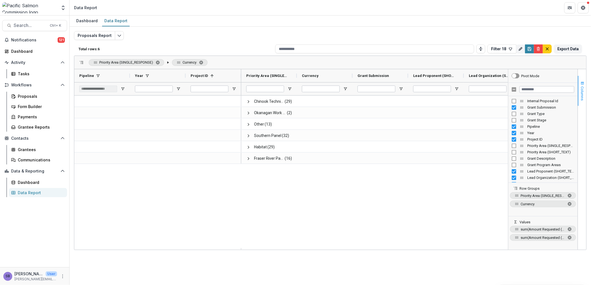
click at [581, 91] on span "Columns" at bounding box center [582, 94] width 4 height 14
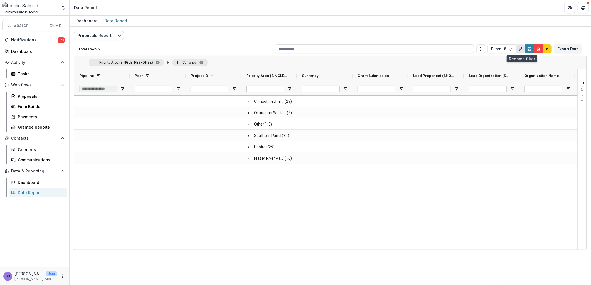
click at [519, 48] on icon "Rename" at bounding box center [520, 49] width 4 height 4
drag, startPoint x: 500, startPoint y: 71, endPoint x: 454, endPoint y: 68, distance: 45.8
click at [454, 68] on div "Total rows: 6 Filter 18 Personal Filters Team Filters Temelio Filters Payments …" at bounding box center [330, 139] width 512 height 195
click at [503, 73] on input "**********" at bounding box center [521, 72] width 82 height 11
click at [509, 73] on input "**********" at bounding box center [521, 72] width 82 height 11
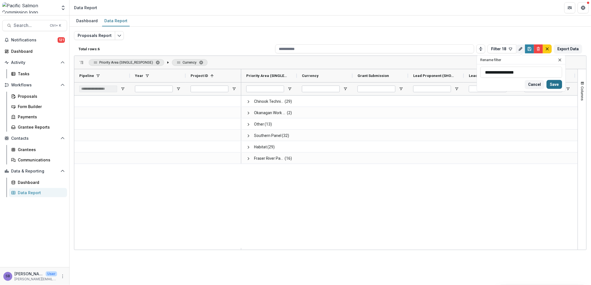
type input "**********"
click at [550, 85] on button "Save" at bounding box center [554, 84] width 16 height 9
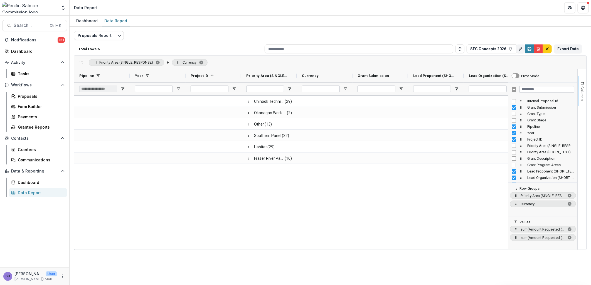
click at [319, 193] on div "Chinook Technical Committee (29) Okanagan Work Group (2) Other (13) Southern Pa…" at bounding box center [374, 172] width 267 height 153
click at [584, 86] on button "Columns" at bounding box center [582, 91] width 8 height 30
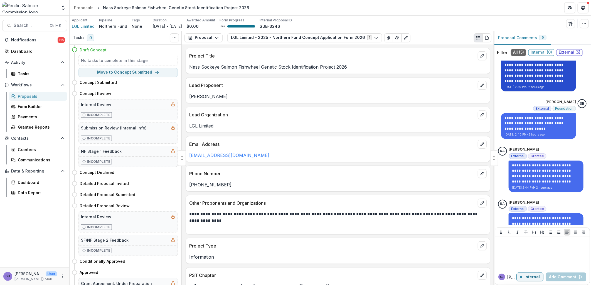
scroll to position [157, 0]
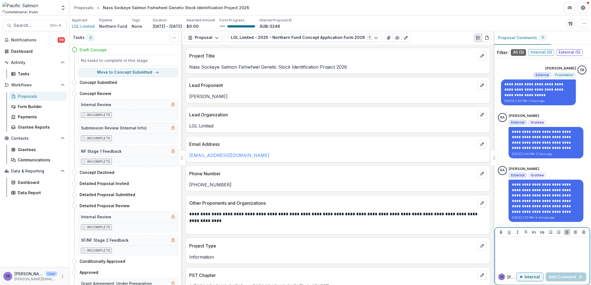
click at [557, 243] on p at bounding box center [542, 242] width 90 height 6
click at [516, 249] on div at bounding box center [542, 253] width 90 height 28
click at [526, 278] on p "Internal" at bounding box center [531, 277] width 15 height 5
click at [518, 240] on p at bounding box center [542, 242] width 90 height 6
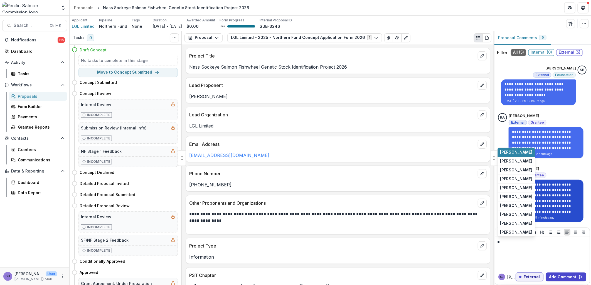
click at [520, 199] on button "[PERSON_NAME]" at bounding box center [516, 197] width 37 height 9
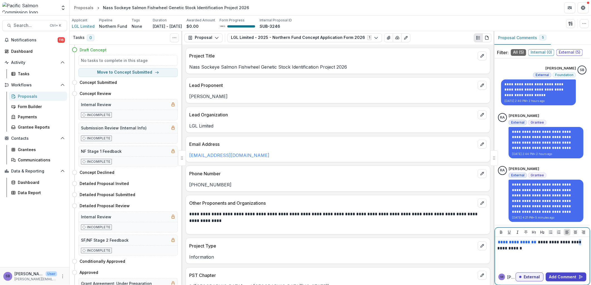
drag, startPoint x: 574, startPoint y: 243, endPoint x: 585, endPoint y: 247, distance: 12.1
click at [574, 243] on p "**********" at bounding box center [541, 245] width 88 height 12
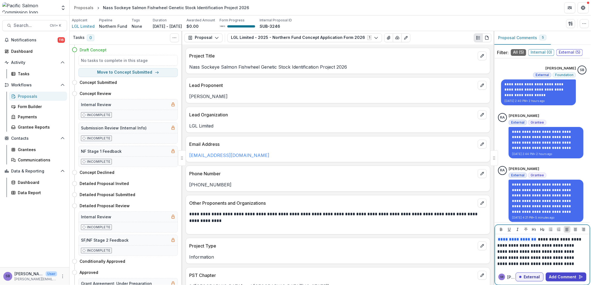
click at [543, 259] on p "**********" at bounding box center [541, 252] width 88 height 31
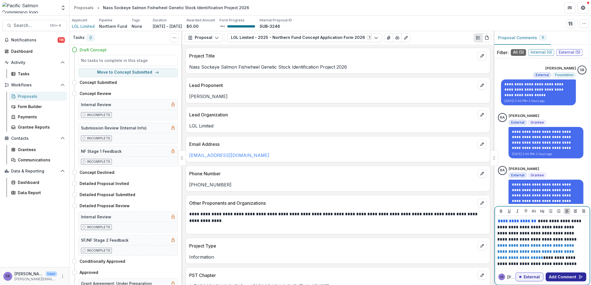
click at [565, 274] on button "Add Comment" at bounding box center [565, 277] width 41 height 9
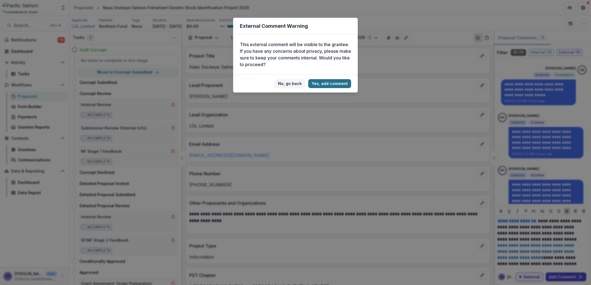
click at [333, 84] on button "Yes, add comment" at bounding box center [329, 83] width 43 height 9
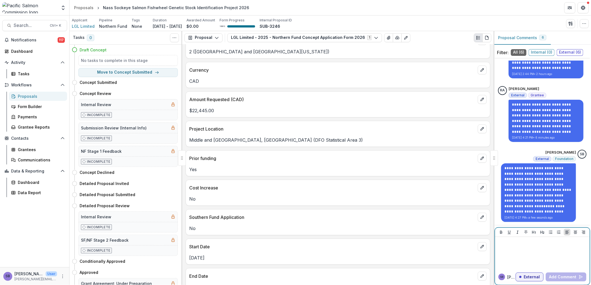
scroll to position [129, 0]
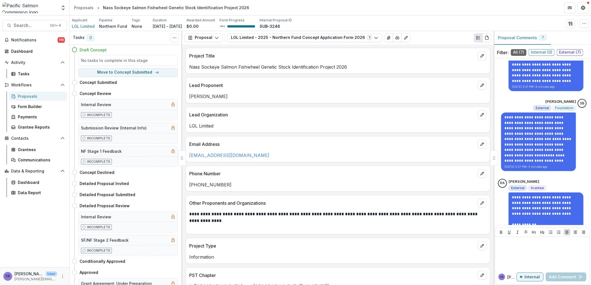
scroll to position [301, 0]
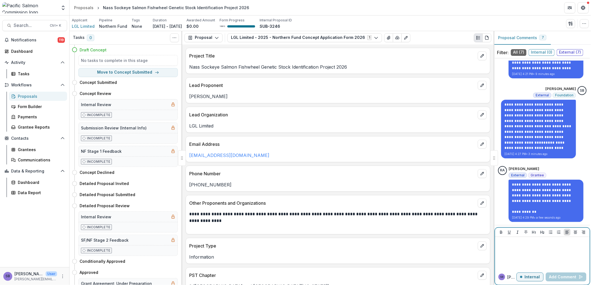
click at [525, 277] on p "Internal" at bounding box center [531, 277] width 15 height 5
click at [521, 251] on div at bounding box center [542, 253] width 90 height 28
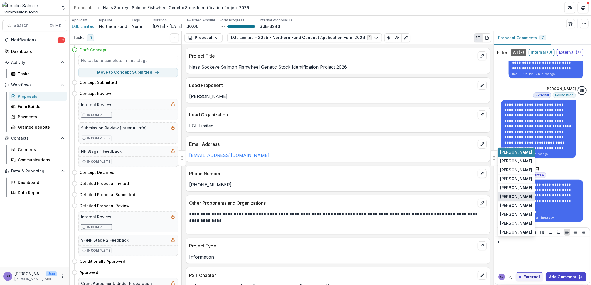
click at [526, 199] on button "[PERSON_NAME]" at bounding box center [516, 197] width 37 height 9
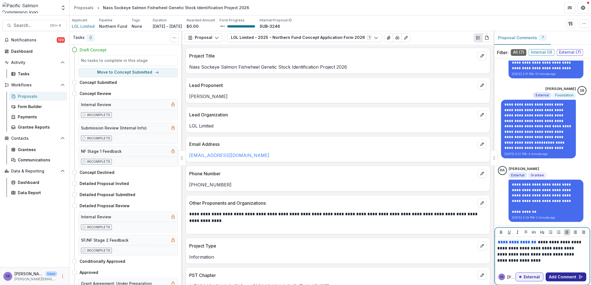
click at [562, 276] on button "Add Comment" at bounding box center [565, 277] width 41 height 9
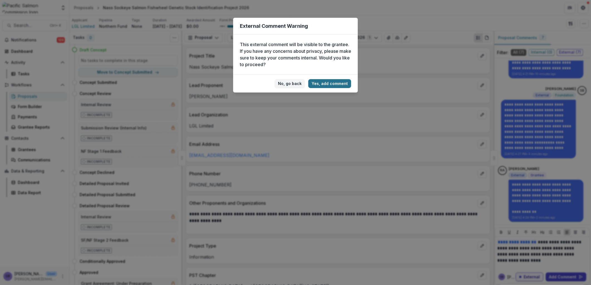
click at [330, 86] on button "Yes, add comment" at bounding box center [329, 83] width 43 height 9
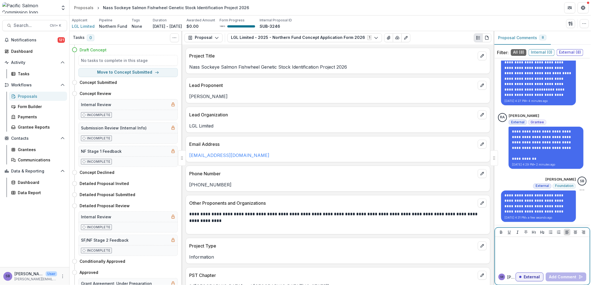
scroll to position [16, 0]
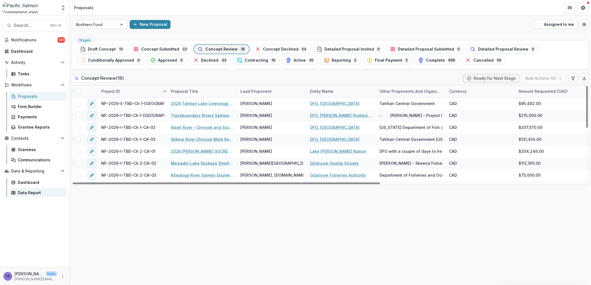
click at [31, 195] on div "Data Report" at bounding box center [40, 193] width 45 height 6
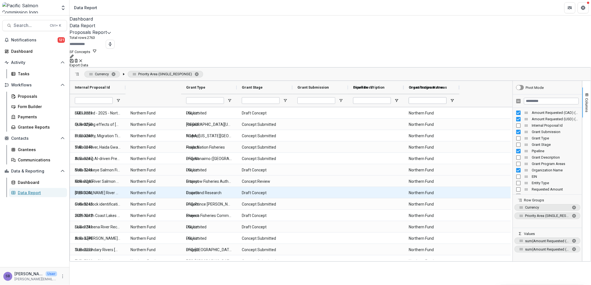
type input "**********"
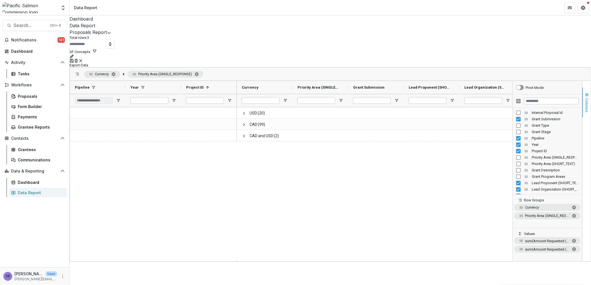
click at [585, 88] on button "Columns" at bounding box center [586, 103] width 8 height 30
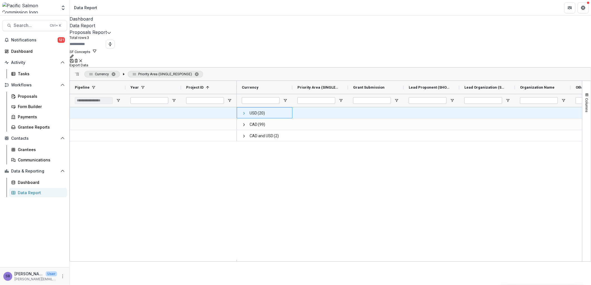
click at [246, 111] on span at bounding box center [244, 113] width 4 height 4
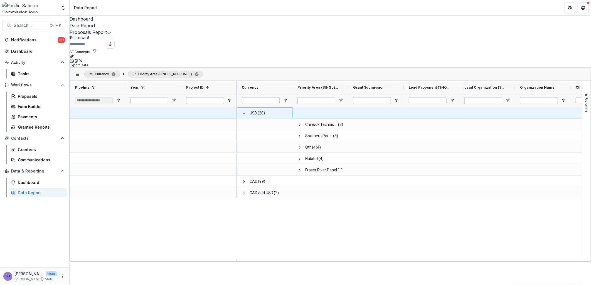
click at [246, 111] on span at bounding box center [244, 113] width 4 height 4
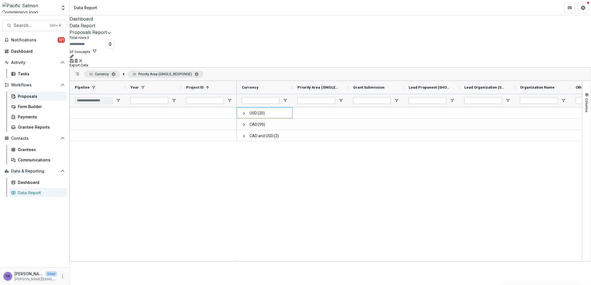
click at [33, 96] on div "Proposals" at bounding box center [40, 96] width 45 height 6
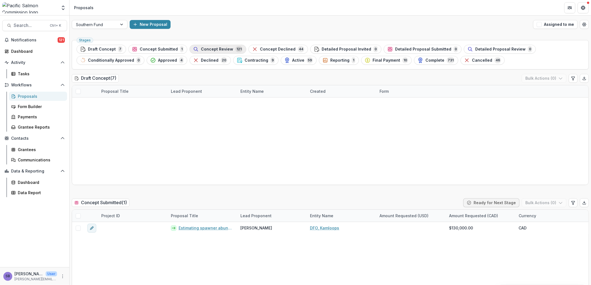
click at [218, 51] on span "Concept Review" at bounding box center [217, 49] width 32 height 5
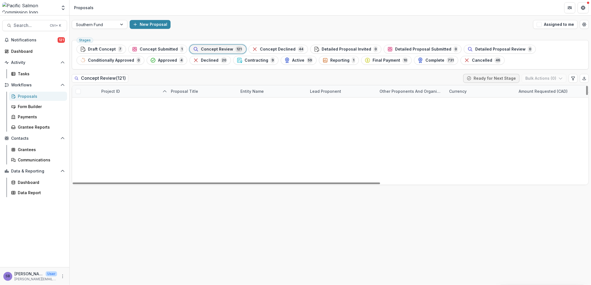
scroll to position [247, 0]
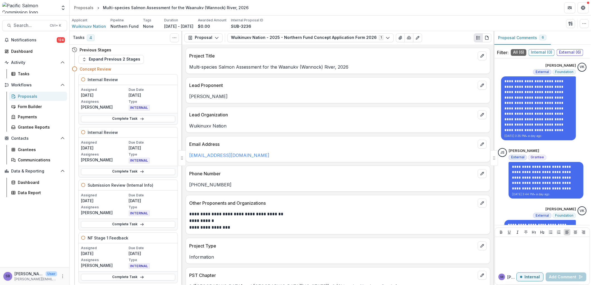
scroll to position [161, 0]
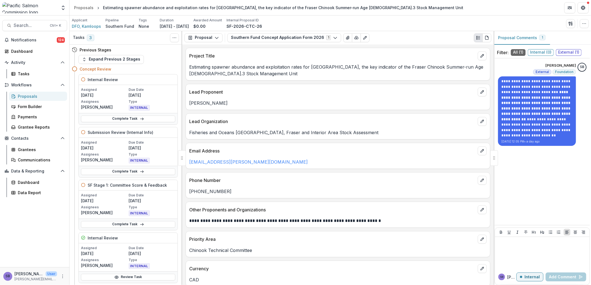
scroll to position [165, 0]
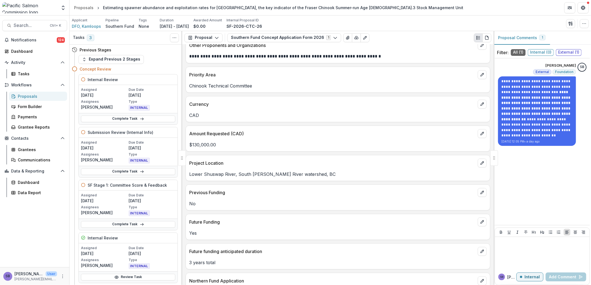
click at [26, 95] on div "Proposals" at bounding box center [40, 96] width 45 height 6
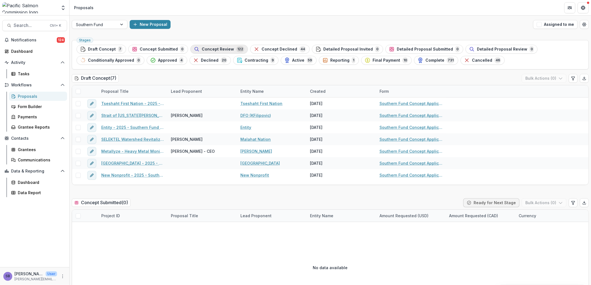
click at [199, 46] on div "Concept Review 122" at bounding box center [219, 49] width 50 height 6
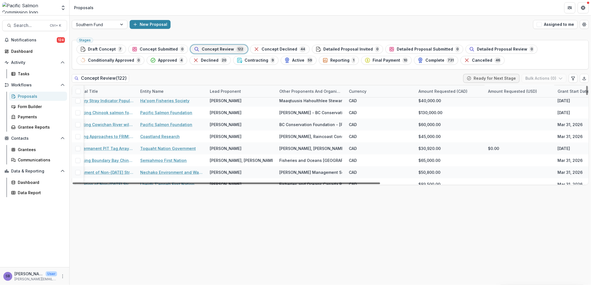
scroll to position [206, 105]
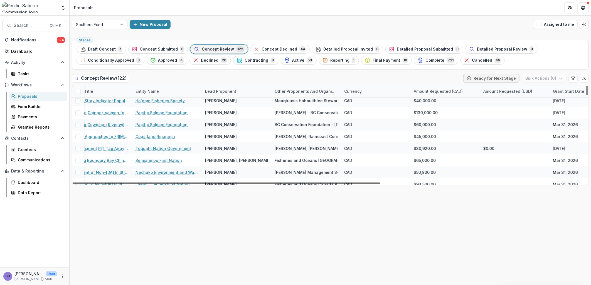
drag, startPoint x: 369, startPoint y: 182, endPoint x: 431, endPoint y: 190, distance: 63.0
click at [380, 184] on div at bounding box center [226, 184] width 307 height 2
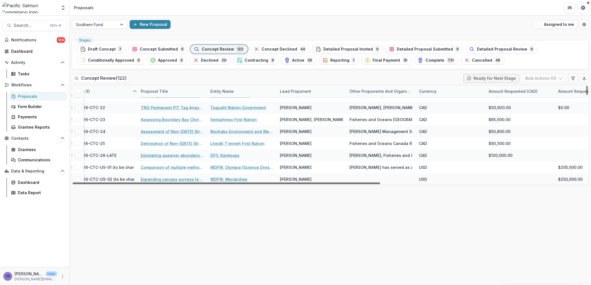
scroll to position [247, 0]
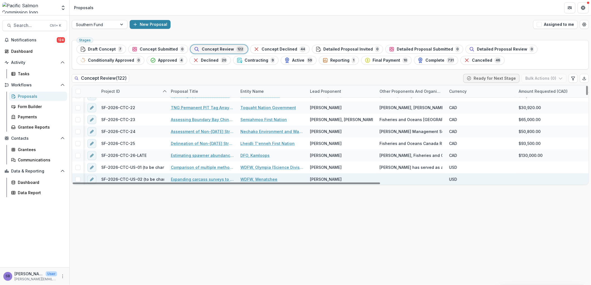
drag, startPoint x: 219, startPoint y: 184, endPoint x: 101, endPoint y: 179, distance: 118.3
click at [101, 183] on div at bounding box center [226, 184] width 307 height 2
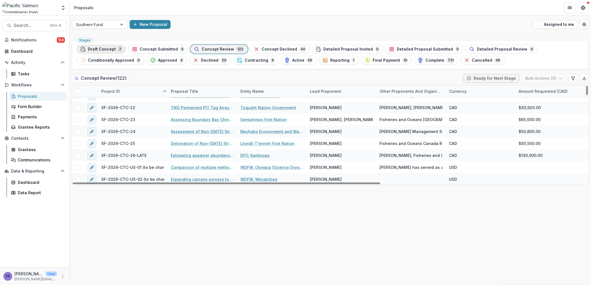
click at [101, 51] on span "Draft Concept" at bounding box center [102, 49] width 28 height 5
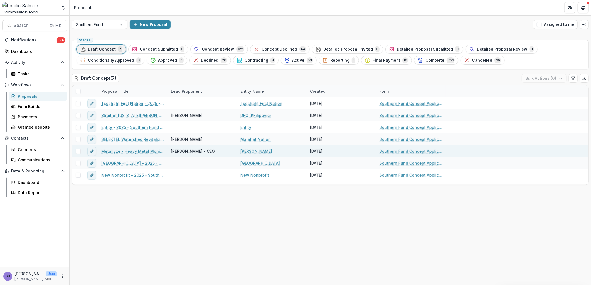
click at [128, 151] on link "Metallyze - Heavy Metal Monitoring" at bounding box center [132, 152] width 63 height 6
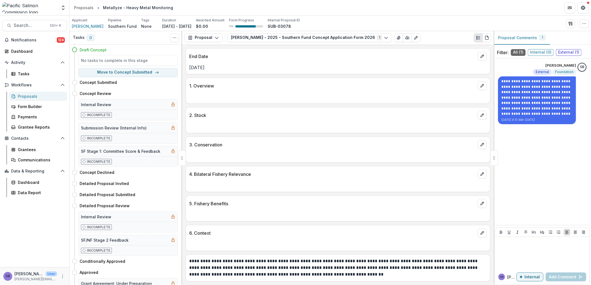
scroll to position [409, 0]
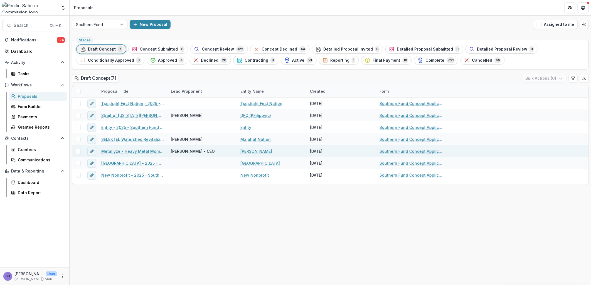
click at [141, 151] on link "Metallyze - Heavy Metal Monitoring" at bounding box center [132, 152] width 63 height 6
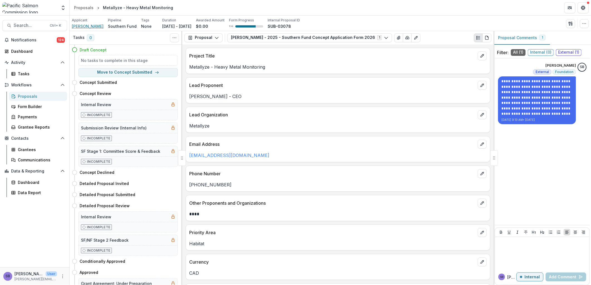
click at [91, 23] on span "[PERSON_NAME]" at bounding box center [88, 26] width 32 height 6
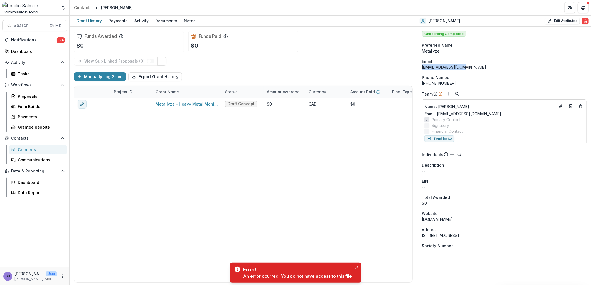
drag, startPoint x: 466, startPoint y: 68, endPoint x: 422, endPoint y: 68, distance: 43.9
click at [422, 68] on div "metallyze@gmail.com" at bounding box center [504, 67] width 165 height 6
copy div "metallyze@gmail.com"
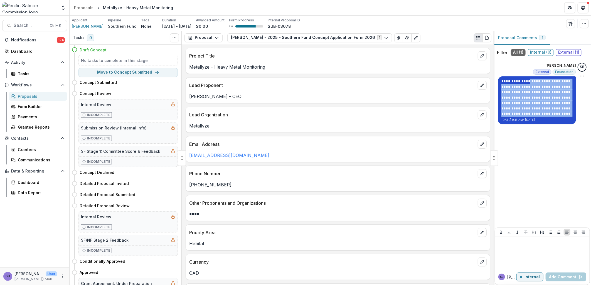
drag, startPoint x: 527, startPoint y: 80, endPoint x: 532, endPoint y: 113, distance: 33.9
click at [532, 113] on p "**********" at bounding box center [536, 98] width 71 height 38
copy p "**********"
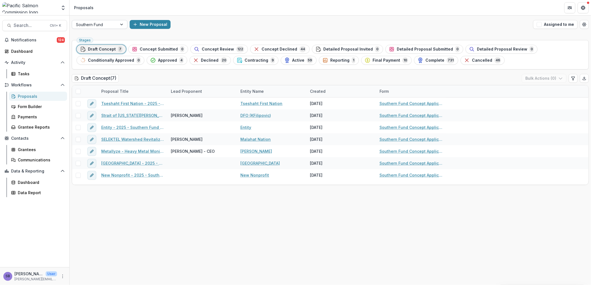
click at [110, 23] on div at bounding box center [94, 24] width 37 height 7
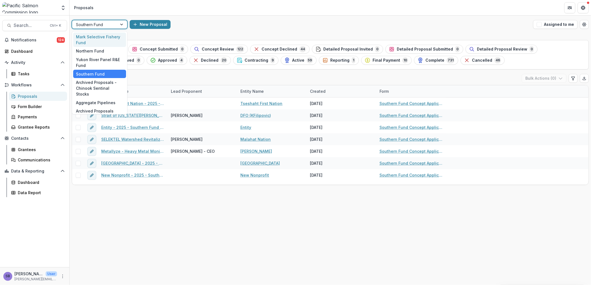
click at [109, 37] on div "Mark Selective Fishery Fund" at bounding box center [99, 40] width 53 height 14
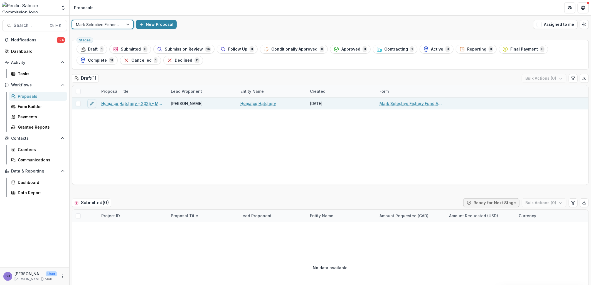
click at [132, 103] on link "Homalco Hatchery - 2025 - Mark Selective Fishery Fund Application 2025" at bounding box center [132, 104] width 63 height 6
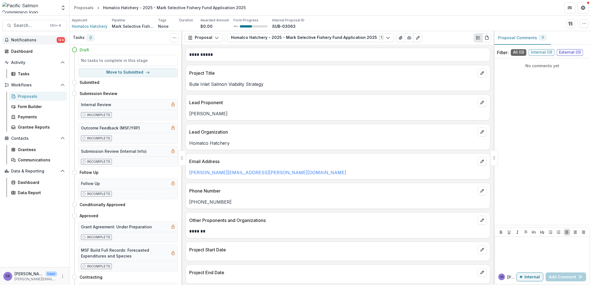
click at [39, 41] on span "Notifications" at bounding box center [34, 40] width 46 height 5
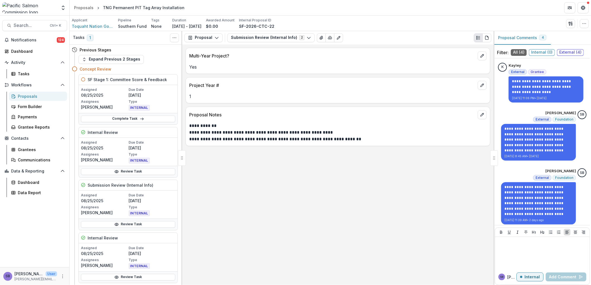
click at [259, 43] on div "Proposal Proposal Payments Reports Grant Agreements Board Summaries Bank Detail…" at bounding box center [337, 37] width 311 height 13
click at [257, 40] on button "Submission Review (Internal Info) 2" at bounding box center [270, 37] width 87 height 9
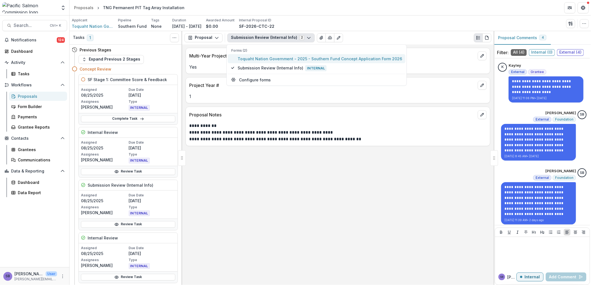
click at [256, 58] on span "Toquaht Nation Government - 2025 - Southern Fund Concept Application Form 2026" at bounding box center [320, 59] width 164 height 6
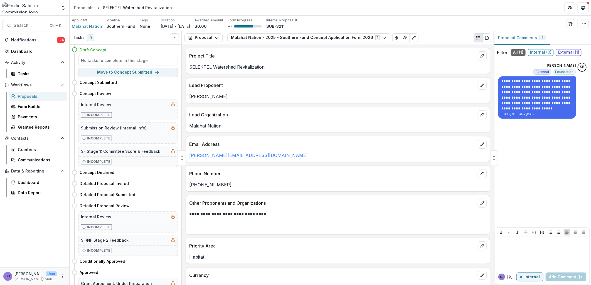
click at [87, 26] on span "Malahat Nation" at bounding box center [87, 26] width 30 height 6
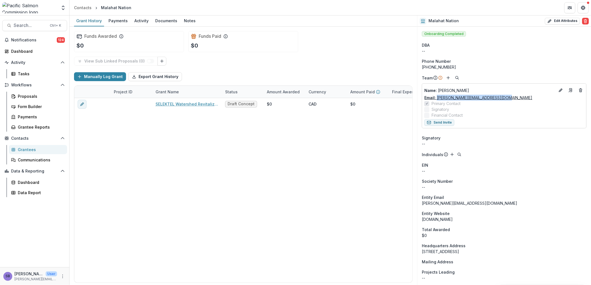
drag, startPoint x: 505, startPoint y: 98, endPoint x: 437, endPoint y: 98, distance: 68.1
click at [437, 98] on div "Email: [PERSON_NAME][EMAIL_ADDRESS][DOMAIN_NAME]" at bounding box center [504, 98] width 160 height 6
copy link "[PERSON_NAME][EMAIL_ADDRESS][DOMAIN_NAME]"
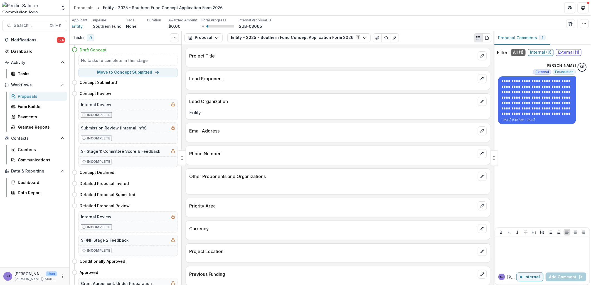
click at [75, 24] on span "Entity" at bounding box center [77, 26] width 11 height 6
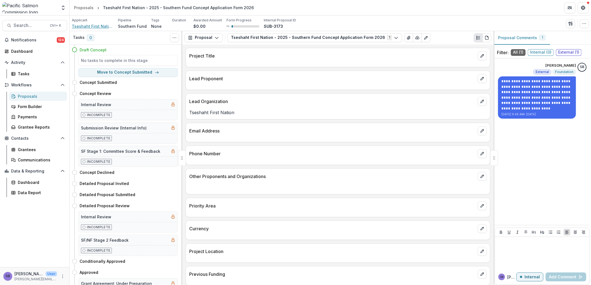
click at [87, 27] on span "Tseshaht First Nation" at bounding box center [93, 26] width 42 height 6
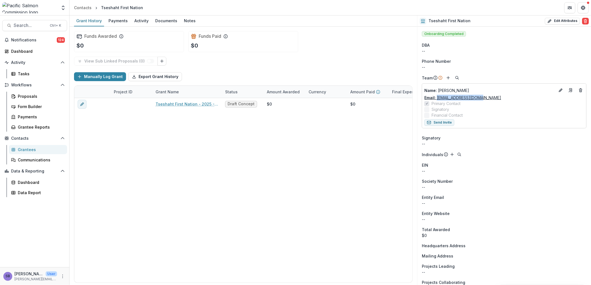
drag, startPoint x: 480, startPoint y: 98, endPoint x: 438, endPoint y: 97, distance: 42.0
click at [438, 97] on div "Email: [EMAIL_ADDRESS][DOMAIN_NAME]" at bounding box center [504, 98] width 160 height 6
copy link "[EMAIL_ADDRESS][DOMAIN_NAME]"
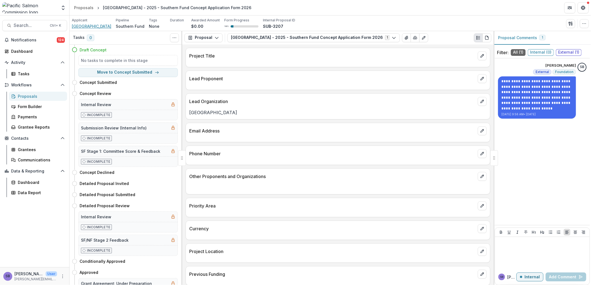
click at [91, 25] on span "[GEOGRAPHIC_DATA]" at bounding box center [91, 26] width 39 height 6
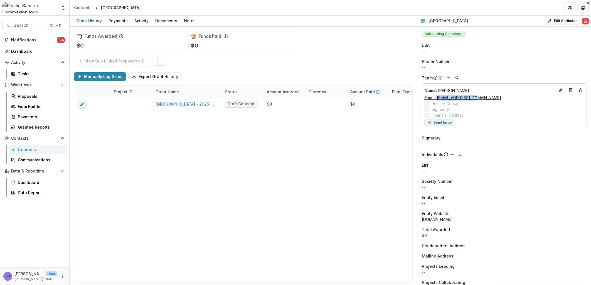
drag, startPoint x: 480, startPoint y: 98, endPoint x: 436, endPoint y: 97, distance: 43.7
click at [436, 97] on div "Email: [EMAIL_ADDRESS][DOMAIN_NAME]" at bounding box center [504, 98] width 160 height 6
copy link "[EMAIL_ADDRESS][DOMAIN_NAME]"
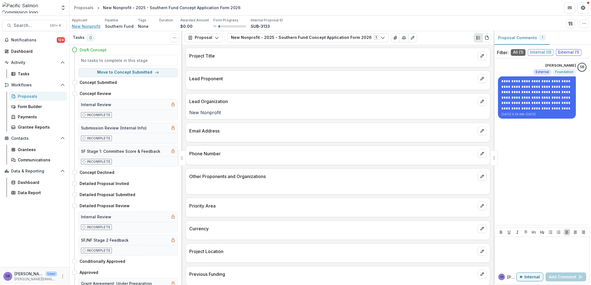
click at [85, 25] on span "New Nonprofit" at bounding box center [86, 26] width 29 height 6
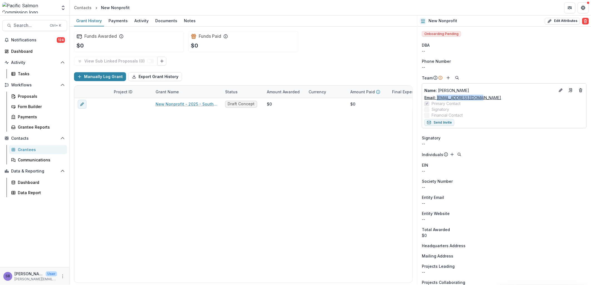
drag, startPoint x: 481, startPoint y: 97, endPoint x: 437, endPoint y: 97, distance: 44.2
click at [437, 97] on div "Email: [EMAIL_ADDRESS][DOMAIN_NAME]" at bounding box center [504, 98] width 160 height 6
copy link "[EMAIL_ADDRESS][DOMAIN_NAME]"
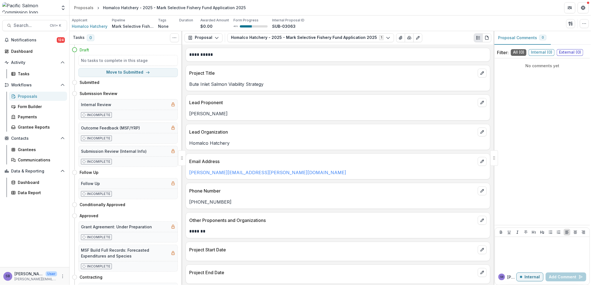
click at [32, 95] on div "Proposals" at bounding box center [40, 96] width 45 height 6
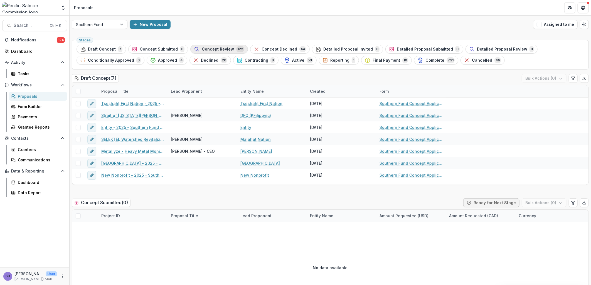
click at [215, 51] on span "Concept Review" at bounding box center [218, 49] width 32 height 5
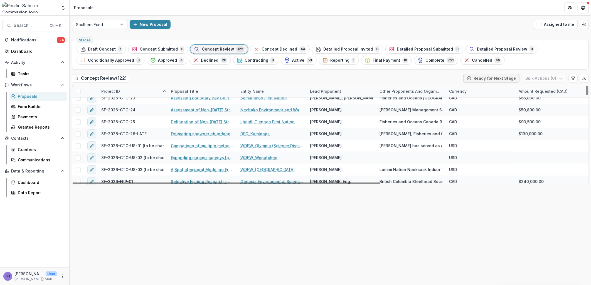
scroll to position [288, 0]
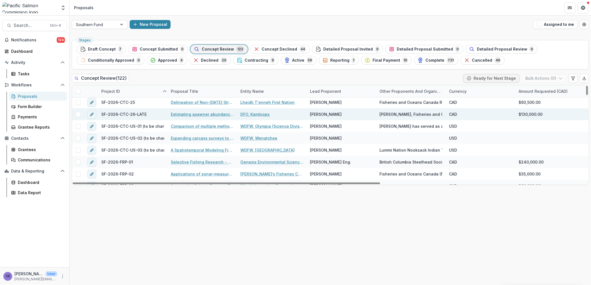
click at [196, 110] on div "Estimating spawner abundance and exploitation rates for [GEOGRAPHIC_DATA], the …" at bounding box center [202, 114] width 70 height 12
click at [194, 115] on link "Estimating spawner abundance and exploitation rates for [GEOGRAPHIC_DATA], the …" at bounding box center [202, 115] width 63 height 6
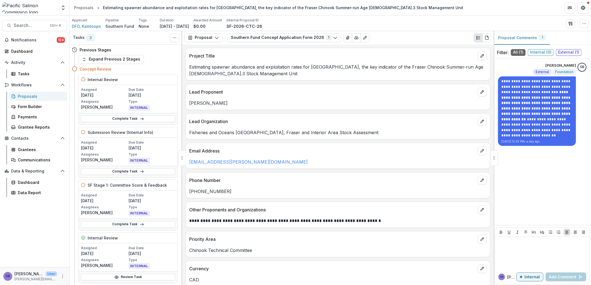
click at [30, 101] on link "Proposals" at bounding box center [38, 96] width 58 height 9
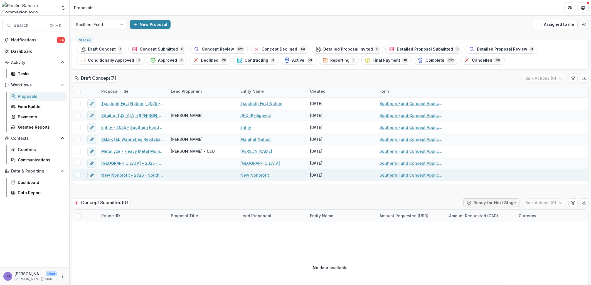
click at [148, 174] on link "New Nonprofit - 2025 - Southern Fund Concept Application Form 2026" at bounding box center [132, 175] width 63 height 6
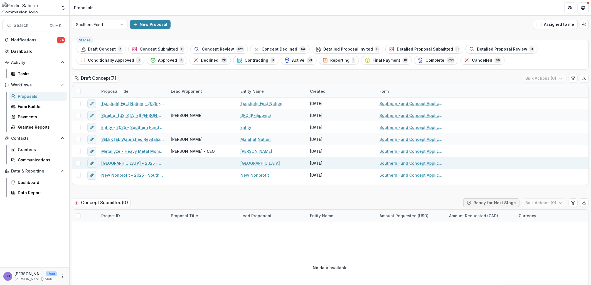
click at [138, 161] on link "[GEOGRAPHIC_DATA] - 2025 - Southern Fund Concept Application Form 2026" at bounding box center [132, 163] width 63 height 6
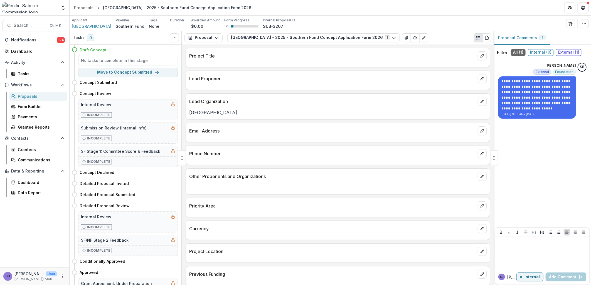
click at [98, 24] on span "[GEOGRAPHIC_DATA]" at bounding box center [91, 26] width 39 height 6
click at [583, 26] on button "button" at bounding box center [584, 23] width 9 height 9
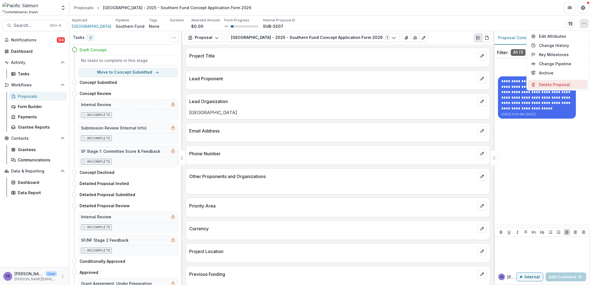
click at [557, 85] on button "Delete Proposal" at bounding box center [558, 84] width 60 height 9
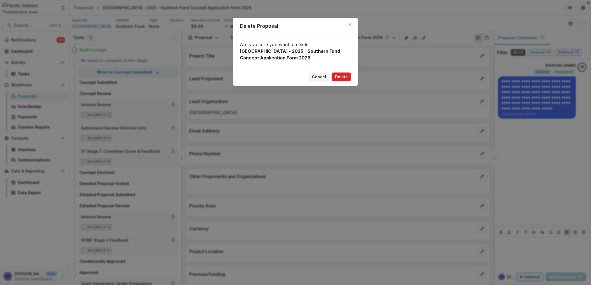
click at [340, 76] on button "Delete" at bounding box center [341, 77] width 19 height 9
